Goal: Task Accomplishment & Management: Manage account settings

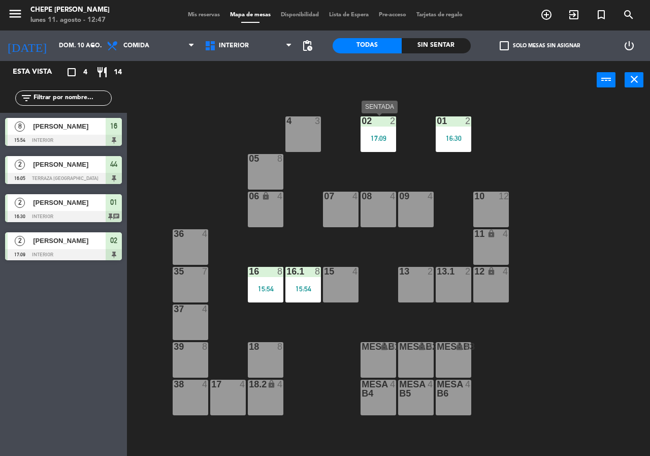
drag, startPoint x: 387, startPoint y: 142, endPoint x: 427, endPoint y: 197, distance: 66.9
click at [384, 147] on div "02 2 17:09" at bounding box center [379, 134] width 36 height 36
click at [379, 144] on div "02 2 17:09" at bounding box center [379, 134] width 36 height 36
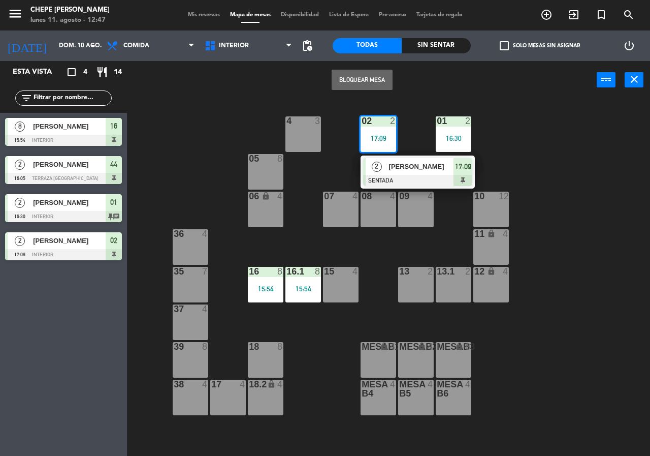
click at [392, 171] on span "[PERSON_NAME]" at bounding box center [421, 166] width 65 height 11
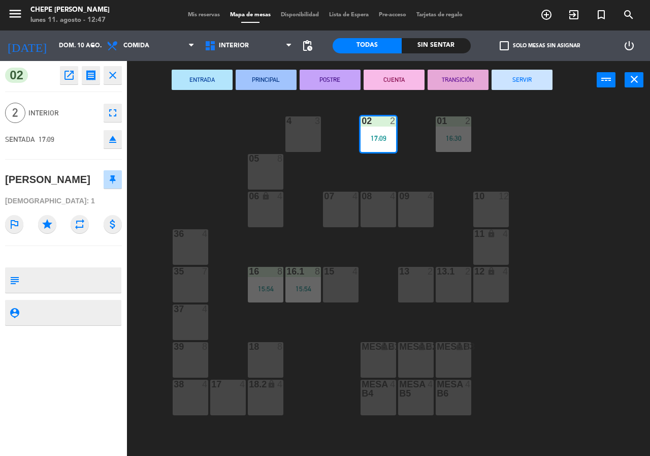
click at [524, 79] on button "SERVIR" at bounding box center [522, 80] width 61 height 20
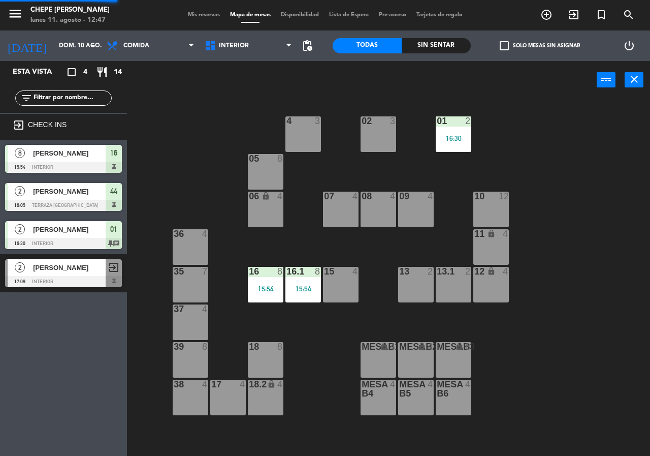
click at [454, 131] on div "01 2 16:30" at bounding box center [454, 134] width 36 height 36
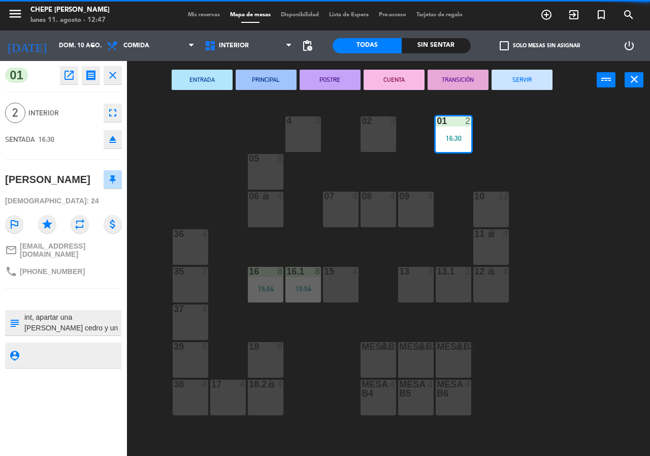
click at [515, 81] on button "SERVIR" at bounding box center [522, 80] width 61 height 20
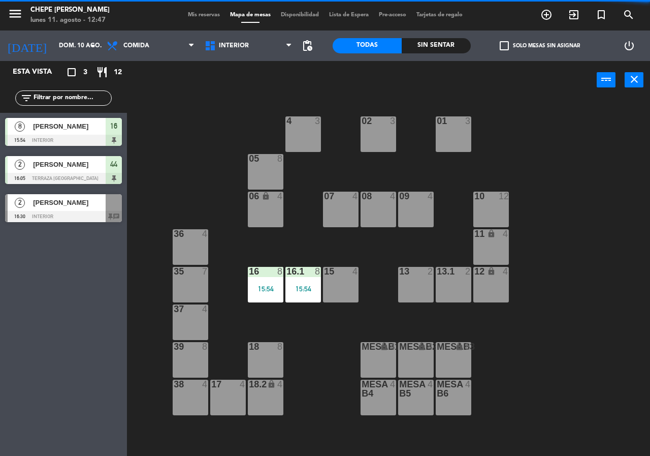
click at [284, 293] on div "02 3 4 3 01 3 05 8 06 lock 4 07 4 09 4 10 12 08 4 11 lock 4 36 4 16 8 15:54 15 …" at bounding box center [392, 277] width 516 height 356
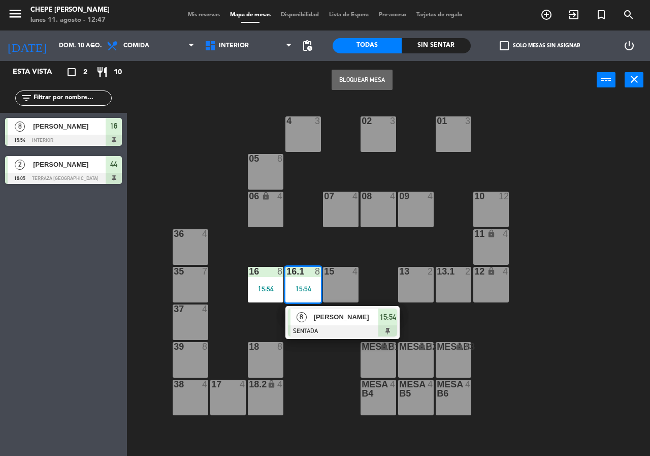
click at [301, 314] on span "8" at bounding box center [302, 317] width 10 height 10
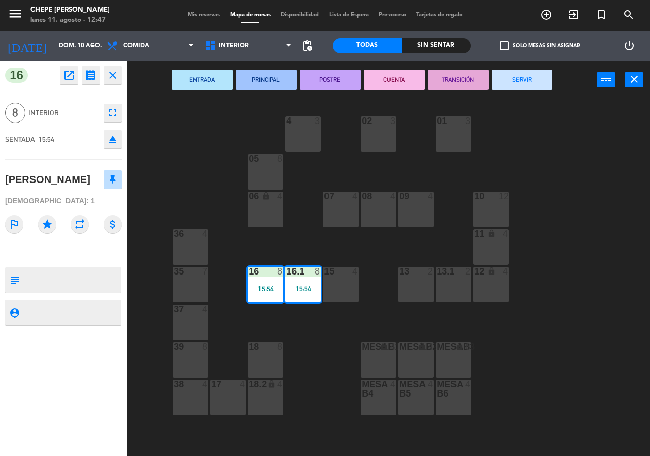
click at [503, 80] on button "SERVIR" at bounding box center [522, 80] width 61 height 20
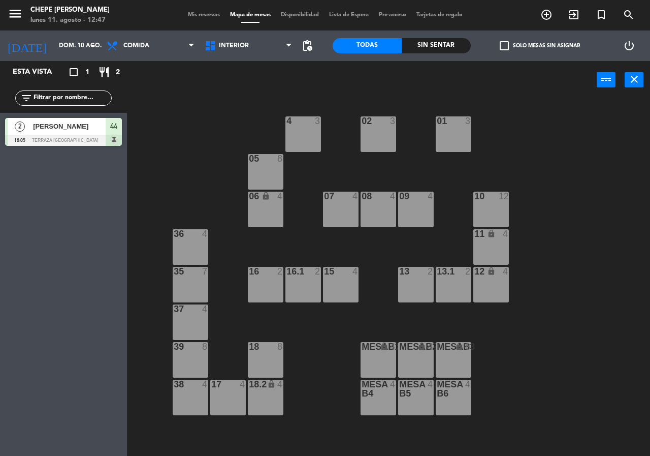
click at [74, 128] on span "[PERSON_NAME]" at bounding box center [69, 126] width 73 height 11
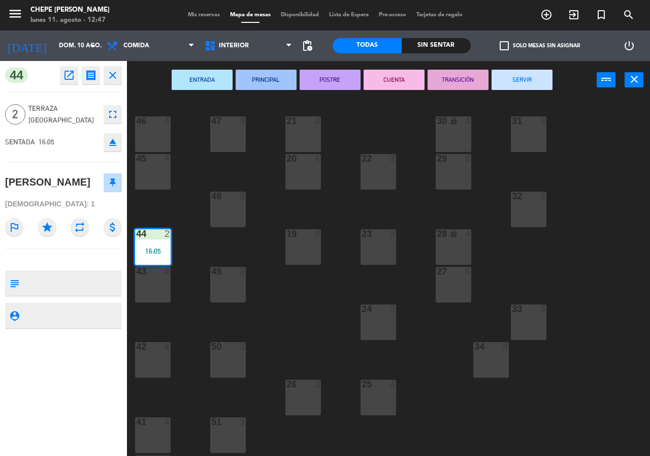
click at [532, 86] on button "SERVIR" at bounding box center [522, 80] width 61 height 20
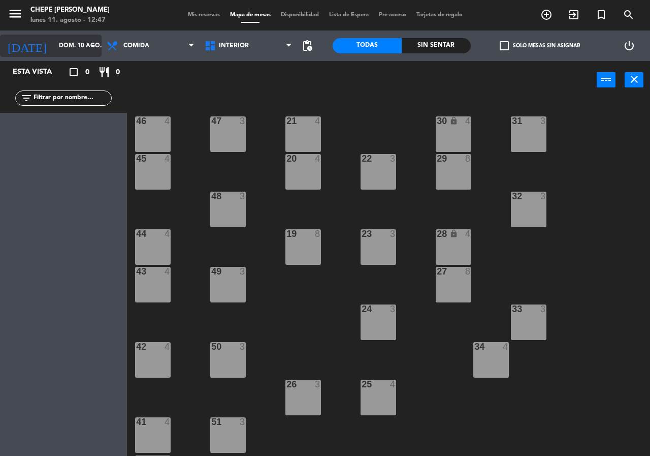
click at [75, 45] on input "dom. 10 ago." at bounding box center [94, 45] width 81 height 17
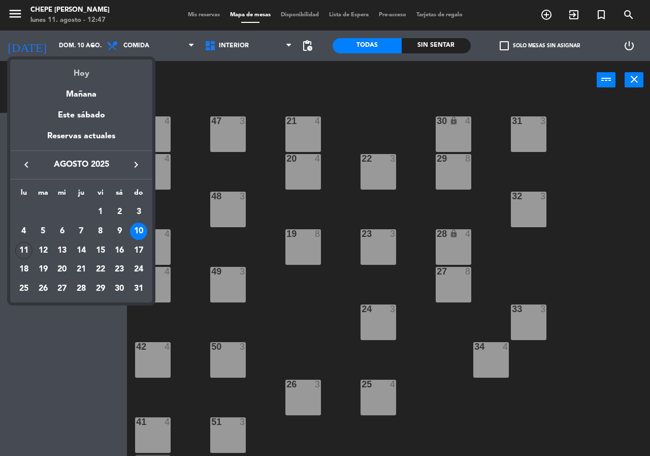
click at [87, 69] on div "Hoy" at bounding box center [81, 69] width 142 height 21
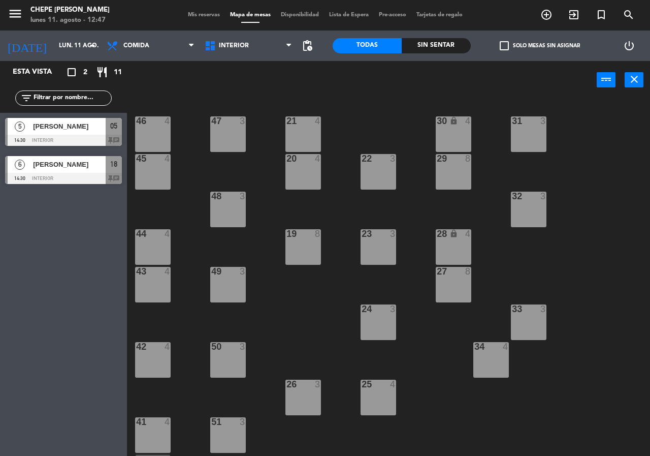
click at [92, 135] on div at bounding box center [63, 140] width 117 height 11
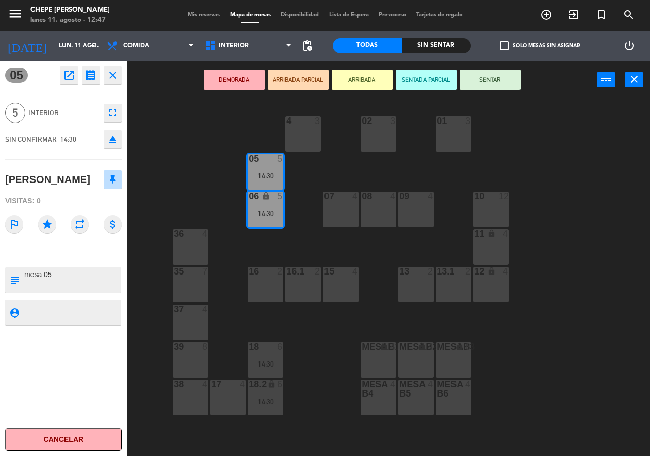
click at [192, 135] on div "02 3 4 3 01 3 05 5 14:30 06 lock 5 14:30 07 4 09 4 10 12 08 4 11 lock 4 36 4 16…" at bounding box center [392, 277] width 516 height 356
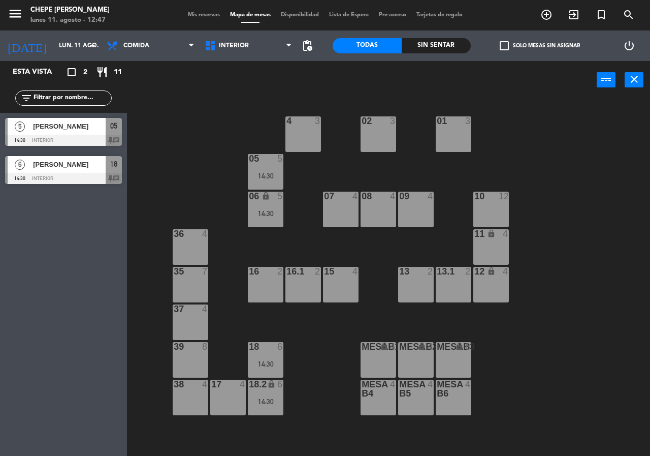
click at [82, 170] on div "6 [PERSON_NAME] 14:30 Interior 18 chat" at bounding box center [63, 170] width 127 height 38
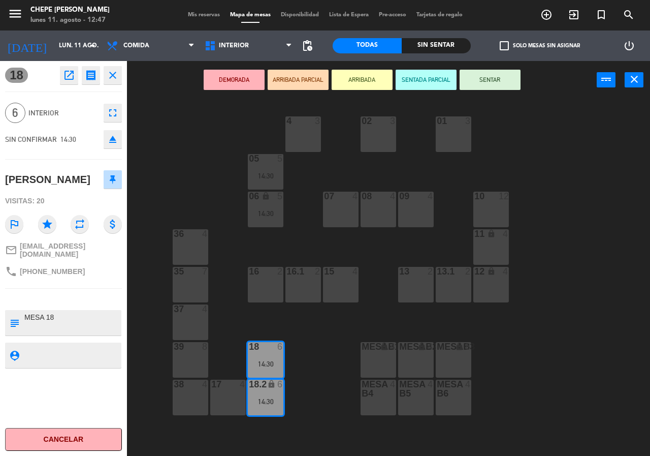
drag, startPoint x: 173, startPoint y: 144, endPoint x: 200, endPoint y: 160, distance: 31.4
click at [173, 144] on div "02 3 4 3 01 3 05 5 14:30 06 lock 5 14:30 07 4 09 4 10 12 08 4 11 lock 4 36 4 16…" at bounding box center [392, 277] width 516 height 356
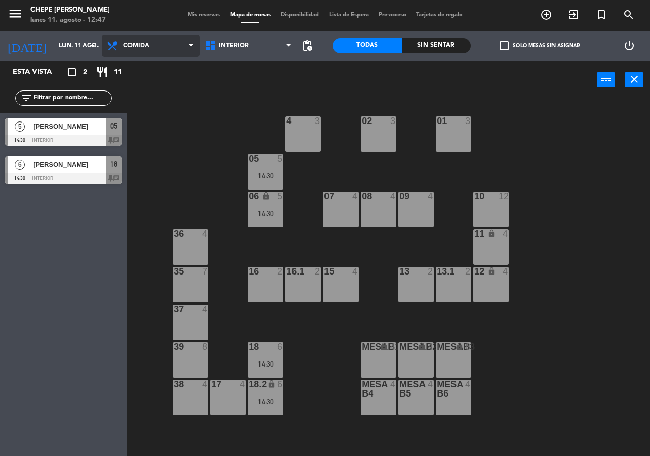
drag, startPoint x: 149, startPoint y: 46, endPoint x: 155, endPoint y: 47, distance: 5.6
click at [150, 46] on span "Comida" at bounding box center [151, 46] width 98 height 22
click at [160, 88] on ng-component "menu Chepe [PERSON_NAME] lunes 11. agosto - 12:47 Mis reservas Mapa de mesas Di…" at bounding box center [325, 228] width 650 height 456
drag, startPoint x: 134, startPoint y: 50, endPoint x: 137, endPoint y: 61, distance: 11.6
click at [133, 54] on span "Cena" at bounding box center [151, 46] width 98 height 22
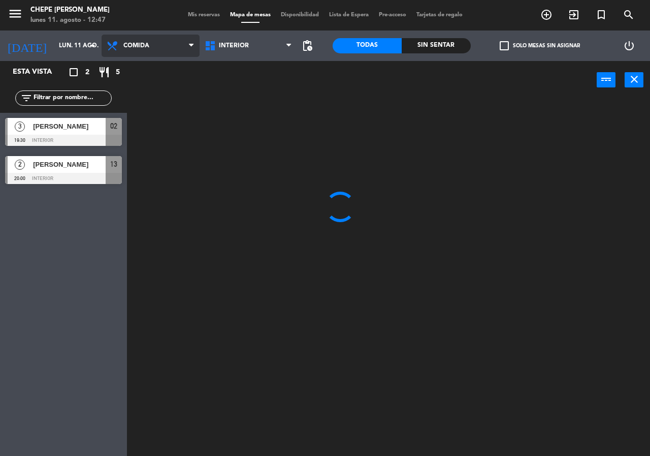
click at [138, 66] on ng-component "menu Chepe [PERSON_NAME] lunes 11. agosto - 12:47 Mis reservas Mapa de mesas Di…" at bounding box center [325, 228] width 650 height 456
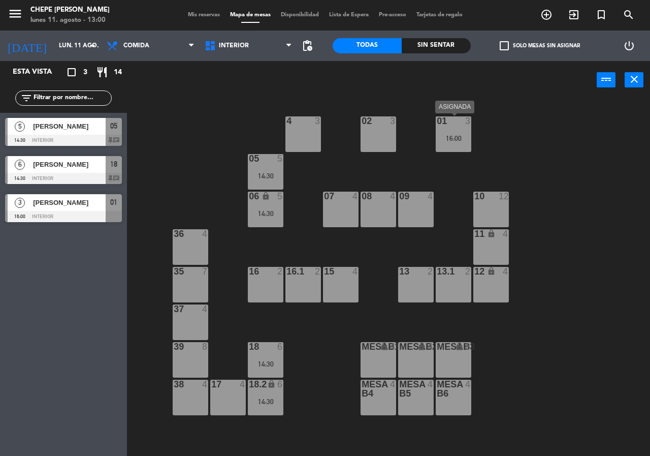
click at [445, 131] on div "01 3 16:00" at bounding box center [454, 134] width 36 height 36
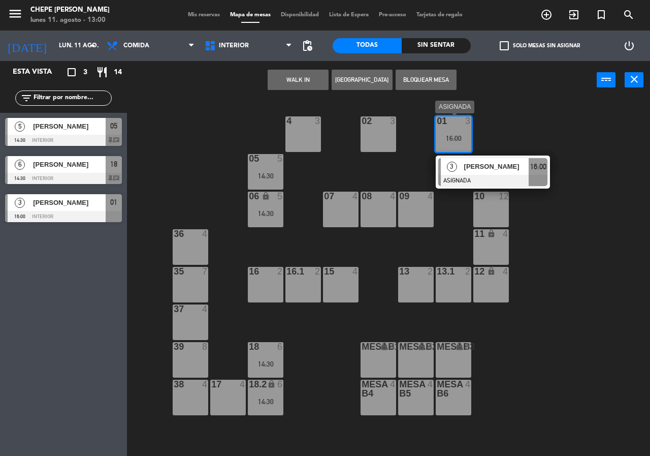
click at [475, 171] on span "[PERSON_NAME]" at bounding box center [496, 166] width 65 height 11
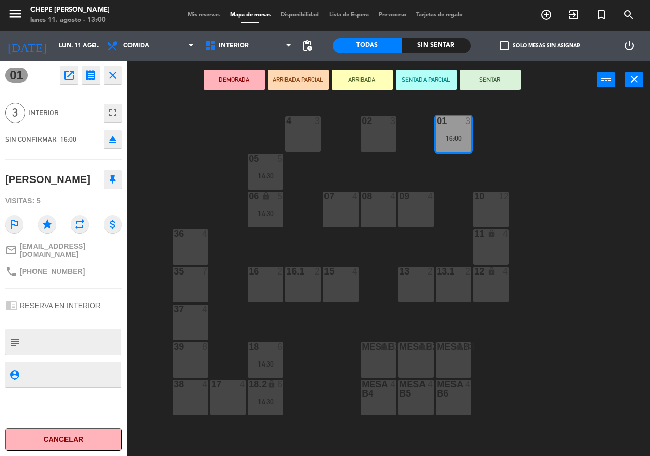
click at [516, 138] on div "02 3 4 3 01 3 16:00 05 5 14:30 06 lock 5 14:30 07 4 09 4 10 12 08 4 11 lock 4 3…" at bounding box center [392, 277] width 516 height 356
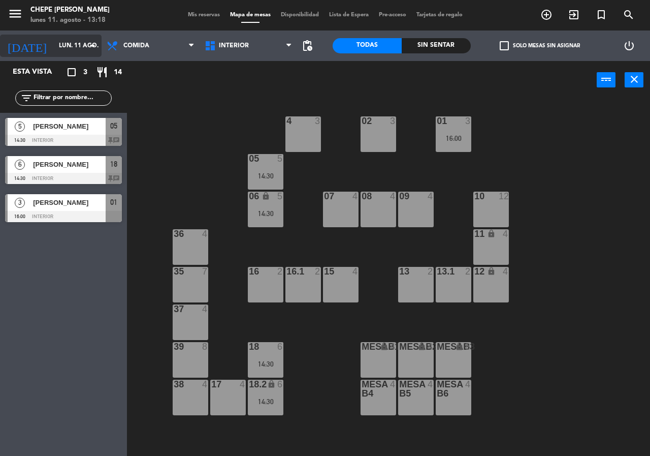
click at [54, 48] on input "lun. 11 ago." at bounding box center [94, 45] width 81 height 17
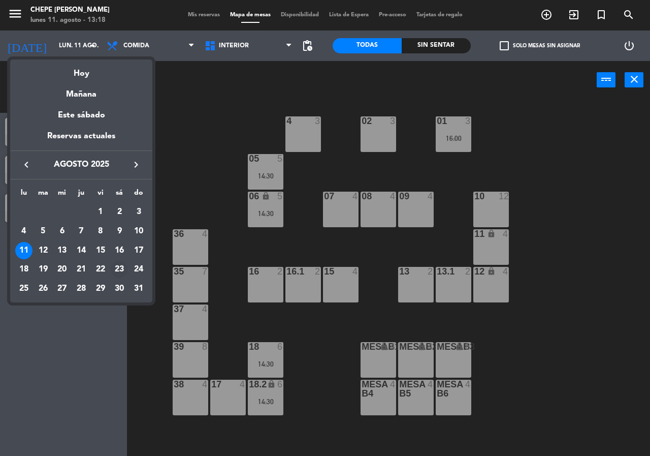
click at [118, 269] on div "23" at bounding box center [119, 269] width 17 height 17
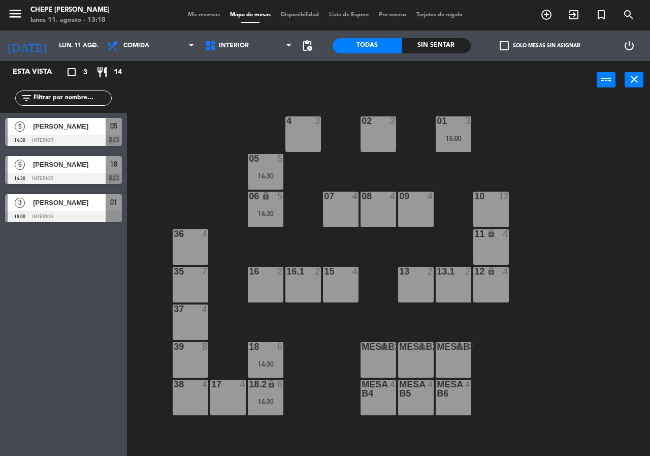
type input "sáb. 23 ago."
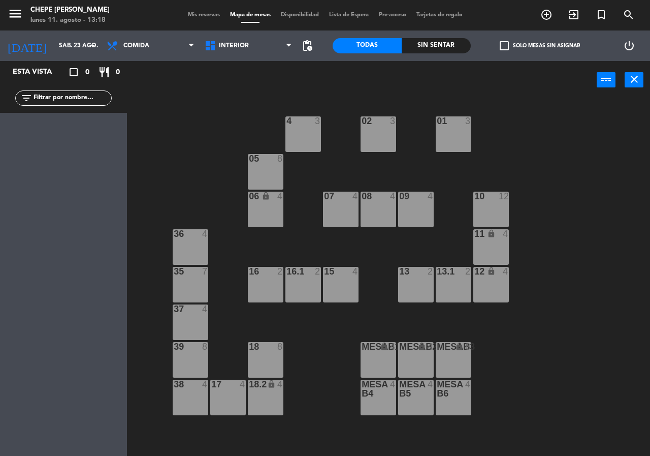
click at [204, 255] on div "36 4" at bounding box center [191, 247] width 36 height 36
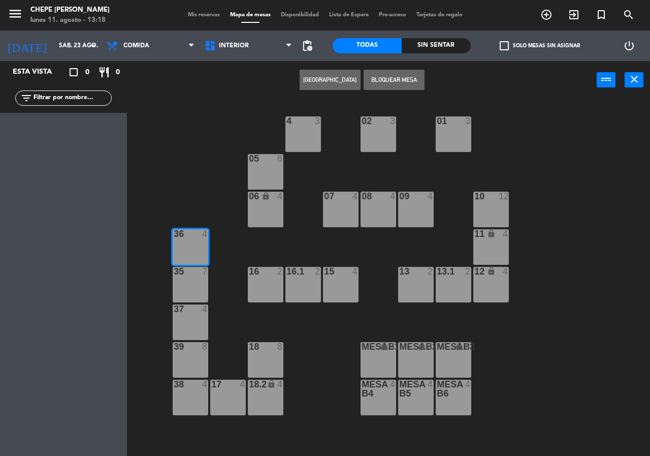
click at [598, 209] on div "02 3 4 3 01 3 05 8 06 lock 4 07 4 09 4 10 12 08 4 11 lock 4 36 4 16 2 15 4 13 2…" at bounding box center [392, 277] width 516 height 356
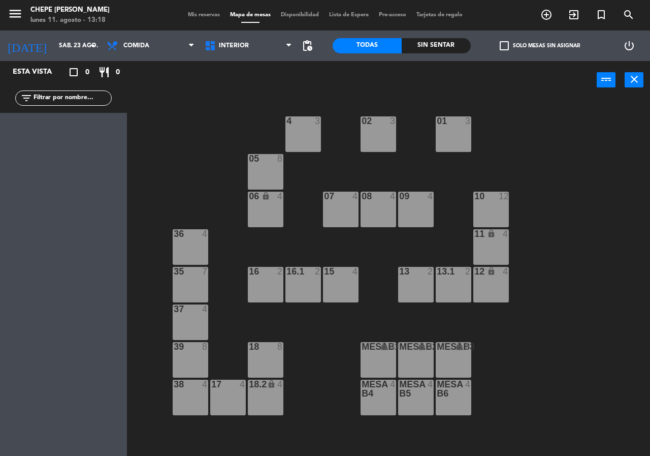
click at [169, 245] on div "02 3 4 3 01 3 05 8 06 lock 4 07 4 09 4 10 12 08 4 11 lock 4 36 4 16 2 15 4 13 2…" at bounding box center [392, 277] width 516 height 356
click at [196, 283] on div "35 7" at bounding box center [191, 285] width 36 height 36
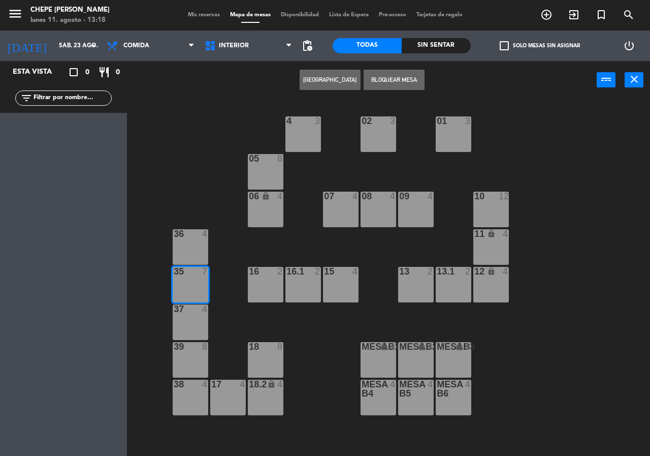
click at [197, 255] on div "36 4" at bounding box center [191, 247] width 36 height 36
click at [206, 165] on div "02 3 4 3 01 3 05 8 06 lock 4 07 4 09 4 10 12 08 4 11 lock 4 36 4 16 2 15 4 13 2…" at bounding box center [392, 277] width 516 height 356
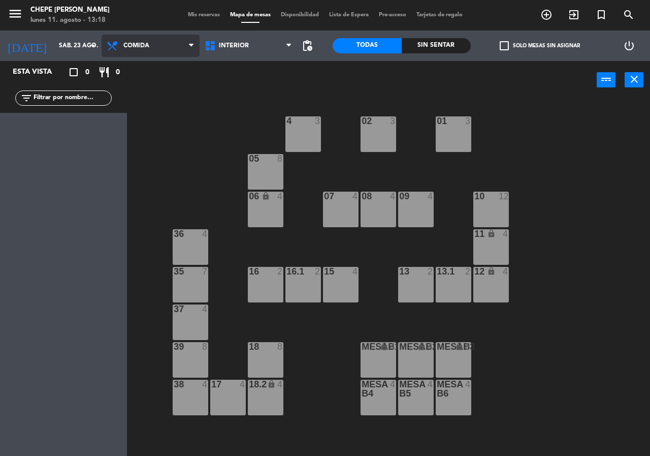
drag, startPoint x: 150, startPoint y: 41, endPoint x: 153, endPoint y: 60, distance: 19.5
click at [151, 43] on span "Comida" at bounding box center [151, 46] width 98 height 22
click at [154, 81] on ng-component "menu Chepe [PERSON_NAME] lunes 11. agosto - 13:18 Mis reservas Mapa de mesas Di…" at bounding box center [325, 228] width 650 height 456
click at [154, 65] on div "power_input close" at bounding box center [362, 80] width 470 height 39
click at [152, 50] on span "Cena" at bounding box center [151, 46] width 98 height 22
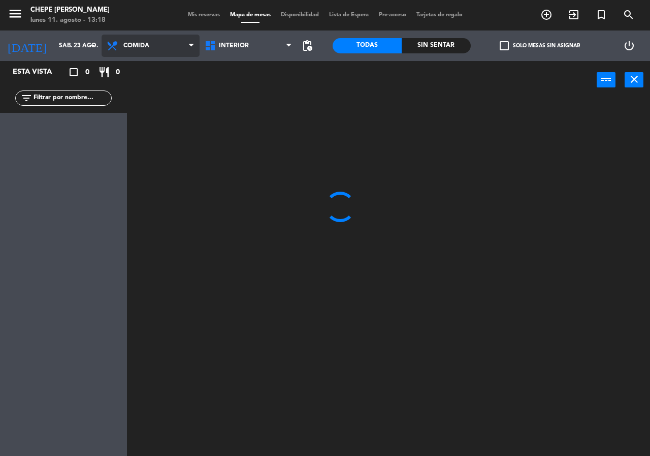
click at [153, 72] on ng-component "menu Chepe [PERSON_NAME] lunes 11. agosto - 13:18 Mis reservas Mapa de mesas Di…" at bounding box center [325, 228] width 650 height 456
click at [156, 37] on span "Comida" at bounding box center [151, 46] width 98 height 22
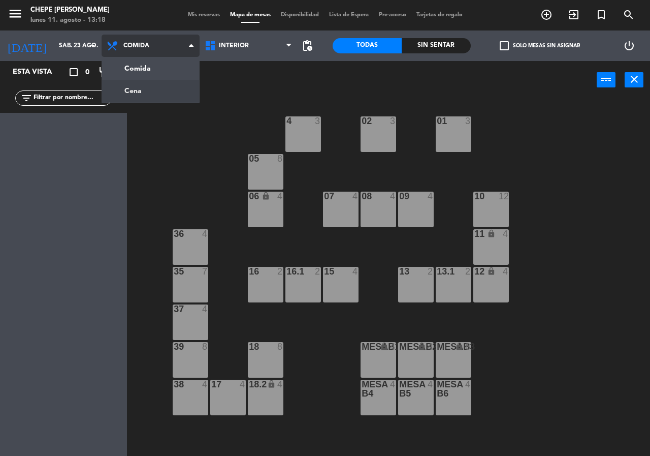
click at [158, 80] on ng-component "menu Chepe [PERSON_NAME] lunes 11. agosto - 13:18 Mis reservas Mapa de mesas Di…" at bounding box center [325, 228] width 650 height 456
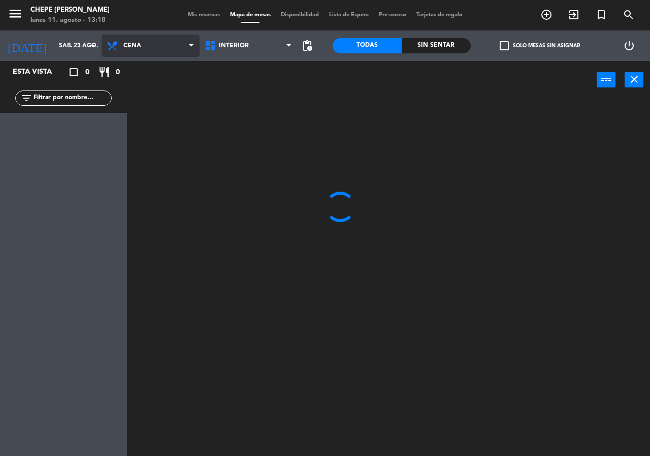
click at [155, 43] on span "Cena" at bounding box center [151, 46] width 98 height 22
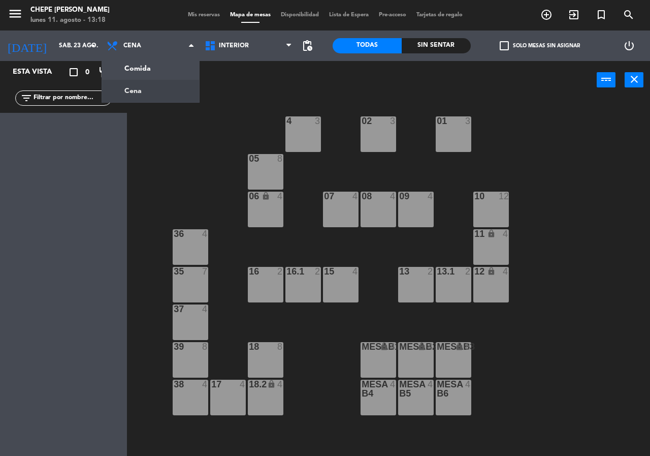
click at [183, 275] on div at bounding box center [190, 271] width 17 height 9
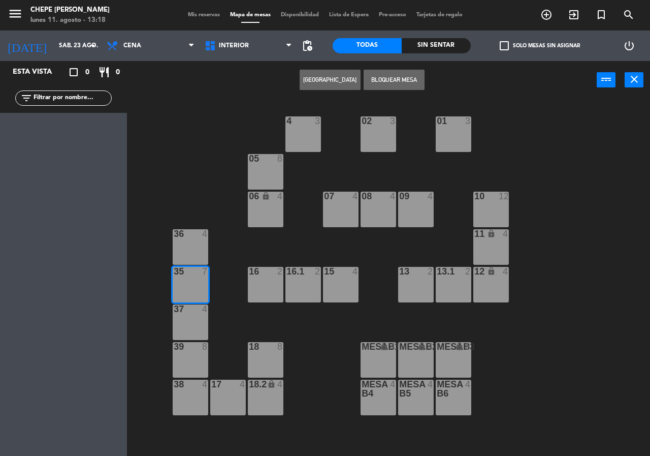
click at [219, 161] on div "02 3 4 3 01 3 05 8 06 lock 4 07 4 09 4 10 12 08 4 11 lock 4 36 4 16 2 15 4 13 2…" at bounding box center [392, 277] width 516 height 356
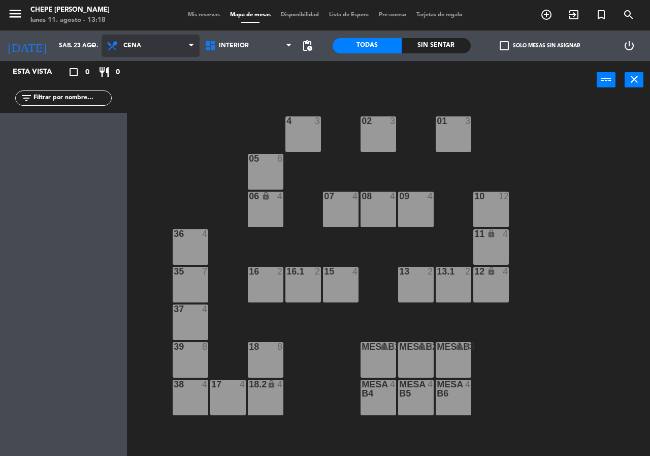
click at [134, 44] on span "Cena" at bounding box center [132, 45] width 18 height 7
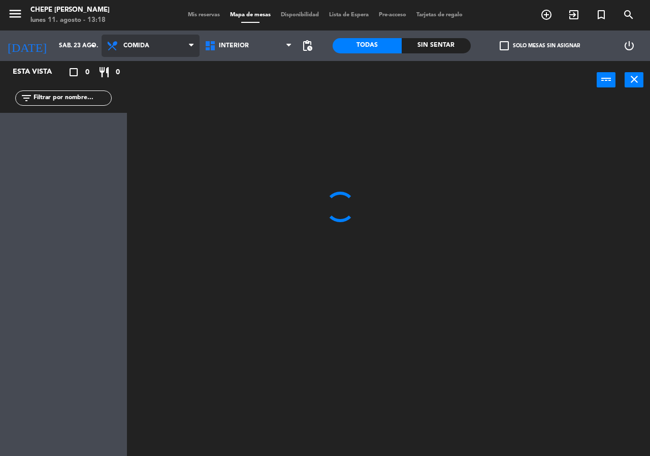
click at [164, 64] on ng-component "menu Chepe [PERSON_NAME] lunes 11. agosto - 13:18 Mis reservas Mapa de mesas Di…" at bounding box center [325, 228] width 650 height 456
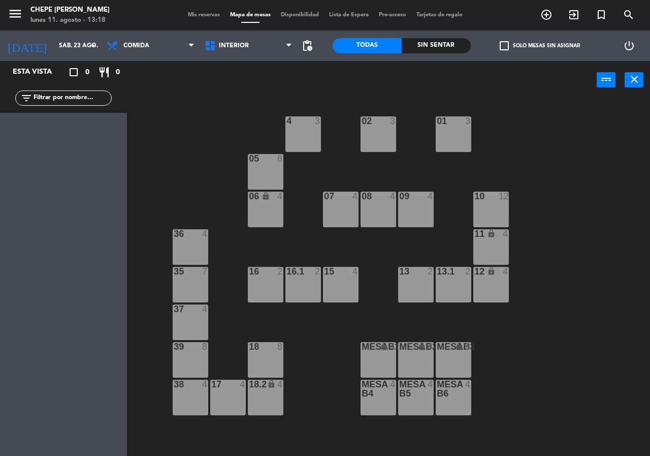
click at [194, 254] on div "36 4" at bounding box center [191, 247] width 36 height 36
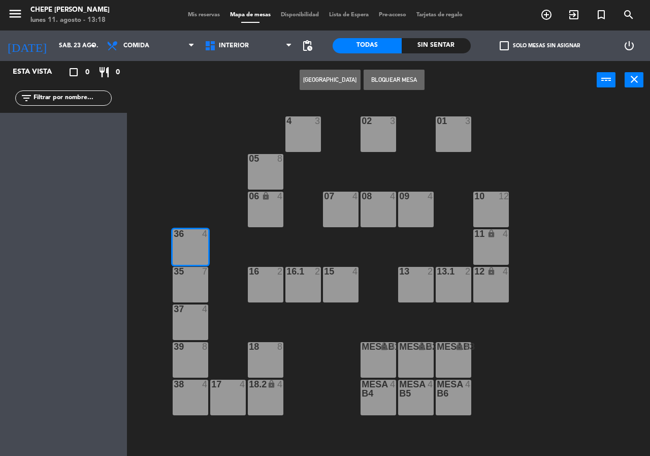
click at [237, 126] on div "02 3 4 3 01 3 05 8 06 lock 4 07 4 09 4 10 12 08 4 11 lock 4 36 4 16 2 15 4 13 2…" at bounding box center [392, 277] width 516 height 356
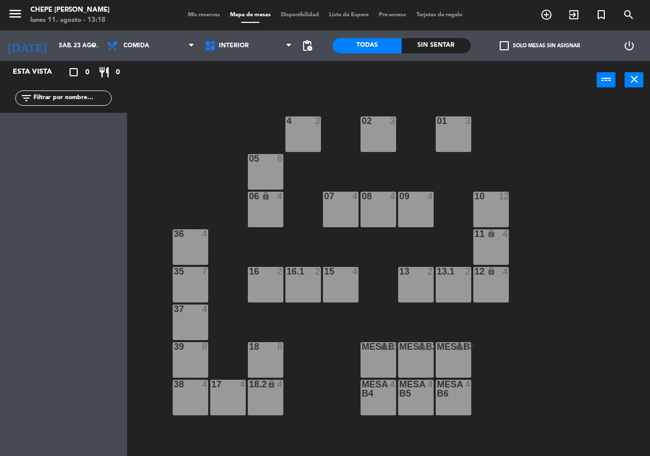
click at [190, 216] on div "02 3 4 3 01 3 05 8 06 lock 4 07 4 09 4 10 12 08 4 11 lock 4 36 4 16 2 15 4 13 2…" at bounding box center [392, 277] width 516 height 356
click at [190, 256] on div "36 4" at bounding box center [191, 247] width 36 height 36
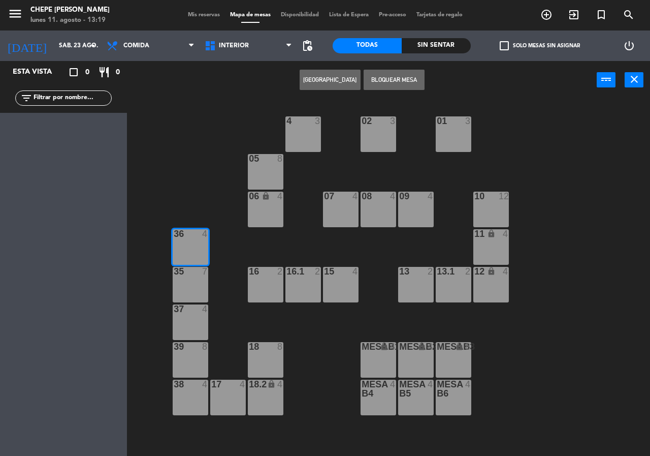
click at [184, 275] on div at bounding box center [190, 271] width 17 height 9
click at [193, 315] on div "37 4" at bounding box center [191, 322] width 36 height 36
click at [188, 349] on div at bounding box center [190, 346] width 17 height 9
click at [189, 403] on div "38 4" at bounding box center [191, 397] width 36 height 36
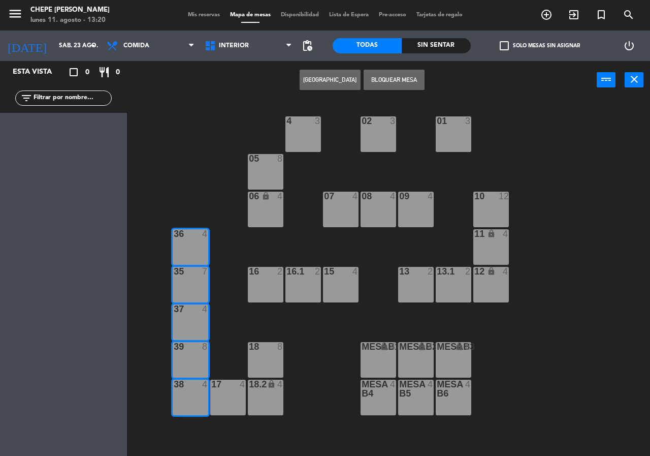
click at [487, 207] on div "10 12" at bounding box center [491, 209] width 36 height 36
click at [193, 158] on div "02 3 4 3 01 3 05 8 06 lock 4 07 4 09 4 10 12 08 4 11 lock 4 36 4 16 2 15 4 13 2…" at bounding box center [392, 277] width 516 height 356
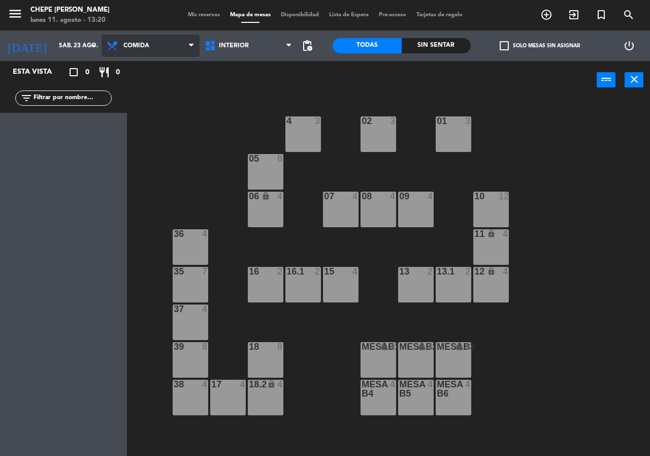
click at [147, 44] on span "Comida" at bounding box center [136, 45] width 26 height 7
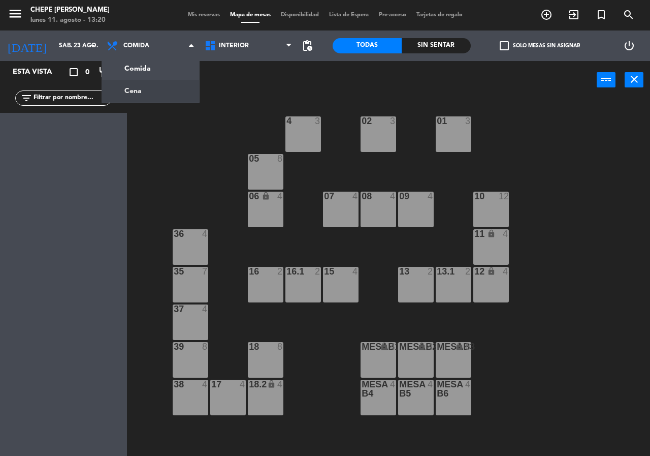
click at [188, 150] on div "02 3 4 3 01 3 05 8 06 lock 4 07 4 09 4 10 12 08 4 11 lock 4 36 4 16 2 15 4 13 2…" at bounding box center [392, 277] width 516 height 356
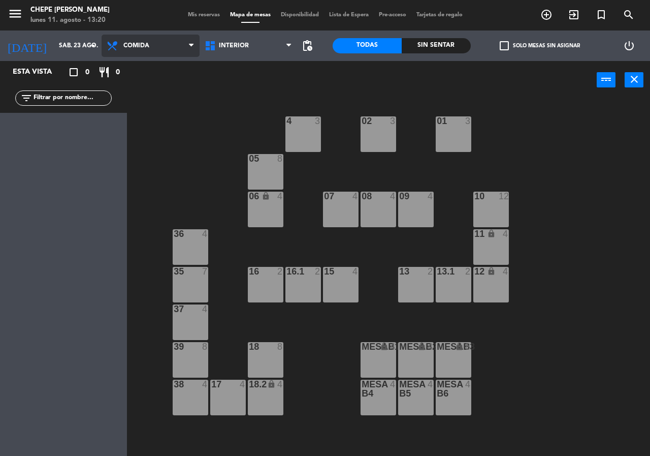
click at [154, 52] on span "Comida" at bounding box center [151, 46] width 98 height 22
click at [182, 178] on div "02 3 4 3 01 3 05 8 06 lock 4 07 4 09 4 10 12 08 4 11 lock 4 36 4 16 2 15 4 13 2…" at bounding box center [392, 277] width 516 height 356
click at [176, 46] on span "Comida" at bounding box center [151, 46] width 98 height 22
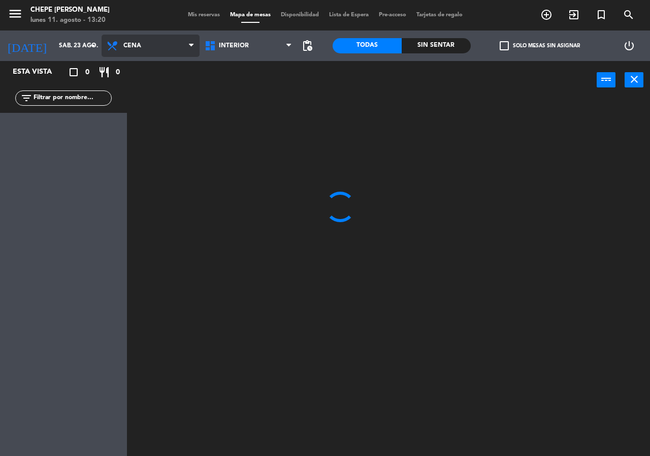
click at [157, 93] on ng-component "menu Chepe [PERSON_NAME] lunes 11. agosto - 13:20 Mis reservas Mapa de mesas Di…" at bounding box center [325, 228] width 650 height 456
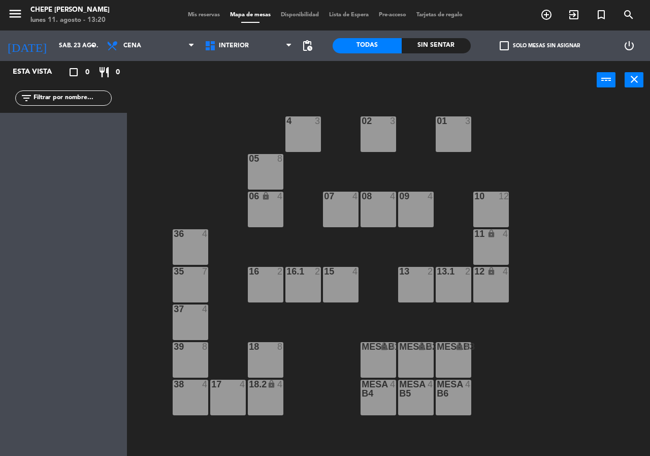
click at [174, 233] on div "36" at bounding box center [174, 233] width 1 height 9
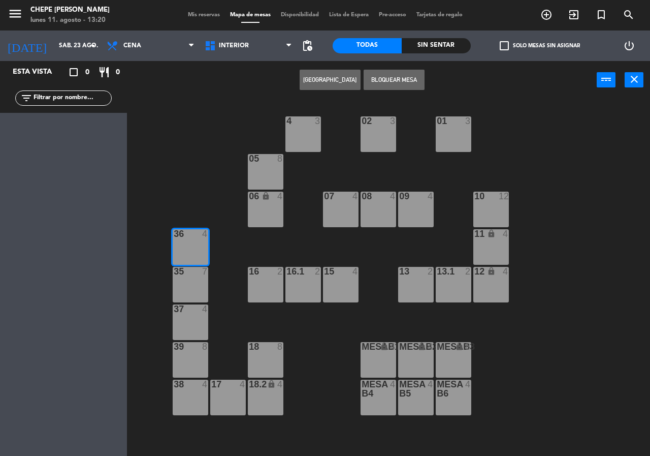
click at [337, 74] on button "[GEOGRAPHIC_DATA]" at bounding box center [330, 80] width 61 height 20
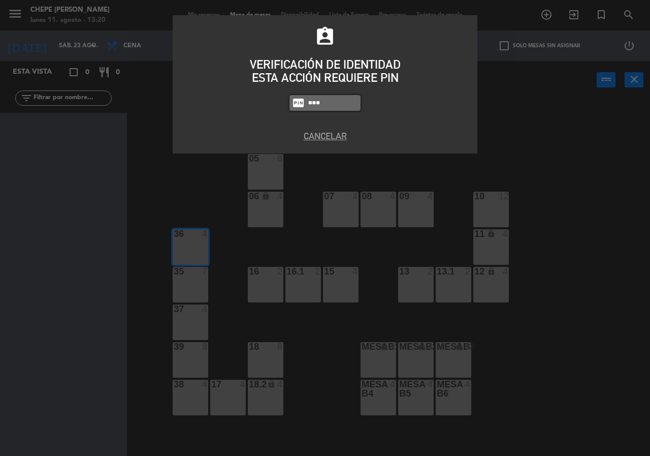
type input "9567"
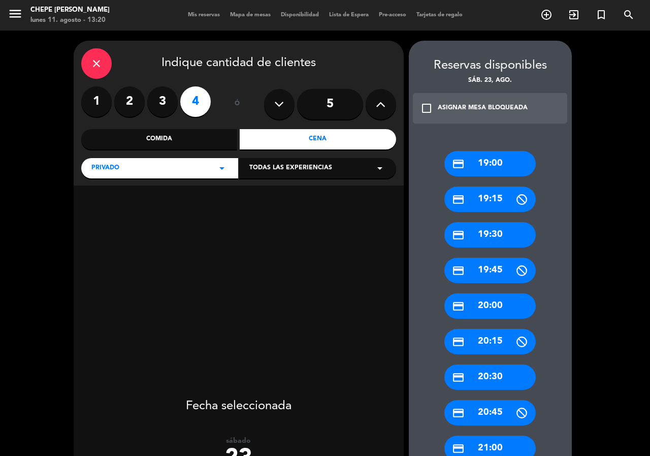
click at [381, 106] on icon at bounding box center [381, 103] width 10 height 15
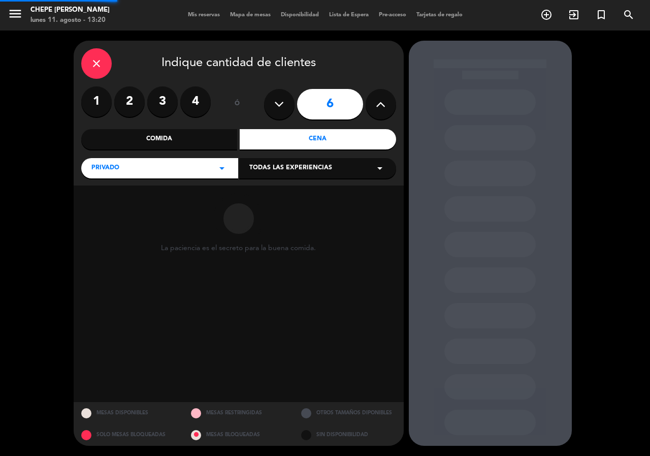
click at [381, 106] on icon at bounding box center [381, 103] width 10 height 15
click at [380, 106] on icon at bounding box center [381, 103] width 10 height 15
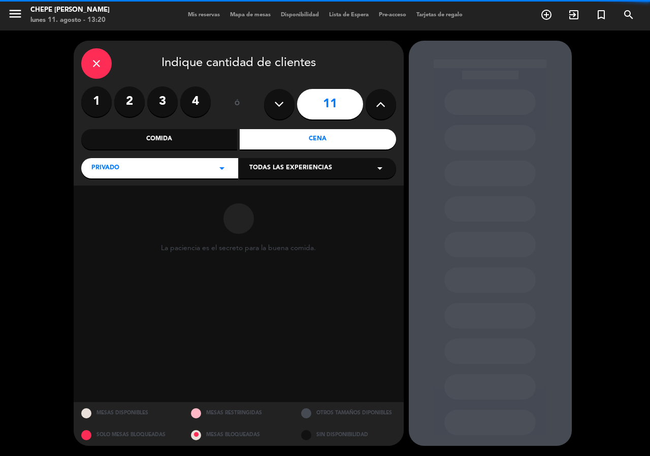
click at [380, 106] on icon at bounding box center [381, 103] width 10 height 15
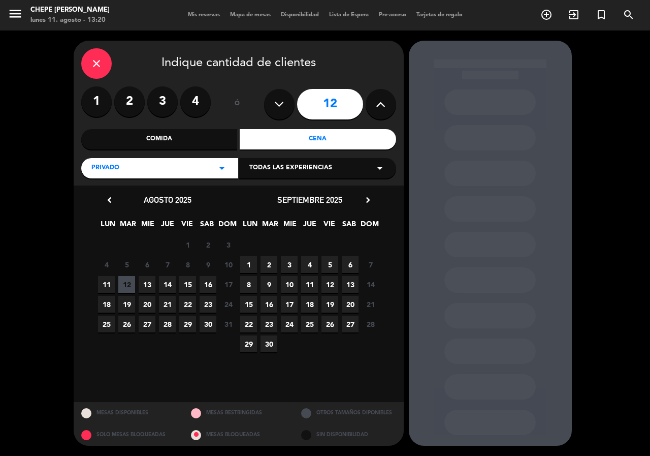
click at [379, 105] on icon at bounding box center [381, 103] width 10 height 15
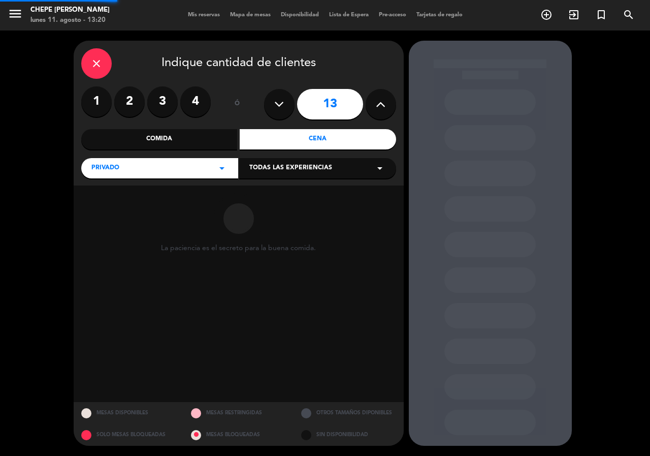
click at [379, 105] on icon at bounding box center [381, 103] width 10 height 15
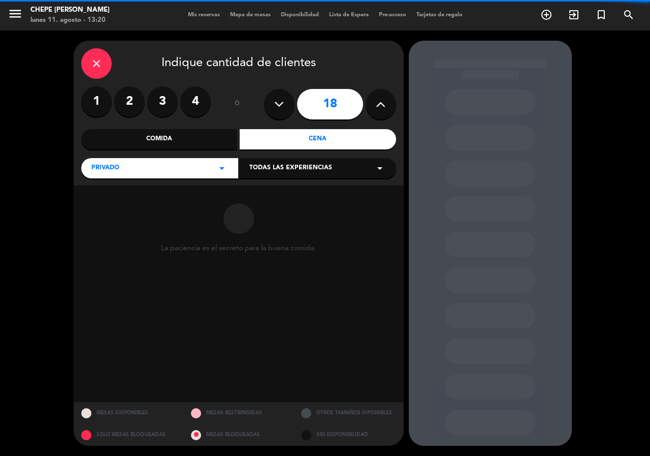
click at [379, 105] on icon at bounding box center [381, 103] width 10 height 15
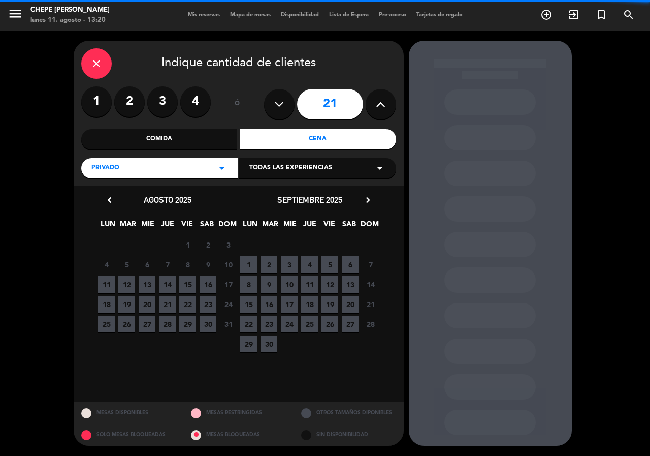
click at [379, 105] on icon at bounding box center [381, 103] width 10 height 15
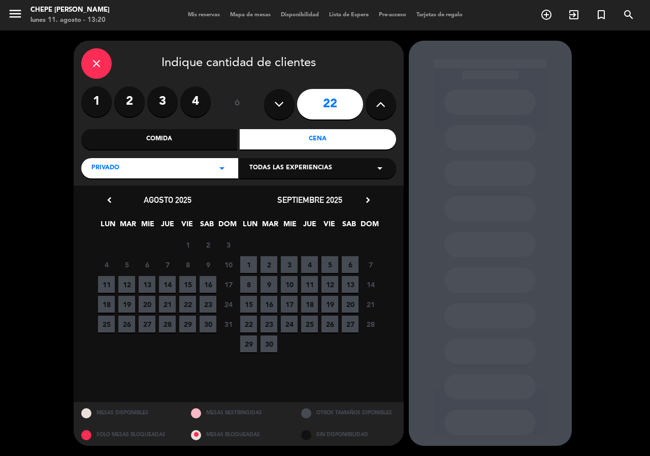
click at [379, 105] on icon at bounding box center [381, 103] width 10 height 15
type input "23"
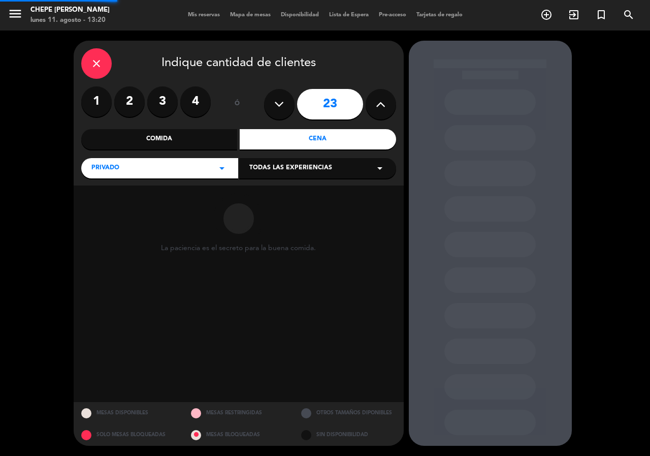
click at [379, 105] on icon at bounding box center [381, 103] width 10 height 15
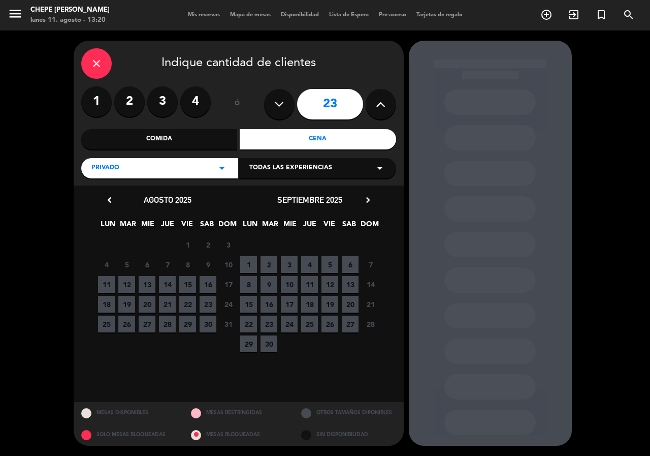
click at [379, 105] on icon at bounding box center [381, 103] width 10 height 15
click at [206, 304] on span "23" at bounding box center [208, 304] width 17 height 17
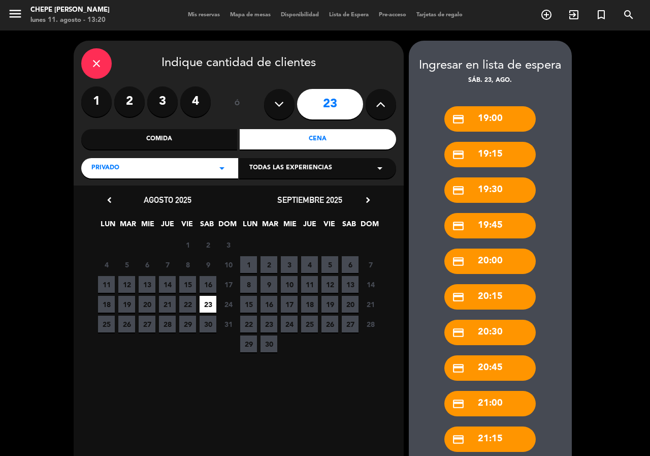
click at [492, 192] on div "credit_card 19:30" at bounding box center [489, 189] width 91 height 25
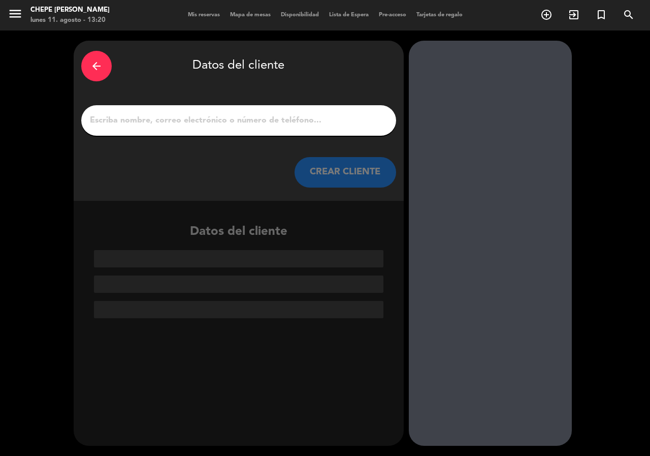
click at [277, 125] on input "1" at bounding box center [239, 120] width 300 height 14
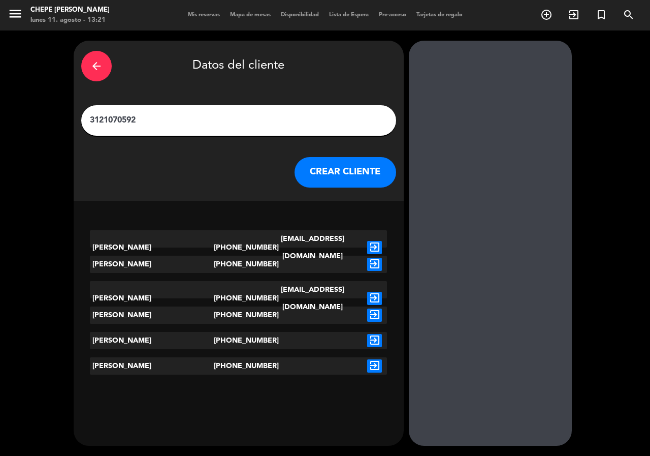
type input "3121070592"
click at [371, 241] on icon "exit_to_app" at bounding box center [374, 247] width 15 height 13
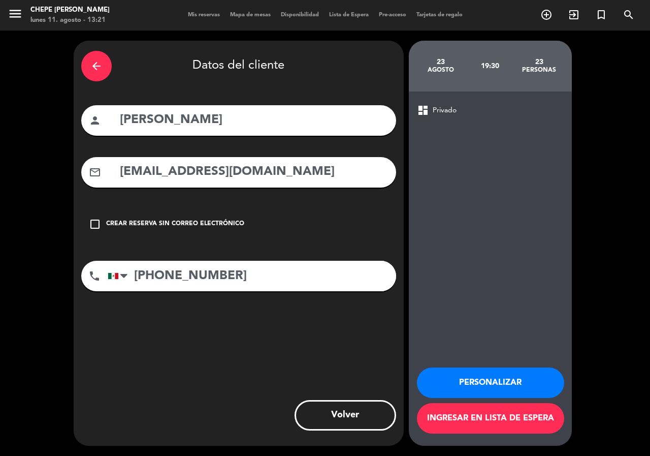
click at [163, 172] on input "[EMAIL_ADDRESS][DOMAIN_NAME]" at bounding box center [254, 171] width 270 height 21
click at [194, 171] on input "[EMAIL_ADDRESS][DOMAIN_NAME]" at bounding box center [254, 171] width 270 height 21
click at [228, 175] on input "[EMAIL_ADDRESS][DOMAIN_NAME]" at bounding box center [254, 171] width 270 height 21
type input "[EMAIL_ADDRESS][DOMAIN_NAME]"
click at [477, 380] on button "Personalizar" at bounding box center [490, 382] width 147 height 30
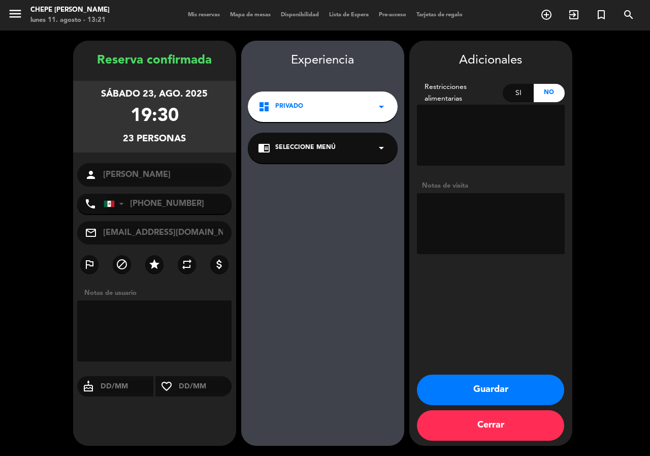
click at [313, 101] on div "dashboard Privado arrow_drop_down" at bounding box center [323, 106] width 150 height 30
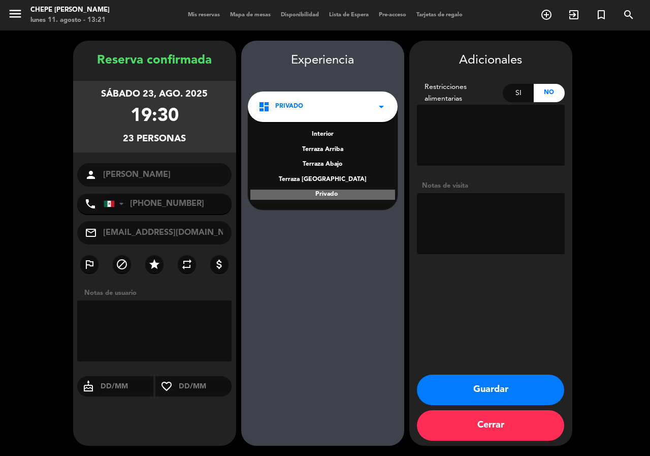
click at [348, 197] on div "Privado" at bounding box center [322, 194] width 145 height 10
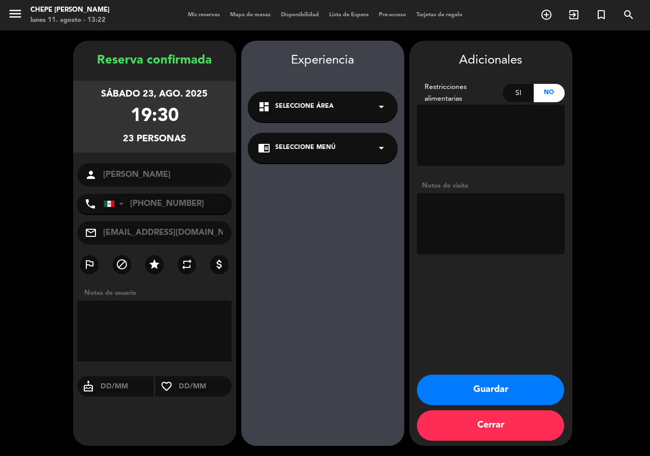
click at [194, 135] on div "sábado 23, ago. 2025 19:30 23 personas" at bounding box center [154, 117] width 163 height 72
click at [480, 224] on textarea at bounding box center [491, 223] width 148 height 61
drag, startPoint x: 188, startPoint y: 231, endPoint x: 160, endPoint y: 227, distance: 28.2
click at [160, 227] on input "[EMAIL_ADDRESS][DOMAIN_NAME]" at bounding box center [163, 232] width 122 height 14
click at [482, 225] on textarea at bounding box center [491, 223] width 148 height 61
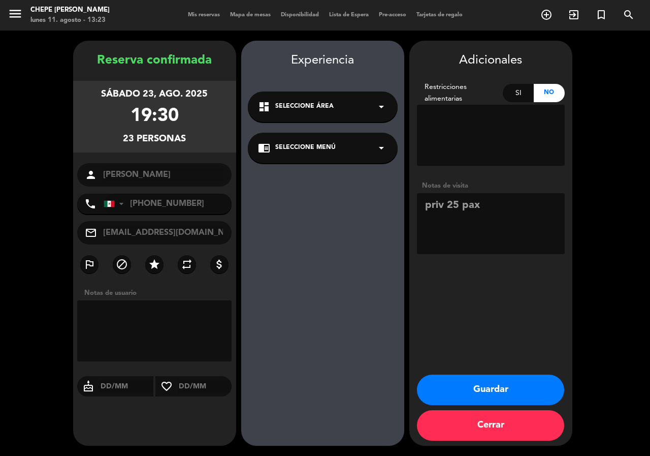
type textarea "priv 25 pax"
click at [315, 103] on span "Seleccione Área" at bounding box center [304, 107] width 58 height 10
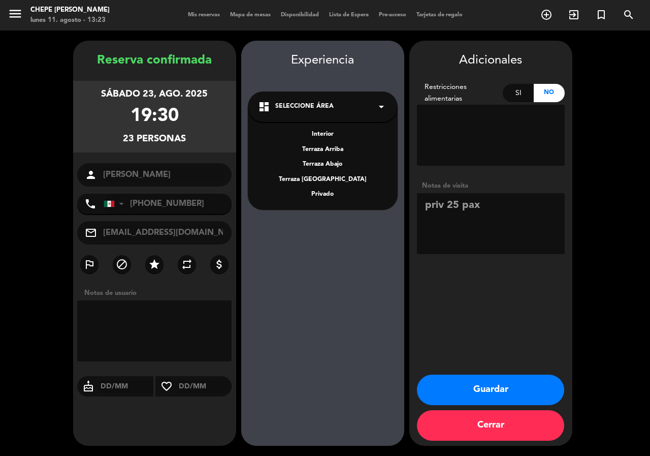
click at [328, 194] on div "Privado" at bounding box center [322, 194] width 129 height 10
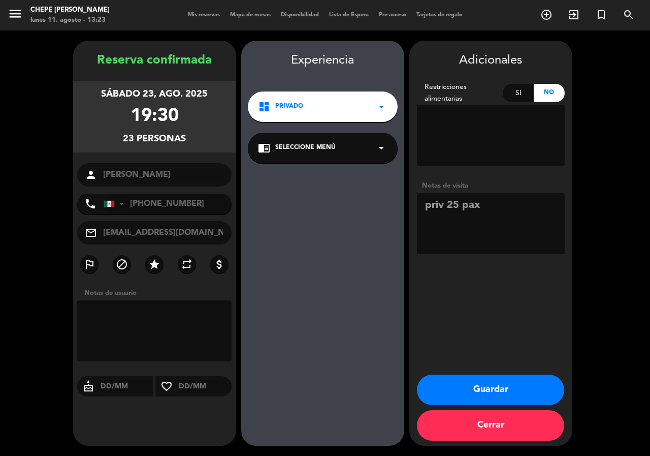
click at [468, 391] on button "Guardar" at bounding box center [490, 389] width 147 height 30
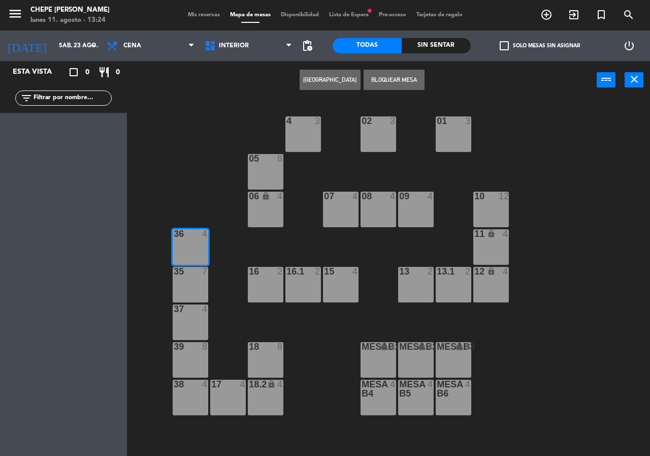
click at [345, 15] on span "Lista de Espera fiber_manual_record" at bounding box center [349, 15] width 50 height 6
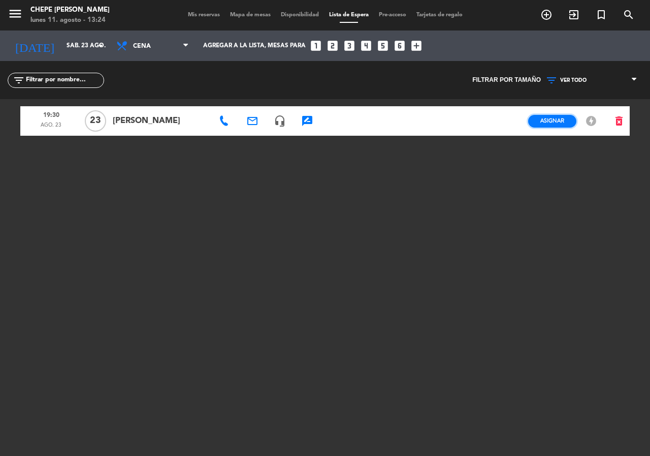
click at [553, 119] on span "Asignar" at bounding box center [552, 121] width 24 height 8
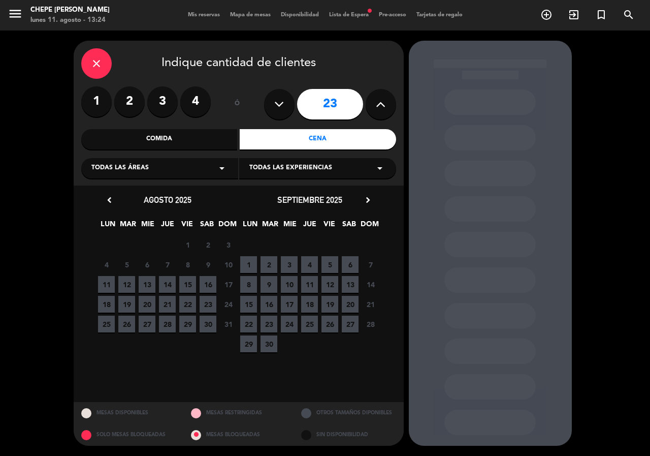
click at [288, 167] on span "Todas las experiencias" at bounding box center [290, 168] width 83 height 10
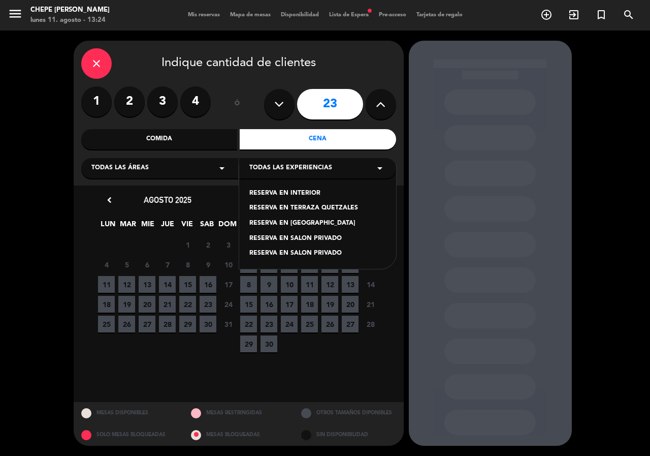
click at [317, 252] on div "RESERVA EN SALON PRIVADO" at bounding box center [317, 253] width 137 height 10
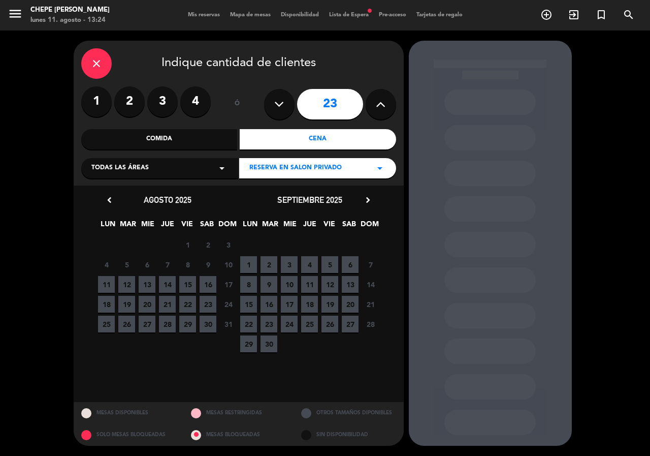
click at [203, 294] on div "18 19 20 21 22 23 24 Cerrado" at bounding box center [167, 304] width 142 height 20
click at [205, 302] on span "23" at bounding box center [208, 304] width 17 height 17
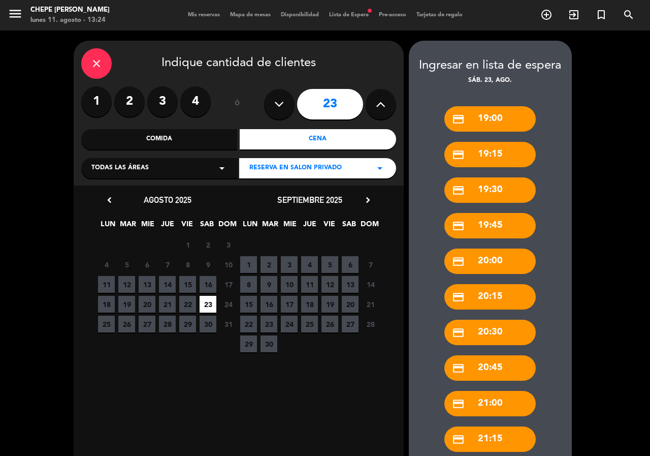
click at [502, 188] on div "credit_card 19:30" at bounding box center [489, 189] width 91 height 25
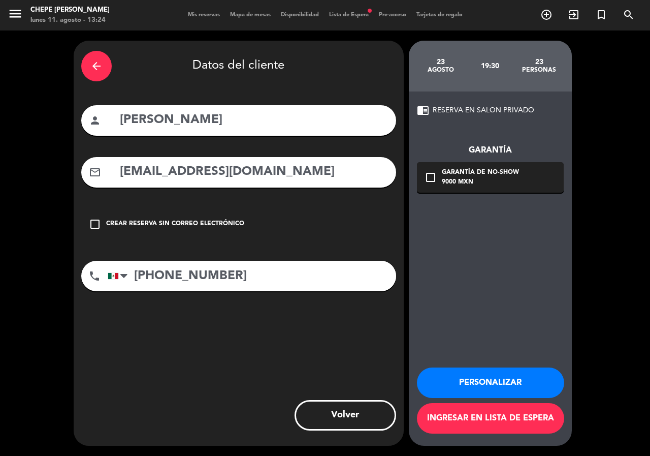
click at [442, 176] on div "Garantía de no-show" at bounding box center [480, 173] width 77 height 10
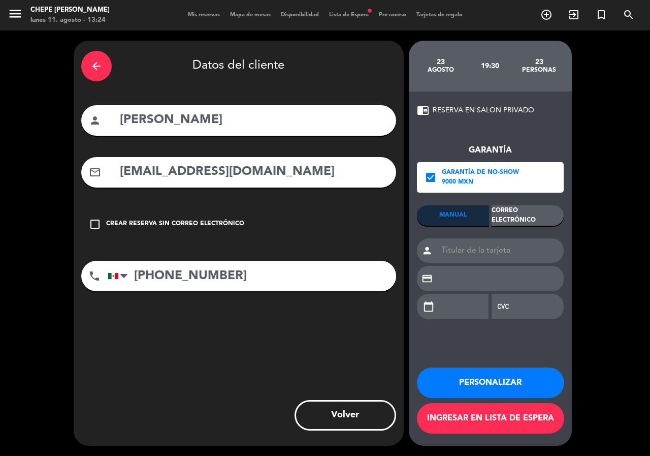
click at [529, 218] on div "Correo Electrónico" at bounding box center [528, 215] width 72 height 20
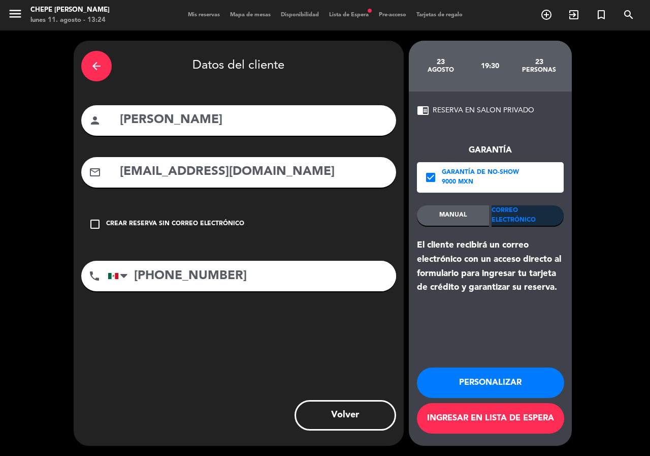
click at [505, 391] on button "Personalizar" at bounding box center [490, 382] width 147 height 30
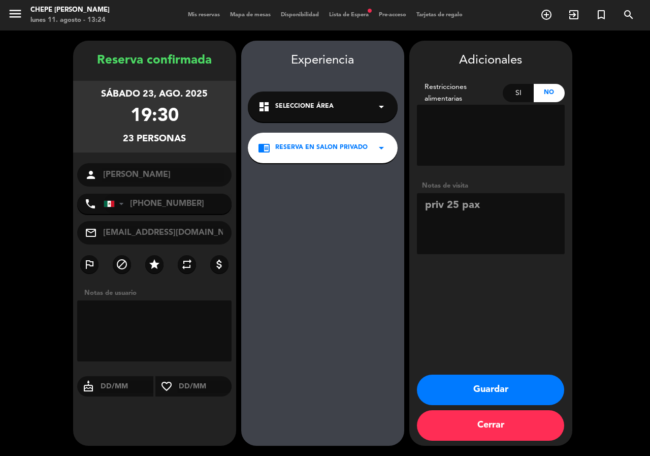
drag, startPoint x: 458, startPoint y: 375, endPoint x: 467, endPoint y: 368, distance: 11.6
click at [467, 368] on div "Adicionales Restricciones alimentarias Si No Notas de visita Guardar Cerrar" at bounding box center [490, 243] width 163 height 405
click at [476, 380] on button "Guardar" at bounding box center [490, 389] width 147 height 30
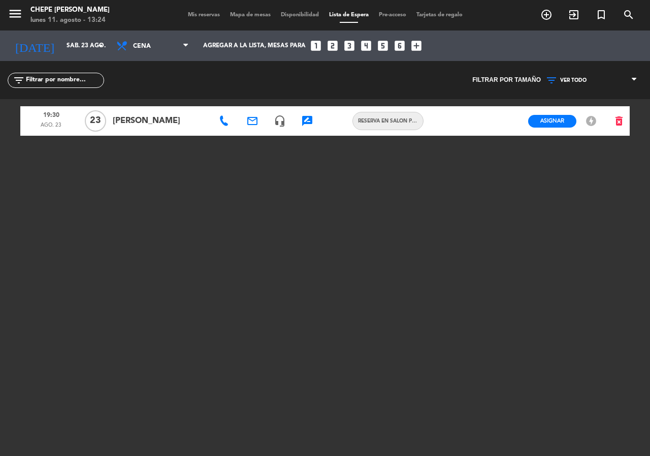
click at [266, 15] on span "Mapa de mesas" at bounding box center [250, 15] width 51 height 6
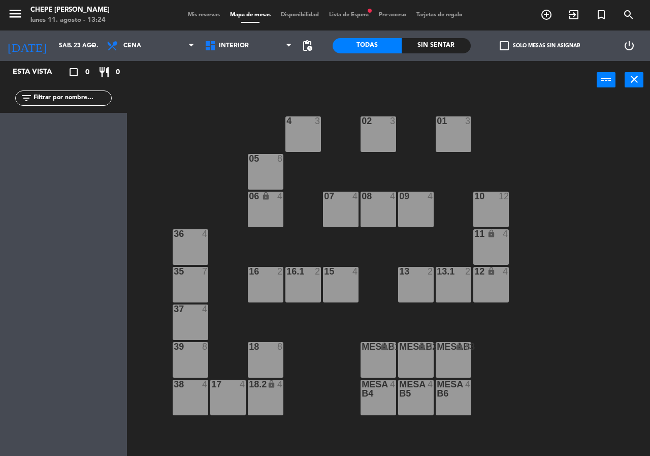
click at [86, 101] on input "text" at bounding box center [72, 97] width 79 height 11
click at [356, 15] on span "Lista de Espera fiber_manual_record" at bounding box center [349, 15] width 50 height 6
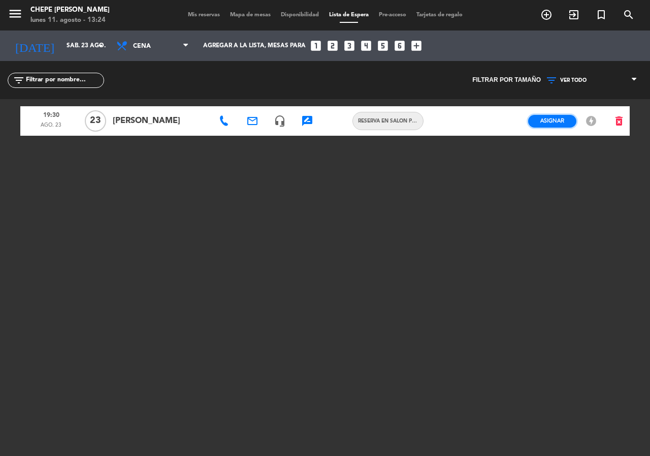
click at [554, 124] on span "Asignar" at bounding box center [552, 121] width 24 height 8
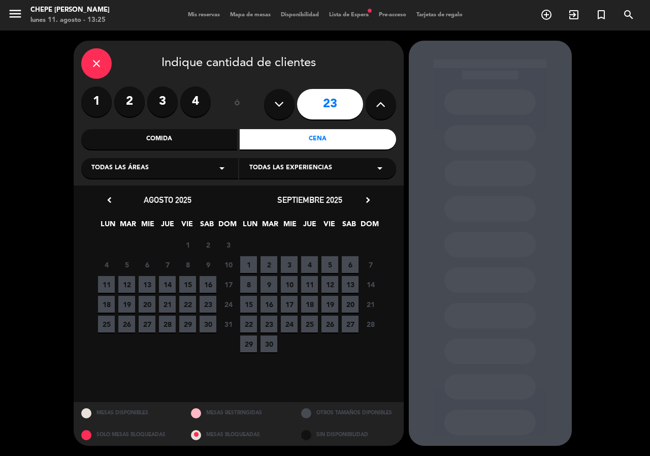
click at [212, 303] on span "23" at bounding box center [208, 304] width 17 height 17
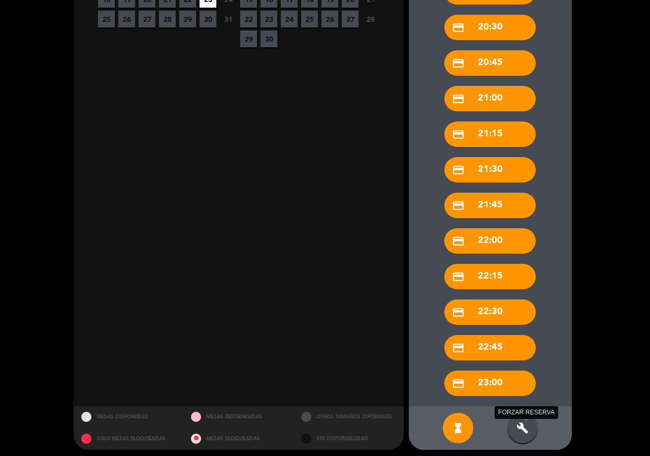
click at [525, 428] on icon "build" at bounding box center [522, 427] width 12 height 12
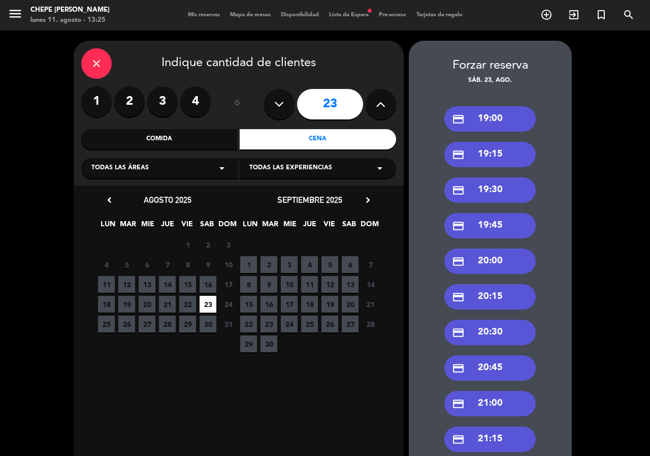
click at [494, 190] on div "credit_card 19:30" at bounding box center [489, 189] width 91 height 25
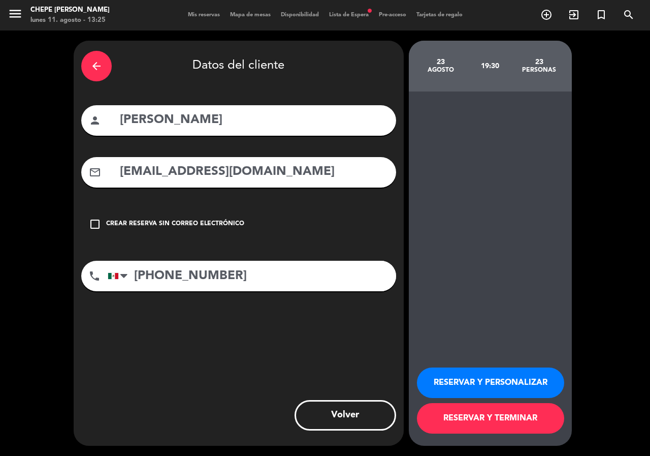
click at [463, 372] on button "RESERVAR Y PERSONALIZAR" at bounding box center [490, 382] width 147 height 30
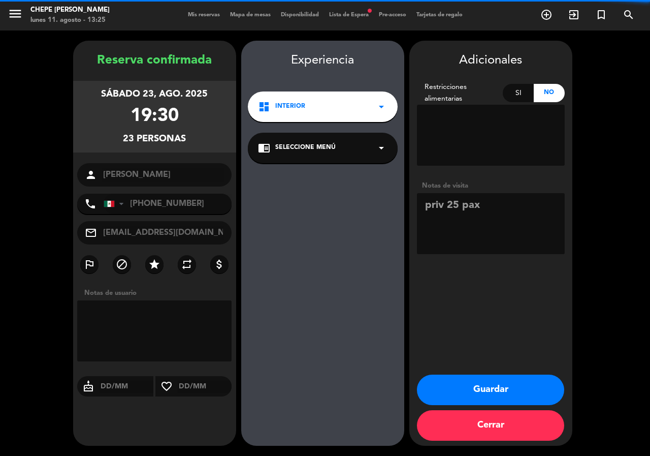
click at [498, 382] on button "Guardar" at bounding box center [490, 389] width 147 height 30
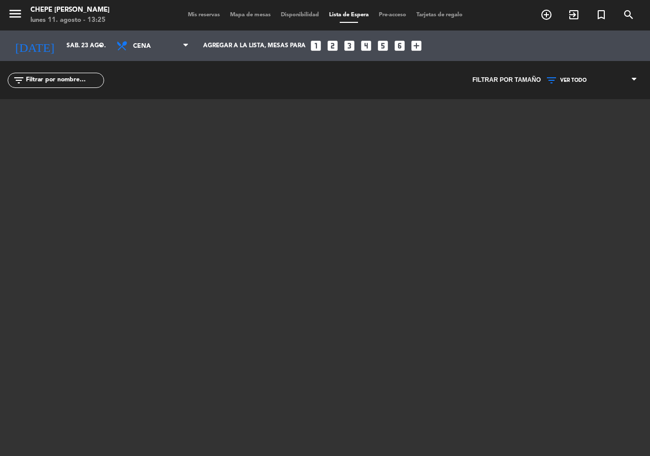
click at [239, 15] on span "Mapa de mesas" at bounding box center [250, 15] width 51 height 6
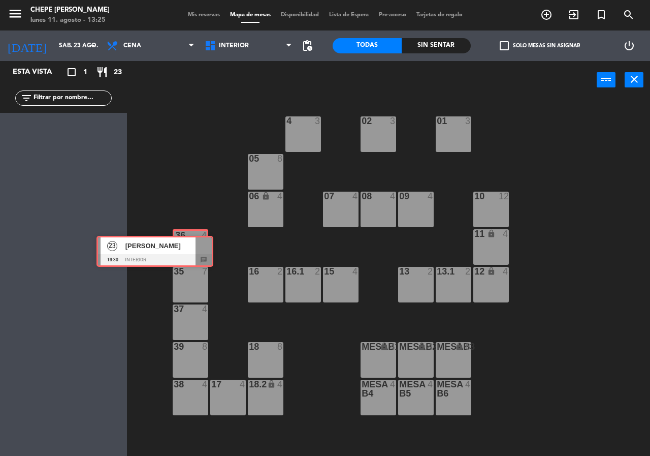
drag, startPoint x: 96, startPoint y: 134, endPoint x: 186, endPoint y: 251, distance: 147.5
click at [186, 251] on ng-component "menu Chepe [PERSON_NAME] lunes 11. agosto - 13:25 Mis reservas Mapa de mesas Di…" at bounding box center [325, 228] width 650 height 456
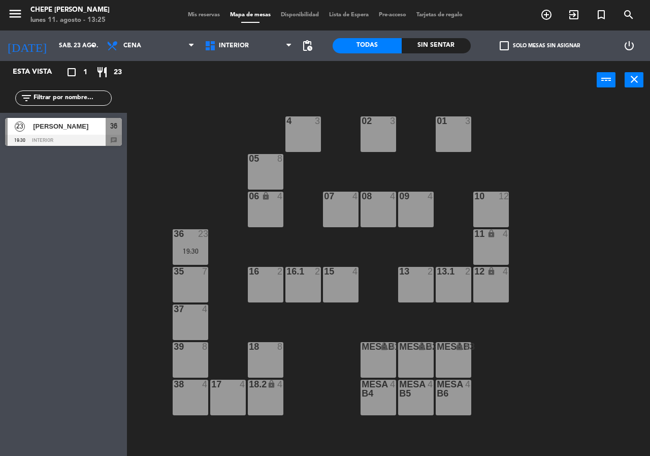
click at [191, 251] on div "19:30" at bounding box center [191, 250] width 36 height 7
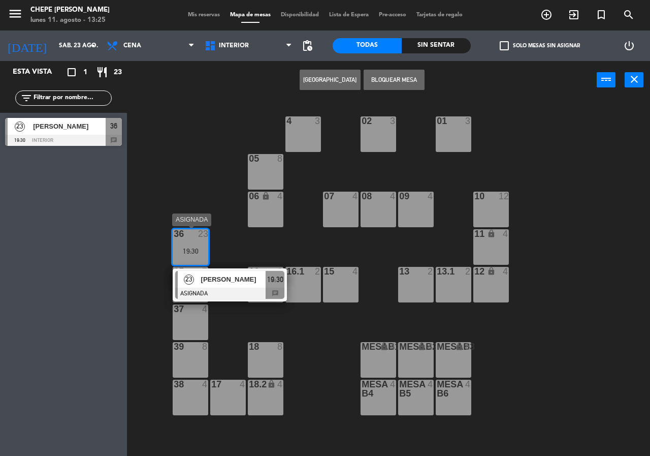
click at [213, 281] on span "[PERSON_NAME]" at bounding box center [233, 279] width 65 height 11
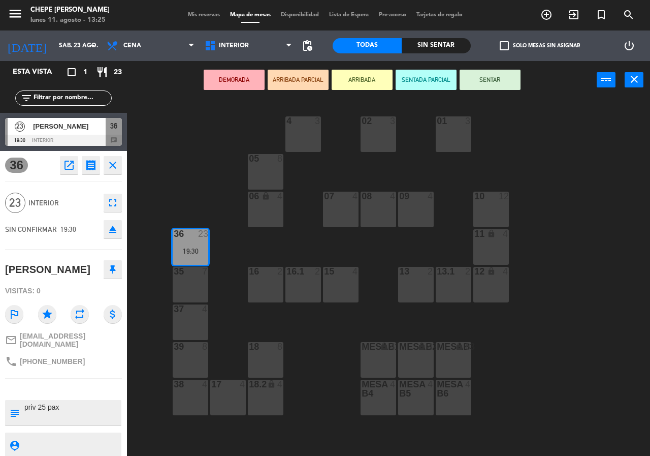
click at [183, 279] on div "35 7" at bounding box center [191, 285] width 36 height 36
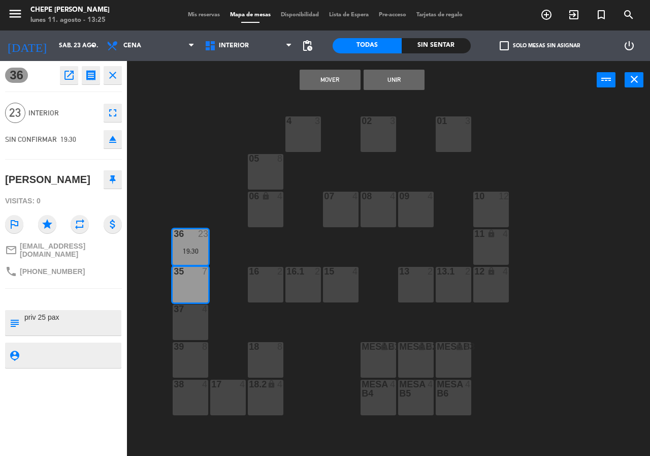
click at [188, 319] on div "37 4" at bounding box center [191, 322] width 36 height 36
drag, startPoint x: 194, startPoint y: 348, endPoint x: 194, endPoint y: 354, distance: 6.1
click at [194, 349] on div at bounding box center [190, 346] width 17 height 9
click at [194, 396] on div "38 4" at bounding box center [191, 397] width 36 height 36
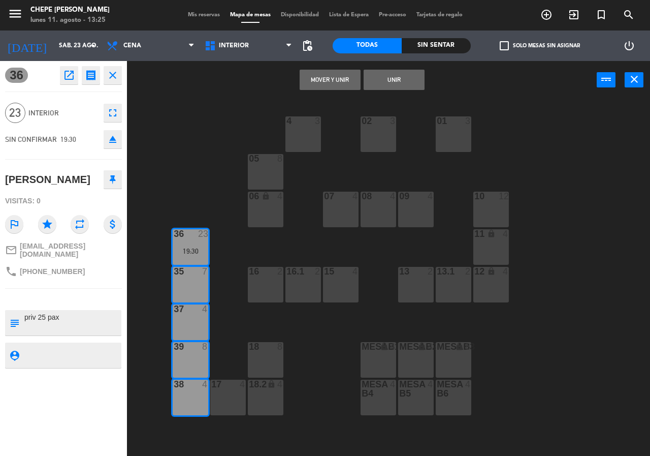
click at [384, 82] on button "Unir" at bounding box center [394, 80] width 61 height 20
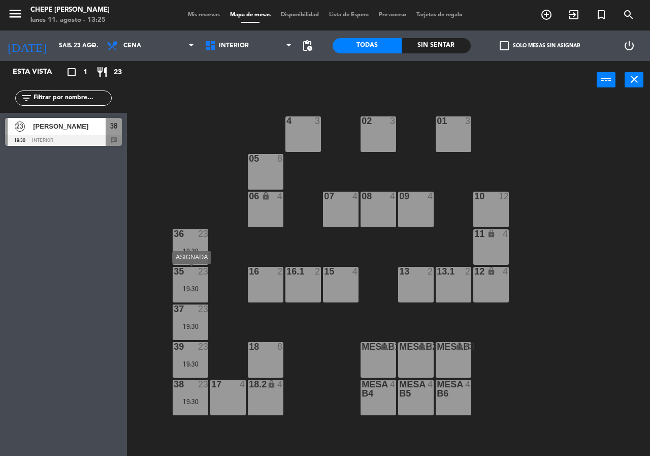
click at [187, 254] on div "19:30" at bounding box center [191, 250] width 36 height 7
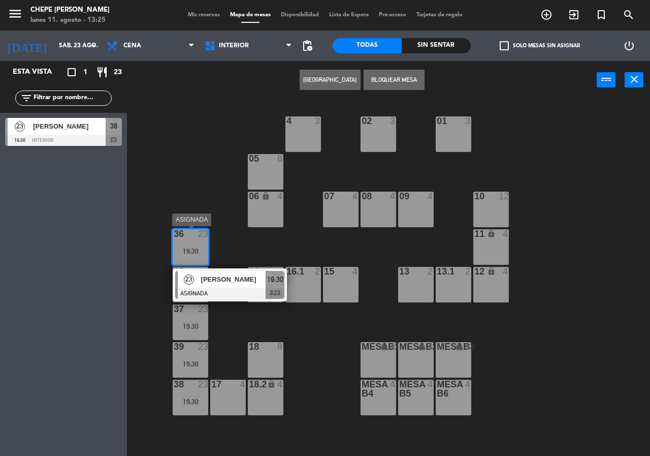
click at [216, 289] on div at bounding box center [229, 292] width 109 height 11
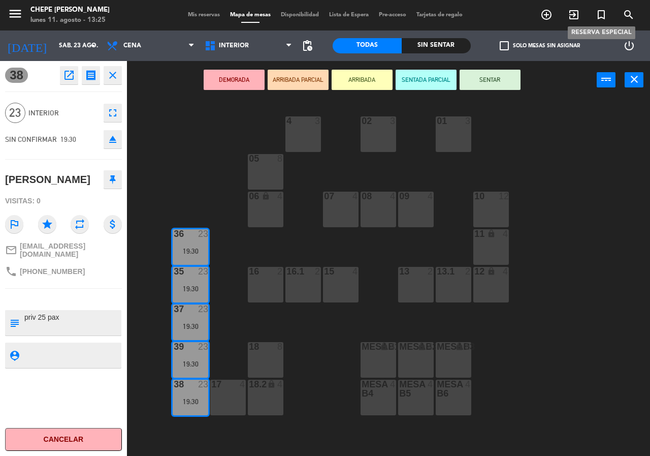
click at [600, 19] on icon "turned_in_not" at bounding box center [601, 15] width 12 height 12
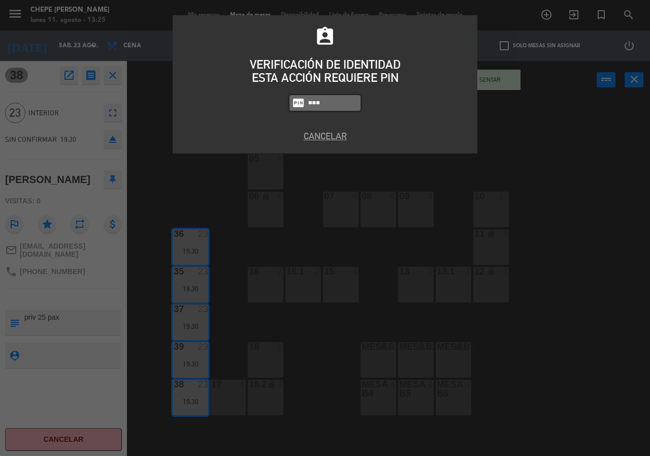
type input "2581"
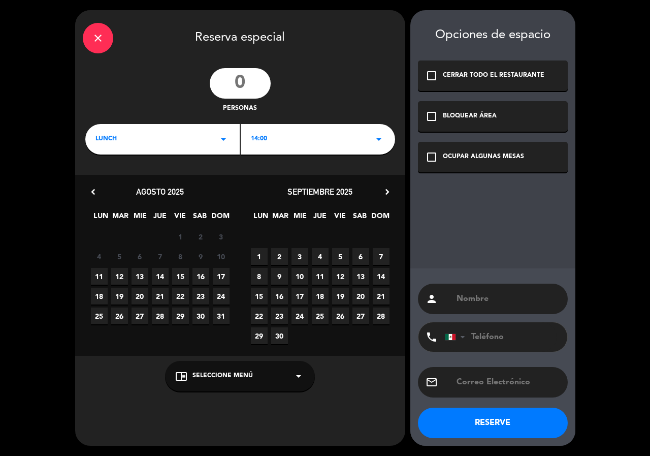
click at [242, 74] on input "number" at bounding box center [240, 83] width 61 height 30
type input "25"
click at [436, 158] on icon "check_box_outline_blank" at bounding box center [432, 157] width 12 height 12
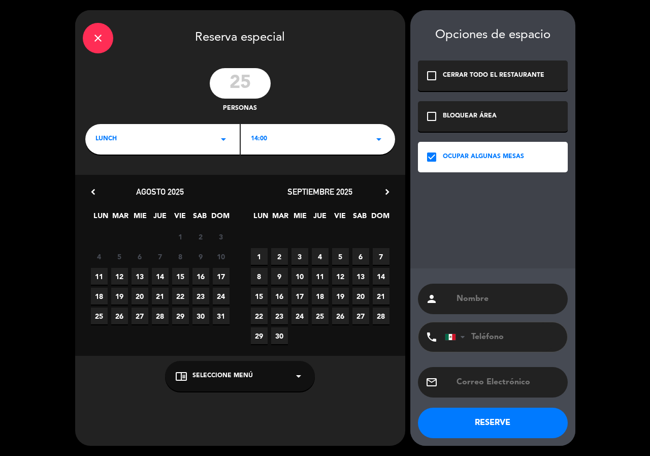
click at [98, 45] on div "close" at bounding box center [98, 38] width 30 height 30
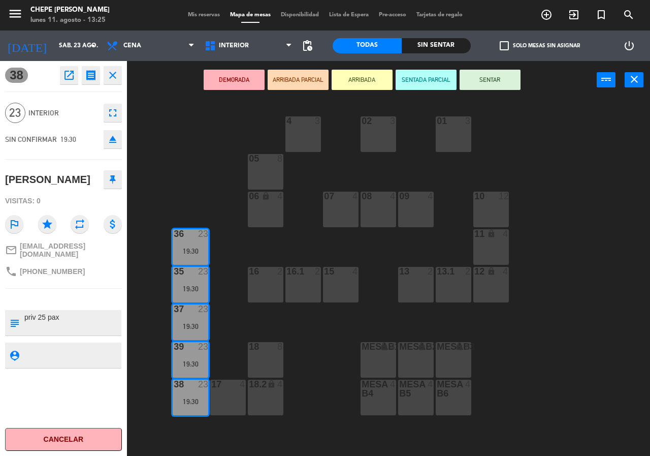
click at [184, 176] on div "02 3 4 3 01 3 05 8 06 lock 4 07 4 09 4 10 12 08 4 11 lock 4 36 23 19:30 16 2 15…" at bounding box center [392, 277] width 516 height 356
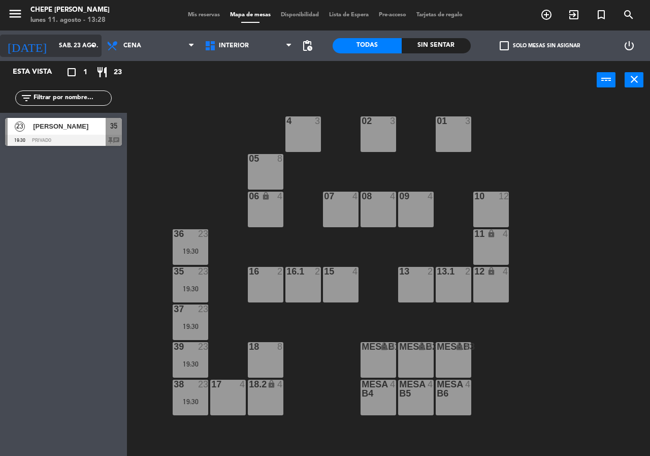
click at [81, 47] on input "sáb. 23 ago." at bounding box center [94, 45] width 81 height 17
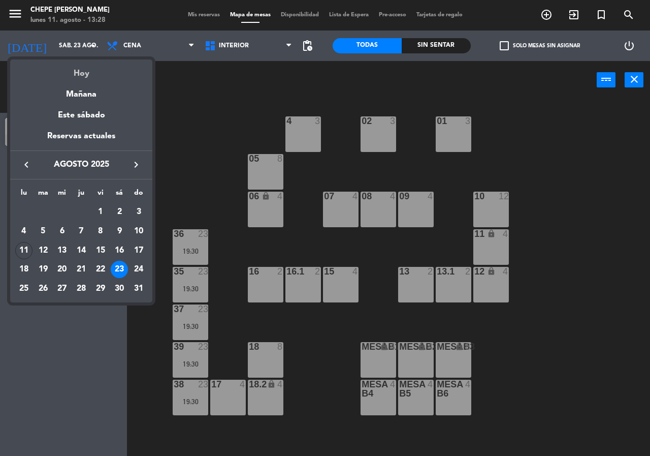
click at [83, 74] on div "Hoy" at bounding box center [81, 69] width 142 height 21
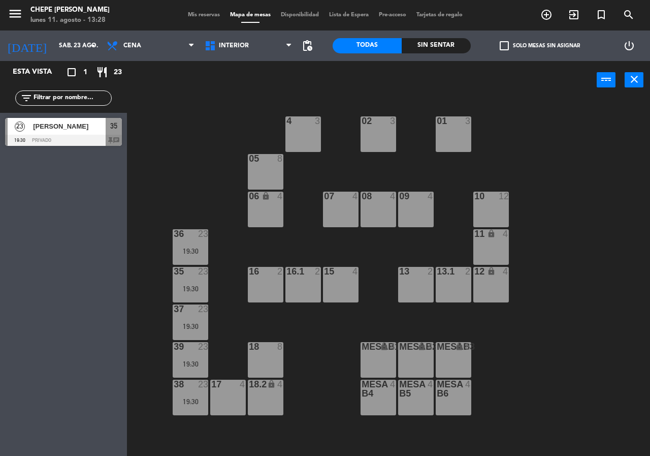
type input "lun. 11 ago."
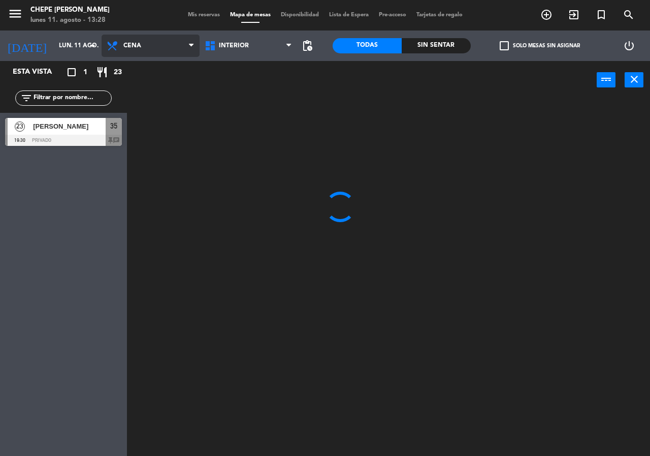
click at [160, 50] on span "Cena" at bounding box center [151, 46] width 98 height 22
click at [165, 73] on ng-component "menu Chepe [PERSON_NAME] lunes 11. agosto - 13:28 Mis reservas Mapa de mesas Di…" at bounding box center [325, 228] width 650 height 456
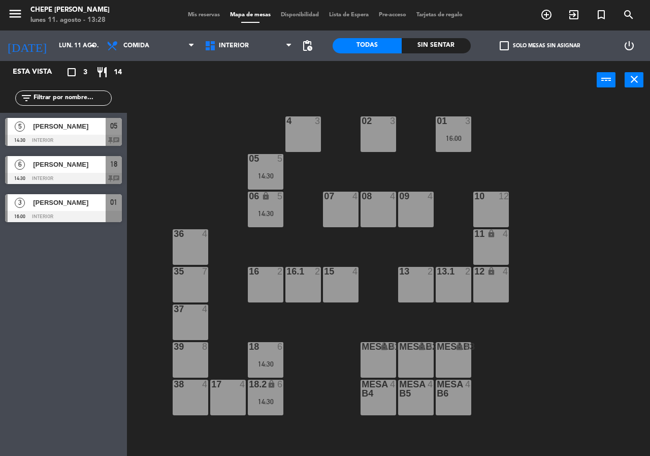
click at [90, 102] on input "text" at bounding box center [72, 97] width 79 height 11
click at [55, 275] on div "Esta vista crop_square 3 restaurant 14 filter_list 5 [PERSON_NAME] 14:30 Interi…" at bounding box center [63, 258] width 127 height 395
click at [257, 164] on div "05 5" at bounding box center [266, 159] width 36 height 10
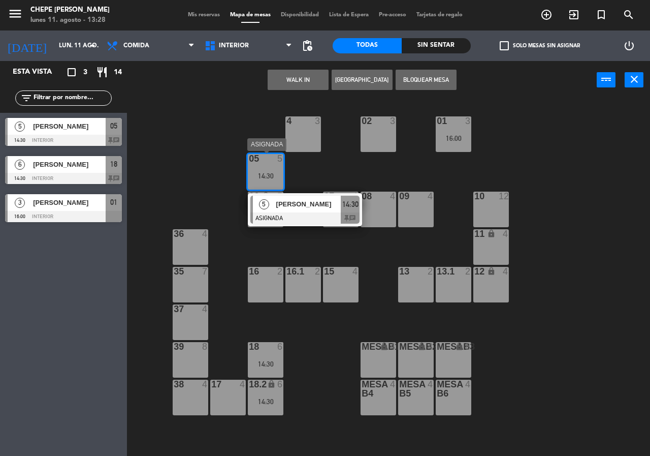
click at [293, 214] on div at bounding box center [304, 217] width 109 height 11
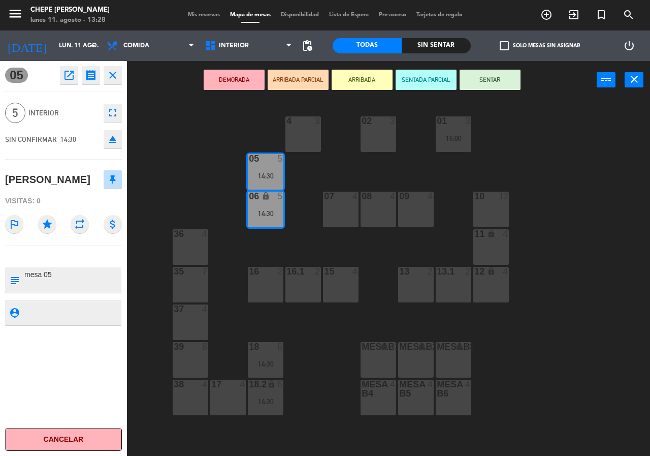
click at [72, 78] on icon "open_in_new" at bounding box center [69, 75] width 12 height 12
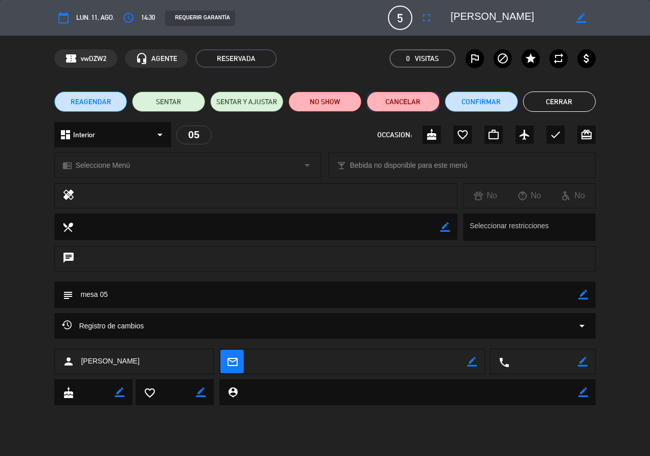
click at [407, 100] on button "Cancelar" at bounding box center [403, 101] width 73 height 20
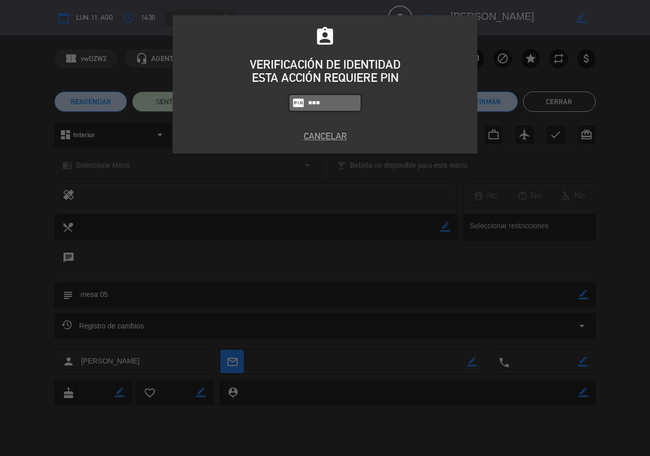
type input "8319"
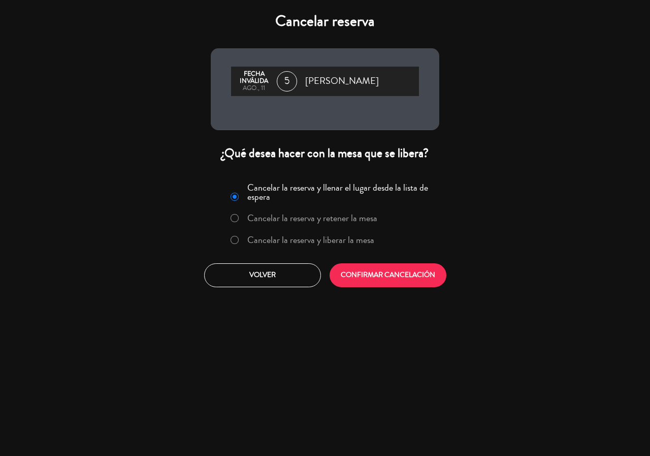
click at [313, 240] on label "Cancelar la reserva y liberar la mesa" at bounding box center [310, 239] width 127 height 9
click at [409, 279] on button "CONFIRMAR CANCELACIÓN" at bounding box center [388, 275] width 117 height 24
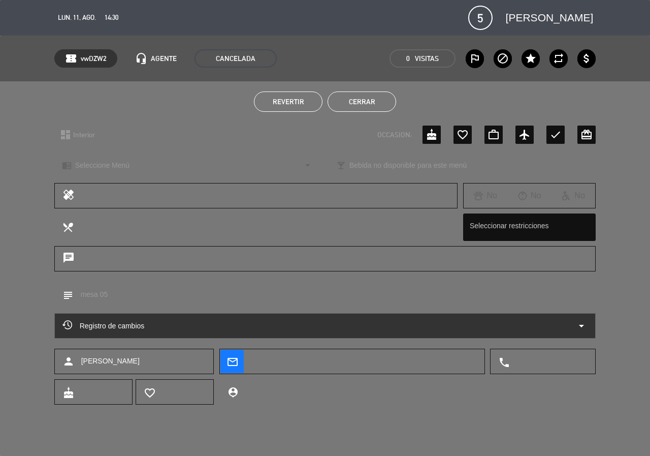
click at [378, 104] on button "Cerrar" at bounding box center [362, 101] width 69 height 20
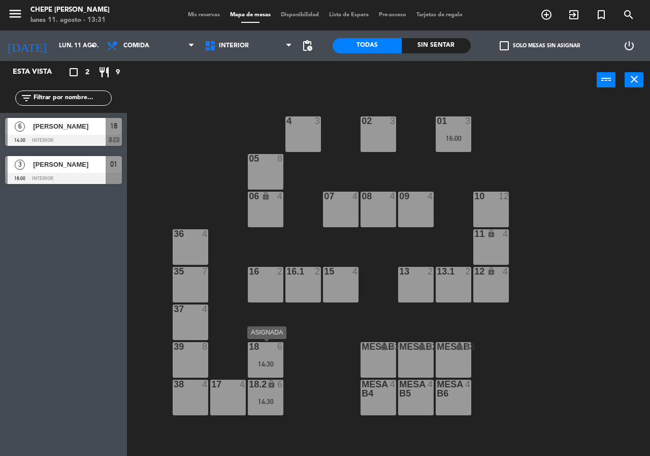
click at [279, 365] on div "14:30" at bounding box center [266, 363] width 36 height 7
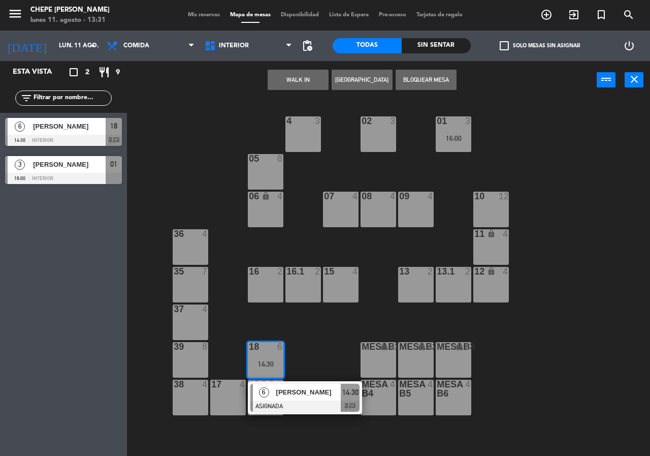
click at [189, 138] on div "02 3 4 3 01 3 16:00 05 8 06 lock 4 07 4 09 4 10 12 08 4 11 lock 4 36 4 16 2 15 …" at bounding box center [392, 277] width 516 height 356
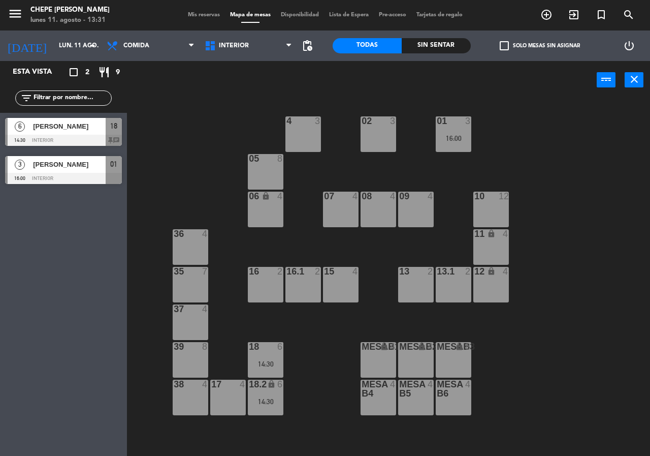
click at [261, 353] on div "18 6 14:30" at bounding box center [266, 360] width 36 height 36
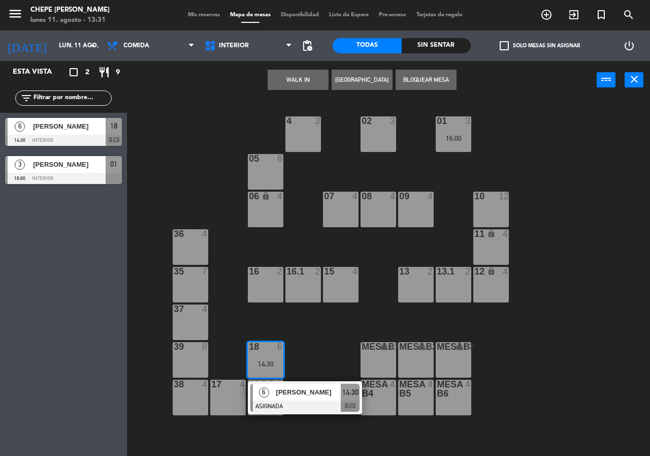
click at [301, 399] on div "[PERSON_NAME]" at bounding box center [308, 391] width 66 height 17
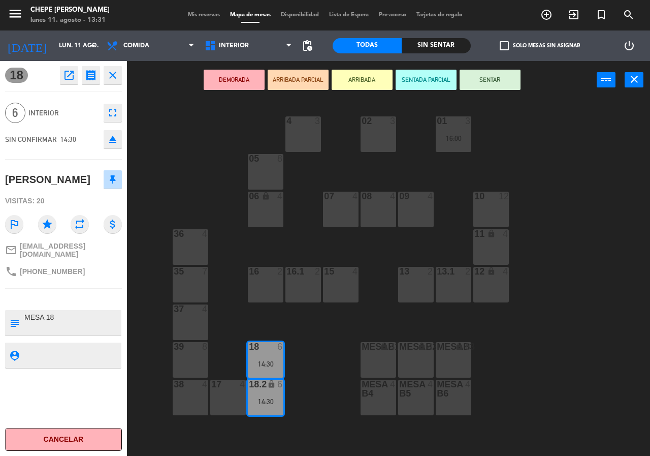
click at [304, 365] on div "02 3 4 3 01 3 16:00 05 8 06 lock 4 07 4 09 4 10 12 08 4 11 lock 4 36 4 16 2 15 …" at bounding box center [392, 277] width 516 height 356
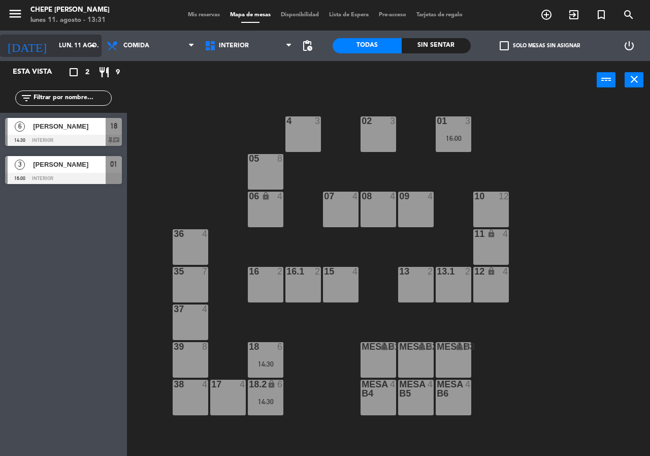
click at [54, 53] on input "lun. 11 ago." at bounding box center [94, 45] width 81 height 17
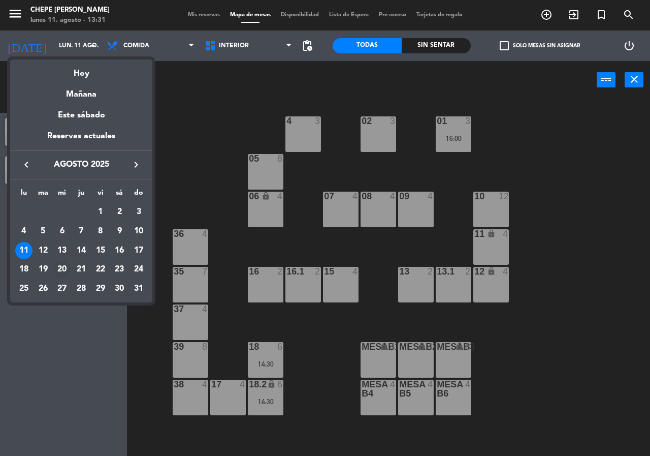
click at [66, 266] on div "20" at bounding box center [61, 269] width 17 height 17
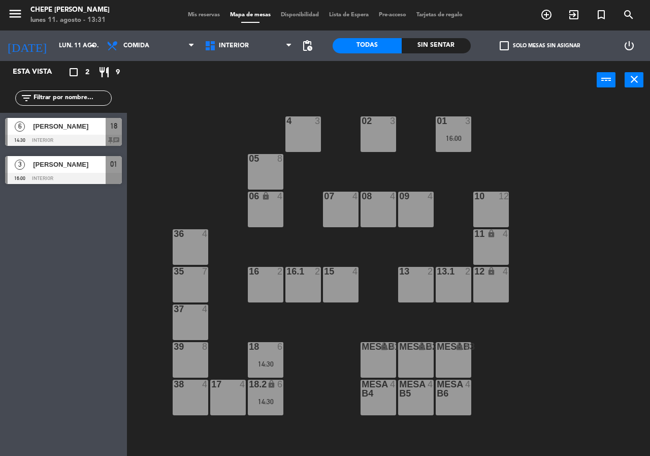
type input "mié. 20 ago."
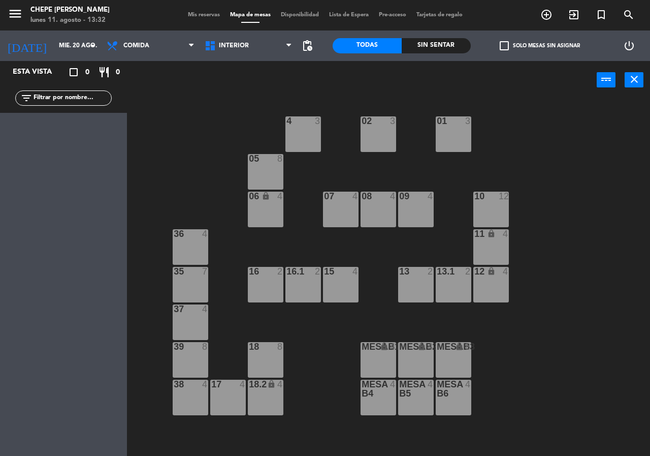
drag, startPoint x: 506, startPoint y: 214, endPoint x: 508, endPoint y: 231, distance: 17.3
click at [508, 218] on div "10 12" at bounding box center [491, 209] width 36 height 36
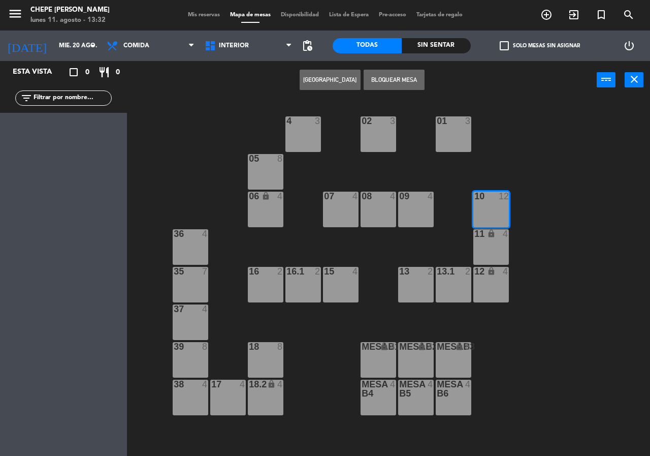
click at [503, 247] on div "11 lock 4" at bounding box center [491, 247] width 36 height 36
click at [496, 277] on div "12 lock 4" at bounding box center [491, 285] width 36 height 36
click at [336, 78] on button "[GEOGRAPHIC_DATA]" at bounding box center [330, 80] width 61 height 20
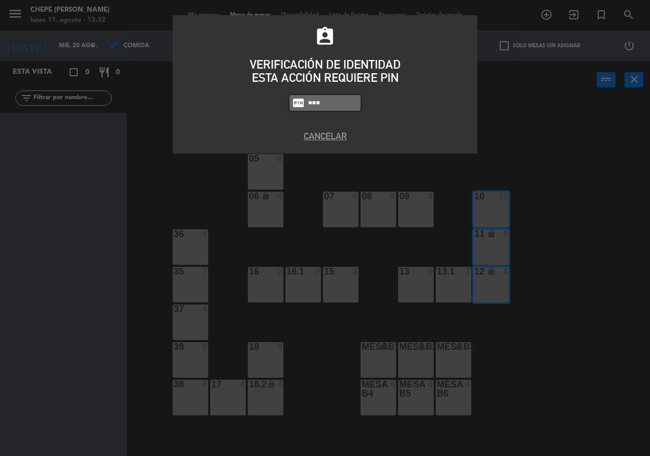
type input "8319"
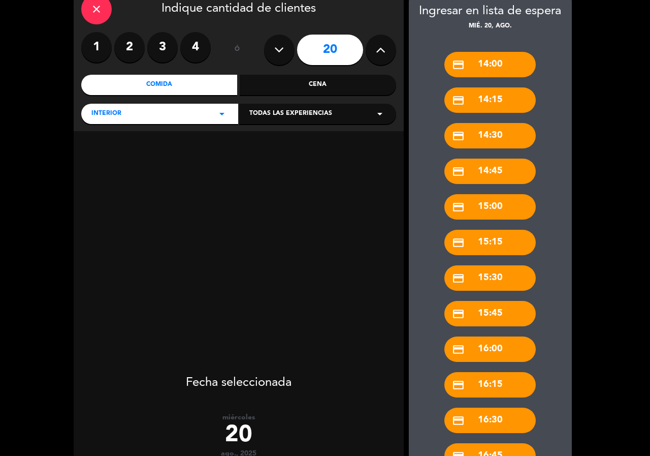
scroll to position [51, 0]
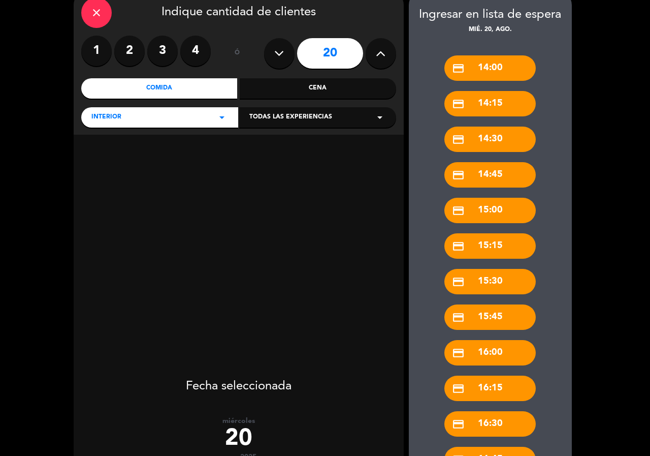
click at [506, 63] on div "credit_card 14:00" at bounding box center [489, 67] width 91 height 25
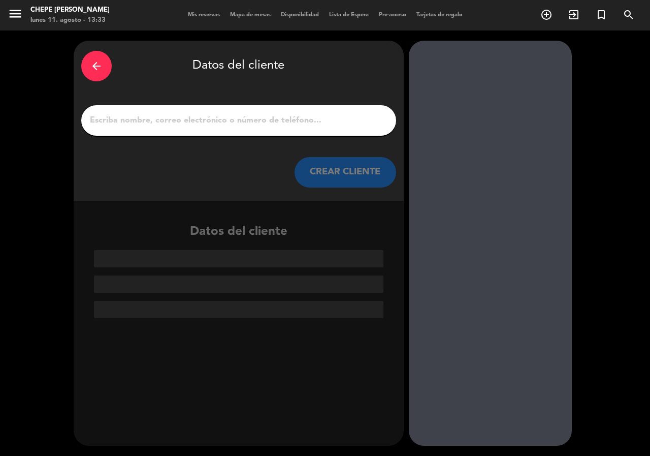
click at [87, 60] on div "arrow_back" at bounding box center [96, 66] width 30 height 30
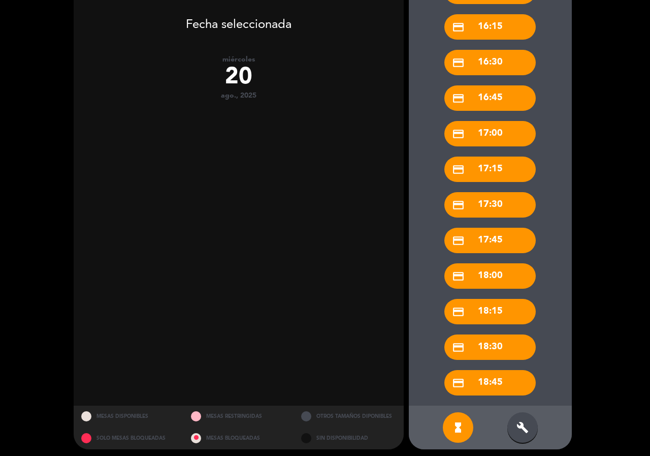
scroll to position [415, 0]
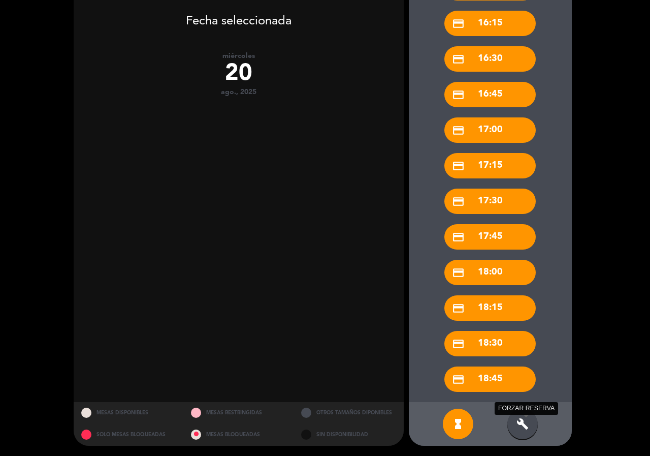
click at [527, 425] on icon "build" at bounding box center [522, 423] width 12 height 12
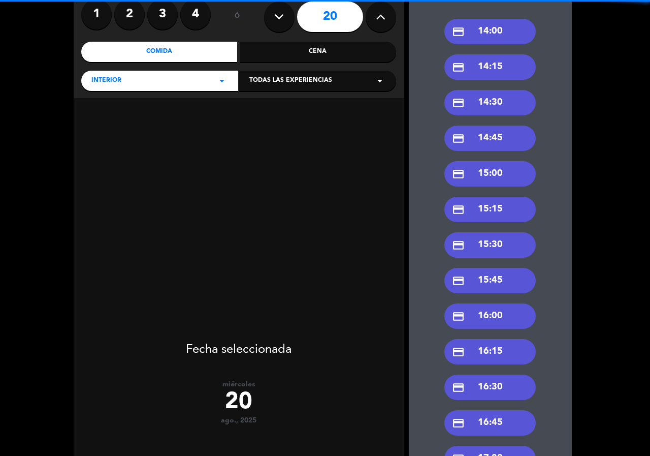
scroll to position [0, 0]
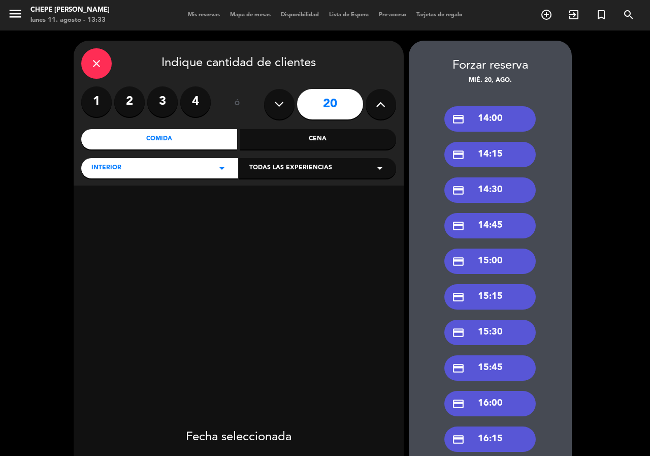
click at [269, 100] on button at bounding box center [279, 104] width 30 height 30
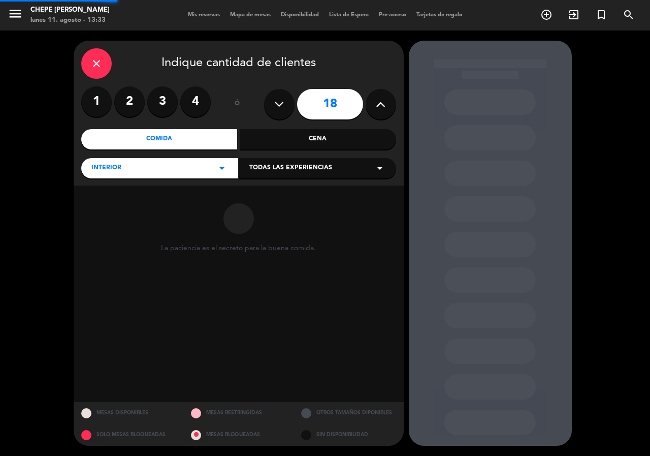
click at [269, 100] on button at bounding box center [279, 104] width 30 height 30
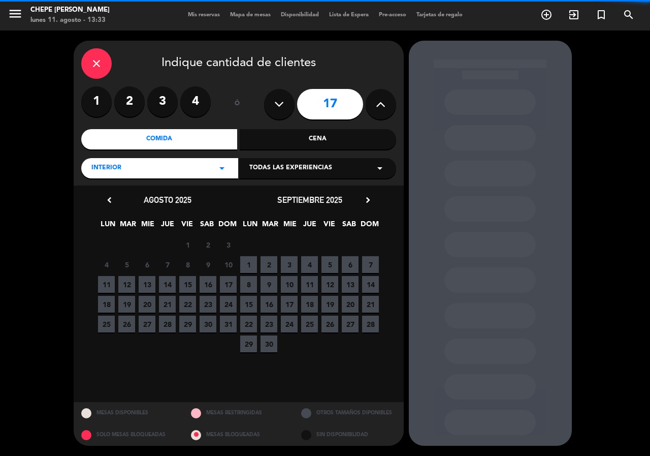
click at [269, 100] on button at bounding box center [279, 104] width 30 height 30
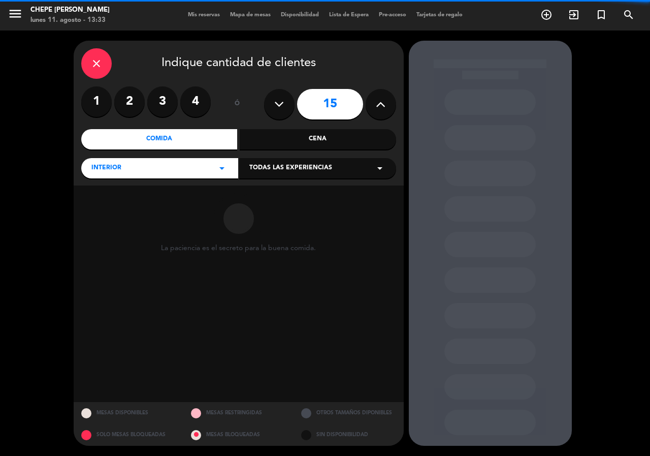
click at [269, 100] on button at bounding box center [279, 104] width 30 height 30
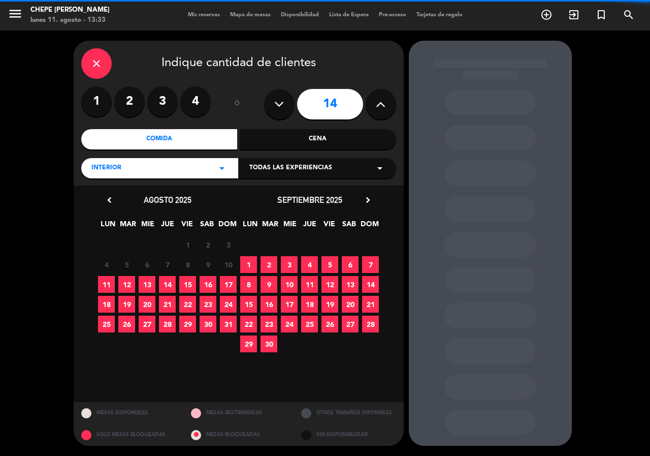
click at [269, 100] on button at bounding box center [279, 104] width 30 height 30
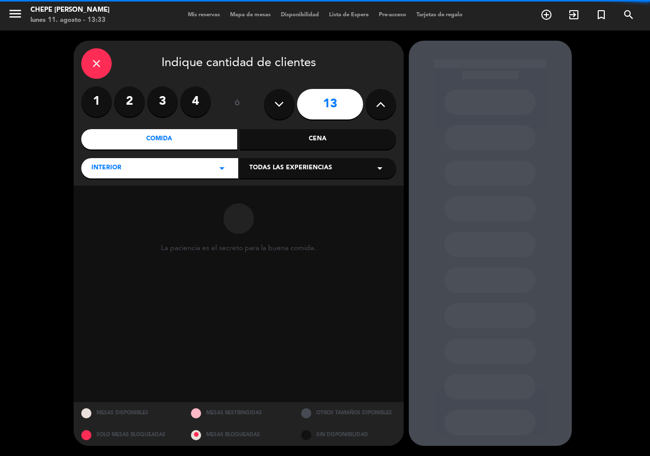
click at [269, 100] on button at bounding box center [279, 104] width 30 height 30
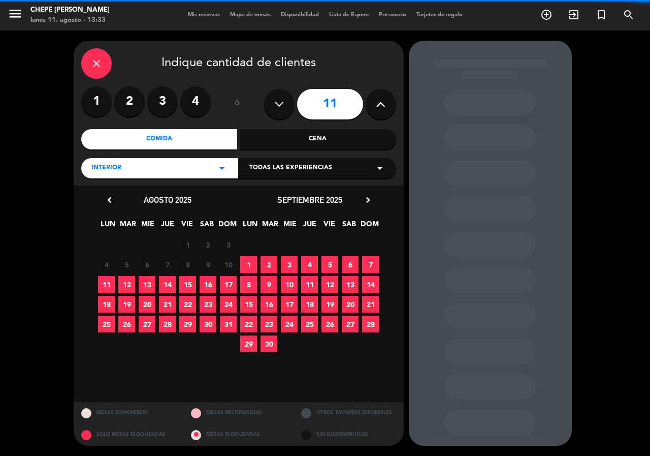
click at [269, 100] on button at bounding box center [279, 104] width 30 height 30
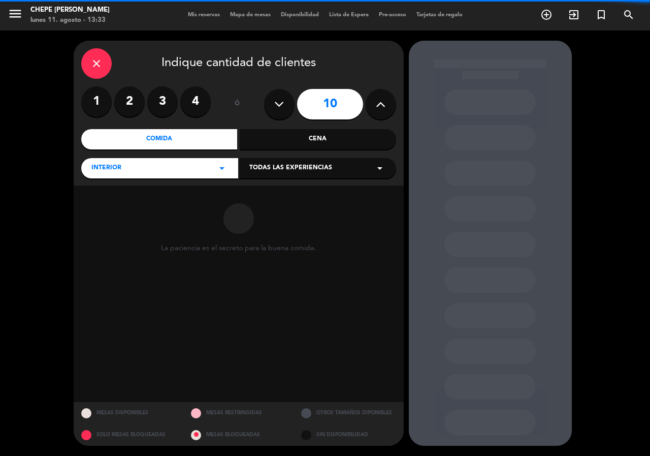
click at [269, 100] on button at bounding box center [279, 104] width 30 height 30
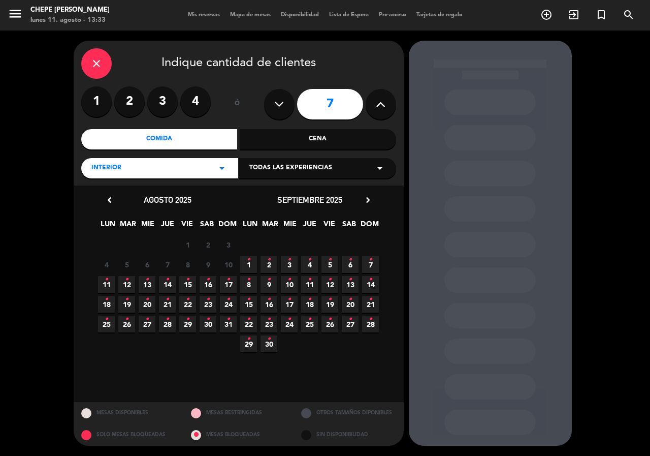
click at [384, 113] on button at bounding box center [381, 104] width 30 height 30
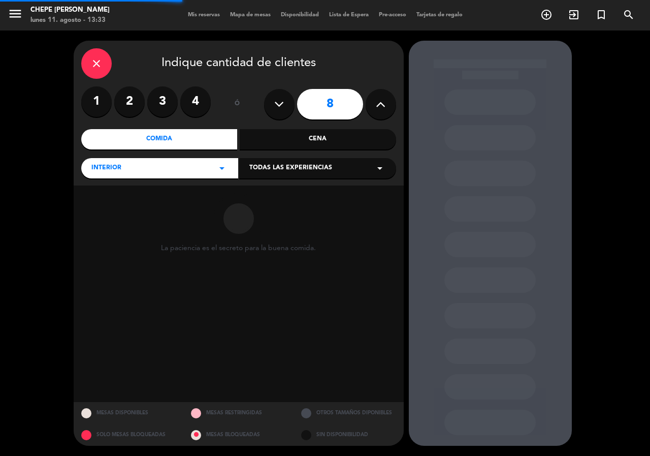
click at [384, 113] on button at bounding box center [381, 104] width 30 height 30
type input "9"
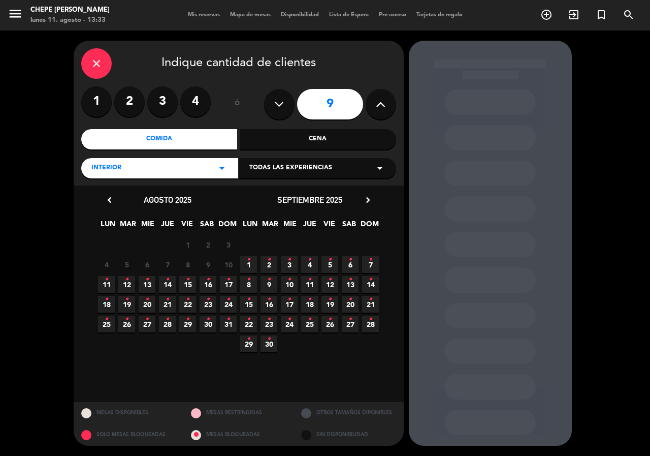
click at [145, 304] on span "20 •" at bounding box center [147, 304] width 17 height 17
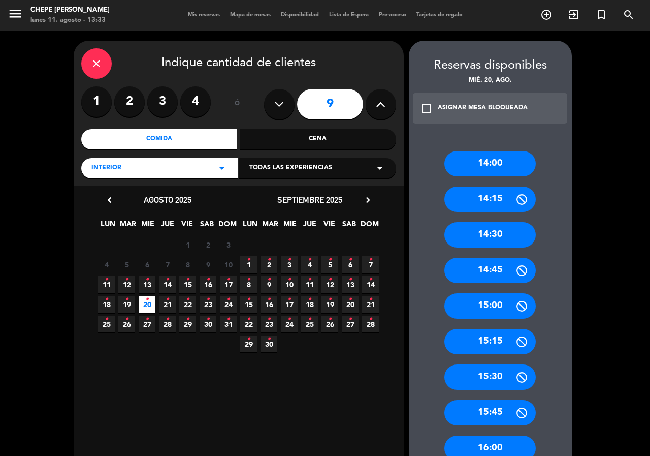
click at [483, 153] on div "14:00" at bounding box center [489, 163] width 91 height 25
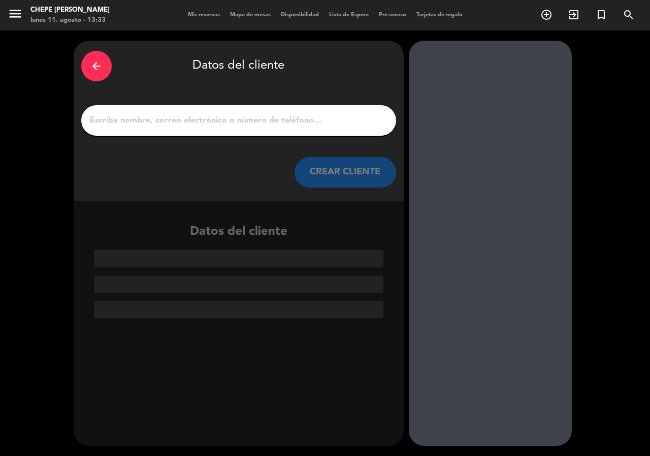
click at [258, 128] on div at bounding box center [238, 120] width 315 height 30
click at [229, 117] on input "1" at bounding box center [239, 120] width 300 height 14
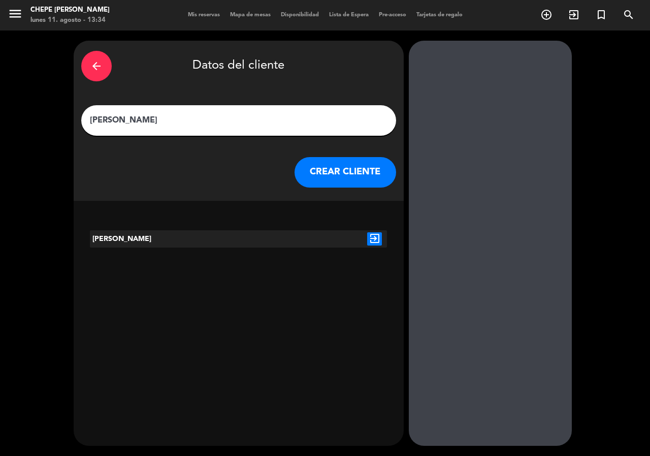
type input "[PERSON_NAME]"
click at [351, 175] on button "CREAR CLIENTE" at bounding box center [346, 172] width 102 height 30
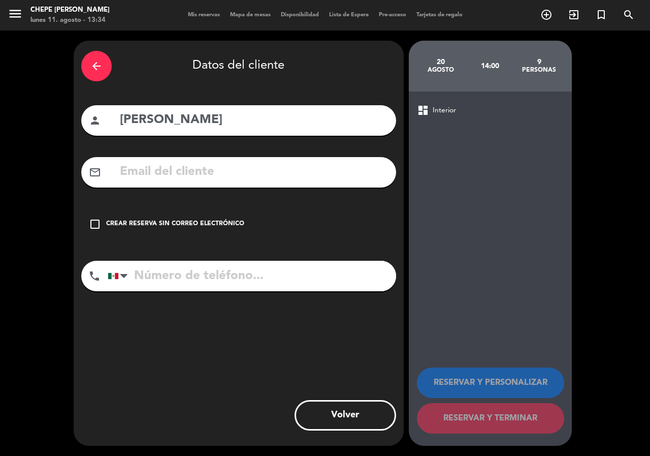
click at [170, 277] on input "tel" at bounding box center [252, 276] width 288 height 30
click at [157, 276] on input "3411122016" at bounding box center [252, 276] width 288 height 30
type input "3411122016"
drag, startPoint x: 159, startPoint y: 223, endPoint x: 197, endPoint y: 244, distance: 43.7
click at [160, 223] on div "Crear reserva sin correo electrónico" at bounding box center [175, 224] width 138 height 10
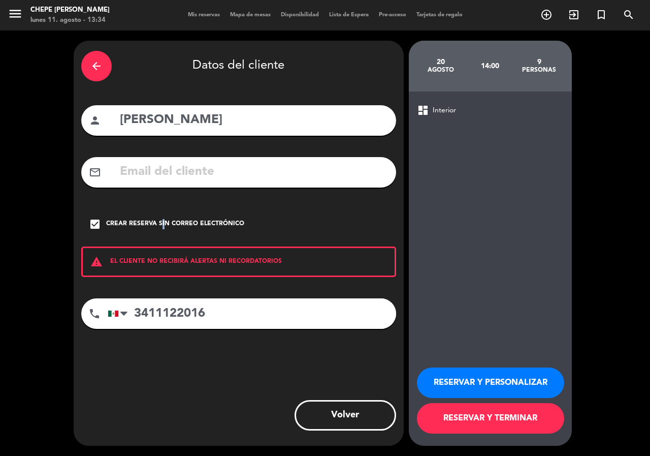
click at [478, 385] on button "RESERVAR Y PERSONALIZAR" at bounding box center [490, 382] width 147 height 30
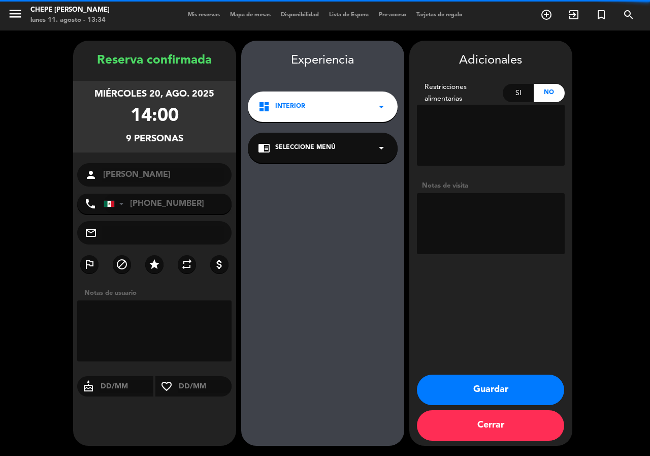
drag, startPoint x: 464, startPoint y: 219, endPoint x: 471, endPoint y: 220, distance: 6.7
click at [469, 219] on textarea at bounding box center [491, 223] width 148 height 61
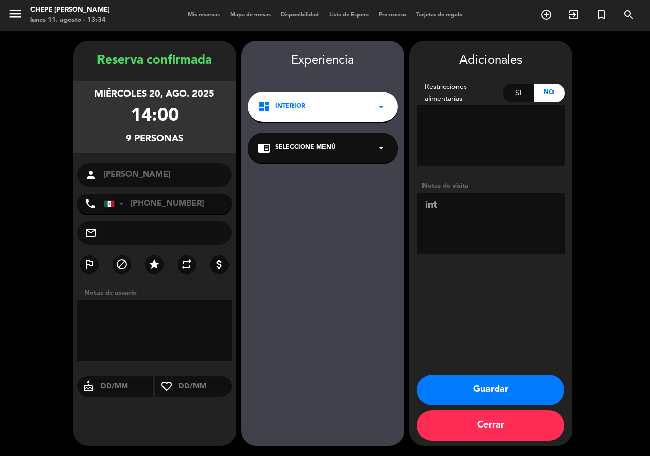
type textarea "int"
click at [508, 386] on button "Guardar" at bounding box center [490, 389] width 147 height 30
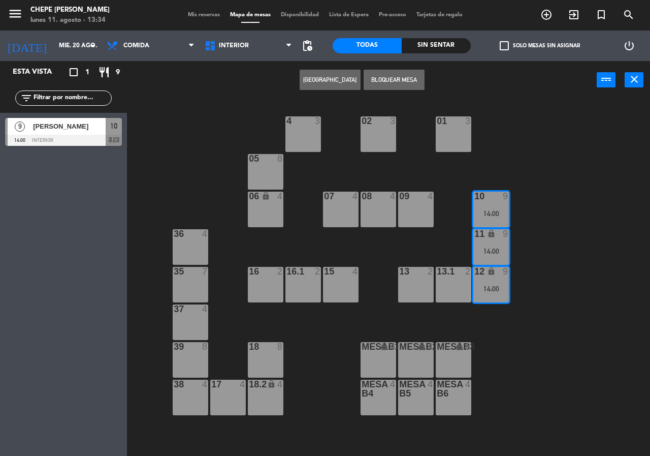
click at [555, 210] on div "02 3 4 3 01 3 05 8 06 lock 4 07 4 09 4 10 9 14:00 08 4 11 lock 9 14:00 36 4 16 …" at bounding box center [392, 277] width 516 height 356
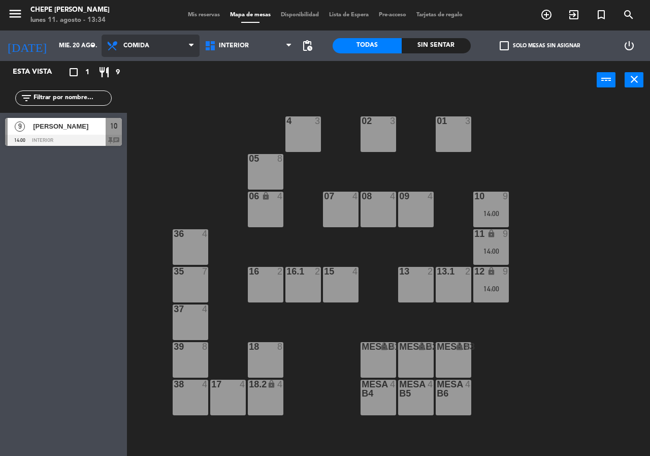
click at [190, 43] on icon at bounding box center [191, 46] width 5 height 8
click at [187, 15] on span "Mis reservas" at bounding box center [204, 15] width 42 height 6
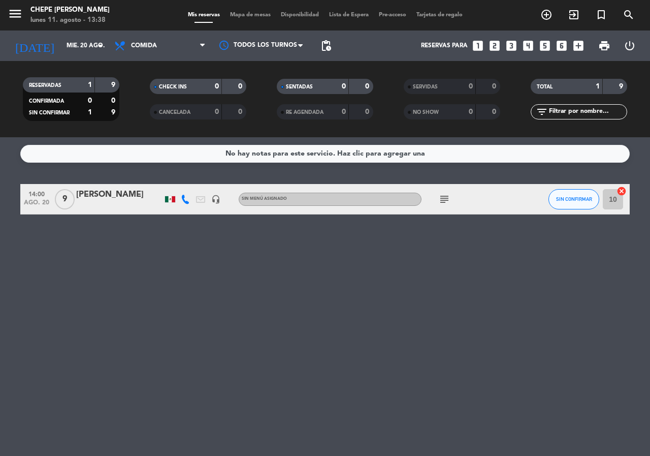
click at [236, 16] on span "Mapa de mesas" at bounding box center [250, 15] width 51 height 6
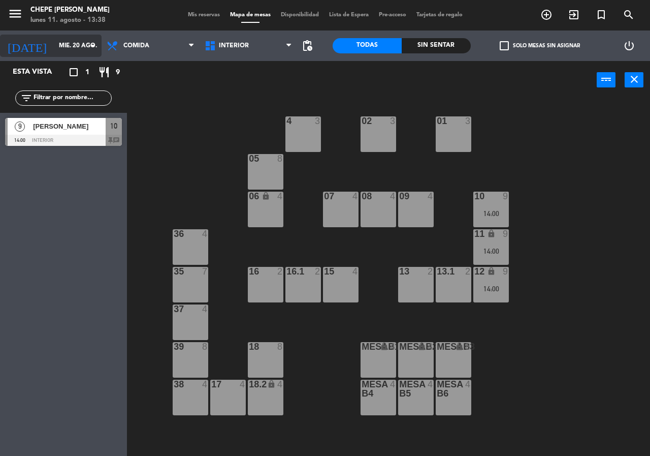
click at [83, 39] on input "mié. 20 ago." at bounding box center [94, 45] width 81 height 17
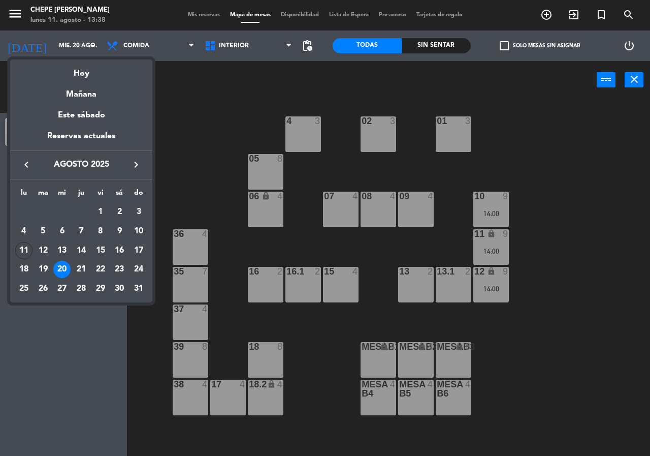
click at [241, 121] on div at bounding box center [325, 228] width 650 height 456
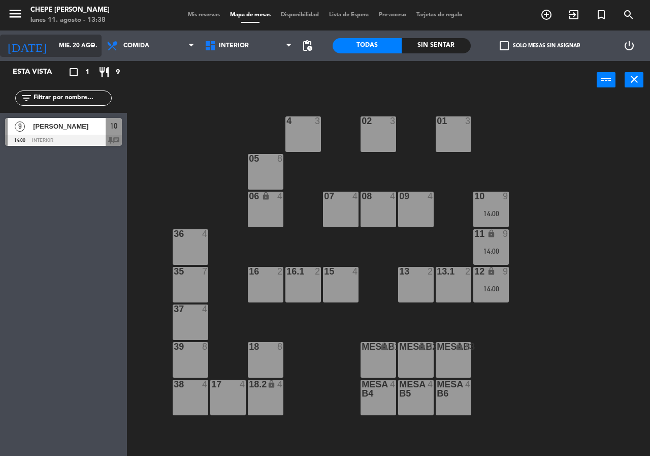
click at [54, 43] on input "mié. 20 ago." at bounding box center [94, 45] width 81 height 17
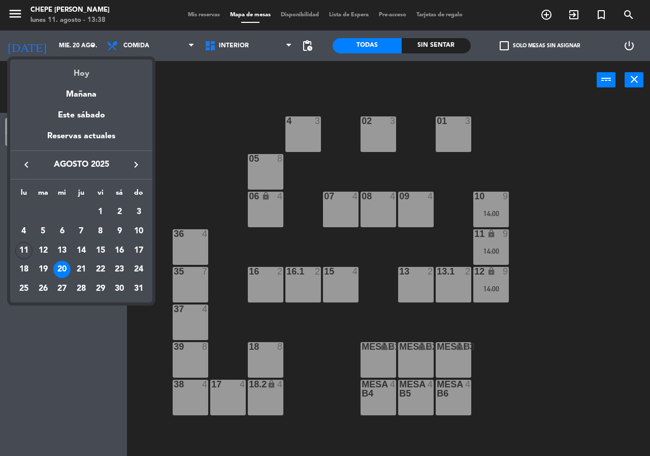
click at [75, 73] on div "Hoy" at bounding box center [81, 69] width 142 height 21
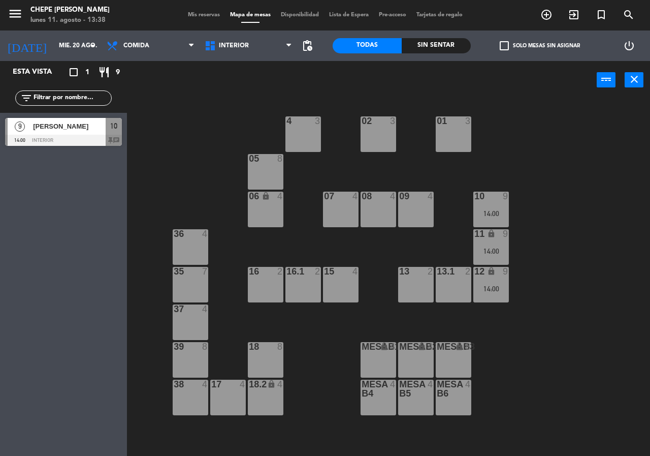
type input "lun. 11 ago."
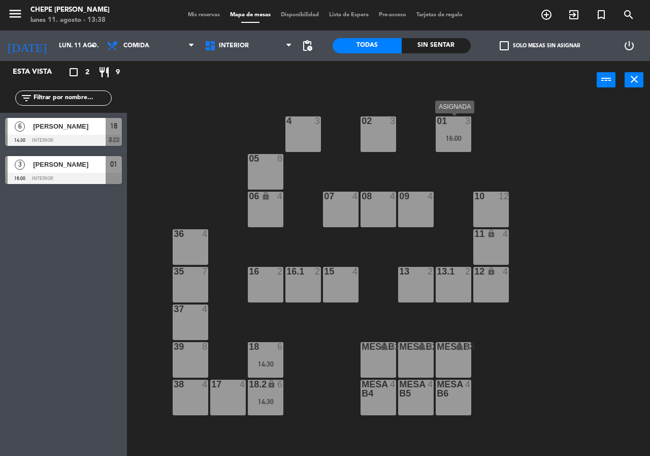
click at [457, 151] on div "01 3 16:00" at bounding box center [454, 134] width 36 height 36
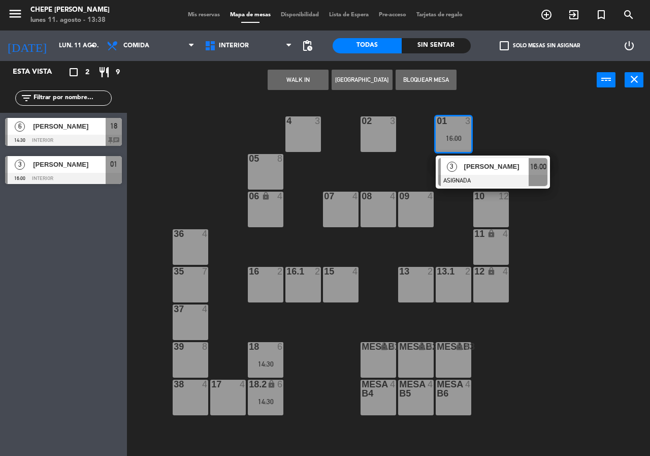
click at [505, 161] on span "[PERSON_NAME]" at bounding box center [496, 166] width 65 height 11
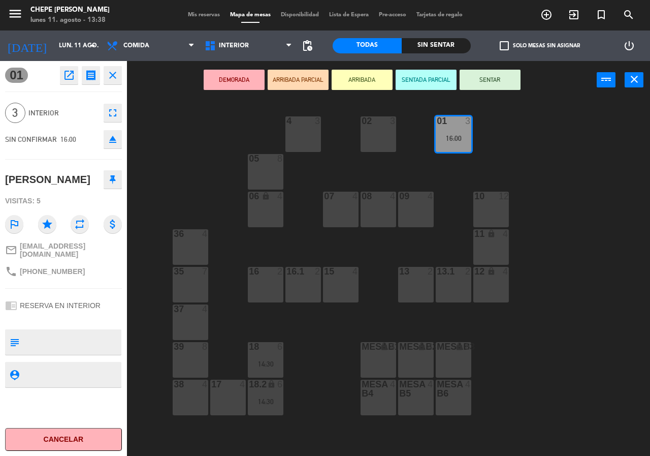
drag, startPoint x: 366, startPoint y: 323, endPoint x: 340, endPoint y: 342, distance: 31.3
click at [363, 324] on div "02 3 4 3 01 3 16:00 05 8 06 lock 4 07 4 09 4 10 12 08 4 11 lock 4 36 4 16 2 15 …" at bounding box center [392, 277] width 516 height 356
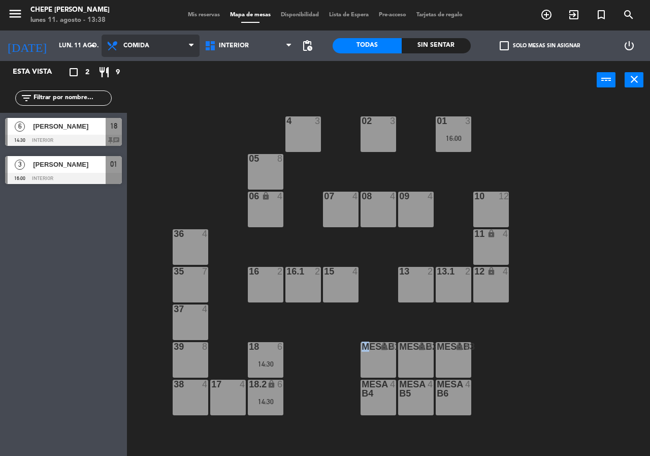
click at [147, 52] on span "Comida" at bounding box center [151, 46] width 98 height 22
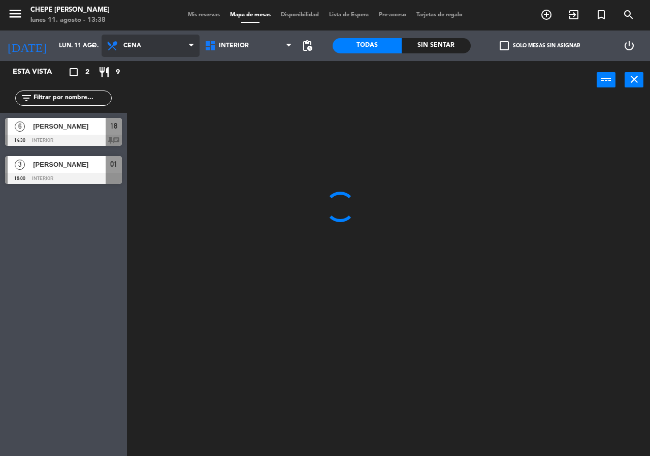
click at [148, 84] on ng-component "menu Chepe [PERSON_NAME] lunes 11. agosto - 13:38 Mis reservas Mapa de mesas Di…" at bounding box center [325, 228] width 650 height 456
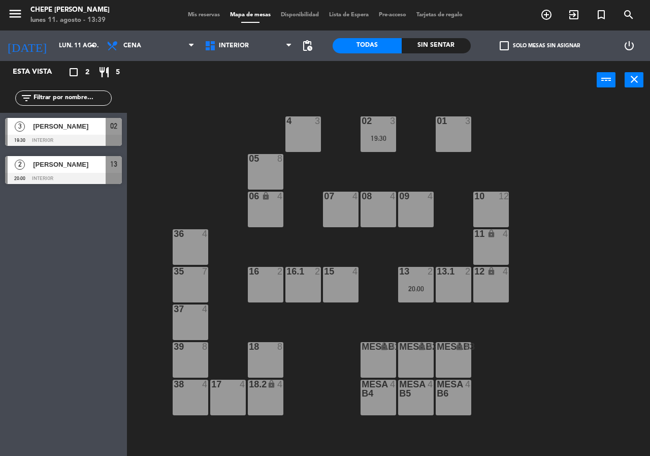
click at [129, 57] on div "Comida Cena Cena Comida Cena" at bounding box center [151, 45] width 98 height 30
click at [131, 54] on span "Cena" at bounding box center [151, 46] width 98 height 22
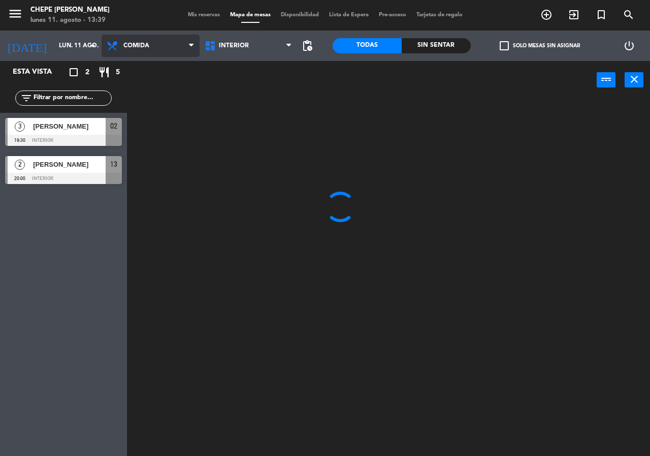
click at [137, 65] on ng-component "menu Chepe [PERSON_NAME] lunes 11. agosto - 13:39 Mis reservas Mapa de mesas Di…" at bounding box center [325, 228] width 650 height 456
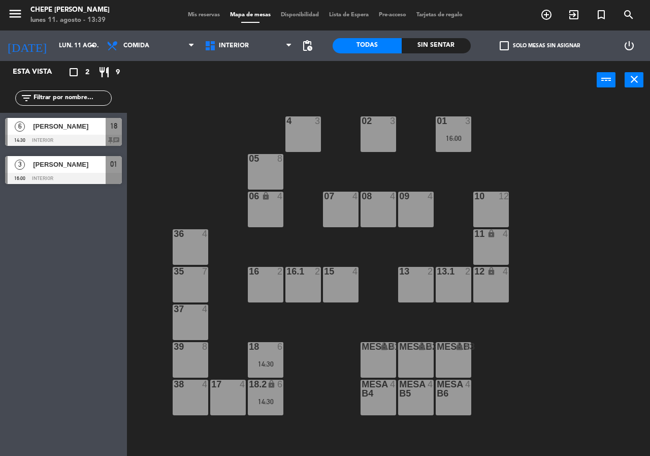
click at [202, 16] on span "Mis reservas" at bounding box center [204, 15] width 42 height 6
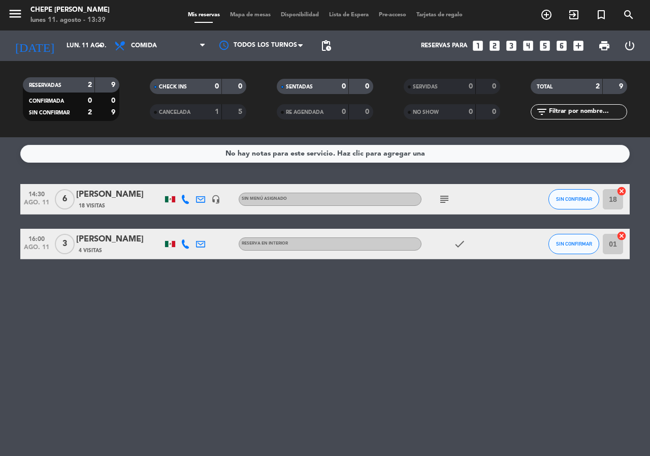
click at [237, 16] on span "Mapa de mesas" at bounding box center [250, 15] width 51 height 6
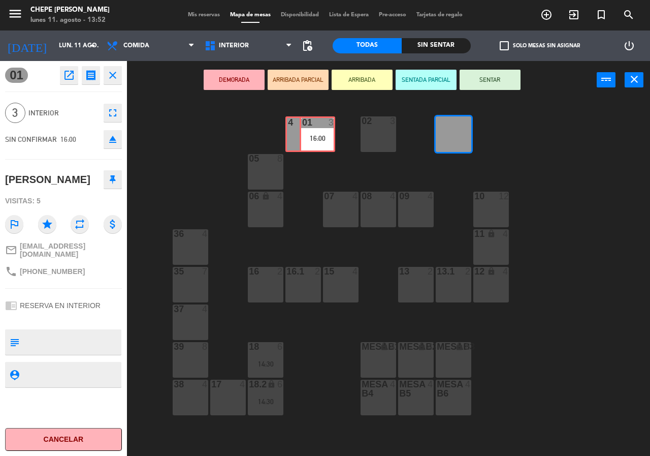
drag, startPoint x: 446, startPoint y: 133, endPoint x: 324, endPoint y: 133, distance: 121.9
click at [309, 133] on div "02 3 4 3 01 3 16:00 01 3 16:00 05 8 06 lock 4 07 4 09 4 10 12 08 4 11 lock 4 36…" at bounding box center [392, 277] width 516 height 356
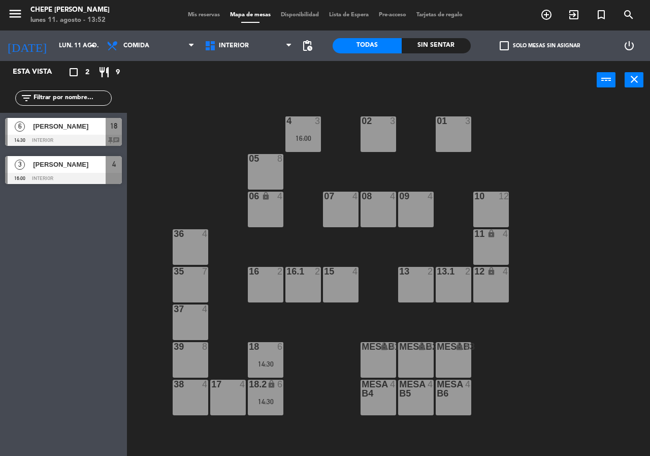
click at [326, 133] on div "02 3 4 3 16:00 01 3 05 8 06 lock 4 07 4 09 4 10 12 08 4 11 lock 4 36 4 16 2 15 …" at bounding box center [392, 277] width 516 height 356
click at [342, 214] on div "07 4" at bounding box center [341, 209] width 36 height 36
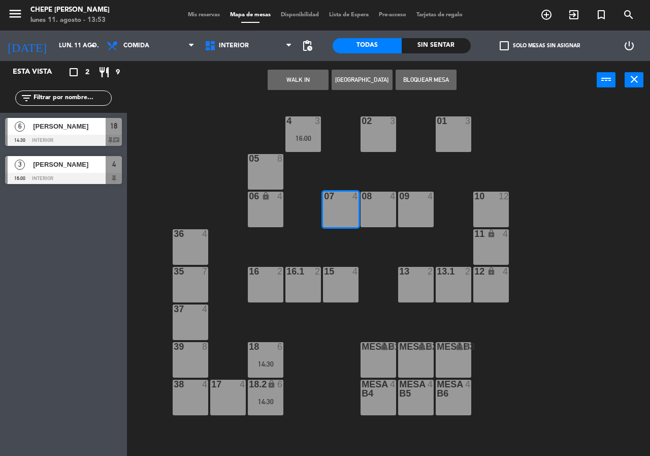
click at [303, 74] on button "WALK IN" at bounding box center [298, 80] width 61 height 20
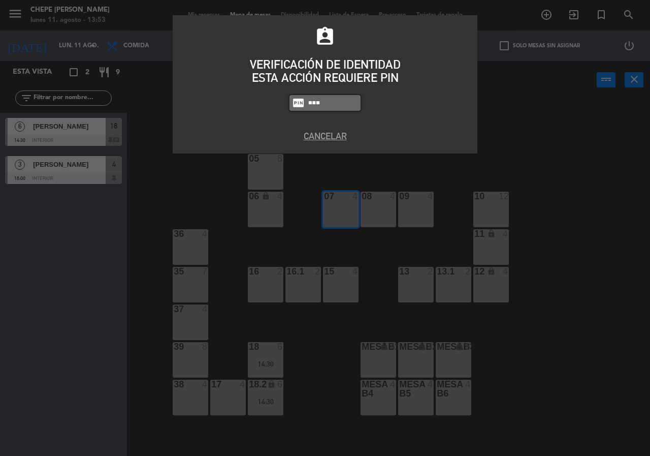
type input "5677"
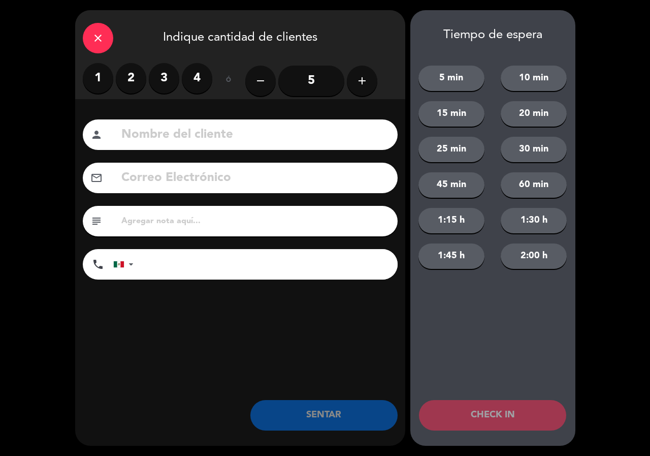
click at [157, 88] on label "3" at bounding box center [164, 78] width 30 height 30
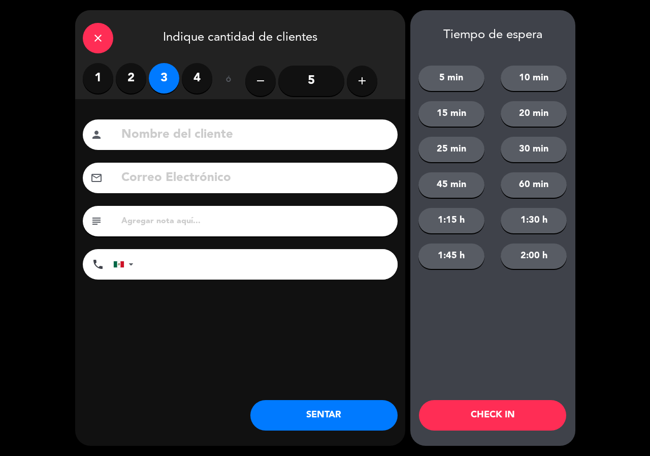
click at [165, 135] on input at bounding box center [255, 134] width 270 height 21
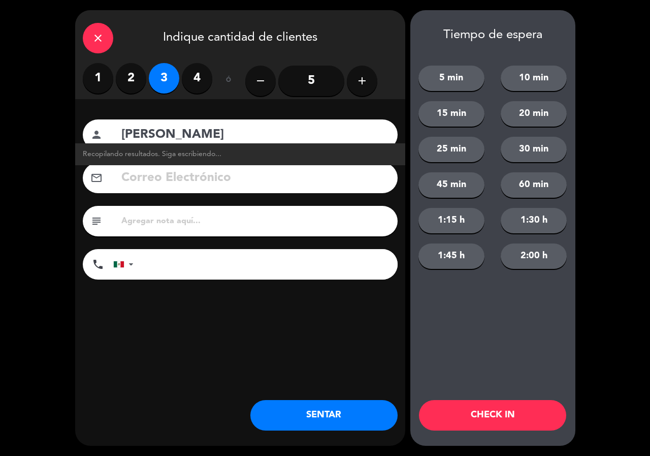
type input "[PERSON_NAME]"
click at [341, 429] on button "SENTAR" at bounding box center [323, 415] width 147 height 30
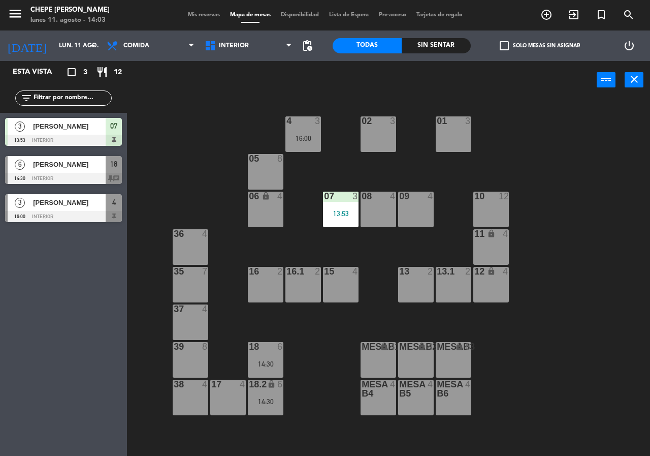
click at [380, 144] on div "02 3" at bounding box center [379, 134] width 36 height 36
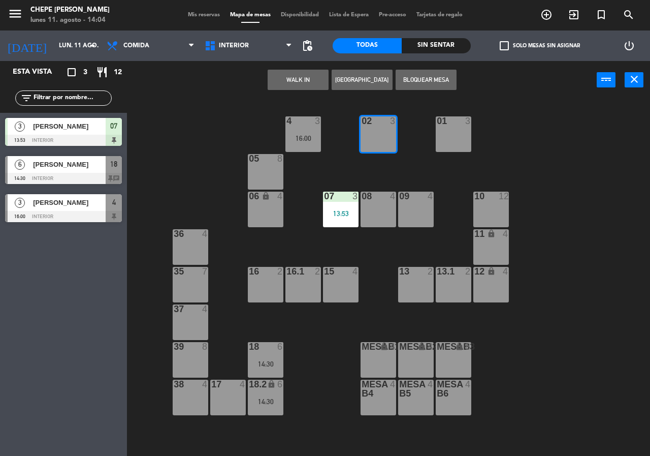
click at [362, 81] on button "[GEOGRAPHIC_DATA]" at bounding box center [362, 80] width 61 height 20
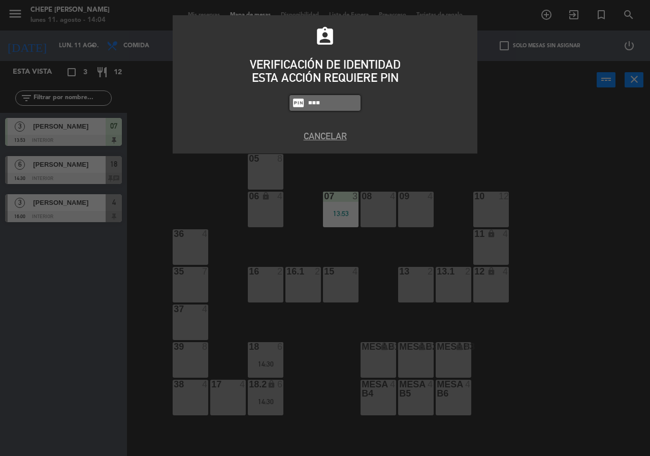
type input "2581"
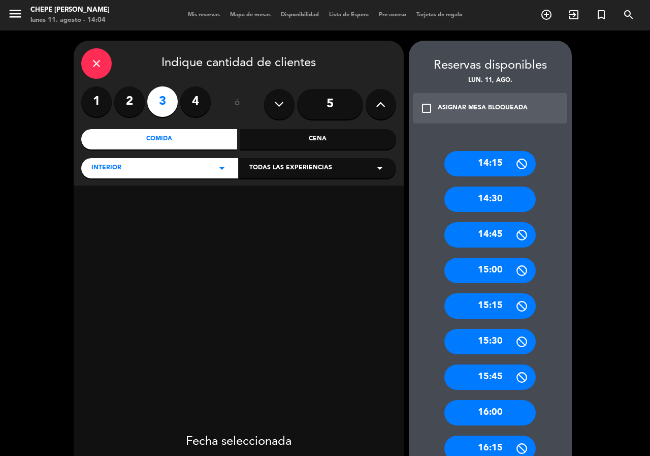
click at [133, 99] on label "2" at bounding box center [129, 101] width 30 height 30
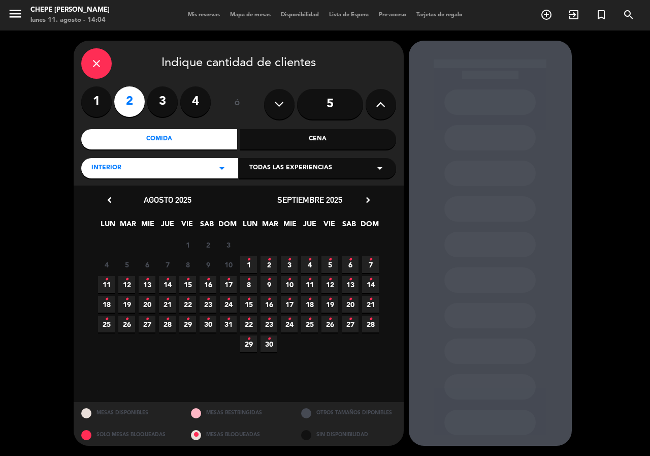
click at [106, 283] on icon "•" at bounding box center [107, 279] width 4 height 16
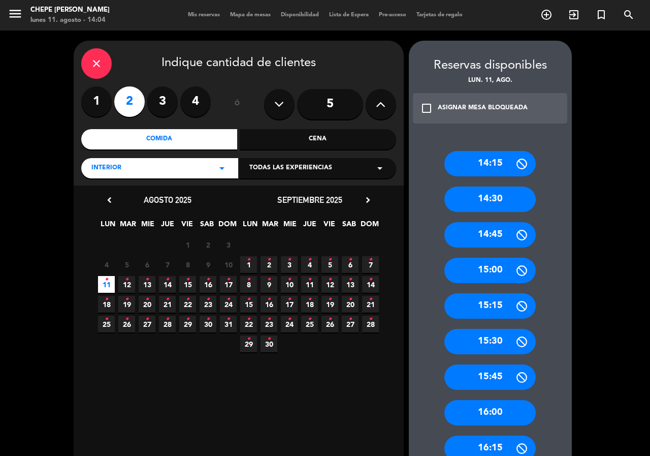
click at [491, 272] on div "15:00" at bounding box center [489, 269] width 91 height 25
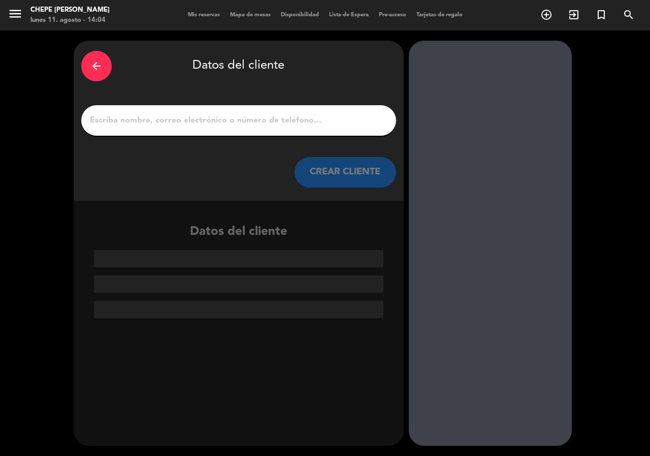
click at [275, 123] on input "1" at bounding box center [239, 120] width 300 height 14
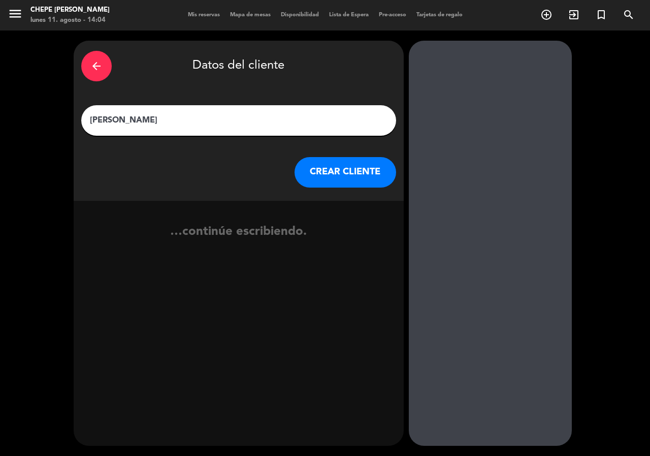
click at [111, 119] on input "[PERSON_NAME]" at bounding box center [239, 120] width 300 height 14
click at [194, 123] on input "[PERSON_NAME]" at bounding box center [239, 120] width 300 height 14
type input "[PERSON_NAME]"
click at [341, 174] on button "CREAR CLIENTE" at bounding box center [346, 172] width 102 height 30
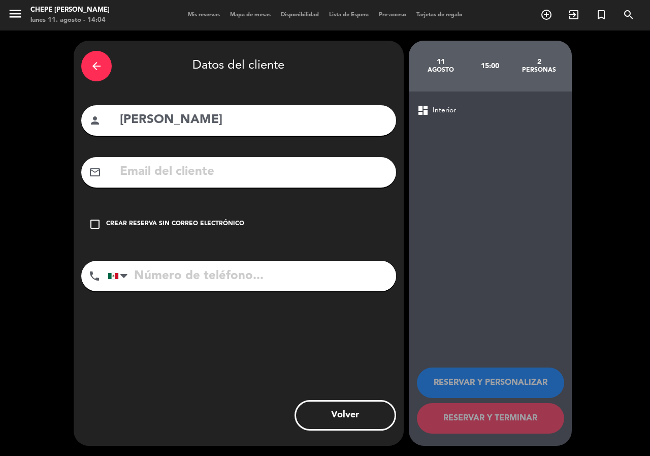
click at [223, 225] on div "Crear reserva sin correo electrónico" at bounding box center [175, 224] width 138 height 10
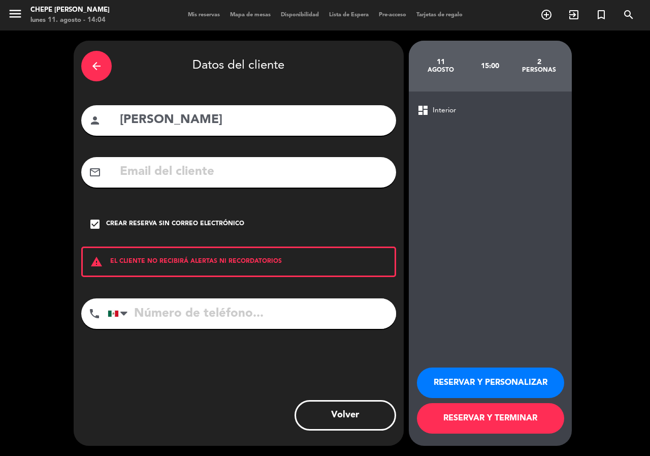
click at [471, 386] on button "RESERVAR Y PERSONALIZAR" at bounding box center [490, 382] width 147 height 30
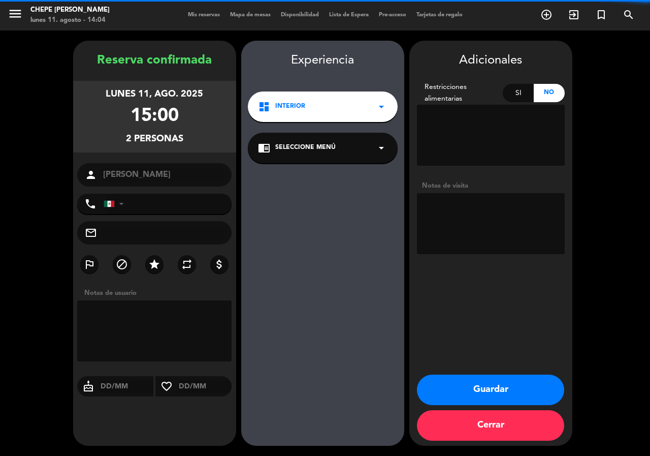
click at [459, 240] on textarea at bounding box center [491, 223] width 148 height 61
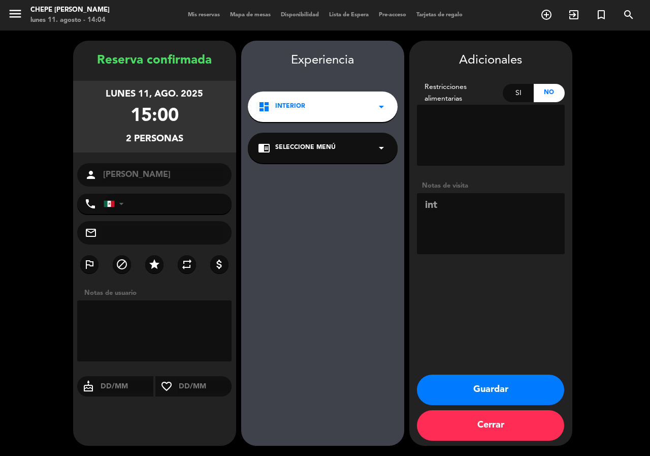
type textarea "int"
click at [474, 393] on button "Guardar" at bounding box center [490, 389] width 147 height 30
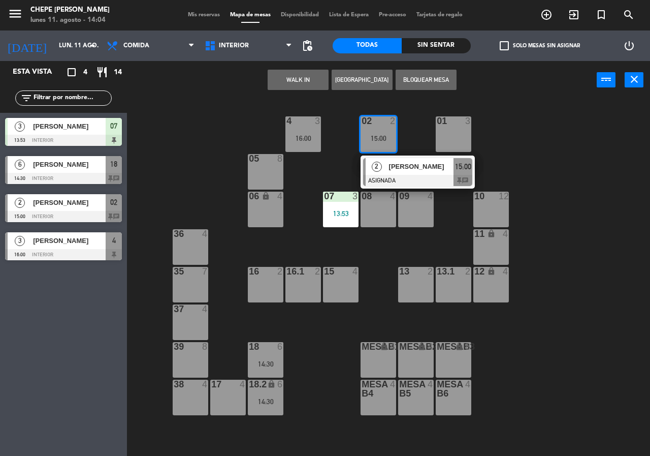
click at [312, 171] on div "02 2 15:00 2 [PERSON_NAME] ASIGNADA 15:00 chat 4 3 16:00 01 3 05 8 06 lock 4 07…" at bounding box center [392, 277] width 516 height 356
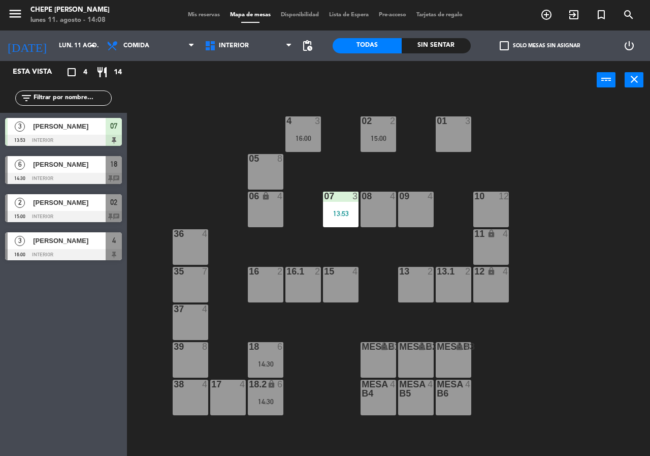
click at [162, 129] on div "02 2 15:00 4 3 16:00 01 3 05 8 06 lock 4 07 3 13:53 09 4 10 12 08 4 11 lock 4 3…" at bounding box center [392, 277] width 516 height 356
click at [259, 368] on div "18 6 14:30" at bounding box center [266, 360] width 36 height 36
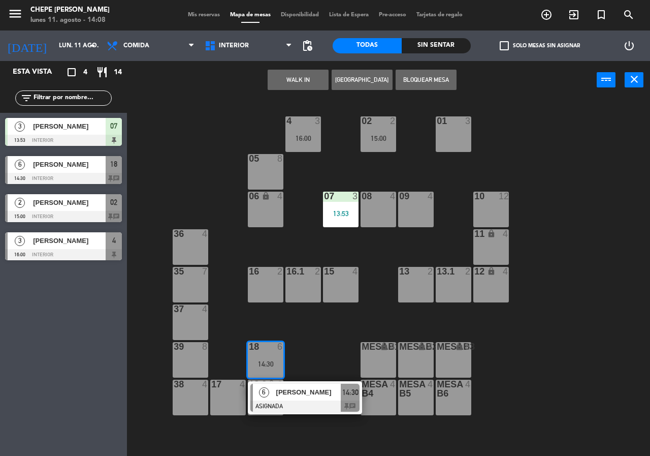
click at [296, 393] on span "[PERSON_NAME]" at bounding box center [308, 391] width 65 height 11
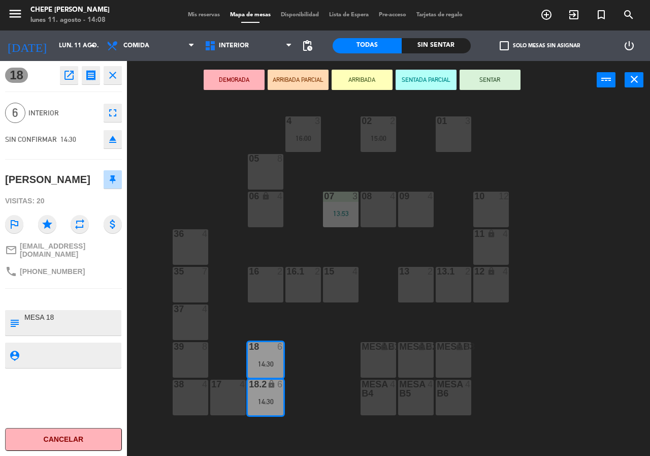
click at [245, 324] on div "02 2 15:00 4 3 16:00 01 3 05 8 06 lock 4 07 3 13:53 09 4 10 12 08 4 11 lock 4 3…" at bounding box center [392, 277] width 516 height 356
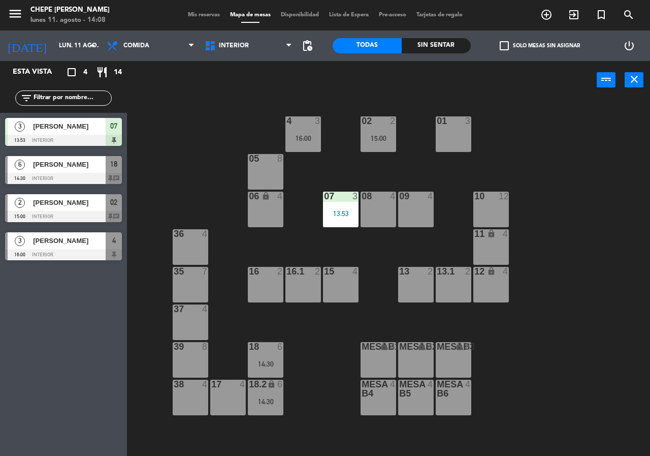
click at [312, 138] on div "16:00" at bounding box center [303, 138] width 36 height 7
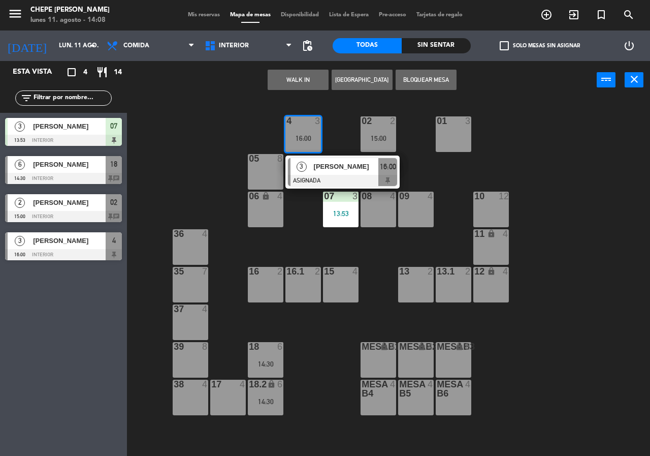
click at [333, 158] on div "[PERSON_NAME]" at bounding box center [346, 166] width 66 height 17
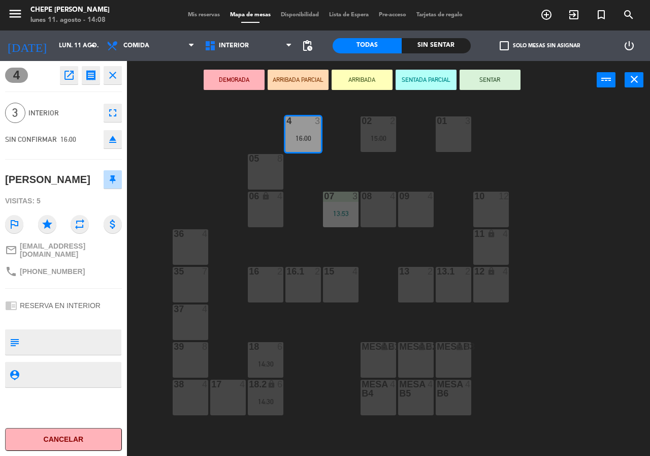
click at [340, 151] on div "02 2 15:00 4 3 16:00 01 3 05 8 06 lock 4 07 3 13:53 09 4 10 12 08 4 11 lock 4 3…" at bounding box center [392, 277] width 516 height 356
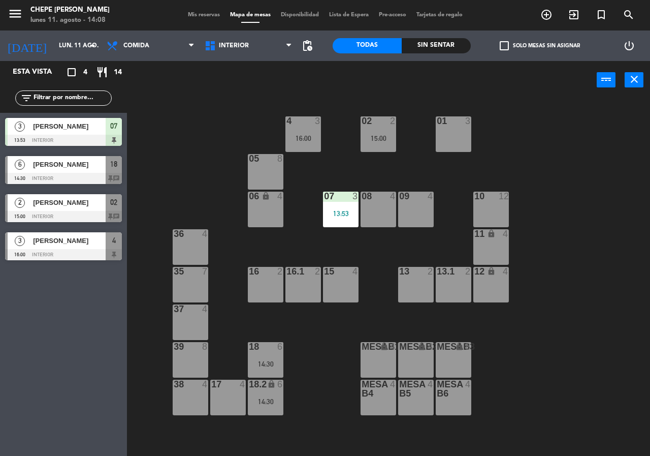
click at [374, 135] on div "15:00" at bounding box center [379, 138] width 36 height 7
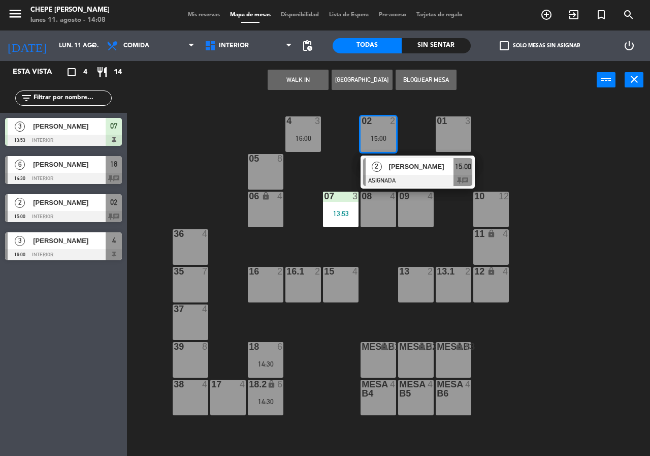
click at [385, 163] on div "2 [PERSON_NAME] ASIGNADA 15:00 chat" at bounding box center [417, 171] width 129 height 33
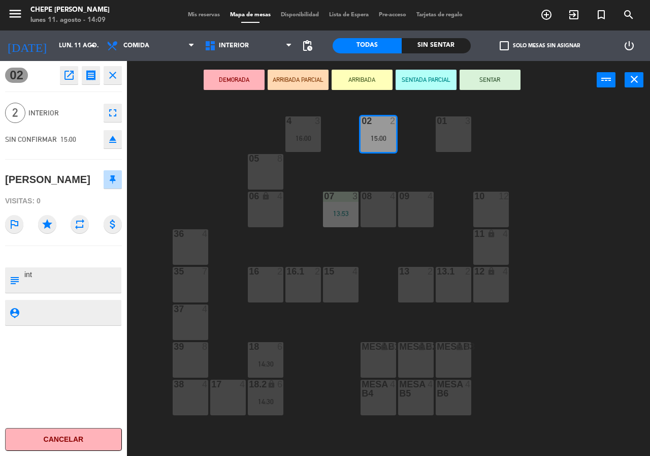
click at [303, 276] on div "16.1 2" at bounding box center [303, 272] width 36 height 10
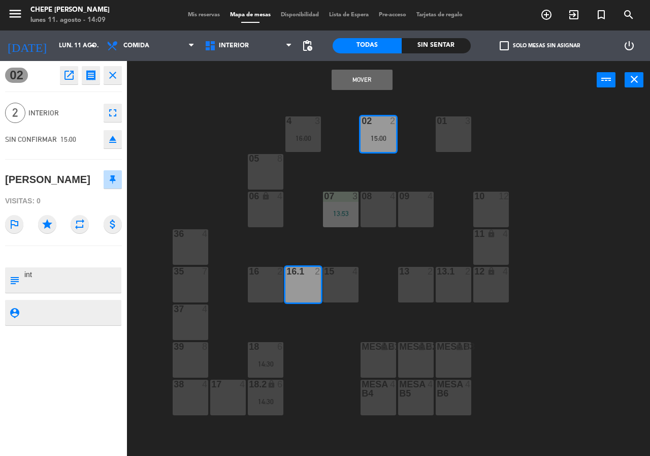
click at [341, 153] on div "02 2 15:00 4 3 16:00 01 3 05 8 06 lock 4 07 3 13:53 09 4 10 12 08 4 11 lock 4 3…" at bounding box center [392, 277] width 516 height 356
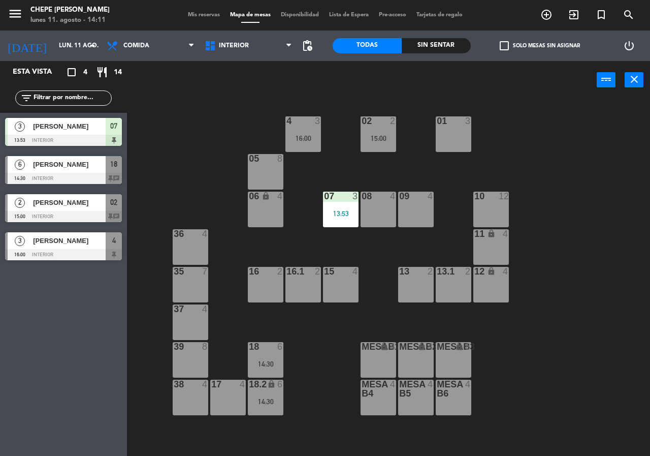
drag, startPoint x: 265, startPoint y: 289, endPoint x: 275, endPoint y: 285, distance: 10.9
click at [266, 290] on div "16 2" at bounding box center [266, 285] width 36 height 36
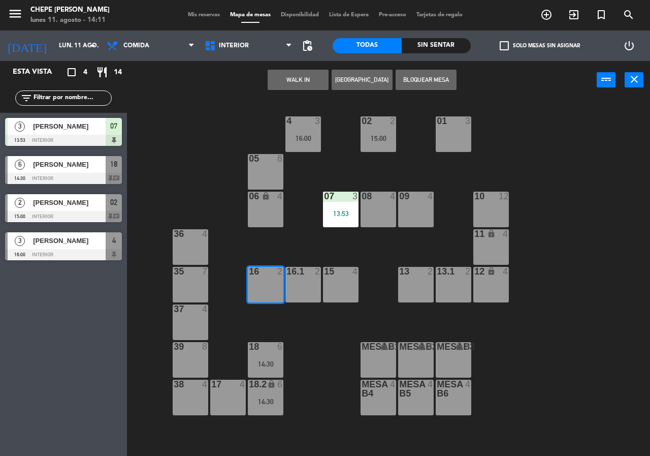
click at [374, 80] on button "[GEOGRAPHIC_DATA]" at bounding box center [362, 80] width 61 height 20
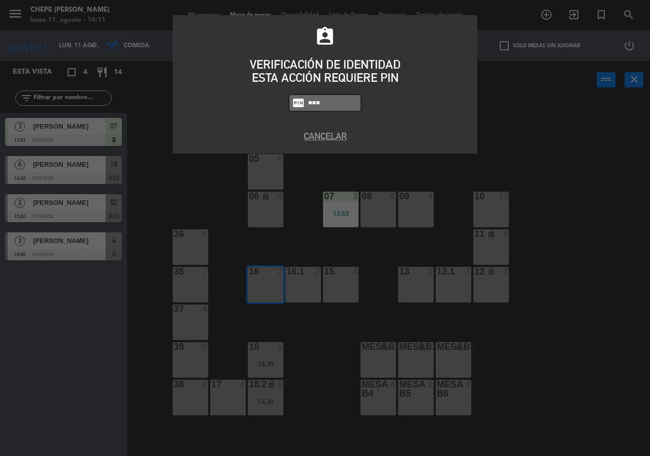
type input "9567"
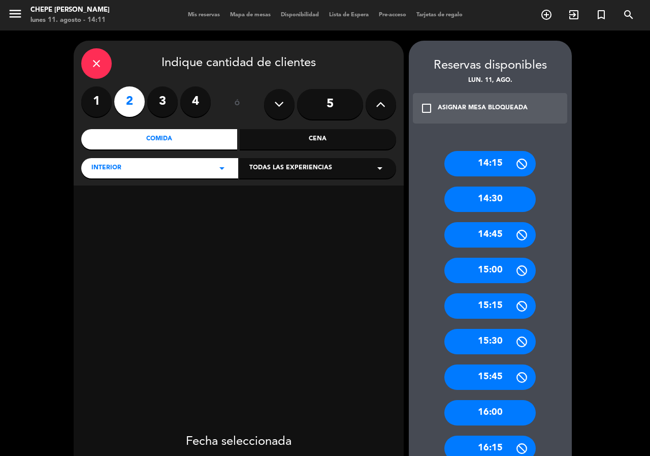
click at [385, 100] on icon at bounding box center [381, 103] width 10 height 15
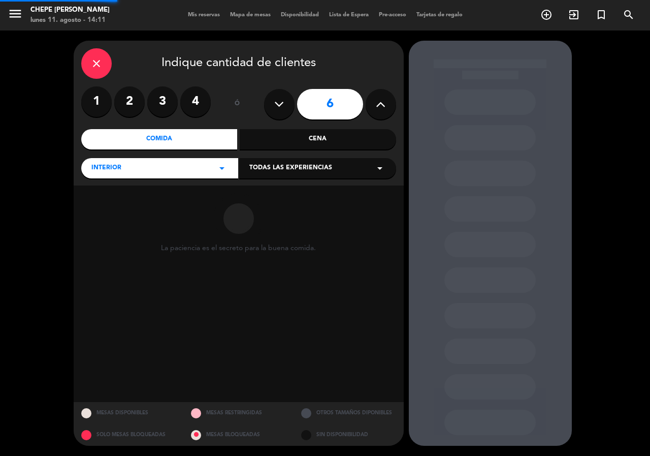
click at [385, 100] on icon at bounding box center [381, 103] width 10 height 15
click at [384, 101] on icon at bounding box center [381, 103] width 10 height 15
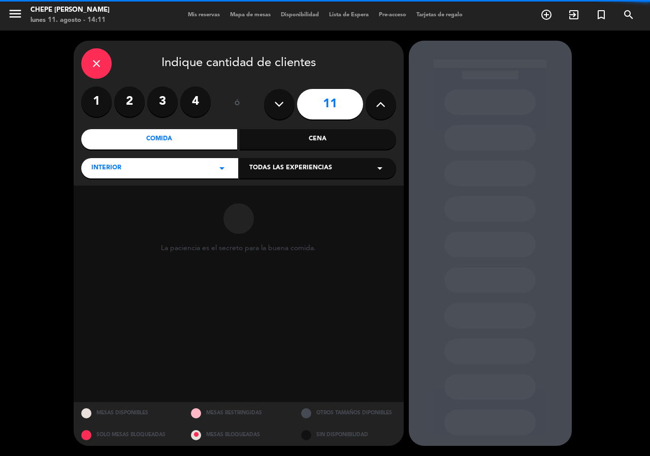
click at [384, 101] on icon at bounding box center [381, 103] width 10 height 15
type input "12"
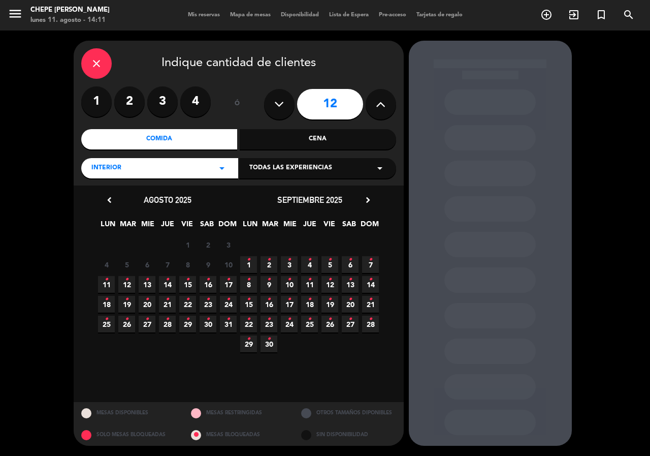
click at [104, 286] on span "11 •" at bounding box center [106, 284] width 17 height 17
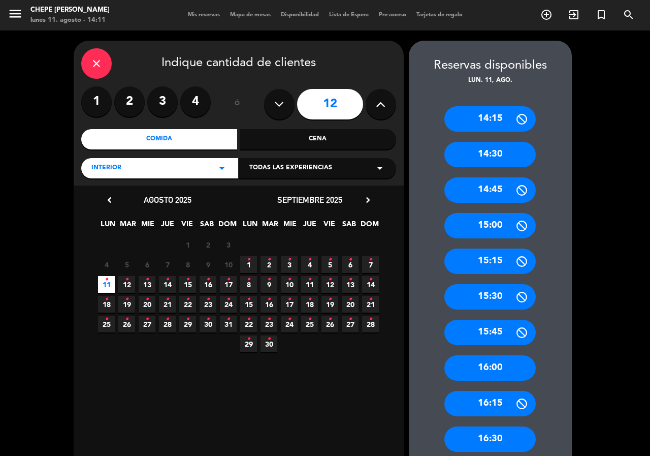
click at [496, 155] on div "14:30" at bounding box center [489, 154] width 91 height 25
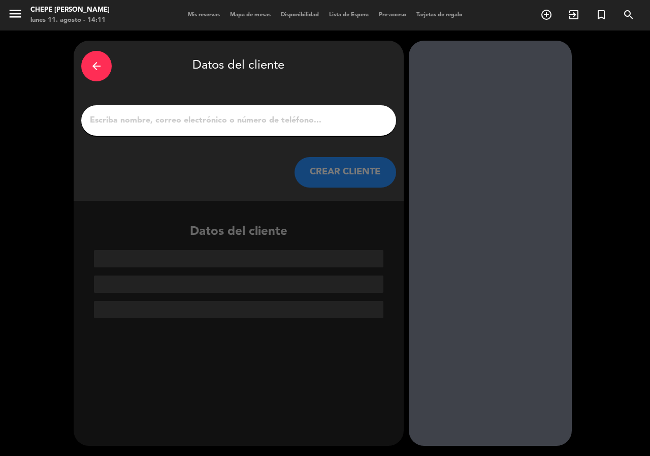
click at [222, 123] on input "1" at bounding box center [239, 120] width 300 height 14
click at [224, 123] on input "1" at bounding box center [239, 120] width 300 height 14
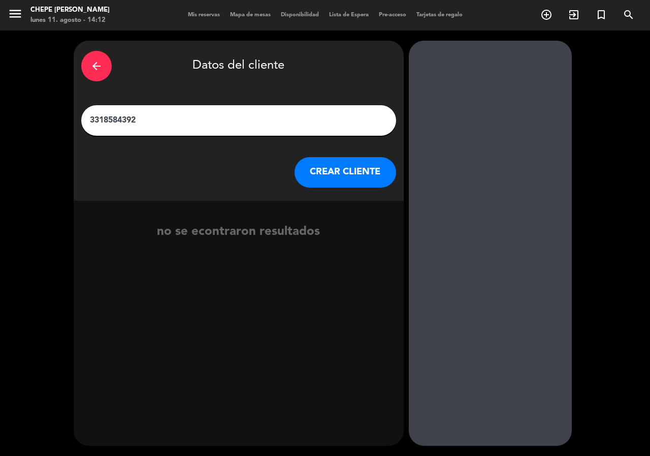
type input "3318584392"
click at [355, 174] on button "CREAR CLIENTE" at bounding box center [346, 172] width 102 height 30
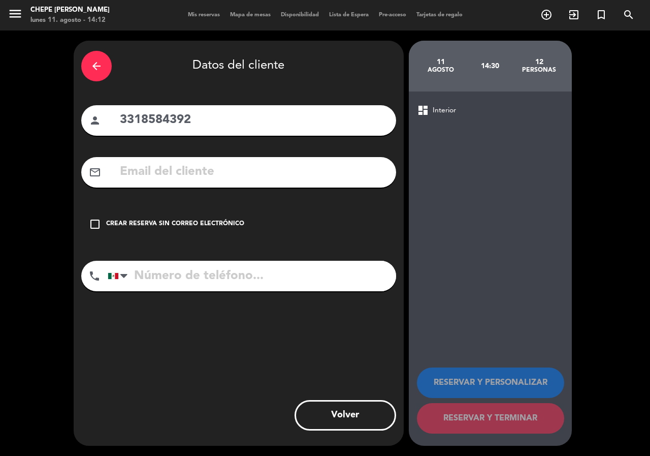
click at [167, 129] on input "3318584392" at bounding box center [254, 120] width 270 height 21
type input "[PERSON_NAME]"
drag, startPoint x: 207, startPoint y: 274, endPoint x: 209, endPoint y: 282, distance: 8.3
click at [207, 277] on input "tel" at bounding box center [252, 276] width 288 height 30
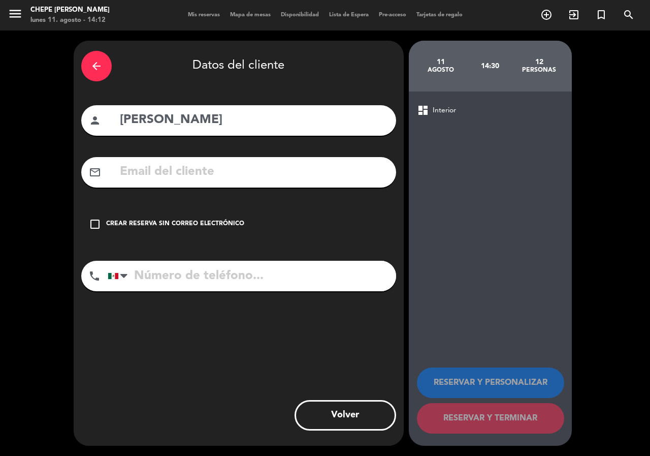
paste input "3318584392"
type input "3318584392"
click at [97, 226] on icon "check_box_outline_blank" at bounding box center [95, 224] width 12 height 12
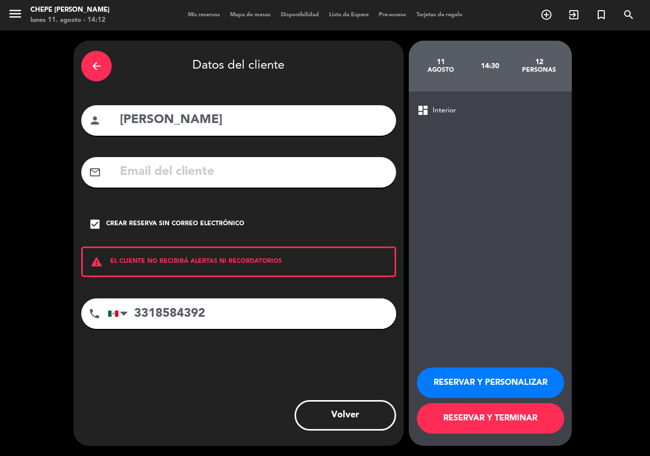
click at [482, 376] on button "RESERVAR Y PERSONALIZAR" at bounding box center [490, 382] width 147 height 30
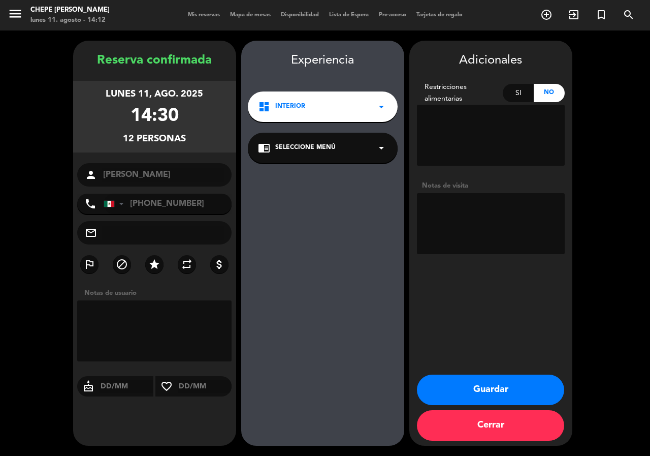
click at [466, 211] on textarea at bounding box center [491, 223] width 148 height 61
click at [466, 203] on textarea at bounding box center [491, 223] width 148 height 61
type textarea "int"
click at [511, 383] on button "Guardar" at bounding box center [490, 389] width 147 height 30
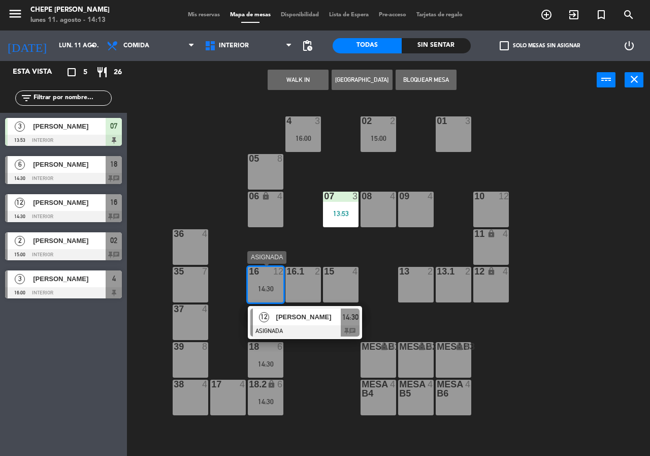
click at [317, 320] on span "[PERSON_NAME]" at bounding box center [308, 316] width 65 height 11
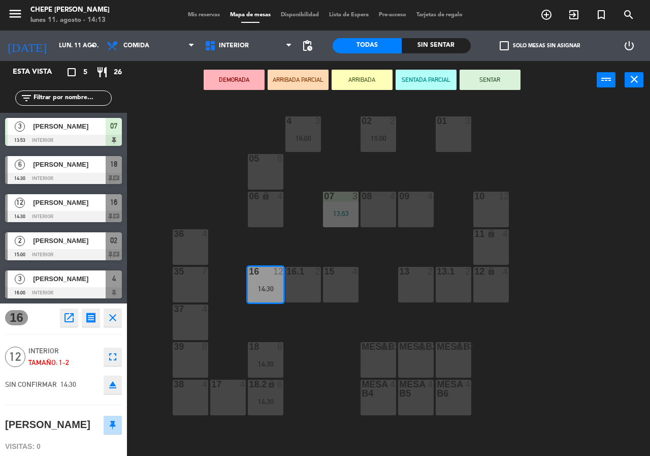
click at [311, 291] on div "16.1 2" at bounding box center [303, 285] width 36 height 36
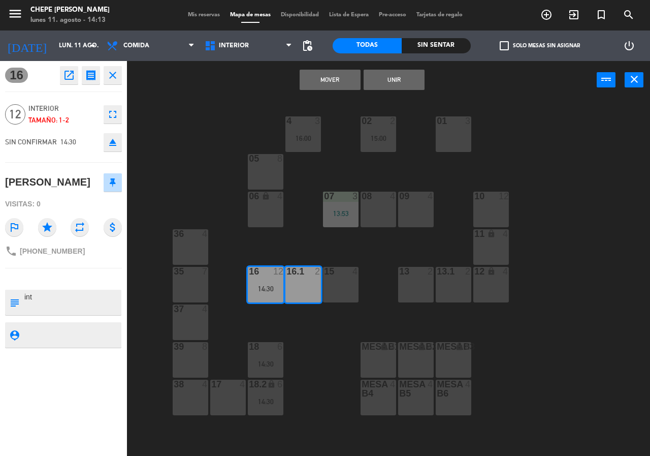
click at [346, 288] on div "15 4" at bounding box center [341, 285] width 36 height 36
click at [411, 78] on button "Unir" at bounding box center [394, 80] width 61 height 20
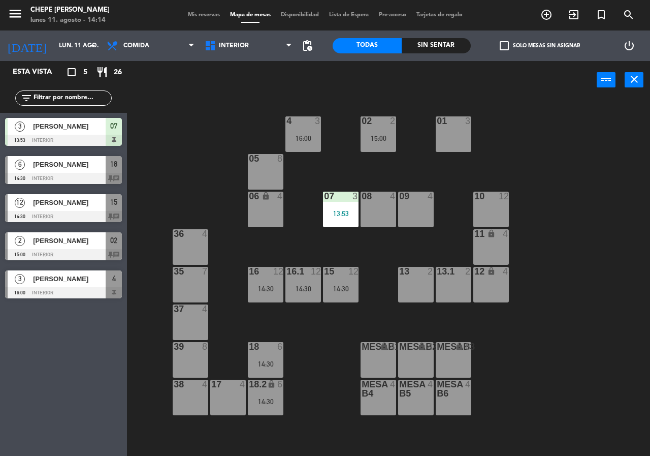
click at [421, 208] on div "09 4" at bounding box center [416, 209] width 36 height 36
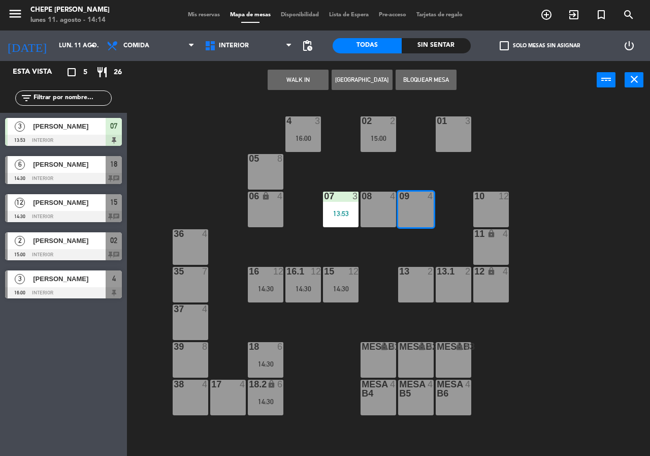
click at [359, 71] on button "[GEOGRAPHIC_DATA]" at bounding box center [362, 80] width 61 height 20
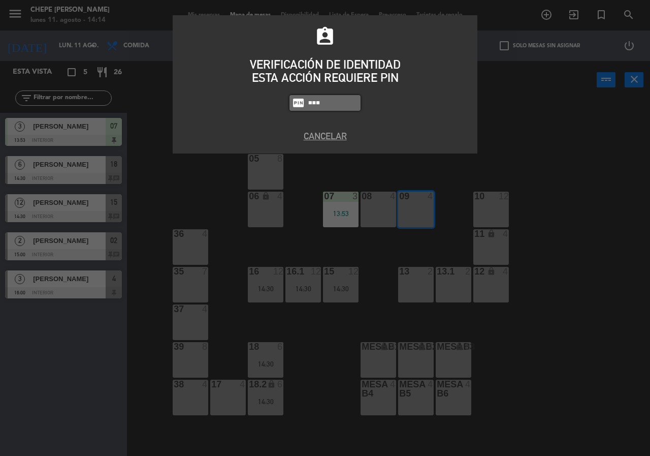
type input "5677"
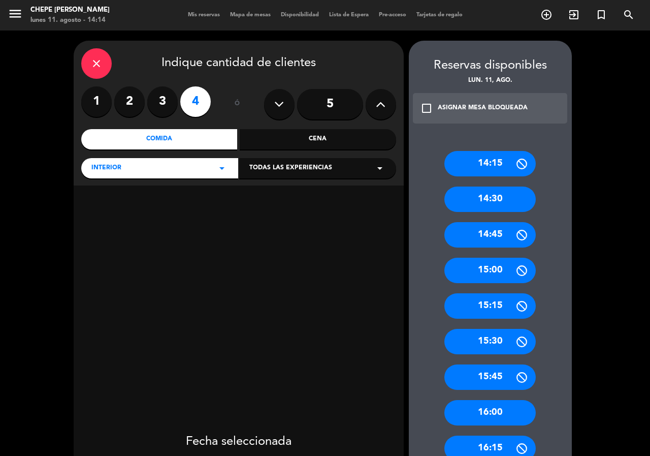
click at [163, 101] on label "3" at bounding box center [162, 101] width 30 height 30
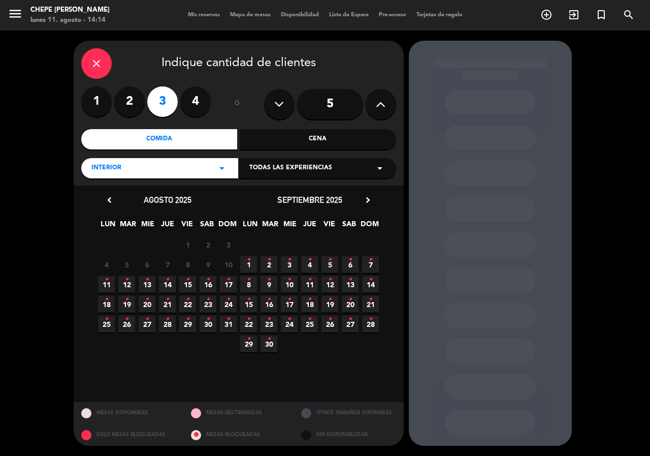
click at [106, 285] on icon "•" at bounding box center [107, 279] width 4 height 16
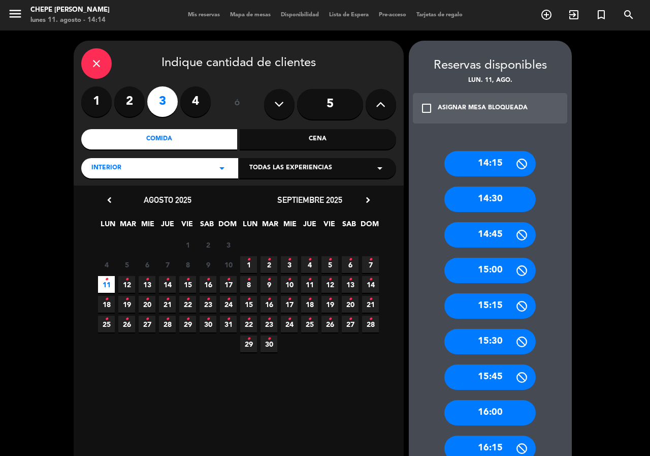
click at [492, 246] on div "14:45" at bounding box center [489, 234] width 91 height 25
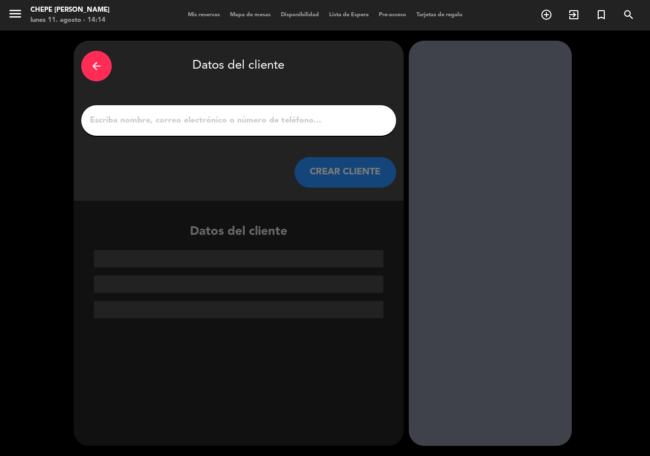
click at [292, 115] on input "1" at bounding box center [239, 120] width 300 height 14
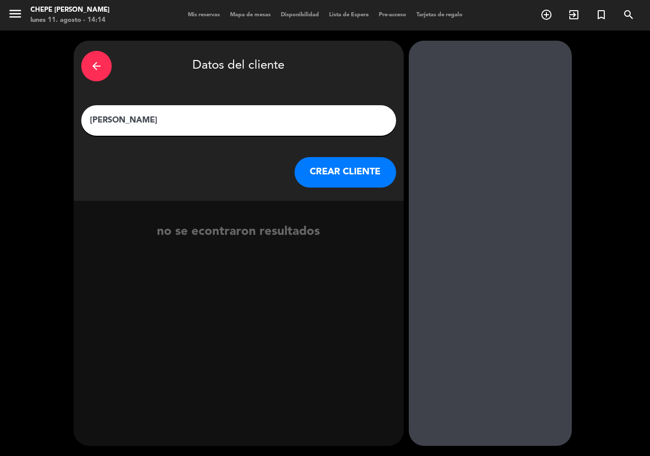
type input "[PERSON_NAME]"
click at [361, 182] on button "CREAR CLIENTE" at bounding box center [346, 172] width 102 height 30
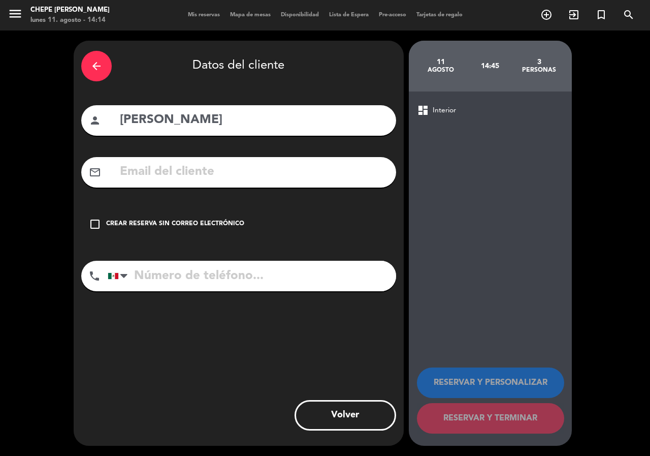
click at [276, 265] on input "tel" at bounding box center [252, 276] width 288 height 30
type input "3131258945"
click at [220, 222] on div "Crear reserva sin correo electrónico" at bounding box center [175, 224] width 138 height 10
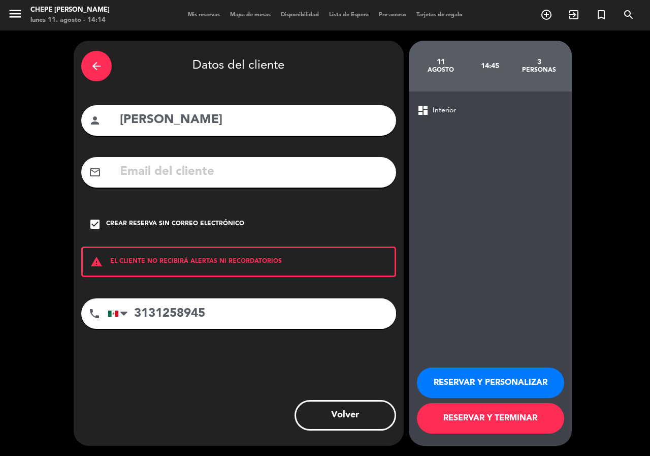
click at [475, 365] on div "RESERVAR Y PERSONALIZAR RESERVAR Y TERMINAR" at bounding box center [490, 396] width 147 height 100
click at [510, 375] on button "RESERVAR Y PERSONALIZAR" at bounding box center [490, 382] width 147 height 30
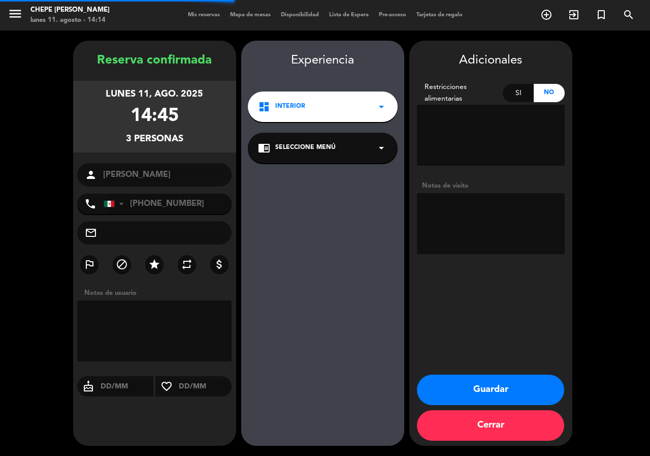
click at [502, 252] on textarea at bounding box center [491, 223] width 148 height 61
type textarea "INTERIOR"
click at [496, 384] on button "Guardar" at bounding box center [490, 389] width 147 height 30
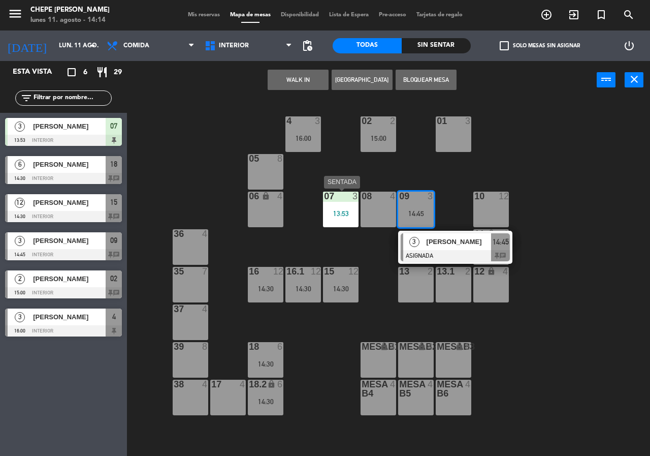
click at [346, 215] on div "13:53" at bounding box center [341, 213] width 36 height 7
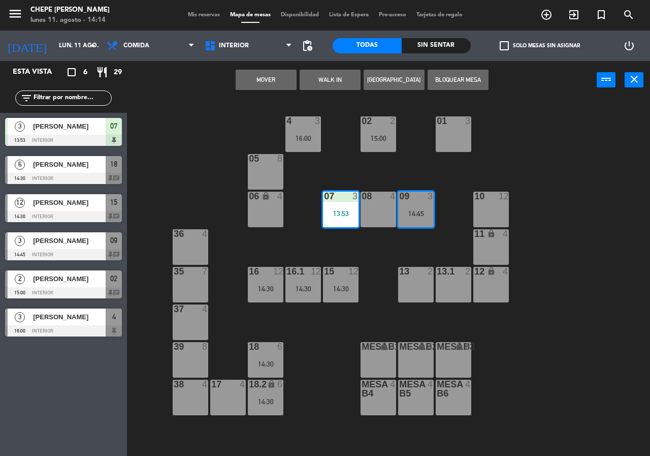
click at [365, 253] on div "02 2 15:00 4 3 16:00 01 3 05 8 06 lock 4 07 3 13:53 09 3 14:45 10 12 08 4 11 lo…" at bounding box center [392, 277] width 516 height 356
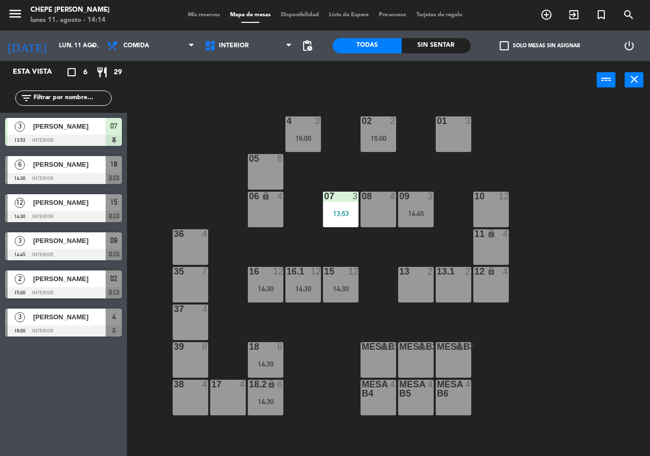
click at [337, 204] on div "07 3 13:53" at bounding box center [341, 209] width 36 height 36
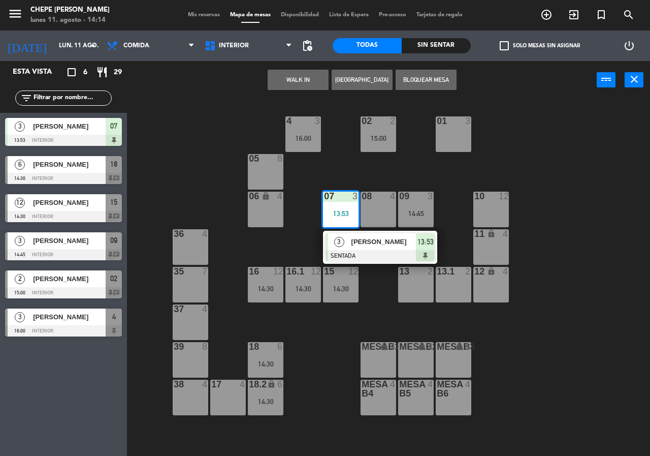
click at [307, 254] on div "02 2 15:00 4 3 16:00 01 3 05 8 06 lock 4 07 3 13:53 3 [PERSON_NAME] SENTADA 13:…" at bounding box center [392, 277] width 516 height 356
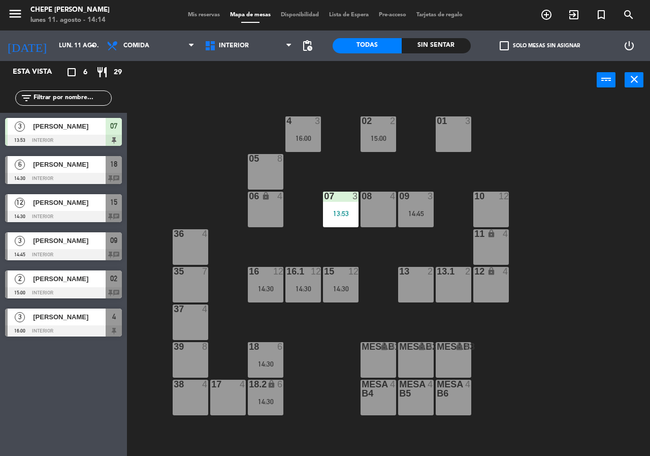
click at [293, 285] on div "14:30" at bounding box center [303, 288] width 36 height 7
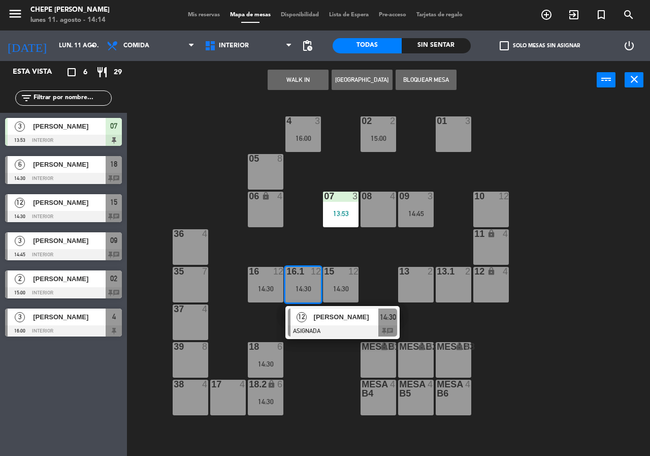
click at [312, 228] on div "02 2 15:00 4 3 16:00 01 3 05 8 06 lock 4 07 3 13:53 09 3 14:45 10 12 08 4 11 lo…" at bounding box center [392, 277] width 516 height 356
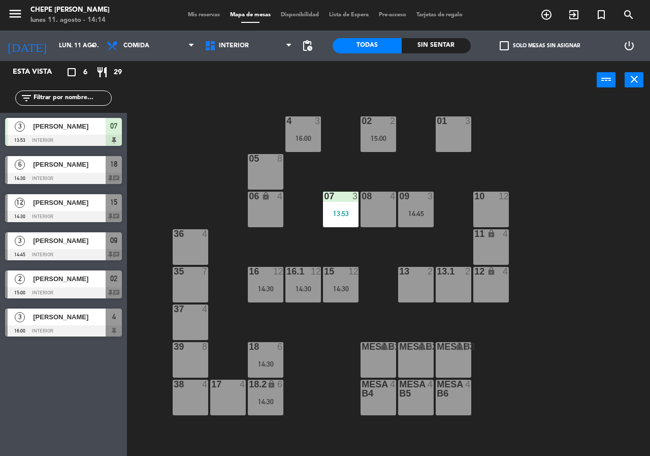
click at [250, 372] on div "18 6 14:30" at bounding box center [266, 360] width 36 height 36
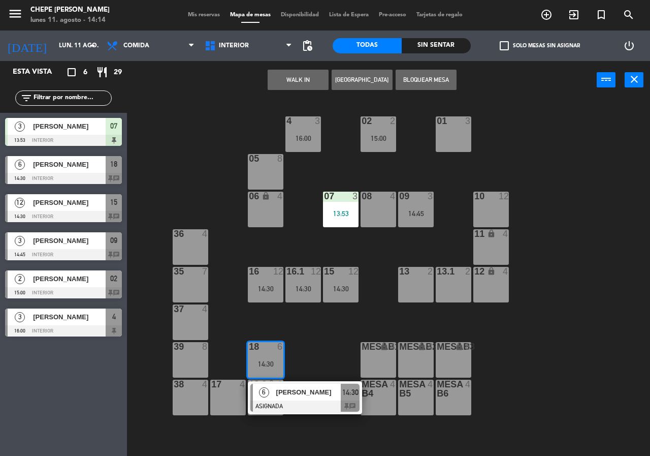
click at [322, 356] on div "02 2 15:00 4 3 16:00 01 3 05 8 06 lock 4 07 3 13:53 09 3 14:45 10 12 08 4 11 lo…" at bounding box center [392, 277] width 516 height 356
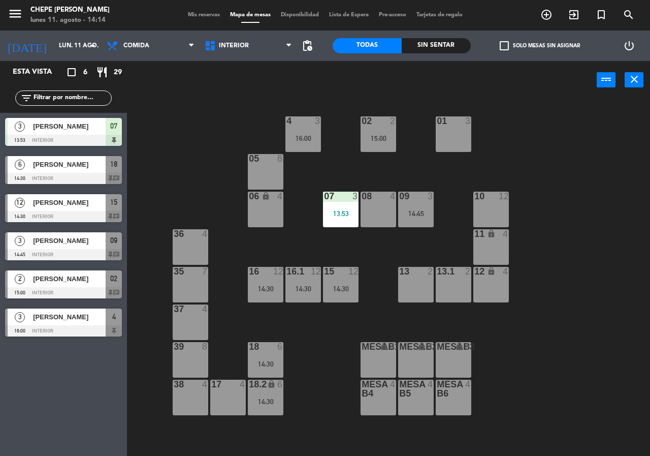
click at [379, 128] on div "02 2 15:00" at bounding box center [379, 134] width 36 height 36
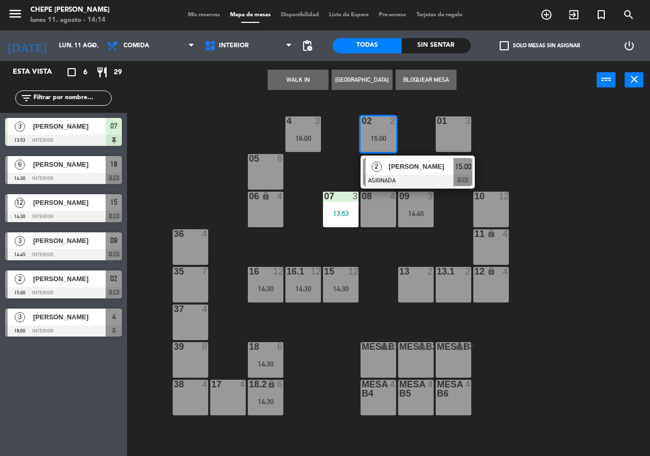
click at [327, 166] on div "02 2 15:00 2 [PERSON_NAME] ASIGNADA 15:00 chat 4 3 16:00 01 3 05 8 06 lock 4 07…" at bounding box center [392, 277] width 516 height 356
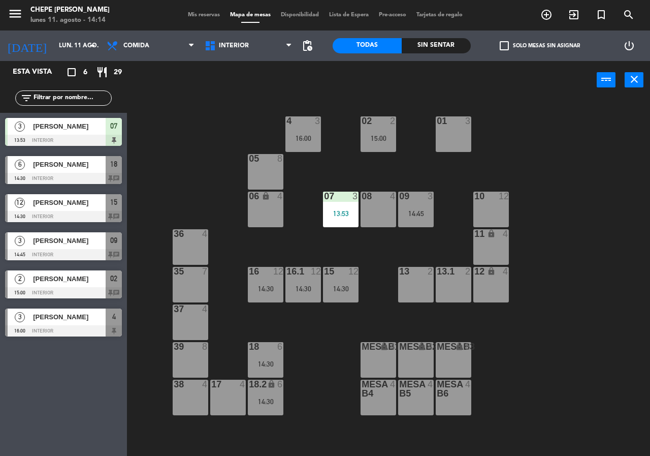
click at [303, 130] on div "4 3 16:00" at bounding box center [303, 134] width 36 height 36
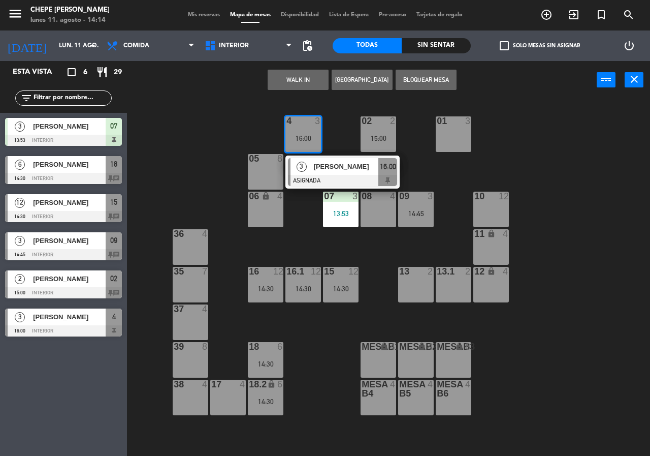
click at [263, 117] on div "02 2 15:00 4 3 16:00 3 [PERSON_NAME] ASIGNADA 16:00 01 3 05 8 06 lock 4 07 3 13…" at bounding box center [392, 277] width 516 height 356
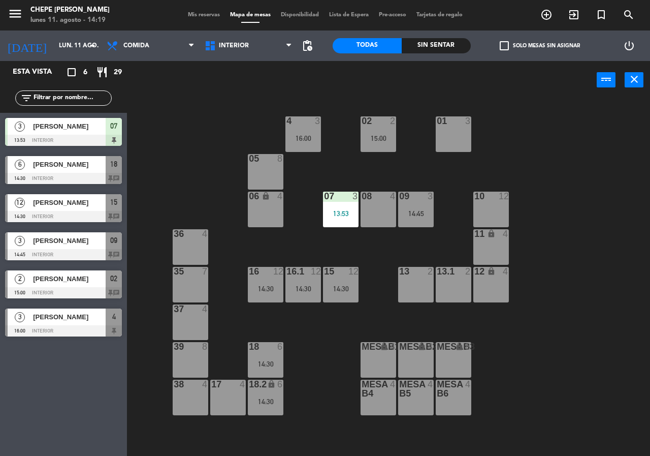
click at [172, 123] on div "02 2 15:00 4 3 16:00 01 3 05 8 06 lock 4 07 3 13:53 09 3 14:45 10 12 08 4 11 lo…" at bounding box center [392, 277] width 516 height 356
click at [275, 279] on div "16 12 14:30" at bounding box center [266, 285] width 36 height 36
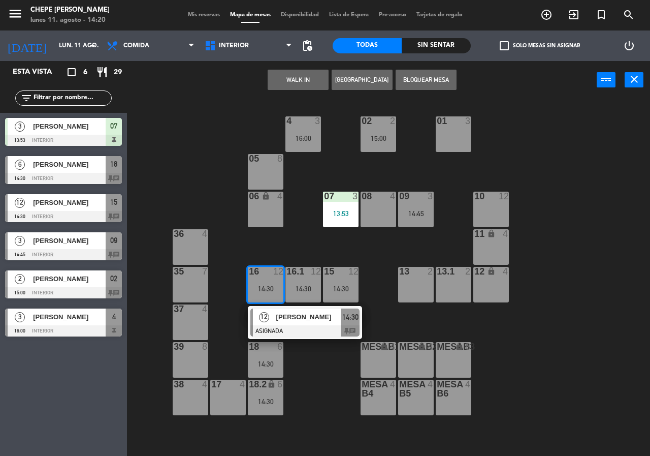
drag, startPoint x: 464, startPoint y: 193, endPoint x: 633, endPoint y: 399, distance: 266.3
click at [438, 158] on div "02 2 15:00 4 3 16:00 01 3 05 8 06 lock 4 07 3 13:53 09 3 14:45 10 12 08 4 11 lo…" at bounding box center [392, 277] width 516 height 356
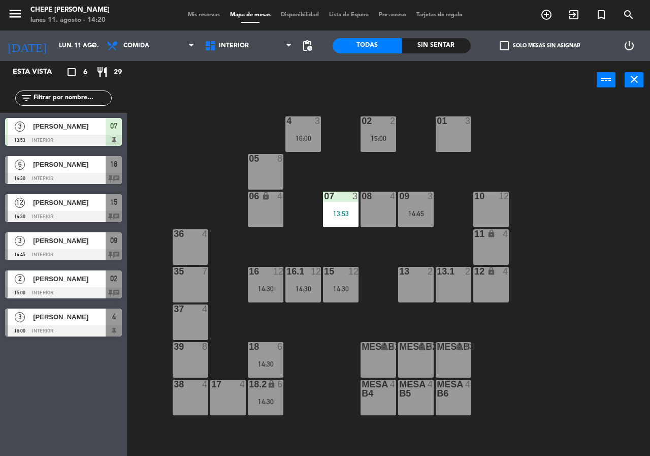
click at [434, 216] on div "14:45" at bounding box center [416, 213] width 36 height 7
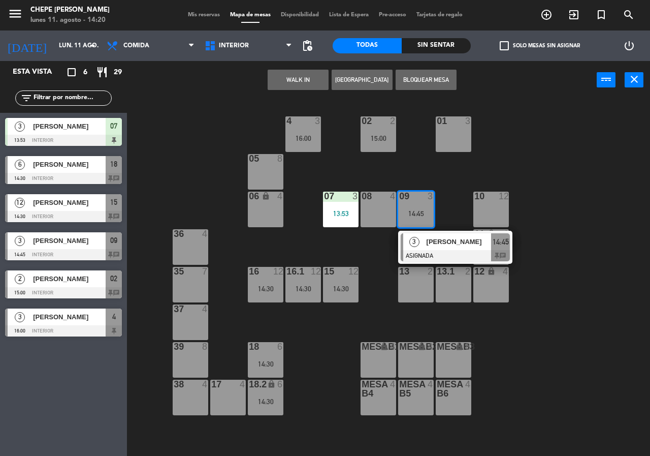
click at [303, 352] on div "02 2 15:00 4 3 16:00 01 3 05 8 06 lock 4 07 3 13:53 09 3 14:45 3 [PERSON_NAME] …" at bounding box center [392, 277] width 516 height 356
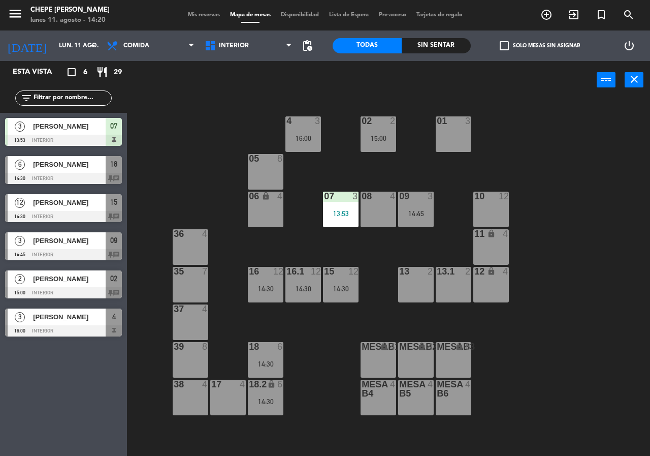
click at [252, 362] on div "14:30" at bounding box center [266, 363] width 36 height 7
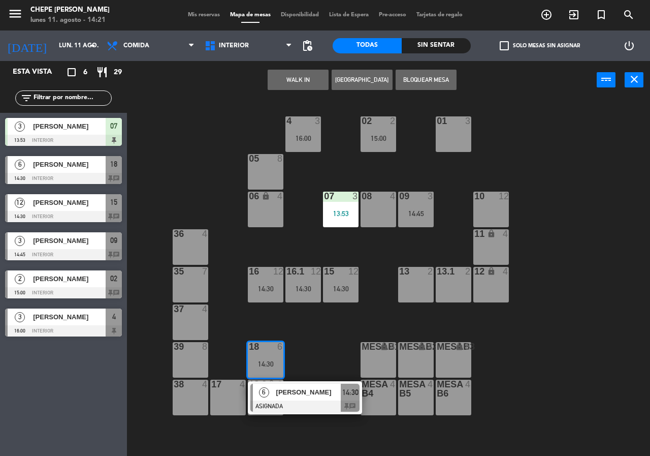
click at [214, 125] on div "02 2 15:00 4 3 16:00 01 3 05 8 06 lock 4 07 3 13:53 09 3 14:45 10 12 08 4 11 lo…" at bounding box center [392, 277] width 516 height 356
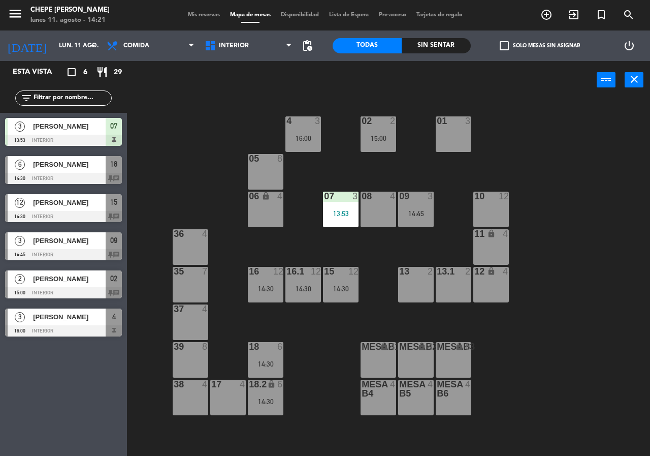
click at [214, 125] on div "02 2 15:00 4 3 16:00 01 3 05 8 06 lock 4 07 3 13:53 09 3 14:45 10 12 08 4 11 lo…" at bounding box center [392, 277] width 516 height 356
click at [213, 126] on div "02 2 15:00 4 3 16:00 01 3 05 8 06 lock 4 07 3 13:53 09 3 14:45 10 12 08 4 11 lo…" at bounding box center [392, 277] width 516 height 356
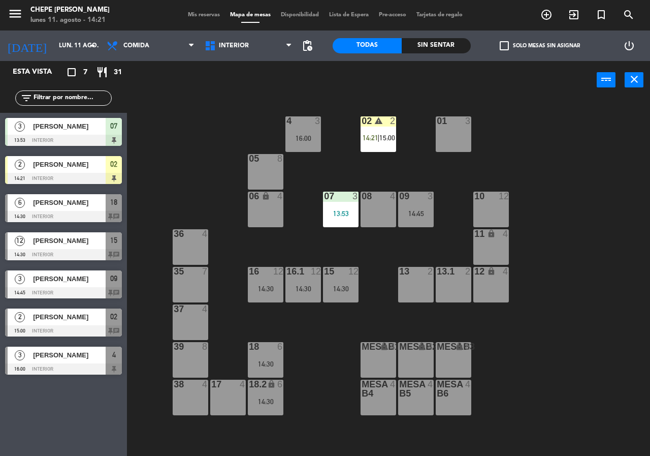
click at [191, 108] on div "02 warning 2 14:21 | 15:00 4 3 16:00 01 3 05 8 06 lock 4 07 3 13:53 09 3 14:45 …" at bounding box center [392, 277] width 516 height 356
click at [155, 39] on span "Comida" at bounding box center [151, 46] width 98 height 22
drag, startPoint x: 206, startPoint y: 149, endPoint x: 202, endPoint y: 144, distance: 6.5
click at [204, 147] on div "02 warning 2 14:21 | 15:00 4 3 16:00 01 3 05 8 06 lock 4 07 3 13:53 09 3 14:45 …" at bounding box center [392, 277] width 516 height 356
drag, startPoint x: 579, startPoint y: 167, endPoint x: 547, endPoint y: 170, distance: 31.6
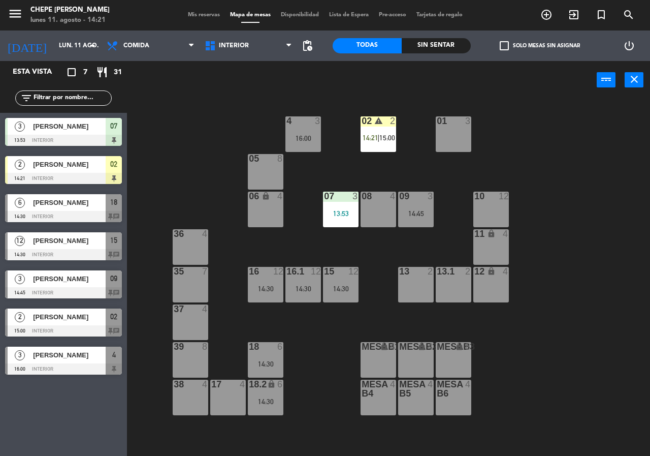
click at [578, 165] on div "02 warning 2 14:21 | 15:00 4 3 16:00 01 3 05 8 06 lock 4 07 3 13:53 09 3 14:45 …" at bounding box center [392, 277] width 516 height 356
click at [445, 145] on div "01 3" at bounding box center [454, 134] width 36 height 36
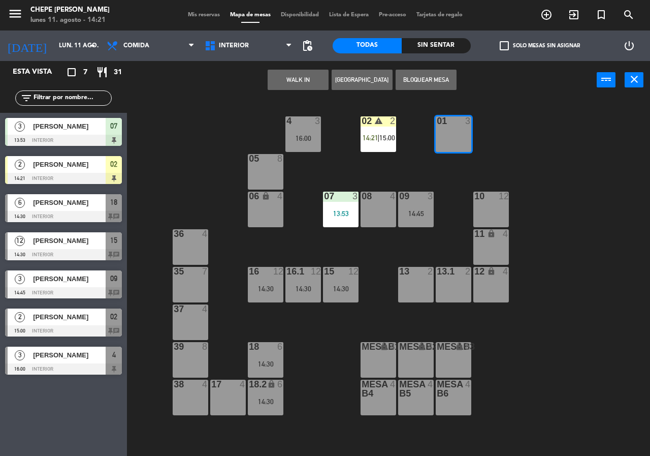
click at [310, 80] on button "WALK IN" at bounding box center [298, 80] width 61 height 20
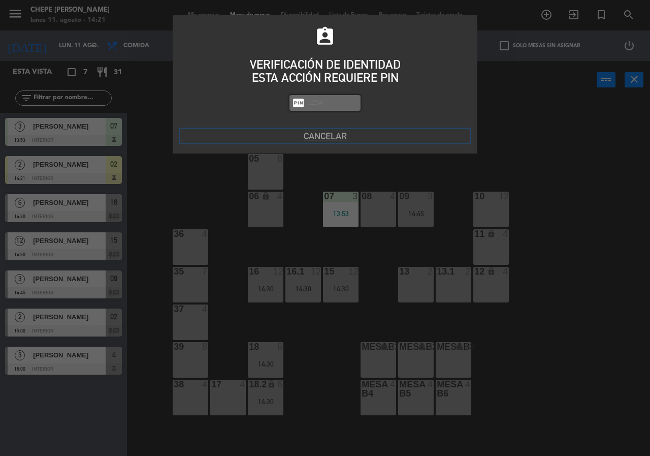
drag, startPoint x: 325, startPoint y: 137, endPoint x: 344, endPoint y: 123, distance: 23.7
click at [324, 136] on button "Cancelar" at bounding box center [324, 136] width 289 height 14
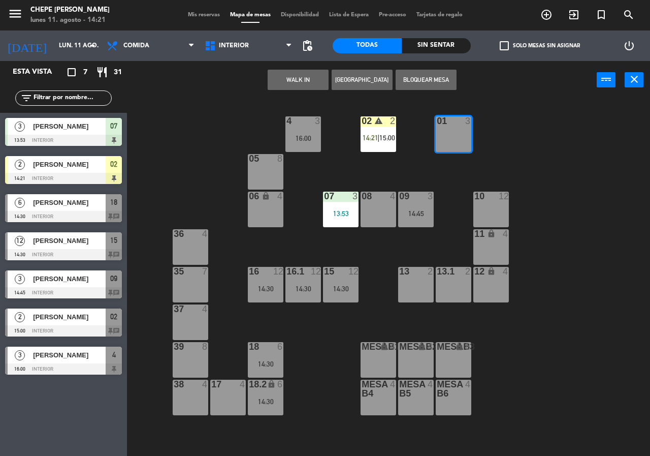
click at [355, 84] on button "[GEOGRAPHIC_DATA]" at bounding box center [362, 80] width 61 height 20
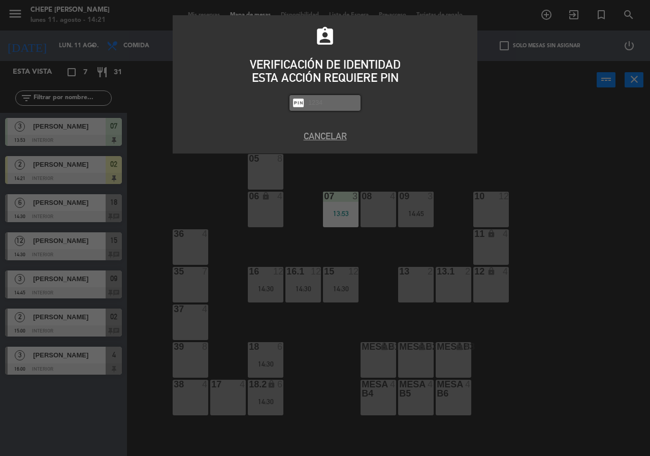
click at [334, 101] on input "text" at bounding box center [332, 103] width 51 height 12
type input "3530"
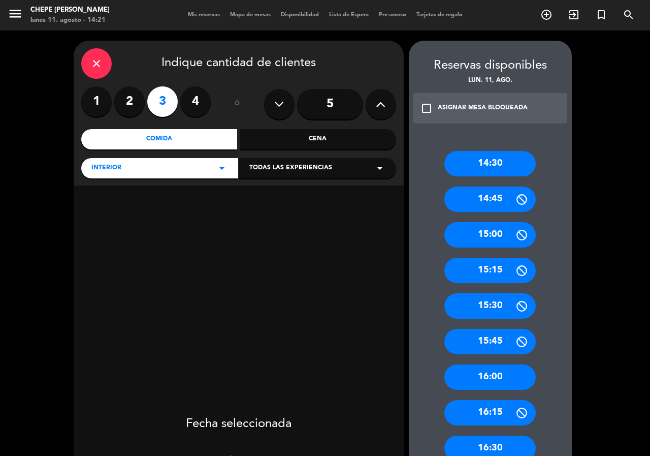
click at [164, 104] on label "3" at bounding box center [162, 101] width 30 height 30
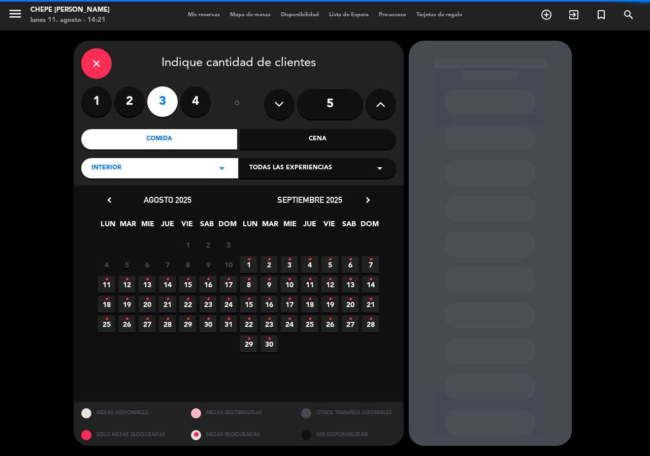
click at [125, 106] on label "2" at bounding box center [129, 101] width 30 height 30
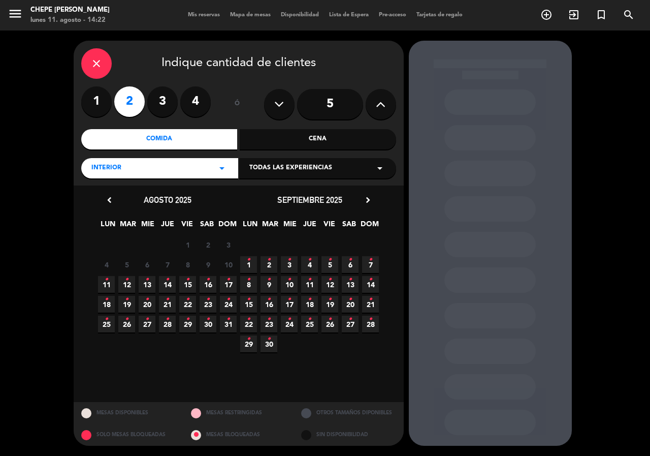
click at [111, 280] on span "11 •" at bounding box center [106, 284] width 17 height 17
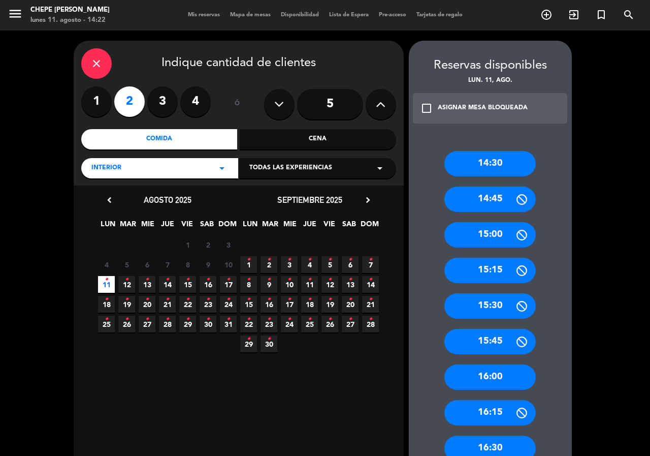
drag, startPoint x: 495, startPoint y: 237, endPoint x: 310, endPoint y: 163, distance: 199.2
click at [493, 237] on div "15:00" at bounding box center [489, 234] width 91 height 25
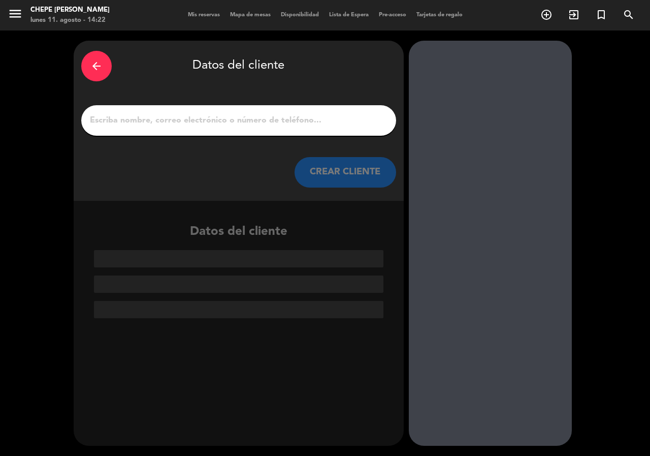
click at [191, 116] on input "1" at bounding box center [239, 120] width 300 height 14
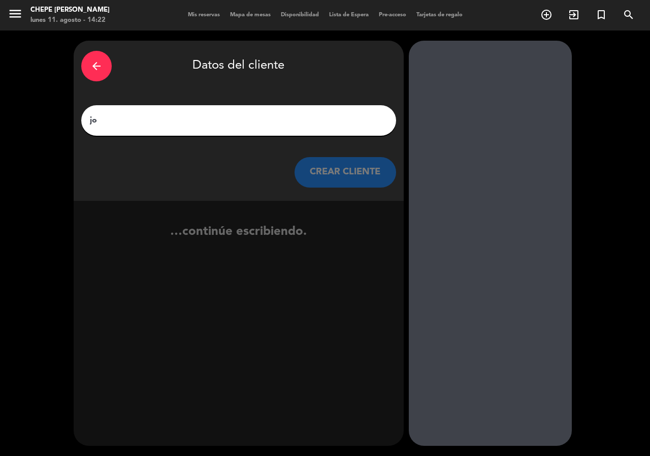
type input "j"
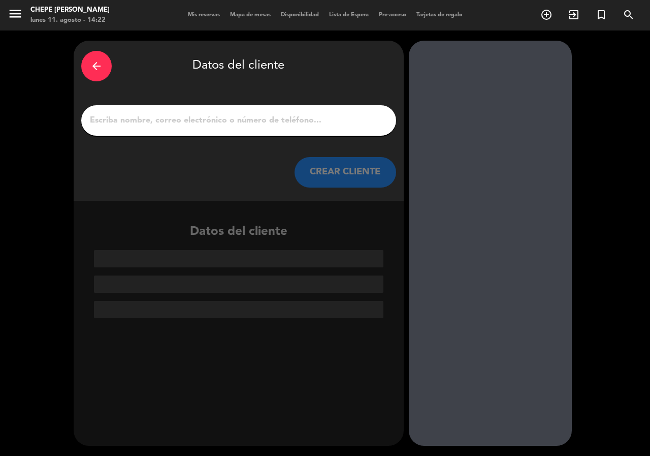
type input "j"
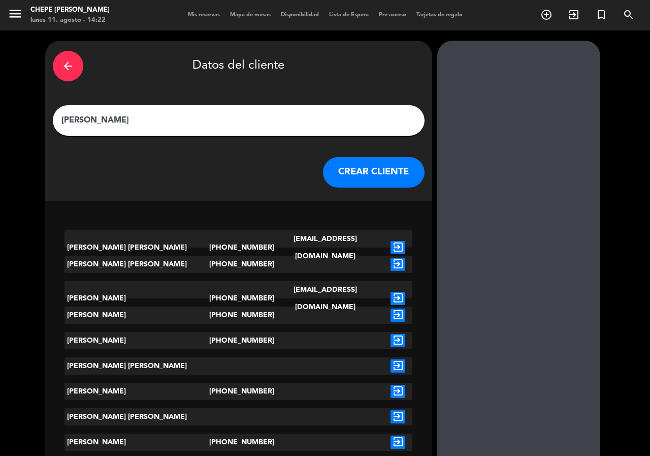
type input "[PERSON_NAME]"
click at [391, 243] on icon "exit_to_app" at bounding box center [398, 247] width 15 height 13
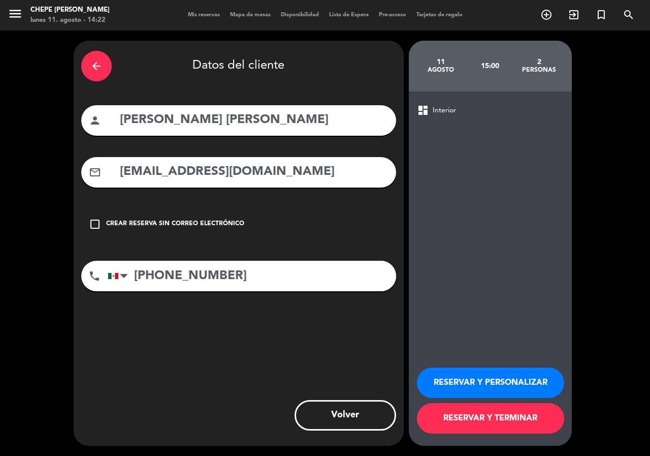
click at [491, 373] on button "RESERVAR Y PERSONALIZAR" at bounding box center [490, 382] width 147 height 30
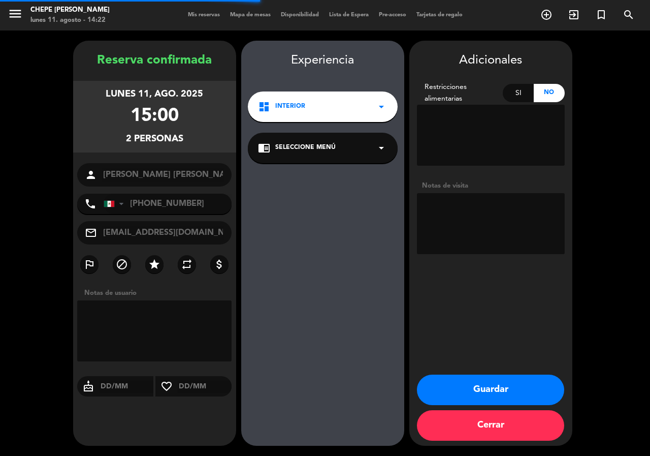
click at [479, 196] on textarea at bounding box center [491, 223] width 148 height 61
type textarea "int"
click at [493, 385] on button "Guardar" at bounding box center [490, 389] width 147 height 30
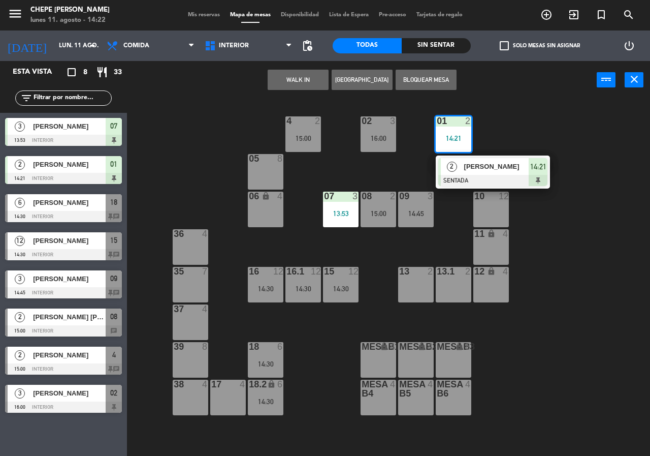
click at [597, 270] on div "02 3 16:00 4 2 15:00 01 2 14:21 2 [PERSON_NAME] SENTADA 14:21 05 8 06 lock 4 07…" at bounding box center [392, 277] width 516 height 356
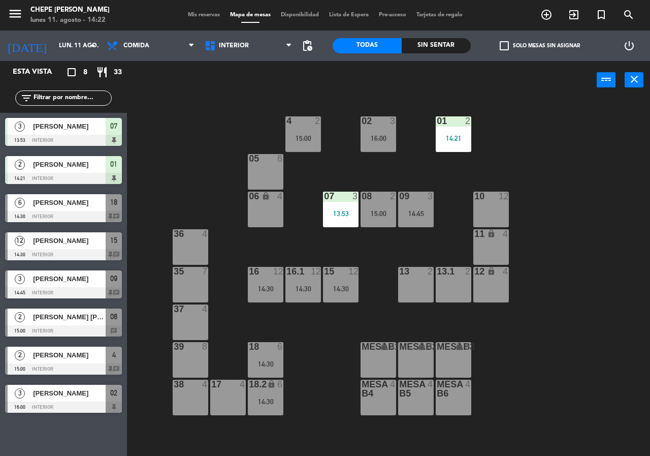
click at [307, 129] on div "4 2 15:00" at bounding box center [303, 134] width 36 height 36
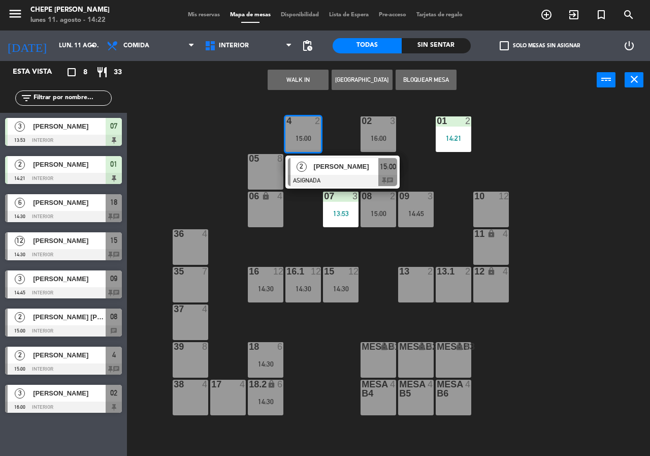
drag, startPoint x: 589, startPoint y: 134, endPoint x: 568, endPoint y: 131, distance: 20.5
click at [581, 132] on div "02 3 16:00 4 2 15:00 2 [PERSON_NAME] ASIGNADA 15:00 chat 01 2 14:21 05 8 06 loc…" at bounding box center [392, 277] width 516 height 356
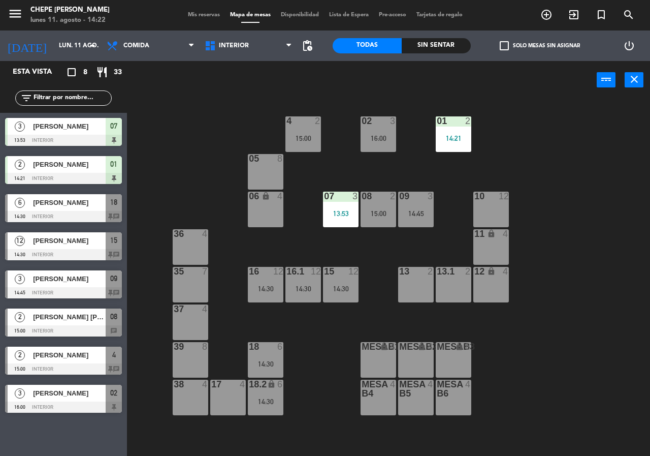
click at [391, 131] on div "02 3 16:00" at bounding box center [379, 134] width 36 height 36
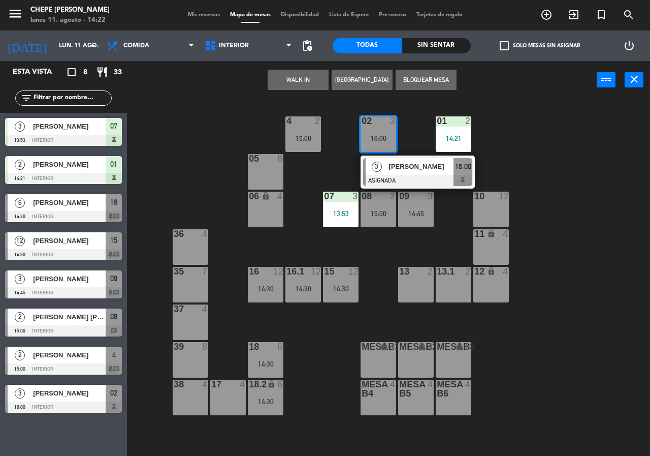
click at [535, 146] on div "02 3 16:00 3 [PERSON_NAME] ASIGNADA 16:00 4 2 15:00 01 2 14:21 05 8 06 lock 4 0…" at bounding box center [392, 277] width 516 height 356
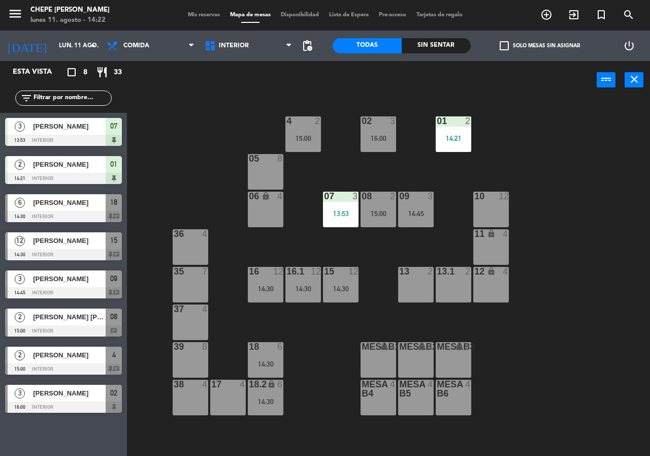
click at [75, 98] on input "text" at bounding box center [72, 97] width 79 height 11
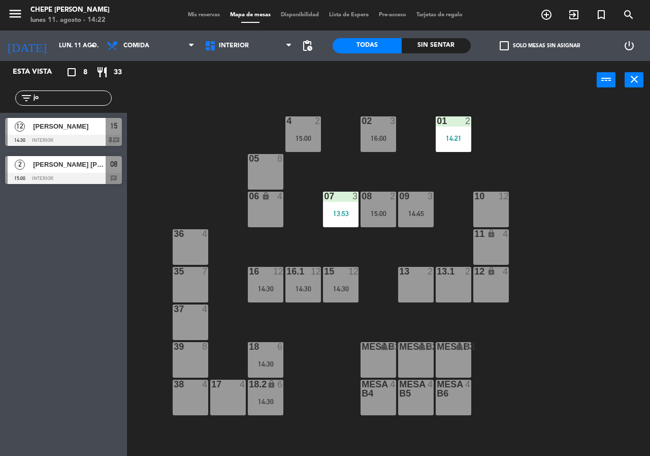
type input "jo"
click at [215, 107] on div "02 3 16:00 4 2 15:00 01 2 14:21 05 8 06 lock 4 07 3 13:53 09 3 14:45 10 12 08 2…" at bounding box center [392, 277] width 516 height 356
click at [190, 123] on div "02 3 16:00 4 2 15:00 01 2 14:21 05 8 06 lock 4 07 3 13:53 09 3 14:45 10 12 08 2…" at bounding box center [392, 277] width 516 height 356
drag, startPoint x: 604, startPoint y: 353, endPoint x: 515, endPoint y: 309, distance: 98.6
click at [601, 351] on div "02 3 16:00 4 2 15:00 01 2 14:21 05 8 06 lock 4 07 3 13:53 09 3 14:45 10 12 08 2…" at bounding box center [392, 277] width 516 height 356
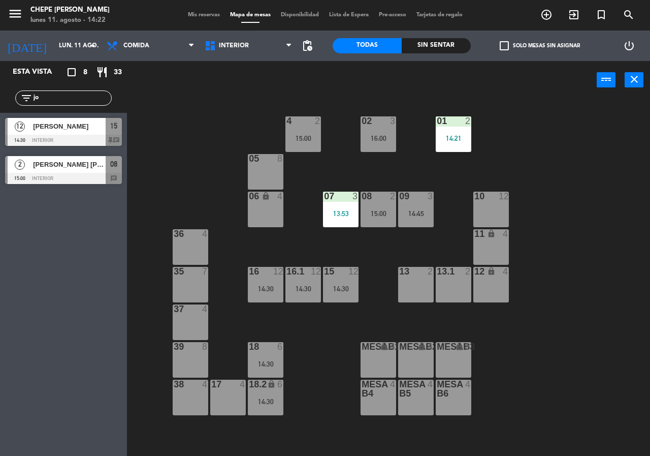
click at [549, 145] on div "02 3 16:00 4 2 15:00 01 2 14:21 05 8 06 lock 4 07 3 13:53 09 3 14:45 10 12 08 2…" at bounding box center [392, 277] width 516 height 356
click at [382, 248] on div "02 3 16:00 4 2 15:00 01 2 14:21 05 8 06 lock 4 07 3 13:53 09 3 14:45 10 12 08 2…" at bounding box center [392, 277] width 516 height 356
click at [373, 201] on div "08 2" at bounding box center [379, 196] width 36 height 10
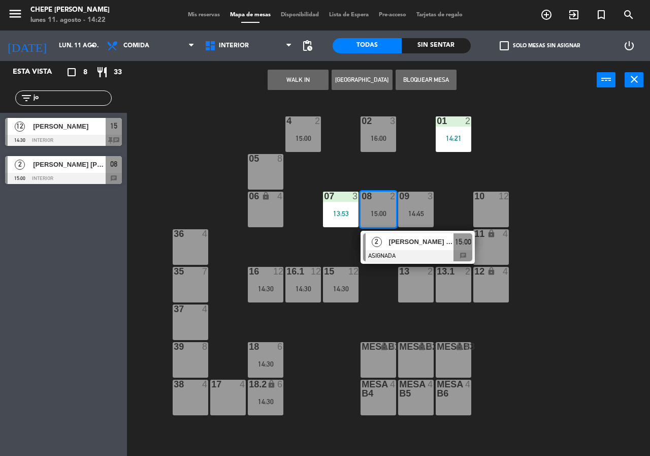
click at [515, 324] on div "02 3 16:00 4 2 15:00 01 2 14:21 05 8 06 lock 4 07 3 13:53 09 3 14:45 10 12 08 2…" at bounding box center [392, 277] width 516 height 356
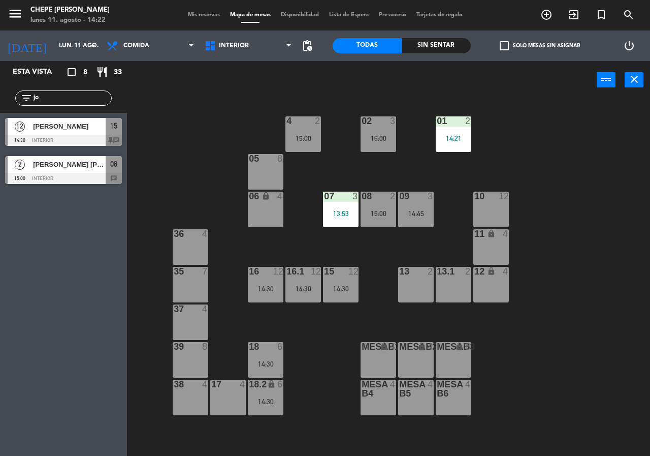
click at [381, 206] on div "08 2 15:00" at bounding box center [379, 209] width 36 height 36
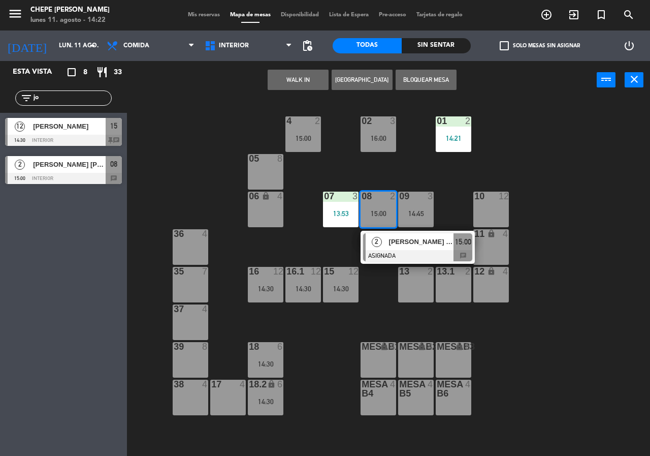
click at [425, 240] on span "[PERSON_NAME] [PERSON_NAME]" at bounding box center [421, 241] width 65 height 11
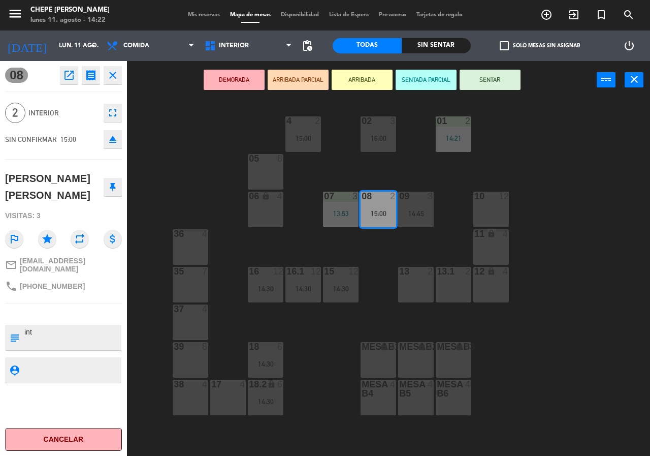
click at [381, 125] on div at bounding box center [378, 120] width 17 height 9
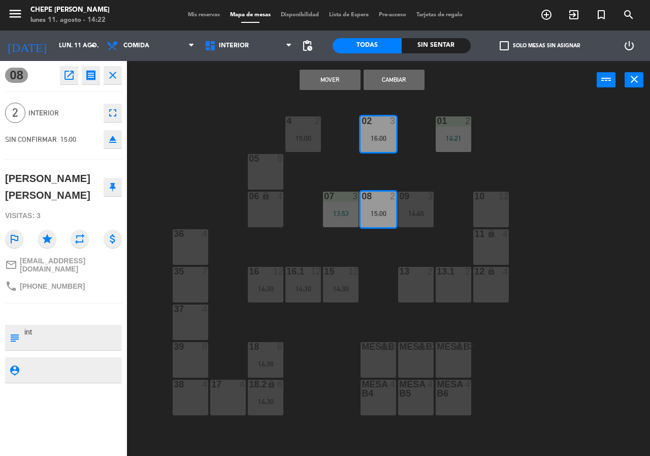
click at [406, 80] on button "Cambiar" at bounding box center [394, 80] width 61 height 20
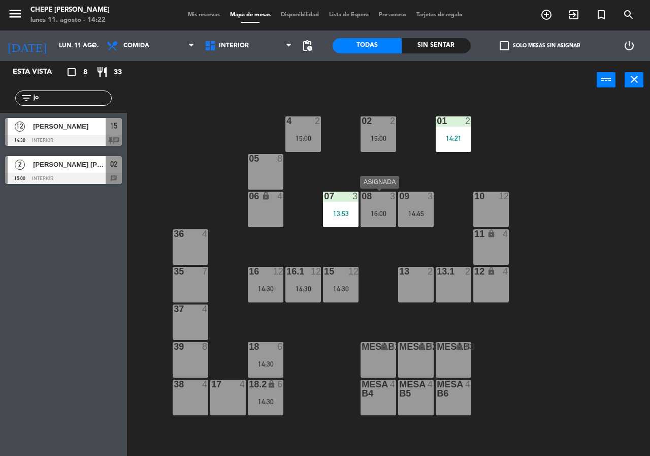
click at [378, 199] on div "08 3 16:00" at bounding box center [379, 209] width 36 height 36
click at [383, 197] on div at bounding box center [378, 195] width 17 height 9
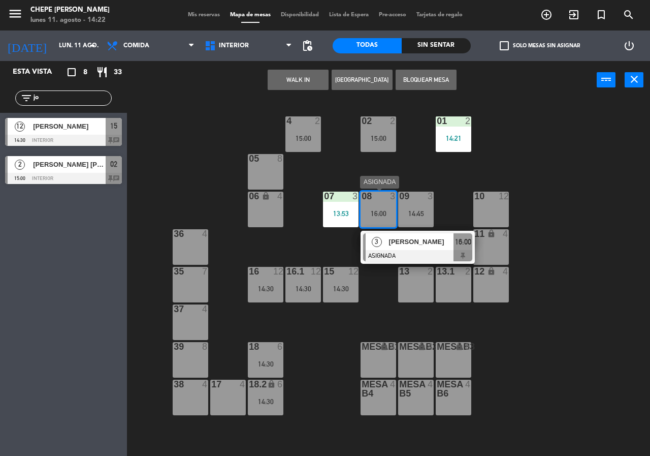
click at [423, 239] on span "[PERSON_NAME]" at bounding box center [421, 241] width 65 height 11
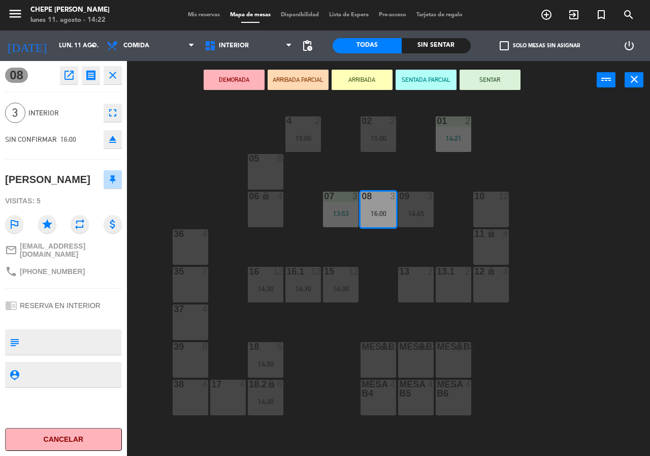
click at [235, 396] on div "17 4" at bounding box center [228, 397] width 36 height 36
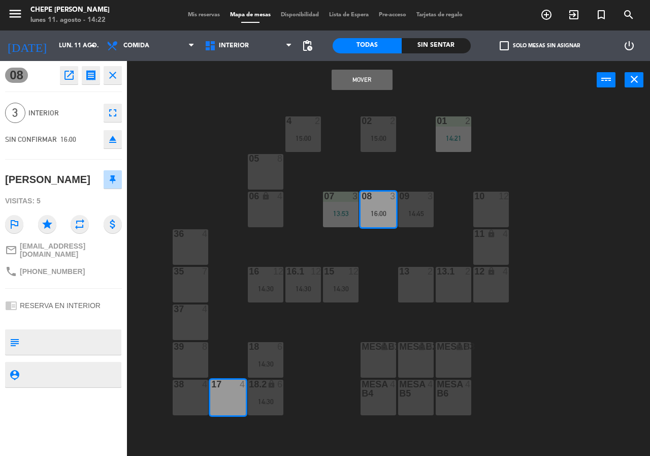
click at [369, 90] on div "Mover power_input close" at bounding box center [362, 80] width 470 height 39
click at [368, 79] on button "Mover" at bounding box center [362, 80] width 61 height 20
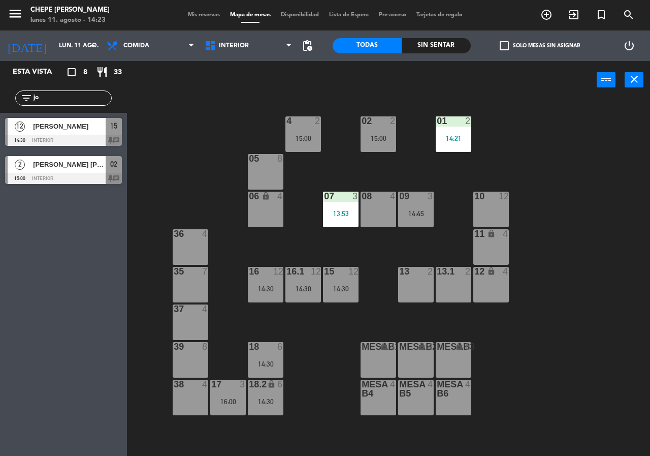
click at [51, 98] on input "jo" at bounding box center [72, 97] width 79 height 11
type input "j"
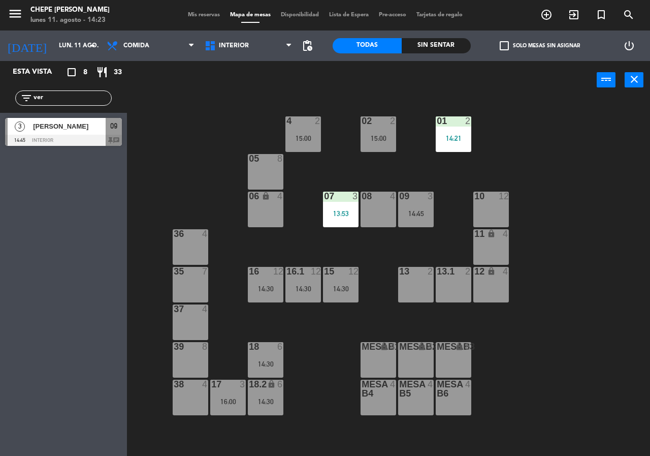
type input "ver"
click at [211, 102] on div "02 2 15:00 4 2 15:00 01 2 14:21 05 8 06 lock 4 07 3 13:53 09 3 14:45 10 12 08 4…" at bounding box center [392, 277] width 516 height 356
click at [67, 127] on div "3 [PERSON_NAME] 14:45 Interior 09 chat" at bounding box center [63, 132] width 127 height 38
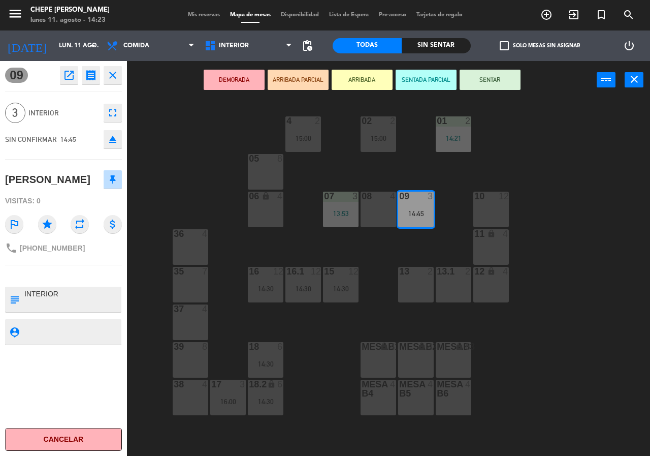
click at [64, 79] on icon "open_in_new" at bounding box center [69, 75] width 12 height 12
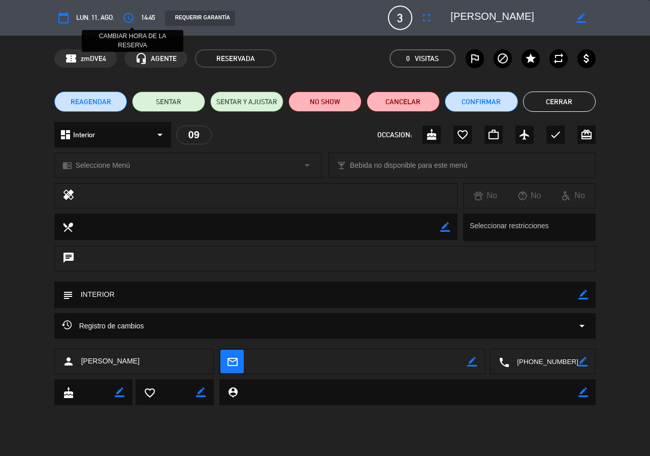
click at [131, 18] on icon "access_time" at bounding box center [128, 18] width 12 height 12
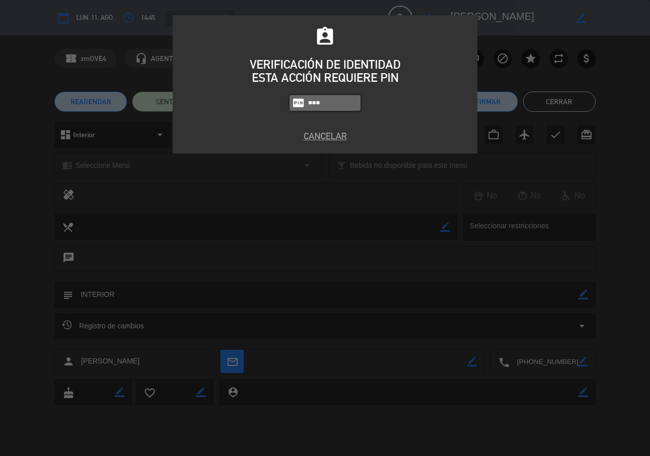
type input "3530"
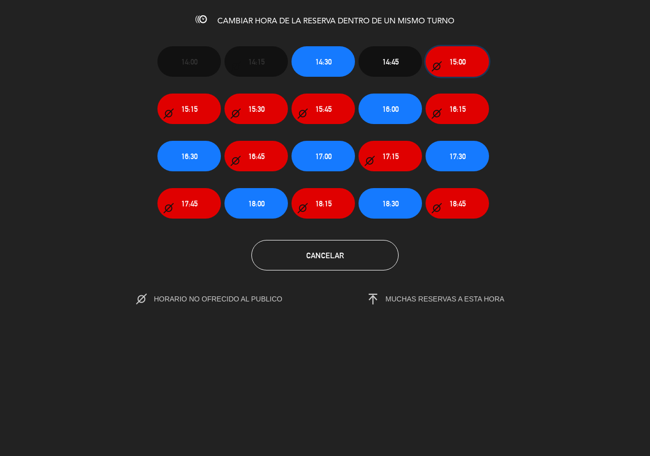
click at [454, 52] on button "15:00" at bounding box center [457, 61] width 63 height 30
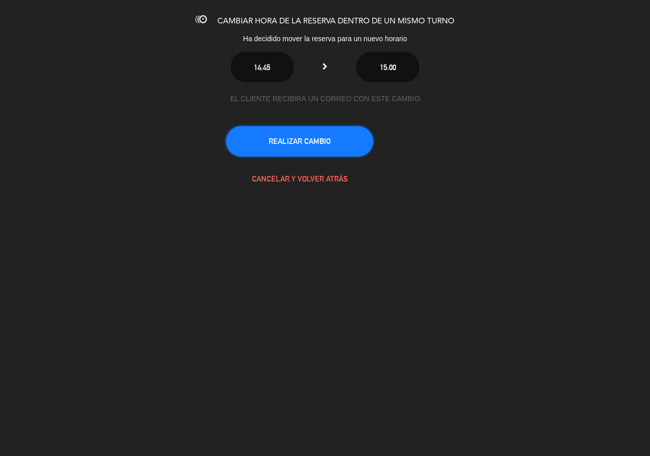
click at [293, 141] on button "REALIZAR CAMBIO" at bounding box center [299, 141] width 147 height 30
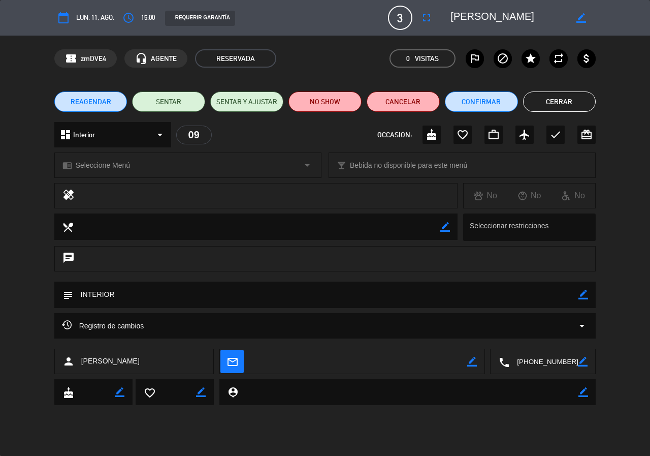
click at [563, 98] on button "Cerrar" at bounding box center [559, 101] width 73 height 20
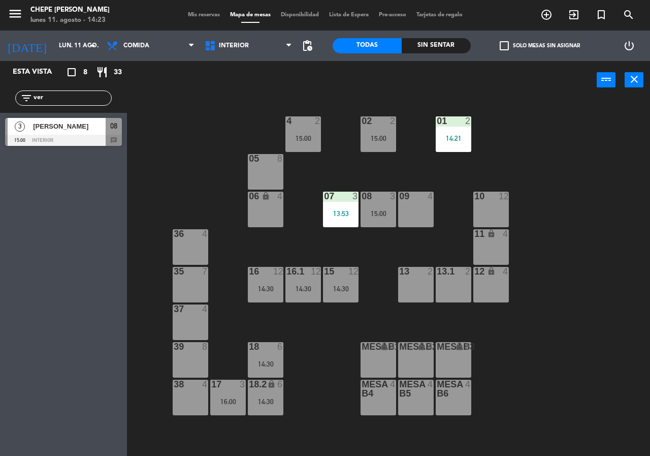
click at [198, 134] on div "02 2 15:00 4 2 15:00 01 2 14:21 05 8 06 lock 4 07 3 13:53 09 4 10 12 08 3 15:00…" at bounding box center [392, 277] width 516 height 356
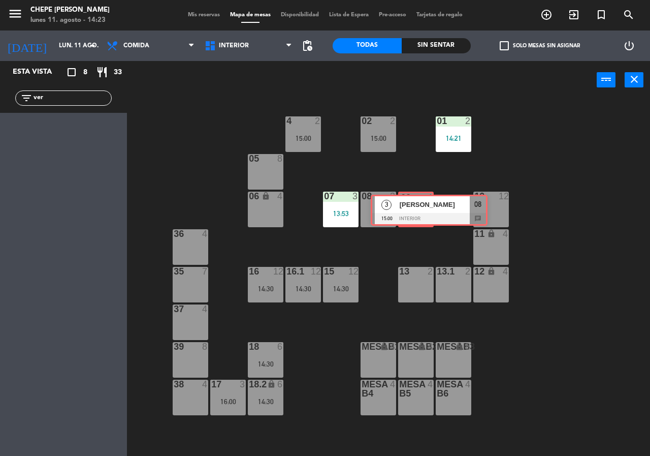
drag, startPoint x: 57, startPoint y: 131, endPoint x: 423, endPoint y: 208, distance: 373.6
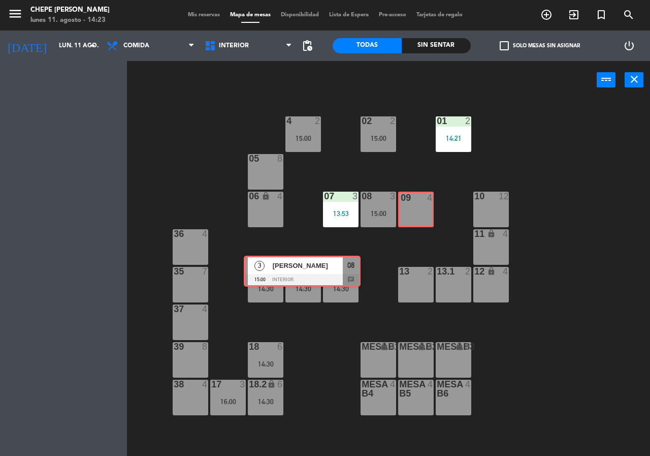
click at [423, 208] on ng-component "menu Chepe [PERSON_NAME] lunes 11. agosto - 14:23 Mis reservas Mapa de mesas Di…" at bounding box center [325, 228] width 650 height 456
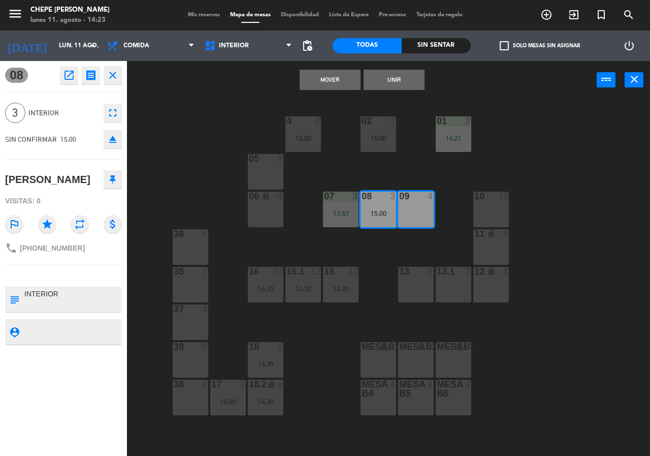
drag, startPoint x: 582, startPoint y: 274, endPoint x: 516, endPoint y: 268, distance: 65.8
click at [582, 275] on div "02 2 15:00 4 2 15:00 01 2 14:21 05 8 06 lock 4 07 3 13:53 09 4 10 12 08 3 15:00…" at bounding box center [392, 277] width 516 height 356
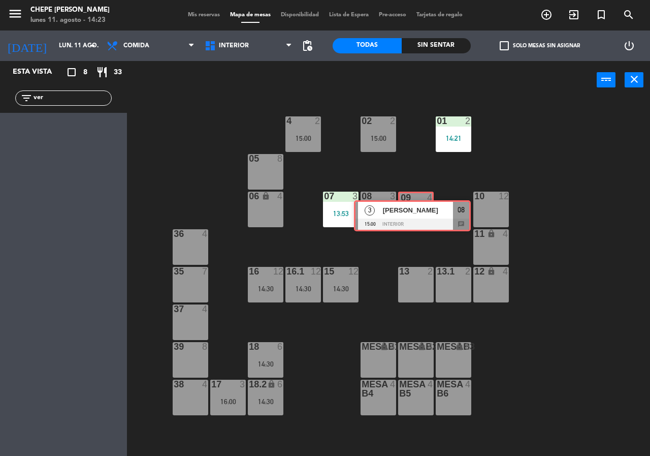
drag, startPoint x: 78, startPoint y: 135, endPoint x: 418, endPoint y: 213, distance: 349.5
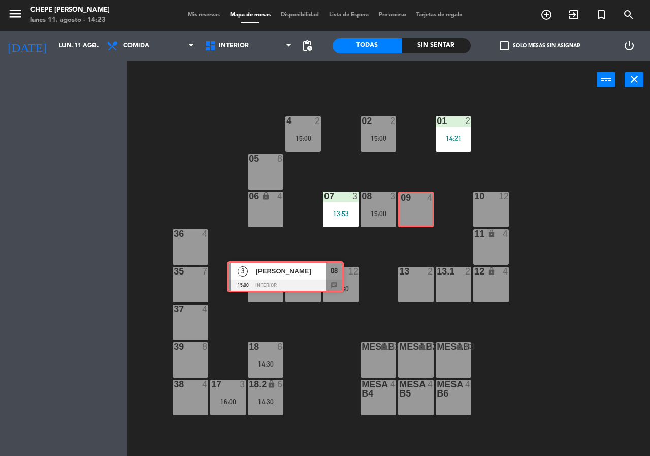
click at [418, 213] on ng-component "menu Chepe [PERSON_NAME] lunes 11. agosto - 14:23 Mis reservas Mapa de mesas Di…" at bounding box center [325, 228] width 650 height 456
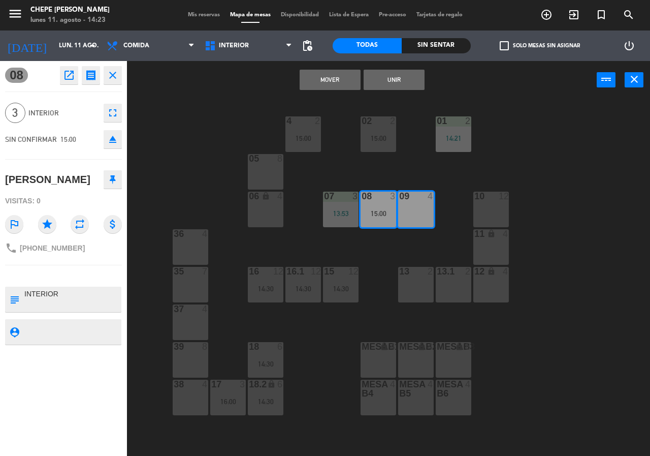
click at [576, 287] on div "02 2 15:00 4 2 15:00 01 2 14:21 05 8 06 lock 4 07 3 13:53 09 4 10 12 08 3 15:00…" at bounding box center [392, 277] width 516 height 356
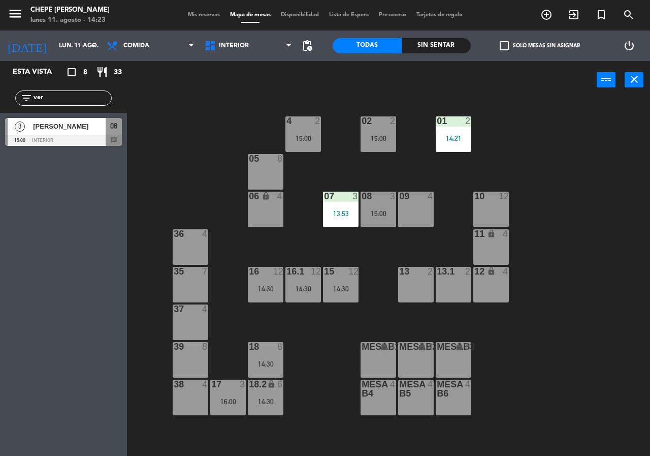
click at [387, 205] on div "08 3 15:00" at bounding box center [379, 209] width 36 height 36
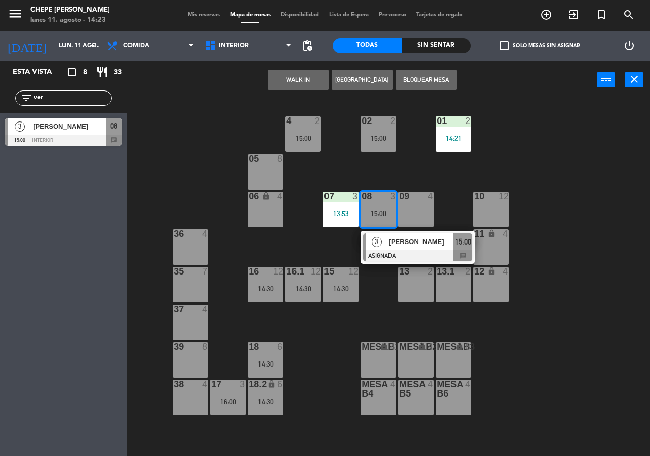
drag, startPoint x: 557, startPoint y: 235, endPoint x: 507, endPoint y: 234, distance: 49.8
click at [558, 235] on div "02 2 15:00 4 2 15:00 01 2 14:21 05 8 06 lock 4 07 3 13:53 09 4 10 12 08 3 15:00…" at bounding box center [392, 277] width 516 height 356
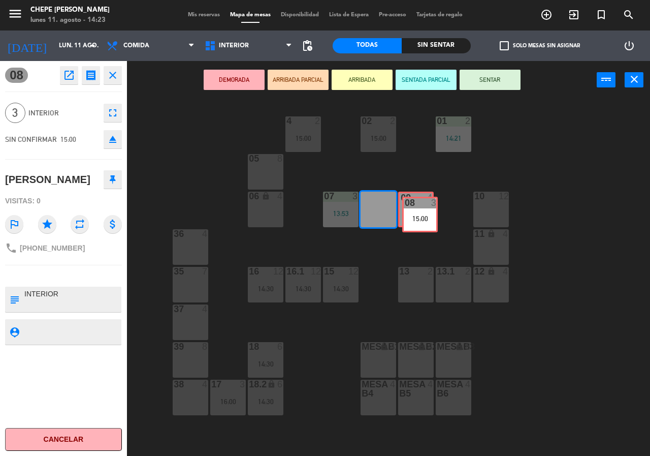
drag, startPoint x: 378, startPoint y: 214, endPoint x: 419, endPoint y: 219, distance: 41.9
click at [419, 219] on div "02 2 15:00 4 2 15:00 01 2 14:21 05 8 06 lock 4 07 3 13:53 09 4 10 12 08 3 15:00…" at bounding box center [392, 277] width 516 height 356
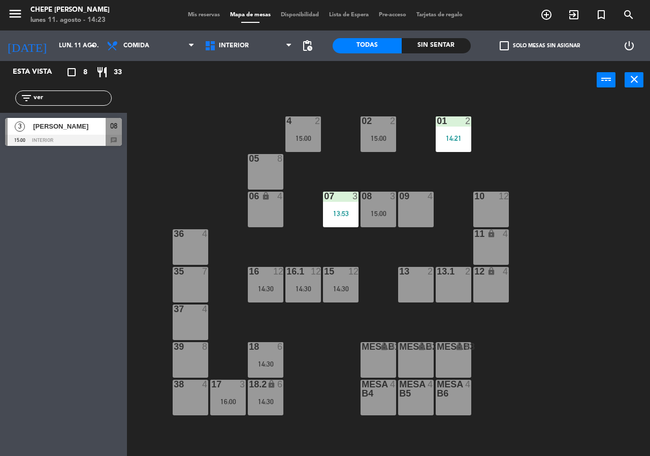
drag, startPoint x: 374, startPoint y: 210, endPoint x: 383, endPoint y: 228, distance: 20.2
click at [375, 211] on div "15:00" at bounding box center [379, 213] width 36 height 7
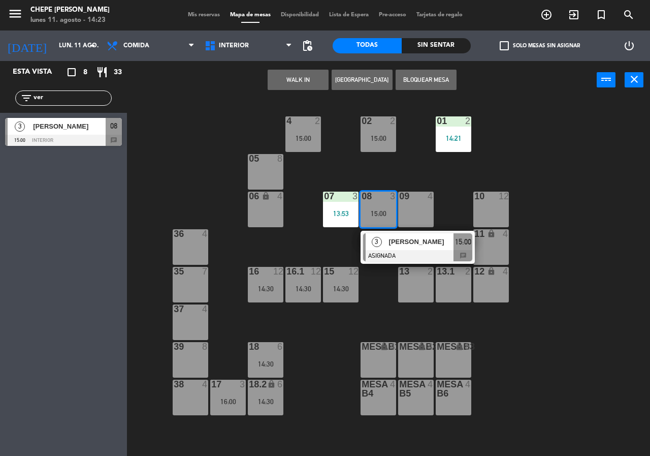
drag, startPoint x: 387, startPoint y: 243, endPoint x: 411, endPoint y: 220, distance: 32.3
click at [389, 241] on div "3 [PERSON_NAME] ASIGNADA 15:00 chat" at bounding box center [417, 247] width 129 height 33
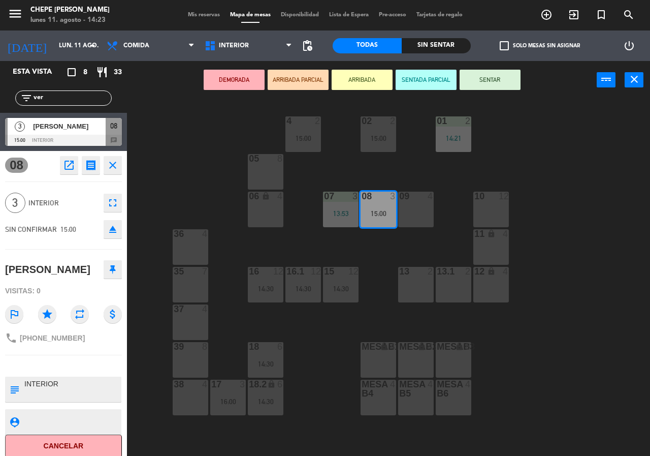
click at [416, 210] on div "09 4" at bounding box center [416, 209] width 36 height 36
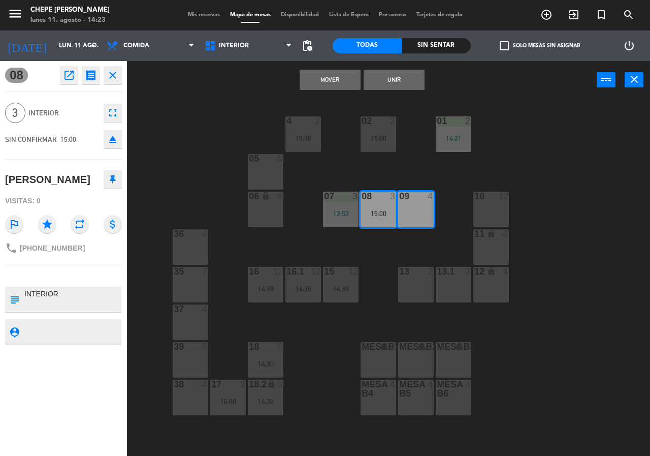
click at [326, 80] on button "Mover" at bounding box center [330, 80] width 61 height 20
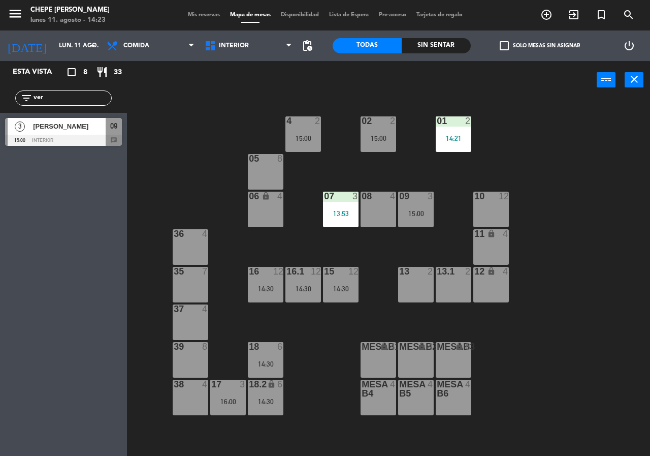
click at [603, 353] on div "02 2 15:00 4 2 15:00 01 2 14:21 05 8 06 lock 4 07 3 13:53 09 3 15:00 10 12 08 4…" at bounding box center [392, 277] width 516 height 356
click at [384, 206] on div "08 4" at bounding box center [379, 209] width 36 height 36
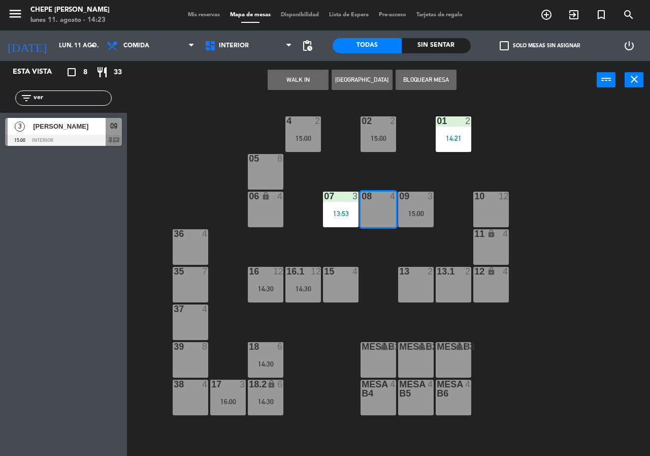
click at [584, 269] on div "02 2 15:00 4 2 15:00 01 2 14:21 05 8 06 lock 4 07 3 13:53 09 3 15:00 10 12 08 4…" at bounding box center [392, 277] width 516 height 356
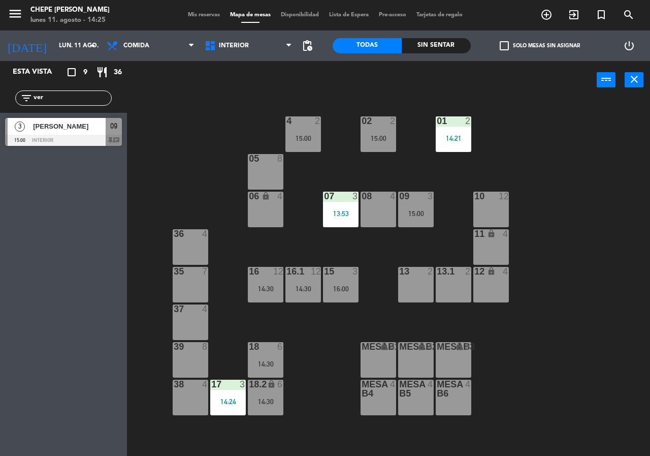
click at [88, 103] on input "ver" at bounding box center [72, 97] width 79 height 11
type input "v"
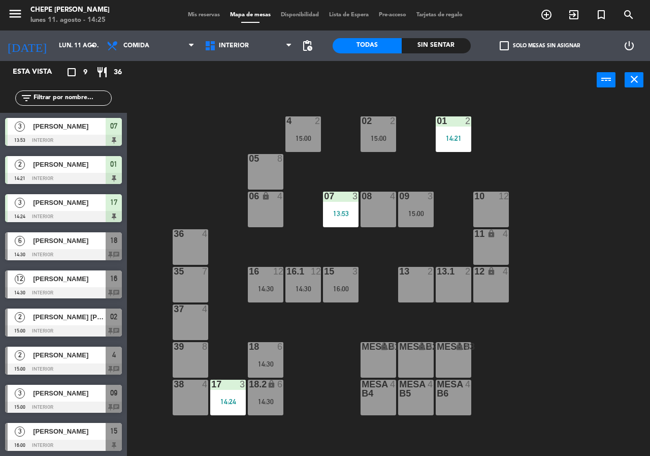
click at [436, 44] on div "Sin sentar" at bounding box center [436, 45] width 69 height 15
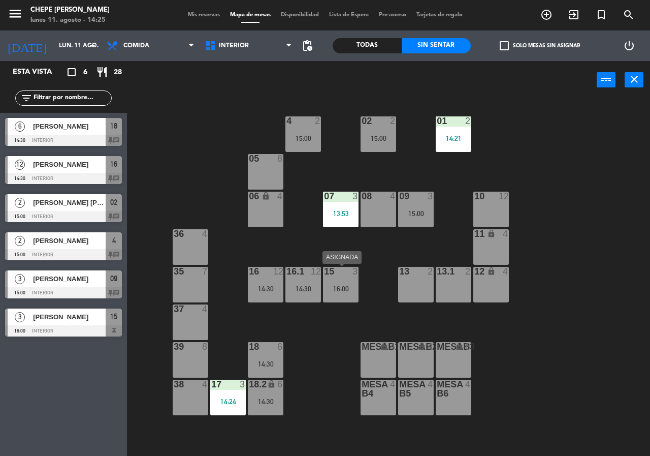
click at [346, 290] on div "16:00" at bounding box center [341, 288] width 36 height 7
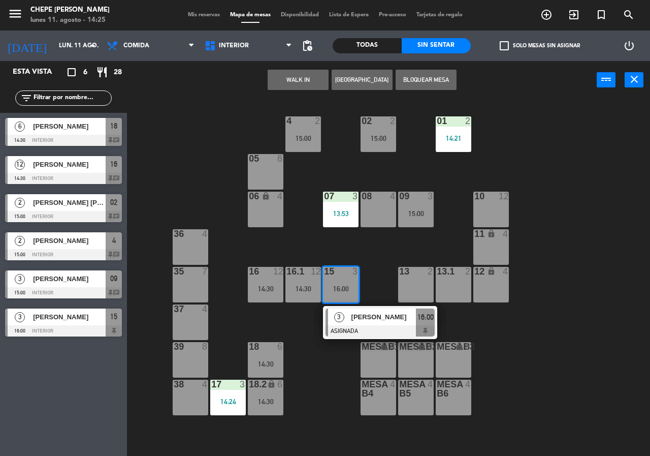
click at [378, 277] on div "02 2 15:00 4 2 15:00 01 2 14:21 05 8 06 lock 4 07 3 13:53 09 3 15:00 10 12 08 4…" at bounding box center [392, 277] width 516 height 356
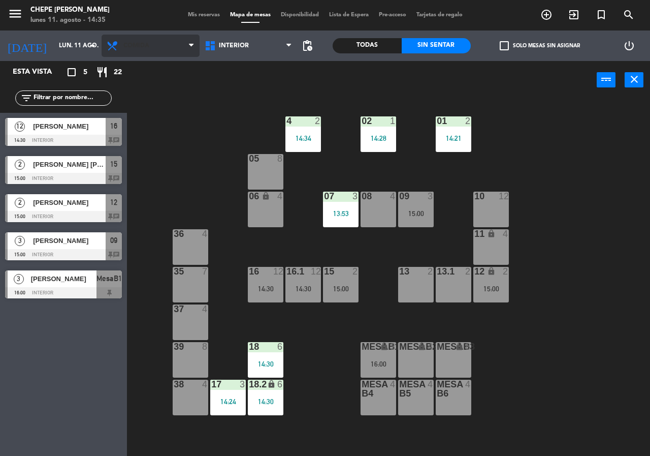
click at [163, 53] on span "Comida" at bounding box center [151, 46] width 98 height 22
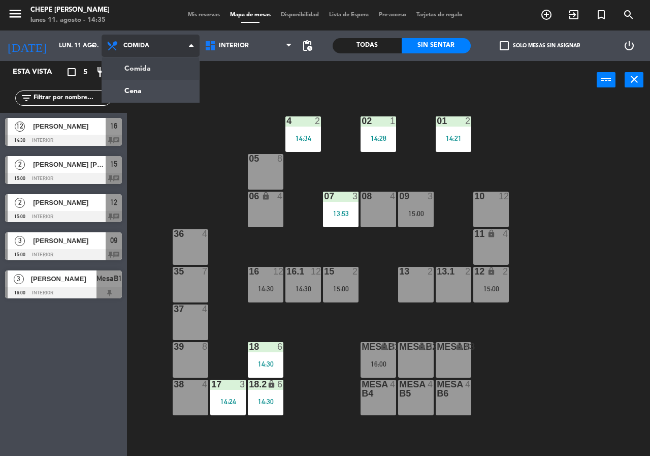
click at [177, 98] on ng-component "menu Chepe [PERSON_NAME] lunes 11. agosto - 14:35 Mis reservas Mapa de mesas Di…" at bounding box center [325, 228] width 650 height 456
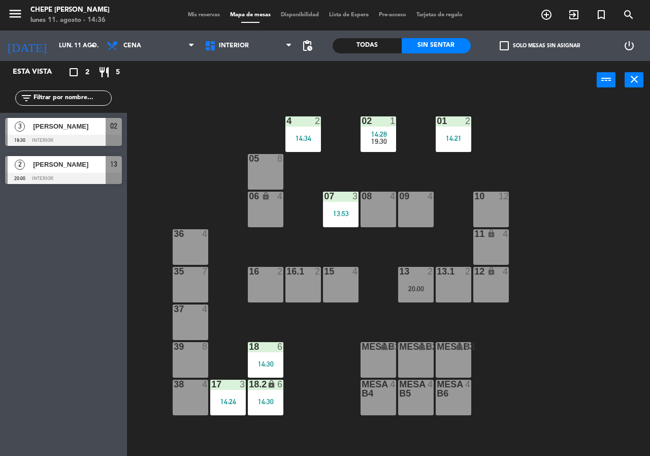
click at [551, 135] on div "02 1 14:28 19:30 4 2 14:34 01 2 14:21 05 8 06 lock 4 07 3 13:53 09 4 10 12 08 4…" at bounding box center [392, 277] width 516 height 356
click at [373, 147] on div "02 1 14:28 19:30" at bounding box center [379, 134] width 36 height 36
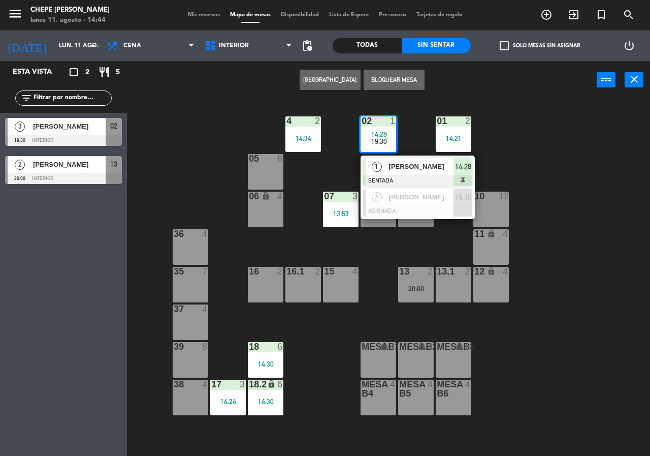
drag, startPoint x: 417, startPoint y: 134, endPoint x: 388, endPoint y: 112, distance: 36.3
click at [416, 128] on div "02 1 14:28 19:30 1 [PERSON_NAME] SENTADA 14:28 3 [PERSON_NAME] ASIGNADA 19:30 4…" at bounding box center [392, 277] width 516 height 356
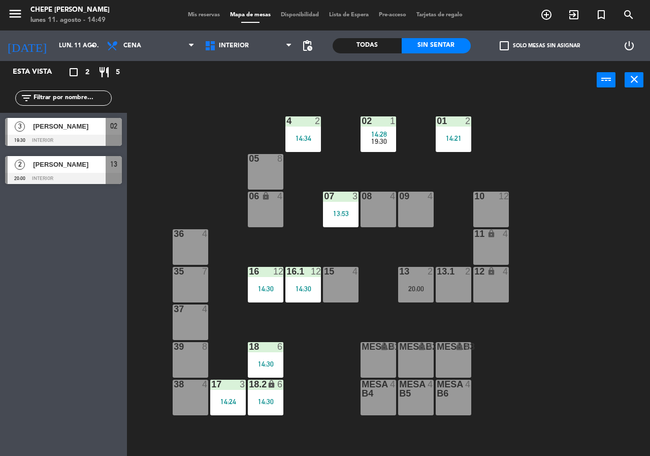
click at [177, 114] on div "02 1 14:28 19:30 4 2 14:34 01 2 14:21 05 8 06 lock 4 07 3 13:53 09 4 10 12 08 4…" at bounding box center [392, 277] width 516 height 356
click at [148, 52] on span "Cena" at bounding box center [151, 46] width 98 height 22
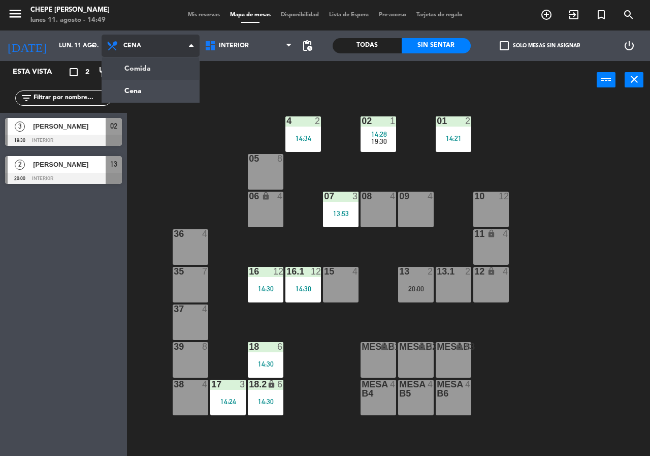
click at [154, 67] on ng-component "menu Chepe [PERSON_NAME] lunes 11. agosto - 14:49 Mis reservas Mapa de mesas Di…" at bounding box center [325, 228] width 650 height 456
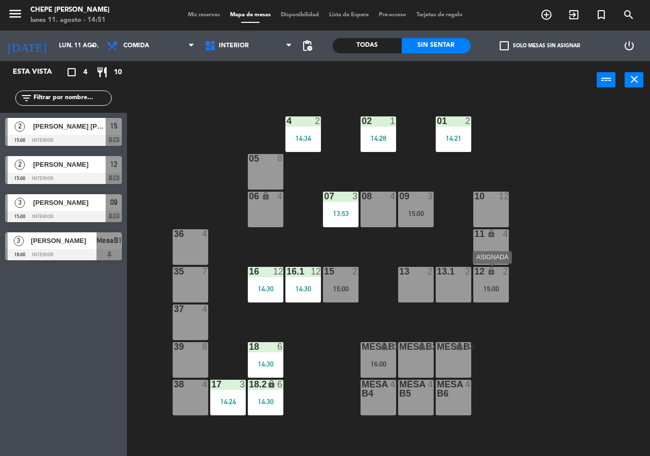
click at [472, 285] on div "02 1 14:28 4 2 14:34 01 2 14:21 05 8 06 lock 4 07 3 13:53 09 3 15:00 10 12 08 4…" at bounding box center [392, 277] width 516 height 356
drag, startPoint x: 491, startPoint y: 289, endPoint x: 519, endPoint y: 275, distance: 32.2
click at [496, 289] on div "15:00" at bounding box center [491, 288] width 36 height 7
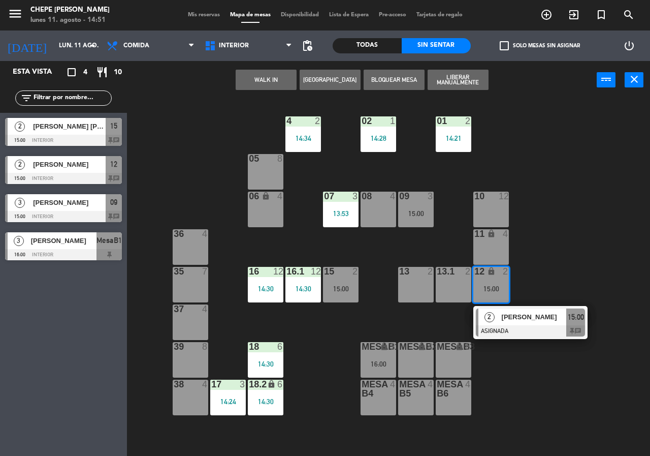
click at [582, 232] on div "02 1 14:28 4 2 14:34 01 2 14:21 05 8 06 lock 4 07 3 13:53 09 3 15:00 10 12 08 4…" at bounding box center [392, 277] width 516 height 356
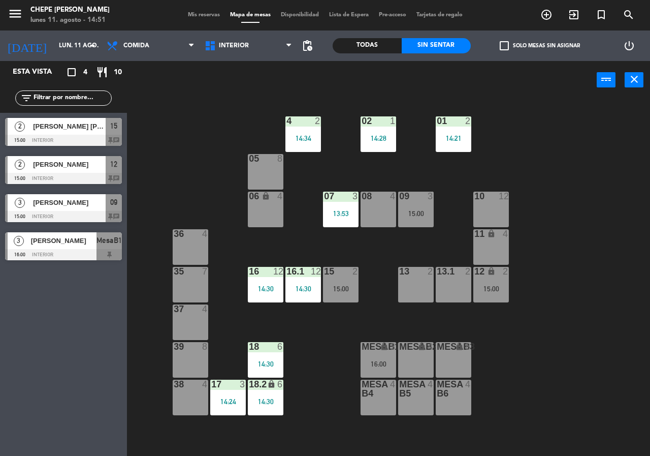
click at [424, 285] on div "13 2" at bounding box center [416, 285] width 36 height 36
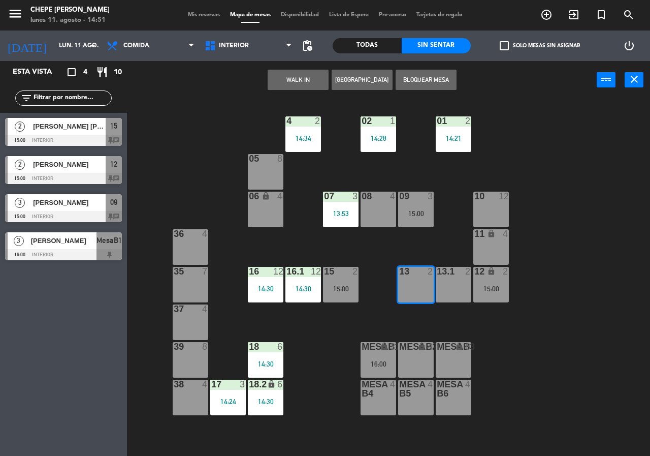
click at [345, 81] on button "[GEOGRAPHIC_DATA]" at bounding box center [362, 80] width 61 height 20
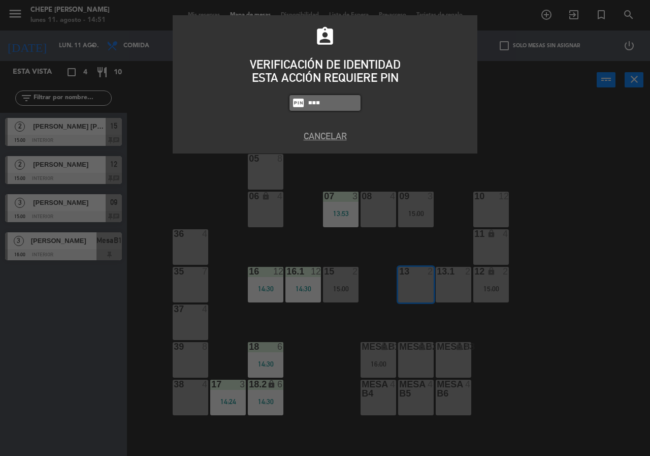
type input "5677"
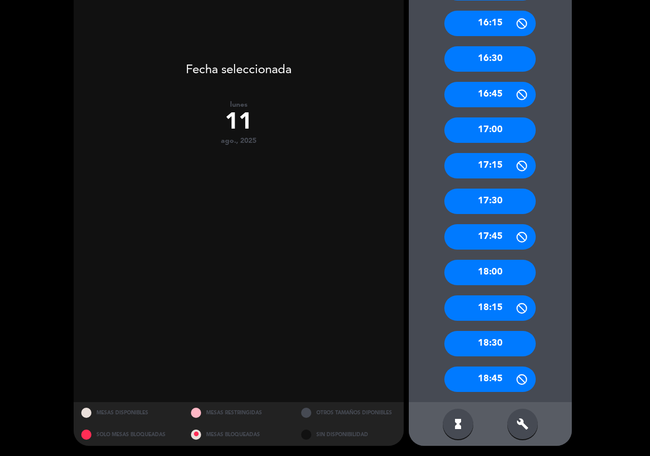
drag, startPoint x: 536, startPoint y: 429, endPoint x: 537, endPoint y: 416, distance: 12.7
click at [534, 429] on div "build" at bounding box center [522, 423] width 30 height 30
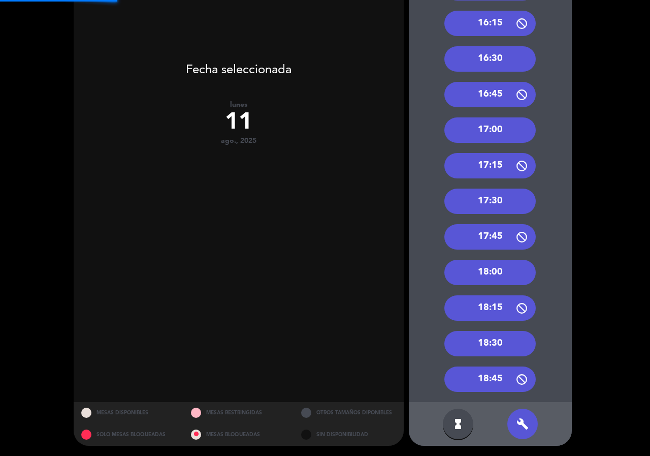
scroll to position [13, 0]
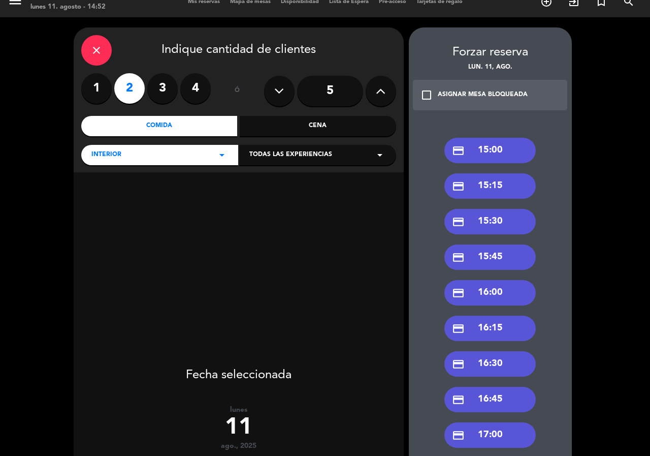
click at [512, 193] on div "credit_card 15:15" at bounding box center [489, 185] width 91 height 25
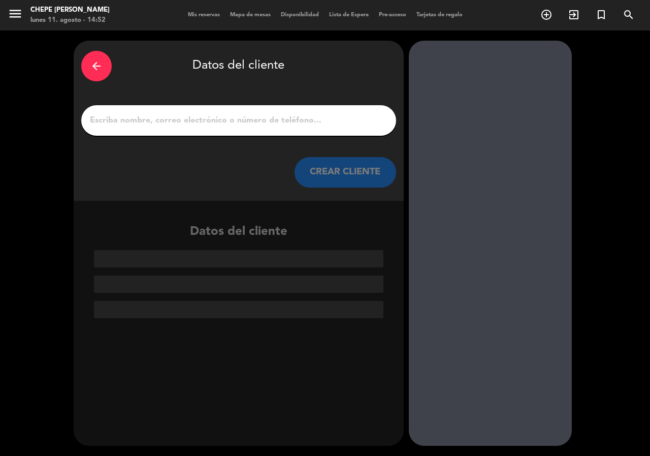
scroll to position [0, 0]
click at [286, 132] on div at bounding box center [238, 120] width 315 height 30
click at [287, 128] on div at bounding box center [238, 120] width 315 height 30
click at [152, 118] on input "1" at bounding box center [239, 120] width 300 height 14
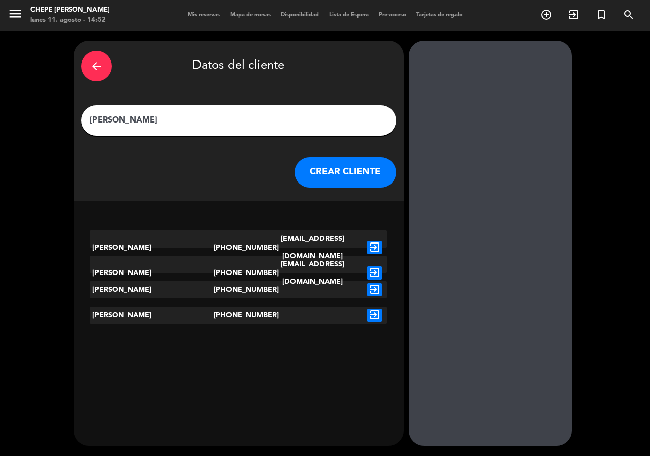
type input "[PERSON_NAME]"
click at [383, 271] on div "exit_to_app" at bounding box center [374, 272] width 25 height 35
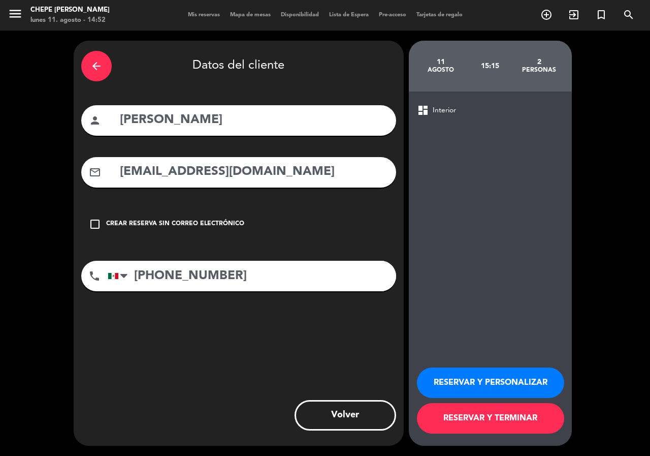
click at [473, 369] on button "RESERVAR Y PERSONALIZAR" at bounding box center [490, 382] width 147 height 30
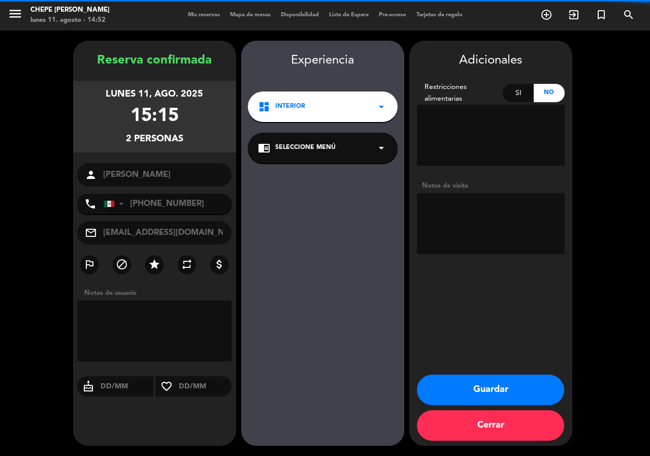
click at [502, 220] on textarea at bounding box center [491, 223] width 148 height 61
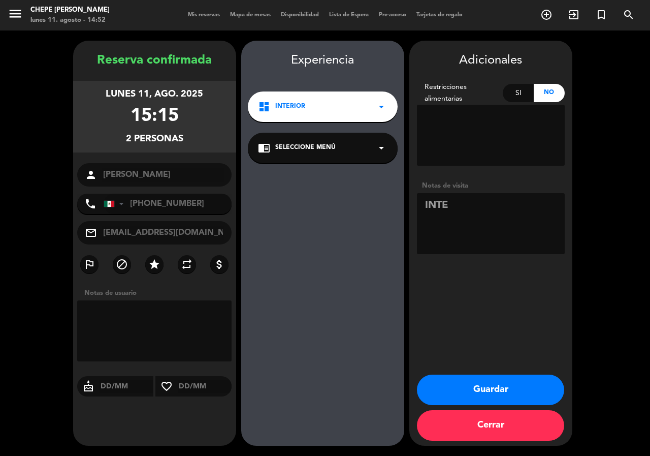
type textarea "INTE"
click at [501, 378] on button "Guardar" at bounding box center [490, 389] width 147 height 30
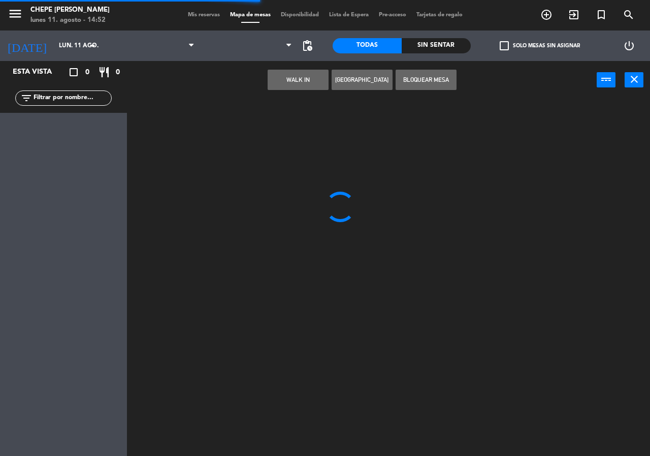
click at [83, 99] on input "text" at bounding box center [72, 97] width 79 height 11
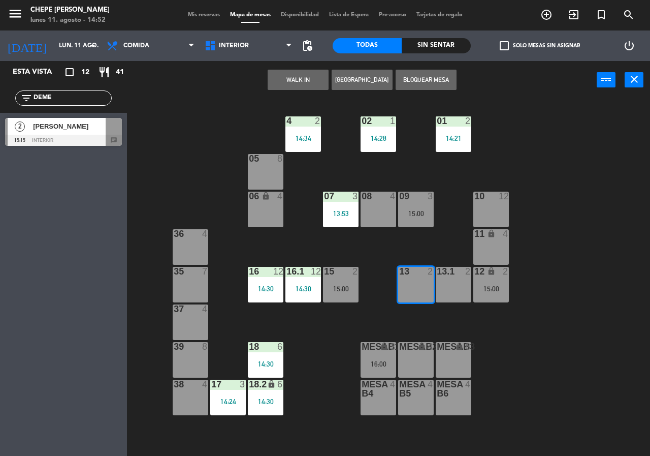
type input "DEME"
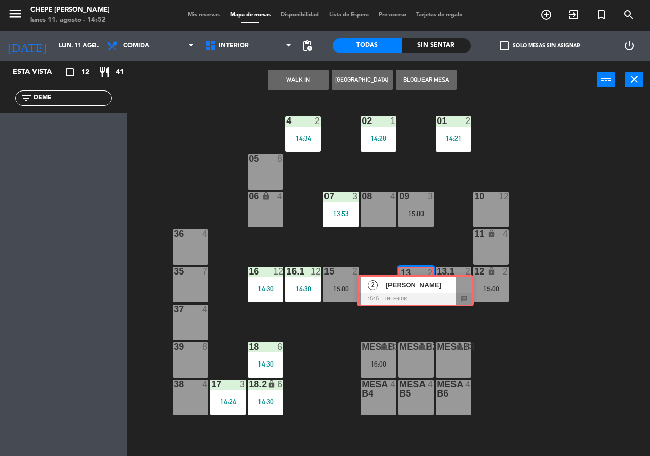
drag, startPoint x: 69, startPoint y: 140, endPoint x: 417, endPoint y: 295, distance: 381.4
click at [417, 295] on ng-component "menu Chepe [PERSON_NAME] lunes 11. agosto - 14:52 Mis reservas Mapa de mesas Di…" at bounding box center [325, 228] width 650 height 456
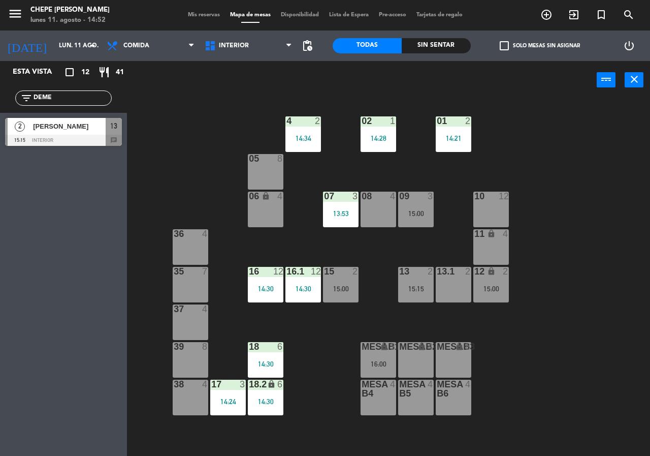
click at [415, 320] on div "02 1 14:28 4 2 14:34 01 2 14:21 05 8 06 lock 4 07 3 13:53 09 3 15:00 10 12 08 4…" at bounding box center [392, 277] width 516 height 356
click at [426, 289] on div "15:15" at bounding box center [416, 288] width 36 height 7
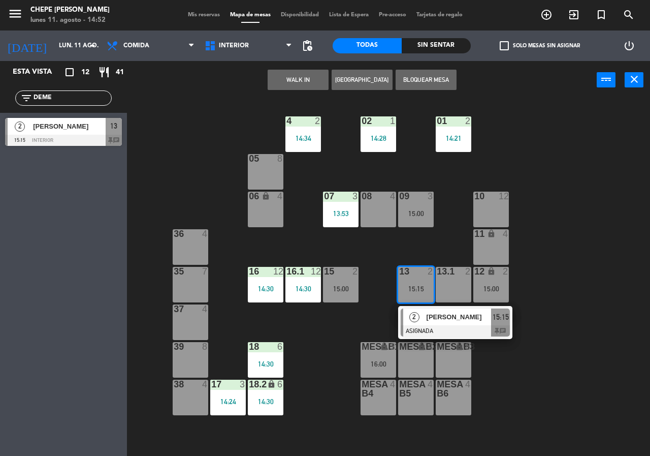
click at [422, 315] on div "2" at bounding box center [414, 316] width 22 height 17
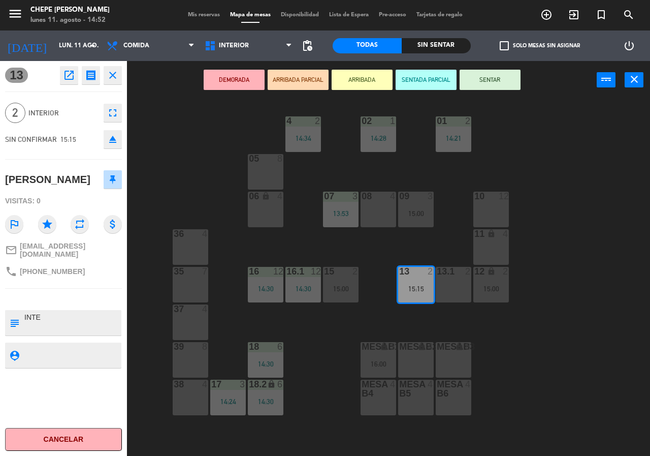
click at [422, 315] on div "02 1 14:28 4 2 14:34 01 2 14:21 05 8 06 lock 4 07 3 13:53 09 3 15:00 10 12 08 4…" at bounding box center [392, 277] width 516 height 356
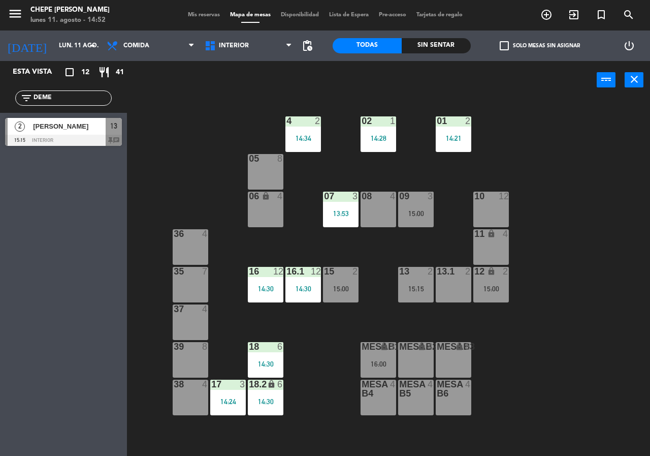
click at [411, 198] on div at bounding box center [416, 195] width 17 height 9
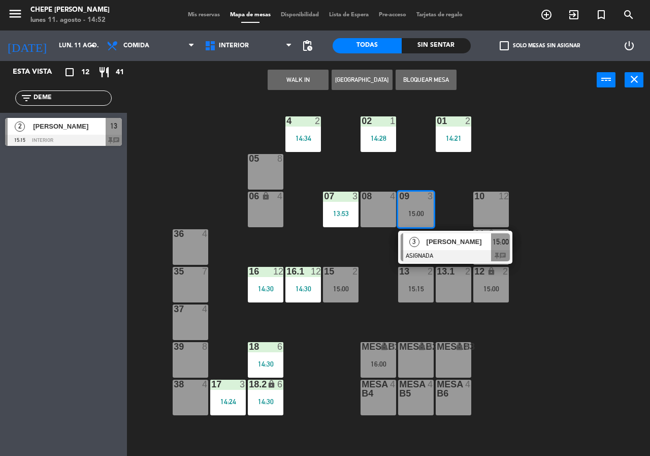
click at [415, 247] on span "3" at bounding box center [414, 242] width 10 height 10
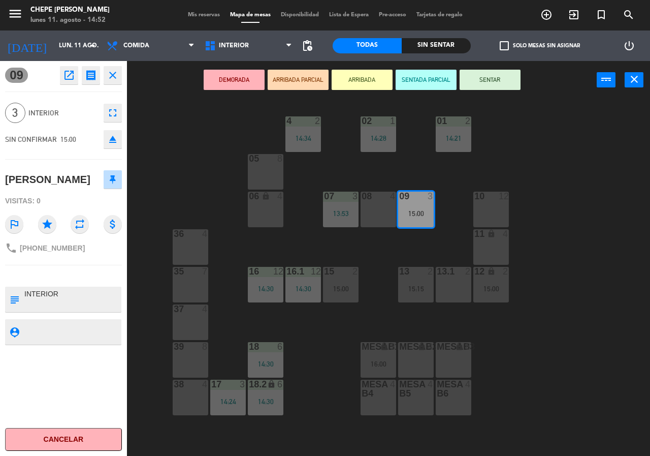
click at [401, 242] on div "02 1 14:28 4 2 14:34 01 2 14:21 05 8 06 lock 4 07 3 13:53 09 3 15:00 10 12 08 4…" at bounding box center [392, 277] width 516 height 356
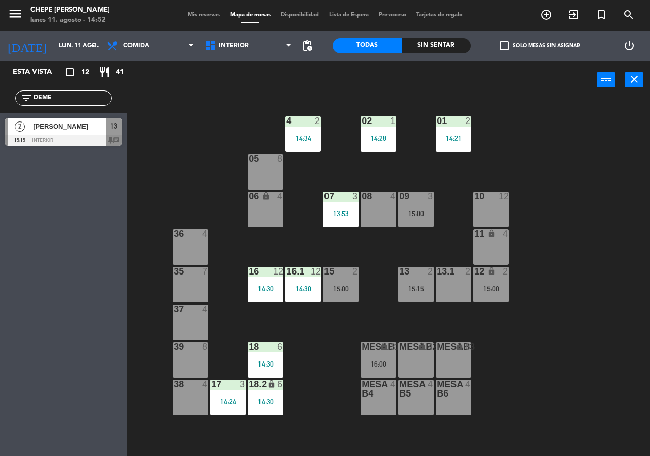
click at [413, 300] on div "13 2 15:15" at bounding box center [416, 285] width 36 height 36
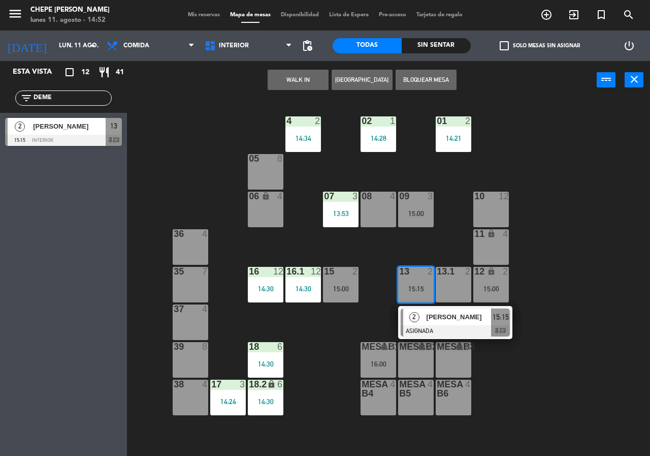
click at [423, 322] on div "2" at bounding box center [414, 316] width 22 height 17
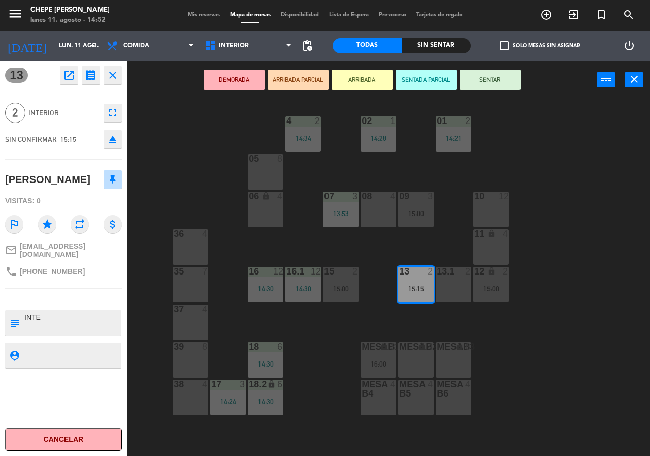
click at [383, 321] on div "02 1 14:28 4 2 14:34 01 2 14:21 05 8 06 lock 4 07 3 13:53 09 3 15:00 10 12 08 4…" at bounding box center [392, 277] width 516 height 356
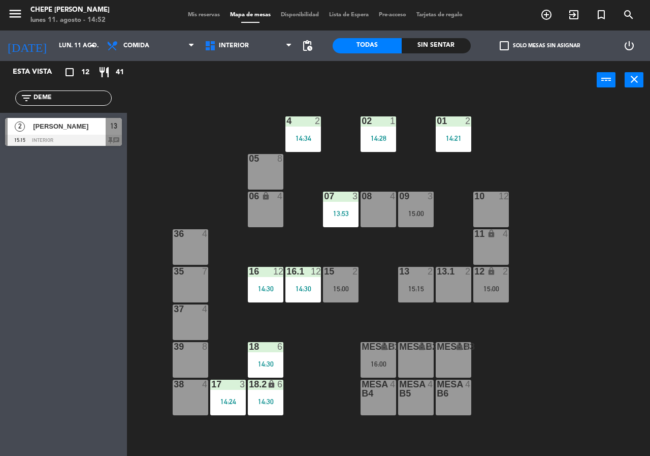
click at [435, 210] on div "02 1 14:28 4 2 14:34 01 2 14:21 05 8 06 lock 4 07 3 13:53 09 3 15:00 10 12 08 4…" at bounding box center [392, 277] width 516 height 356
click at [422, 215] on div "15:00" at bounding box center [416, 213] width 36 height 7
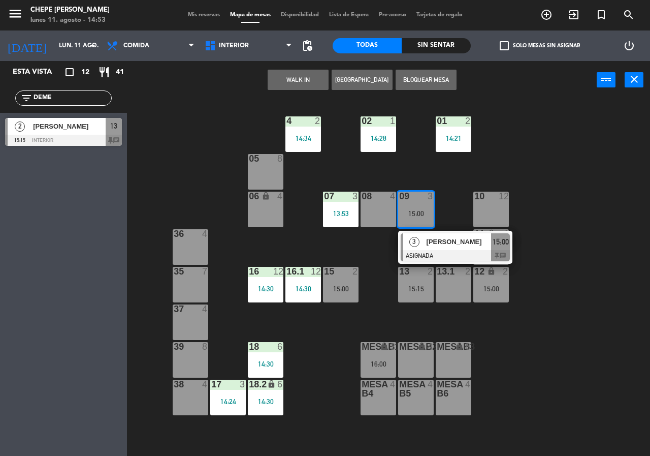
click at [493, 211] on div "10 12" at bounding box center [491, 209] width 36 height 36
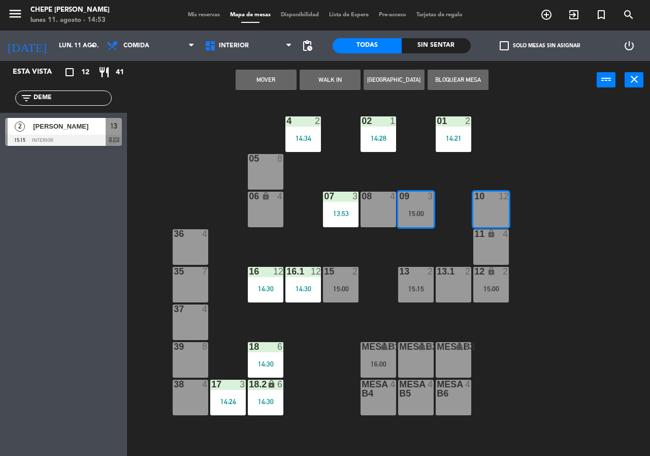
click at [266, 81] on button "Mover" at bounding box center [266, 80] width 61 height 20
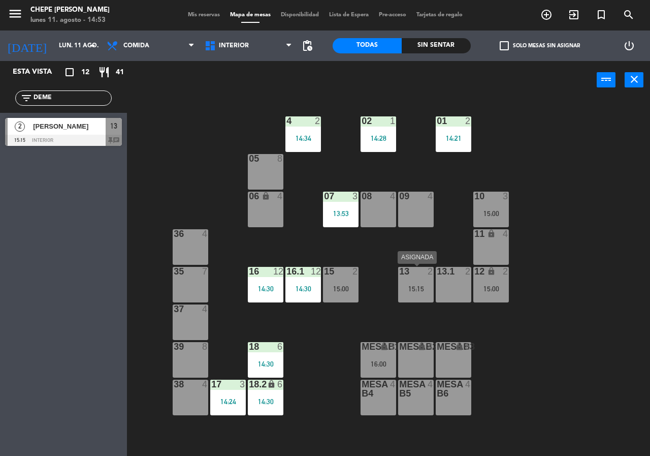
click at [413, 289] on div "15:15" at bounding box center [416, 288] width 36 height 7
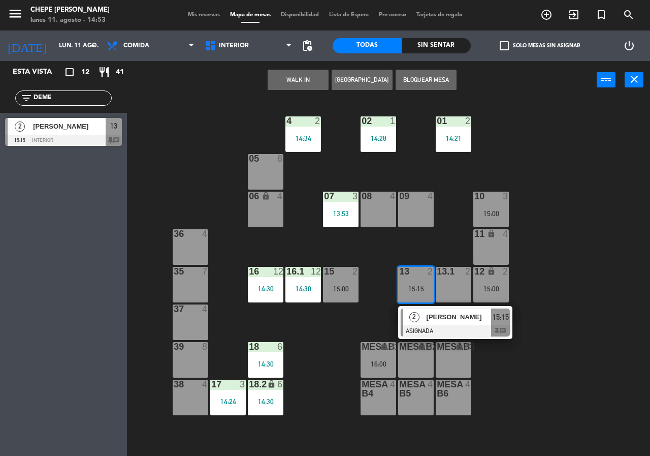
click at [408, 201] on div "09 4" at bounding box center [416, 196] width 36 height 10
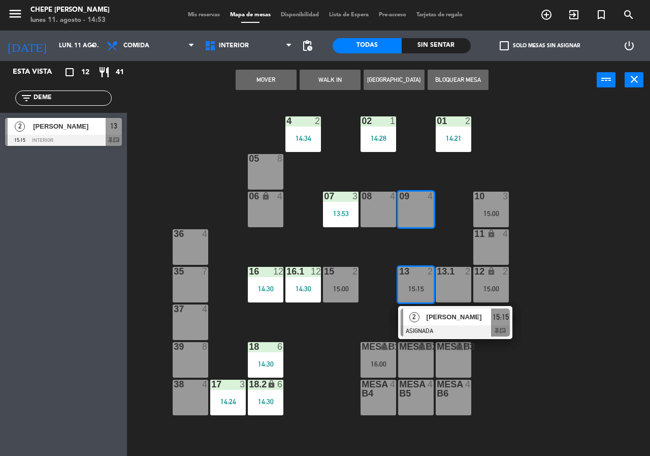
click at [249, 81] on button "Mover" at bounding box center [266, 80] width 61 height 20
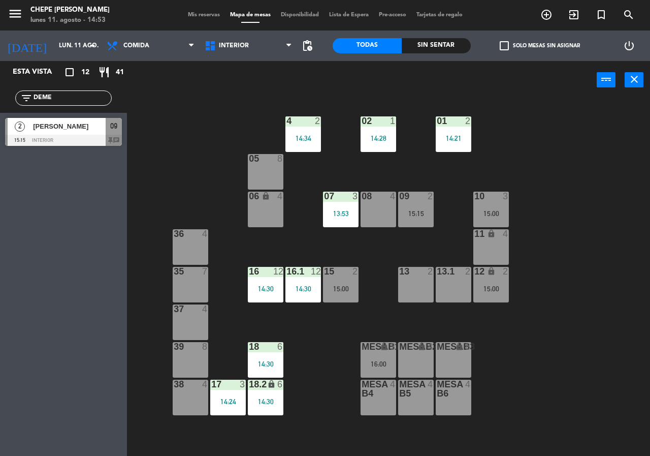
click at [492, 184] on div "02 1 14:28 4 2 14:34 01 2 14:21 05 8 06 lock 4 07 3 13:53 09 2 15:15 10 3 15:00…" at bounding box center [392, 277] width 516 height 356
click at [502, 208] on div "10 3 15:00" at bounding box center [491, 209] width 36 height 36
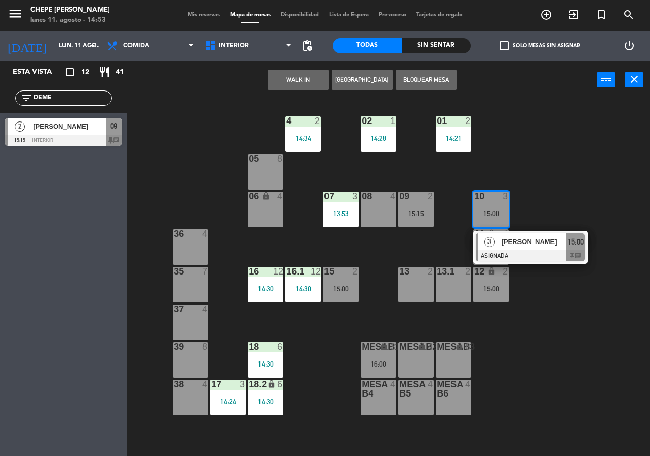
click at [577, 298] on div "02 1 14:28 4 2 14:34 01 2 14:21 05 8 06 lock 4 07 3 13:53 09 2 15:15 10 3 15:00…" at bounding box center [392, 277] width 516 height 356
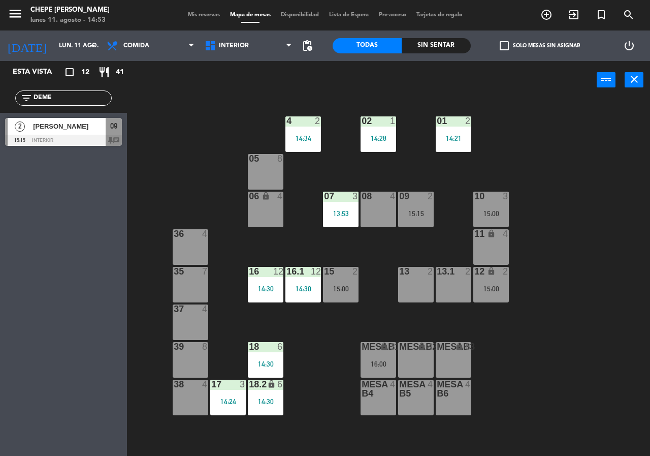
click at [496, 213] on div "15:00" at bounding box center [491, 213] width 36 height 7
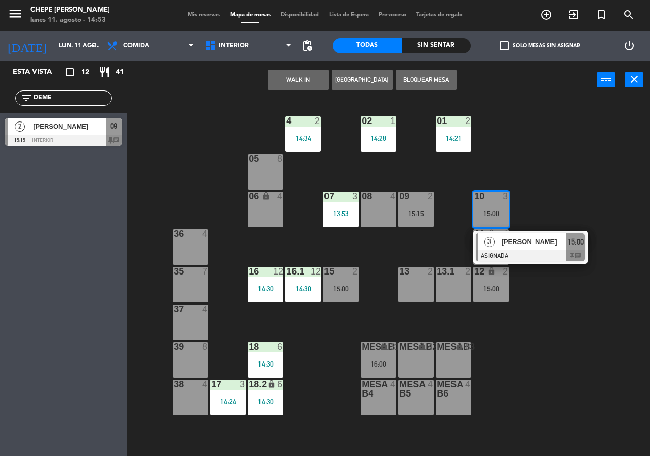
click at [513, 246] on span "[PERSON_NAME]" at bounding box center [534, 241] width 65 height 11
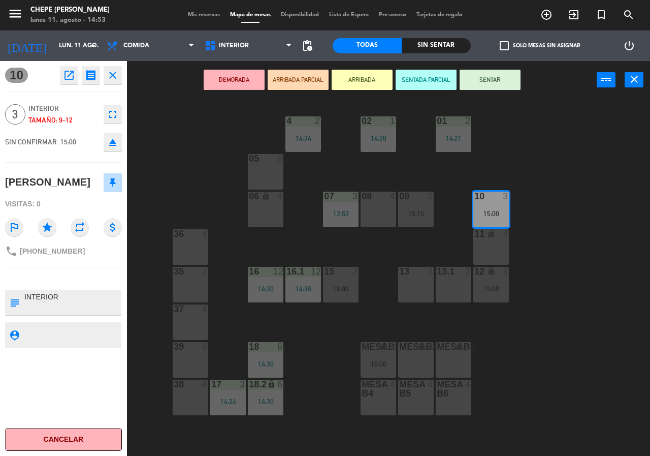
click at [499, 248] on div "11 lock 4" at bounding box center [491, 247] width 36 height 36
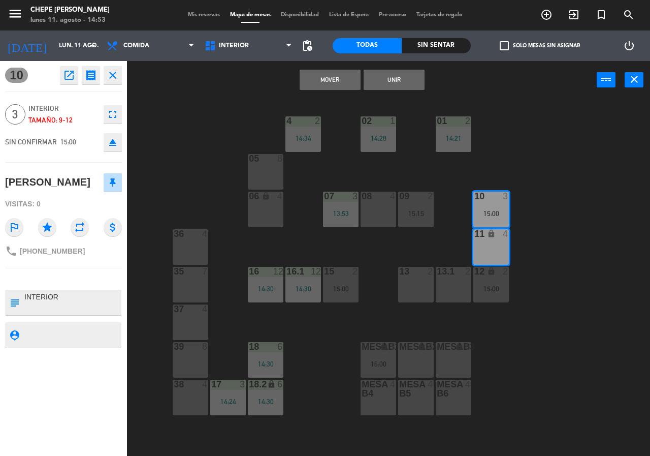
drag, startPoint x: 399, startPoint y: 74, endPoint x: 474, endPoint y: 121, distance: 88.8
click at [401, 77] on button "Unir" at bounding box center [394, 80] width 61 height 20
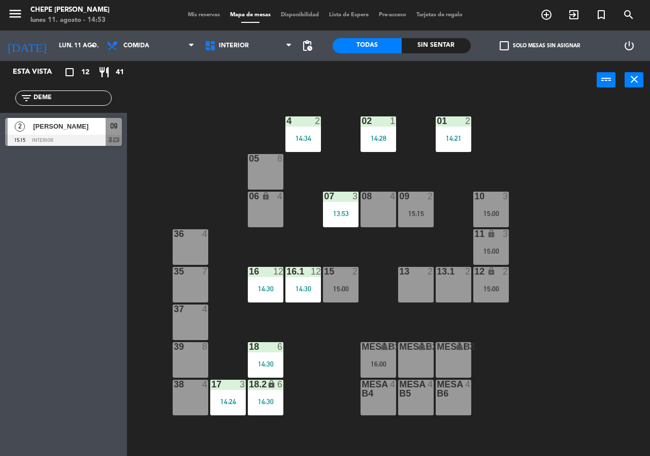
click at [649, 239] on div "02 1 14:28 4 2 14:34 01 2 14:21 05 8 06 lock 4 07 3 13:53 09 2 15:15 10 3 15:00…" at bounding box center [392, 277] width 516 height 356
click at [214, 82] on div "power_input close" at bounding box center [362, 80] width 470 height 39
click at [96, 97] on input "DEME" at bounding box center [72, 97] width 79 height 11
type input "D"
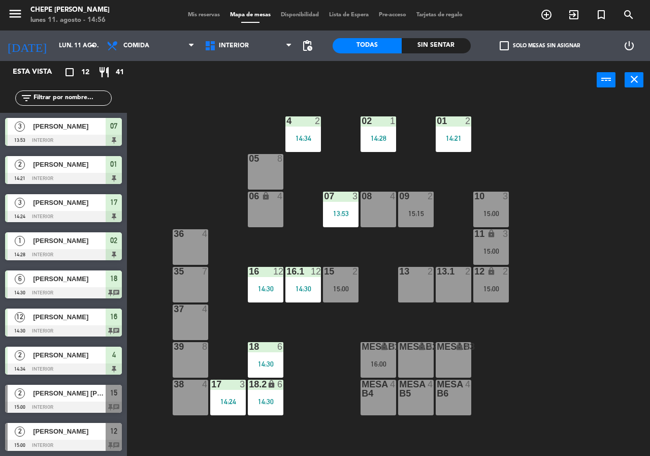
click at [206, 119] on div "02 1 14:28 4 2 14:34 01 2 14:21 05 8 06 lock 4 07 3 13:53 09 2 15:15 10 3 15:00…" at bounding box center [392, 277] width 516 height 356
click at [382, 364] on div "16:00" at bounding box center [379, 363] width 36 height 7
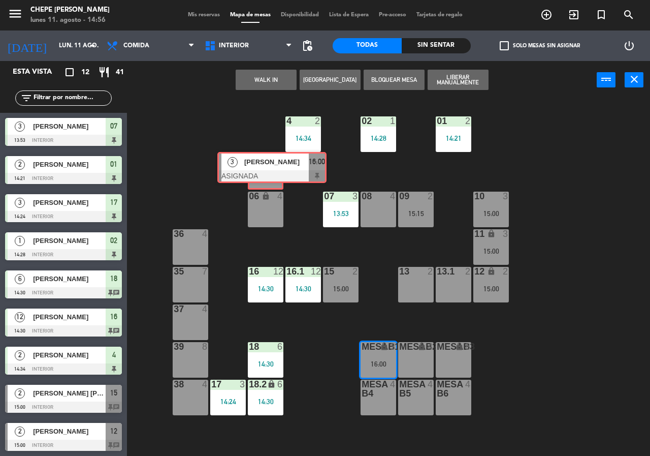
drag, startPoint x: 423, startPoint y: 403, endPoint x: 277, endPoint y: 171, distance: 273.6
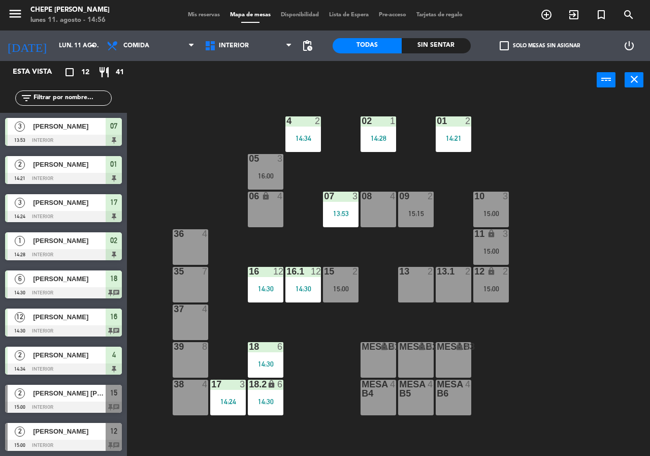
scroll to position [115, 0]
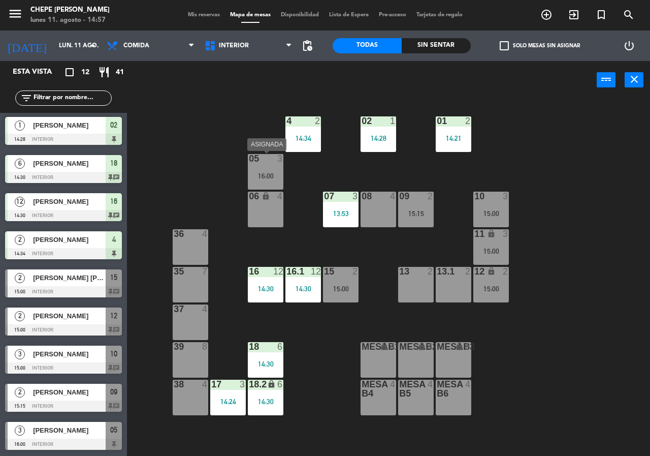
click at [272, 171] on div "05 3 16:00" at bounding box center [266, 172] width 36 height 36
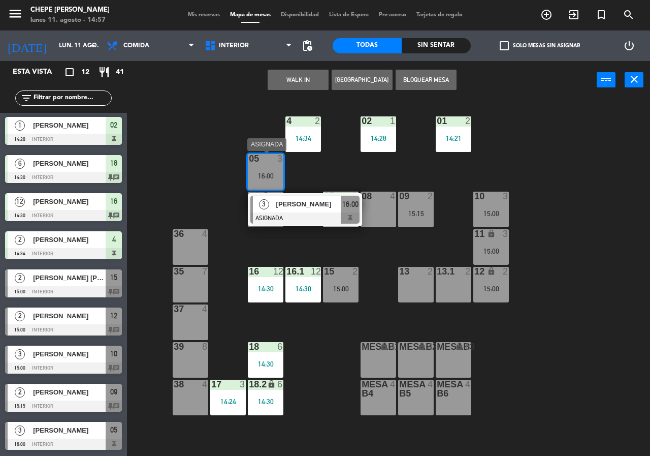
click at [307, 200] on span "[PERSON_NAME]" at bounding box center [308, 204] width 65 height 11
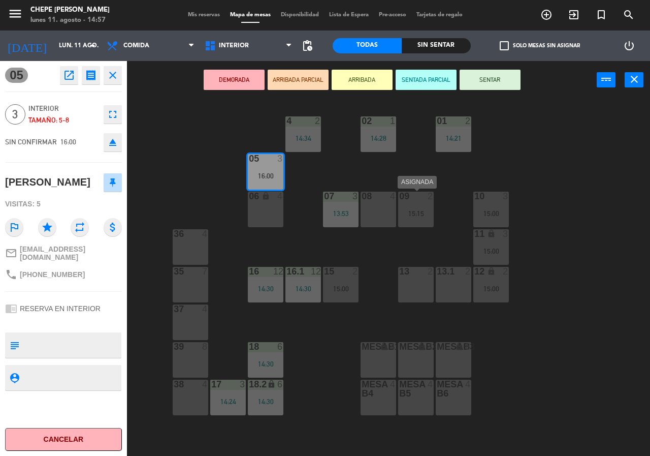
click at [410, 211] on div "15:15" at bounding box center [416, 213] width 36 height 7
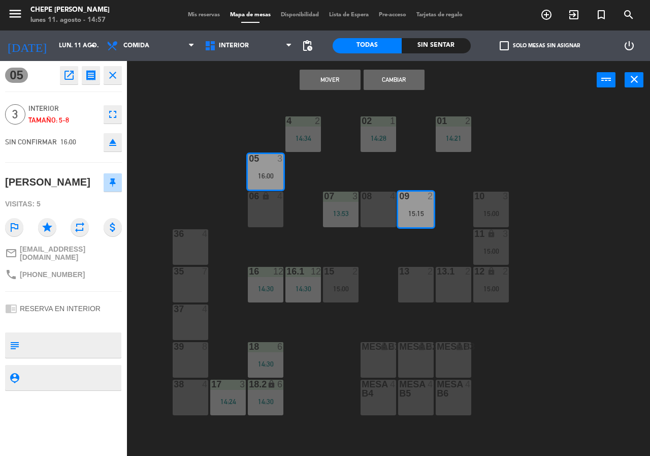
click at [398, 79] on button "Cambiar" at bounding box center [394, 80] width 61 height 20
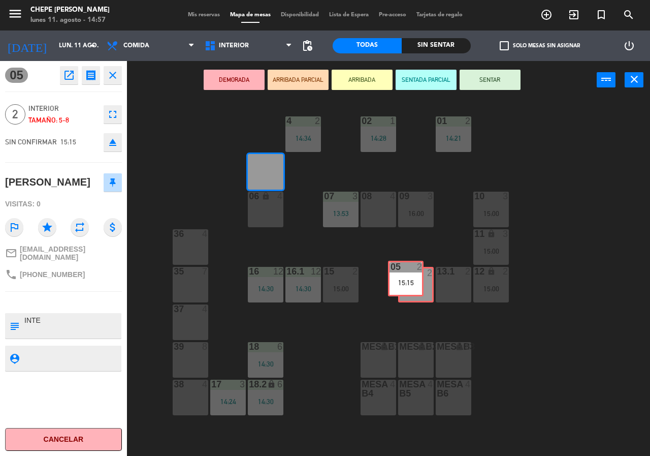
drag, startPoint x: 294, startPoint y: 182, endPoint x: 418, endPoint y: 277, distance: 156.6
click at [418, 277] on div "02 1 14:28 4 2 14:34 01 2 14:21 05 2 15:15 05 2 15:15 06 lock 4 07 3 13:53 09 3…" at bounding box center [392, 277] width 516 height 356
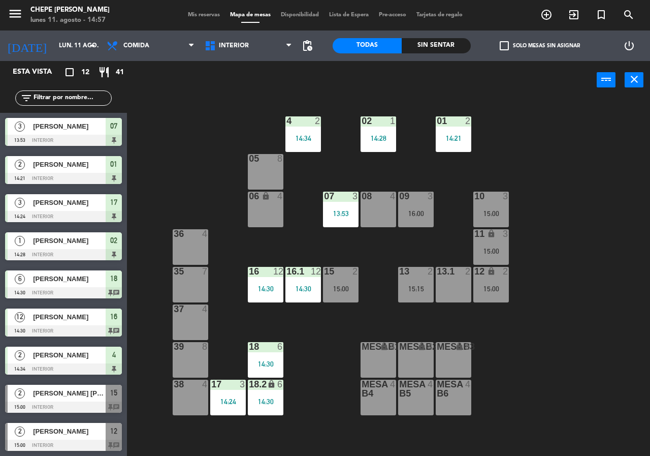
scroll to position [88, 0]
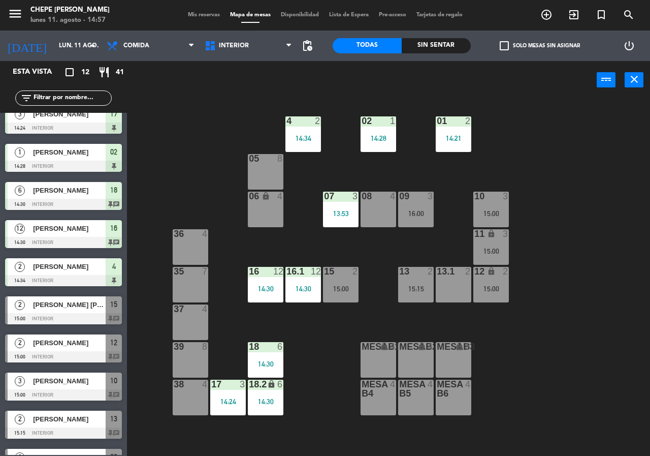
click at [575, 184] on div "02 1 14:28 4 2 14:34 01 2 14:21 05 8 06 lock 4 07 3 13:53 09 3 16:00 10 3 15:00…" at bounding box center [392, 277] width 516 height 356
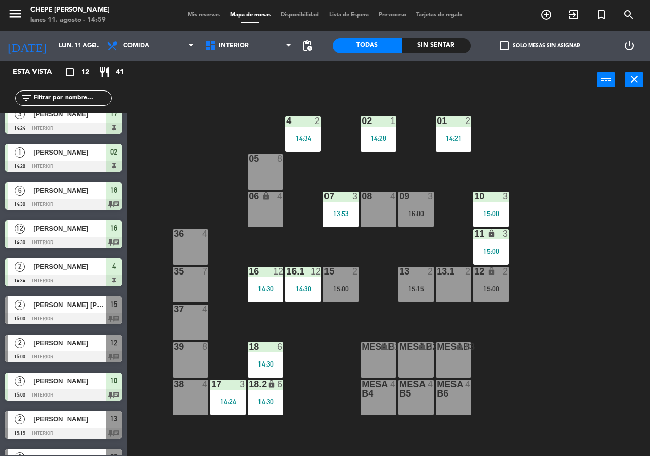
click at [426, 219] on div "09 3 16:00" at bounding box center [416, 209] width 36 height 36
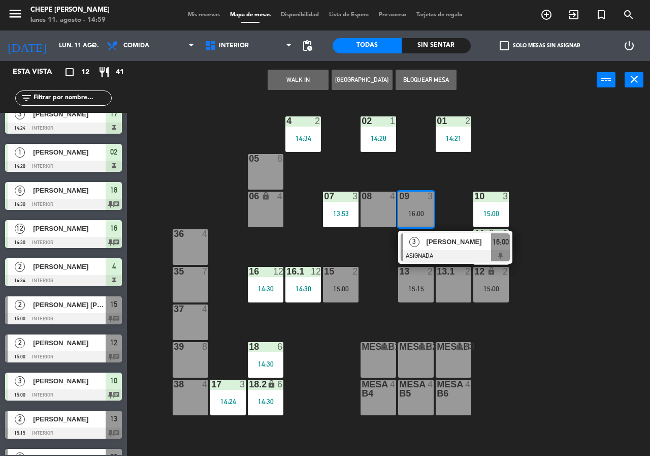
click at [477, 243] on span "[PERSON_NAME]" at bounding box center [459, 241] width 65 height 11
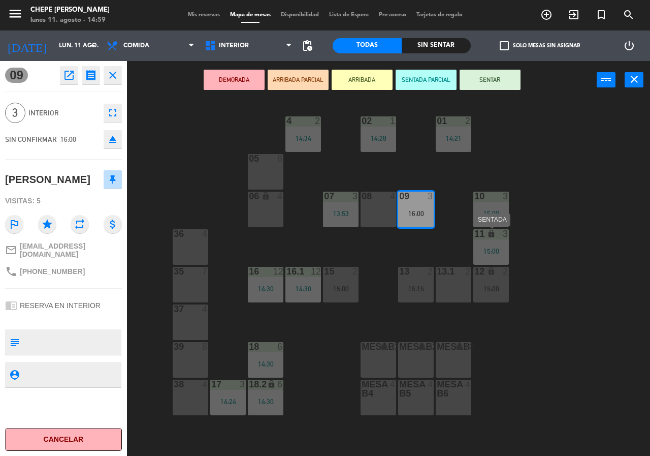
click at [386, 152] on div "02 1 14:28 4 2 14:34 01 2 14:21 05 8 06 lock 4 07 3 13:53 09 3 16:00 10 3 15:00…" at bounding box center [392, 277] width 516 height 356
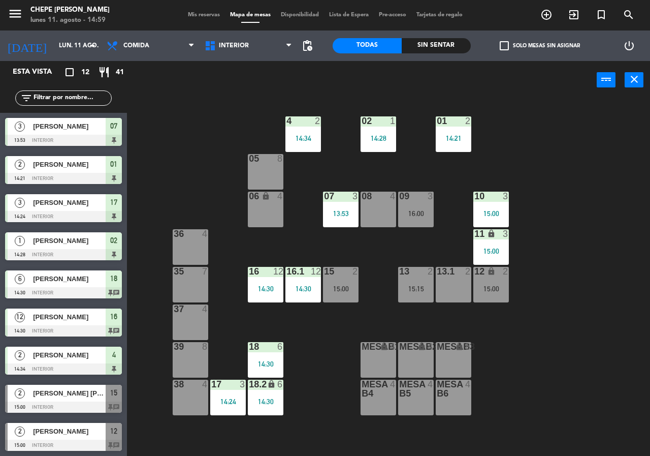
scroll to position [115, 0]
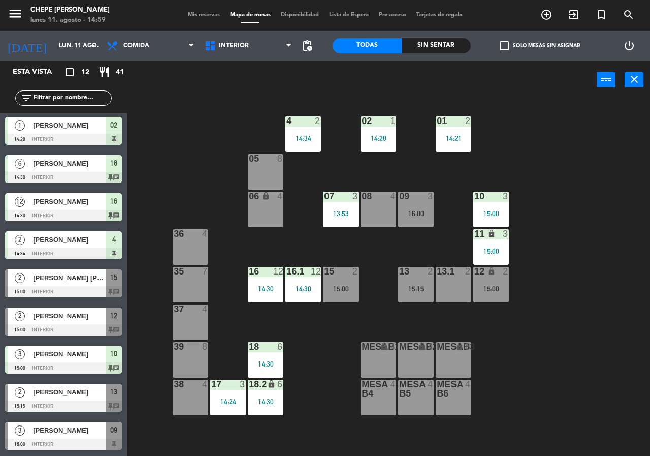
click at [416, 198] on div at bounding box center [416, 195] width 17 height 9
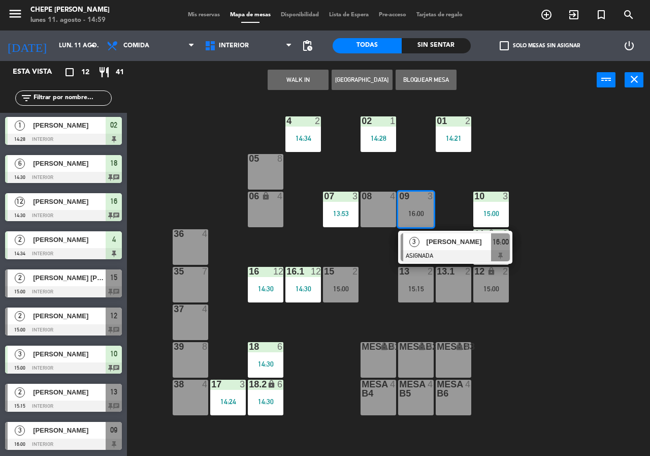
click at [448, 250] on div at bounding box center [455, 255] width 109 height 11
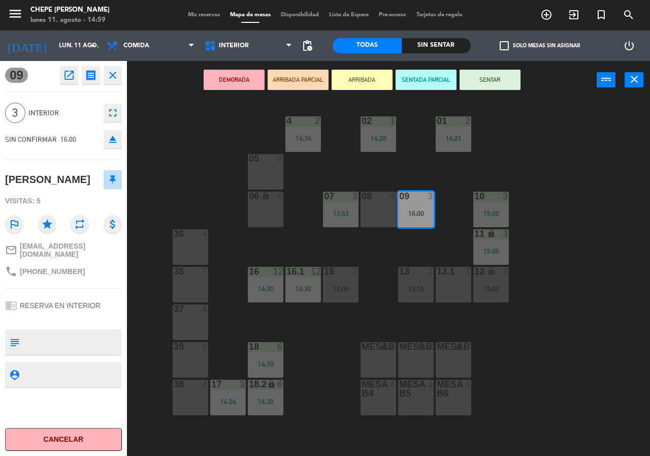
click at [378, 144] on div "02 1 14:28" at bounding box center [379, 134] width 36 height 36
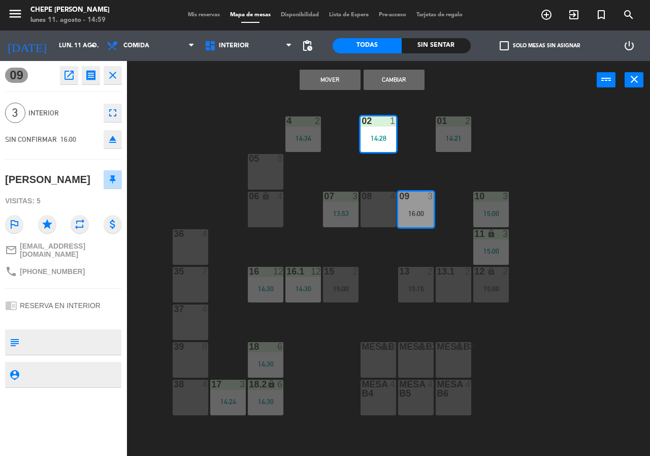
click at [335, 93] on div "Mover Cambiar power_input close" at bounding box center [362, 80] width 470 height 39
click at [341, 83] on button "Mover" at bounding box center [330, 80] width 61 height 20
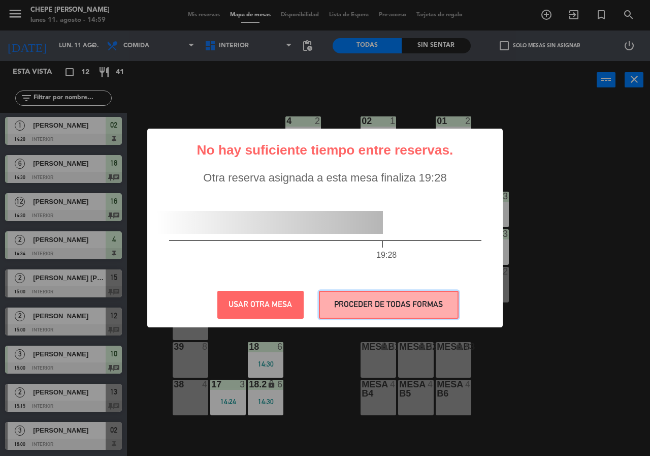
click at [418, 299] on button "PROCEDER DE TODAS FORMAS" at bounding box center [389, 304] width 140 height 28
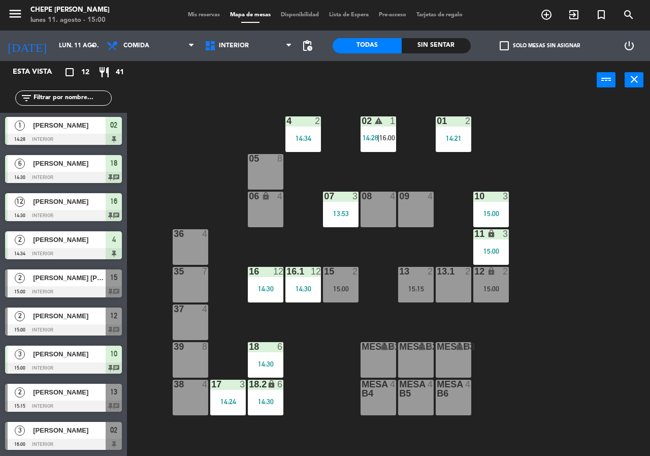
click at [555, 209] on div "02 warning 1 14:28 | 16:00 4 2 14:34 01 2 14:21 05 8 06 lock 4 07 3 13:53 09 4 …" at bounding box center [392, 277] width 516 height 356
click at [498, 206] on div "10 3 15:00" at bounding box center [491, 209] width 36 height 36
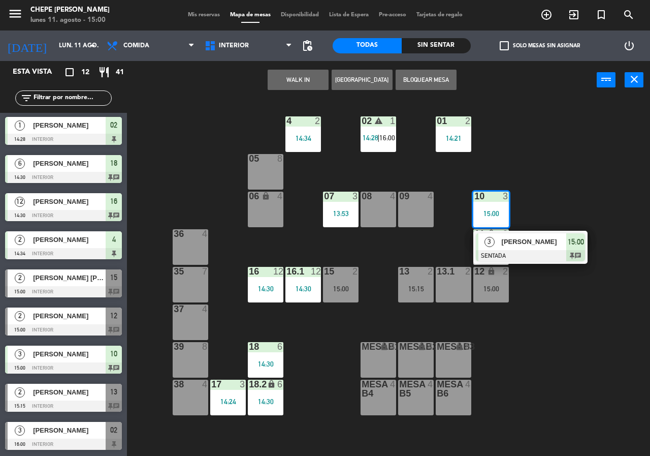
click at [531, 241] on span "[PERSON_NAME]" at bounding box center [534, 241] width 65 height 11
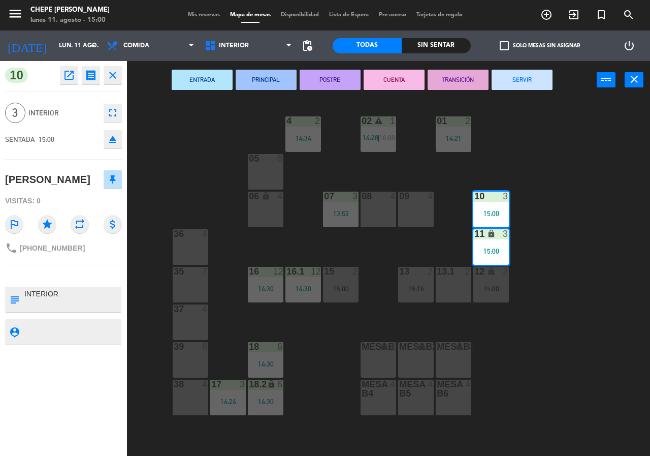
click at [424, 208] on div "09 4" at bounding box center [416, 209] width 36 height 36
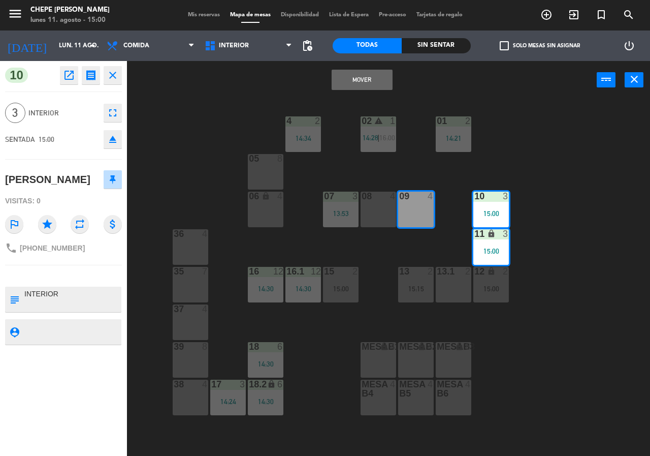
click at [366, 81] on button "Mover" at bounding box center [362, 80] width 61 height 20
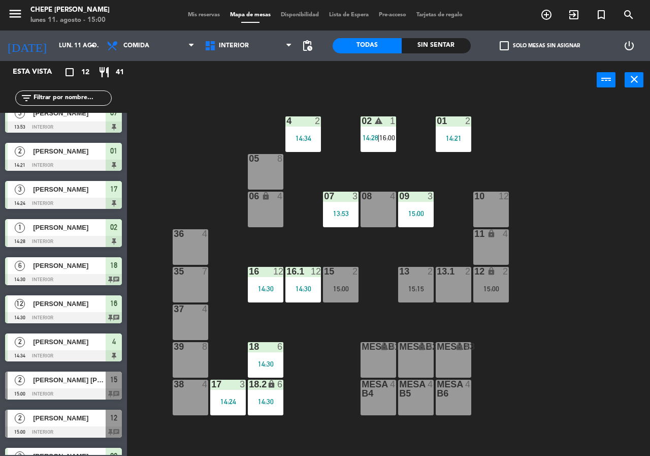
scroll to position [0, 0]
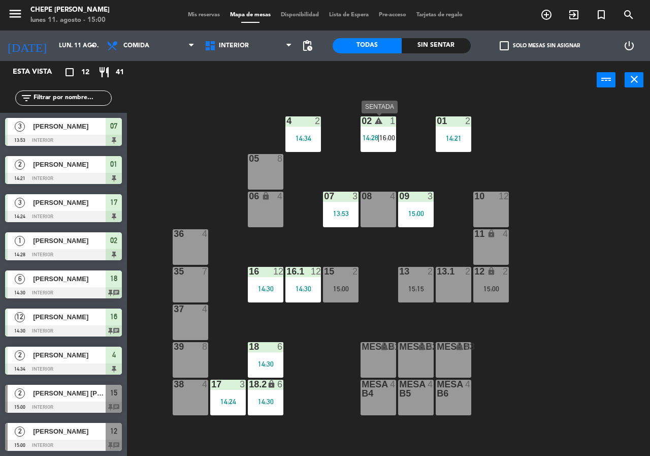
click at [379, 131] on div "02 warning 1 14:28 | 16:00" at bounding box center [379, 134] width 36 height 36
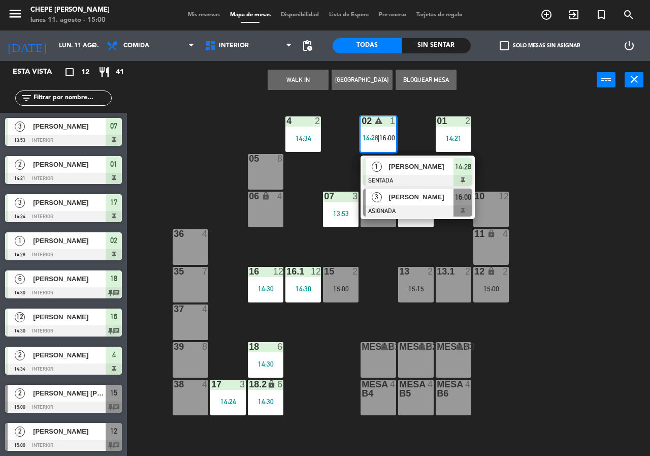
click at [422, 200] on span "[PERSON_NAME]" at bounding box center [421, 196] width 65 height 11
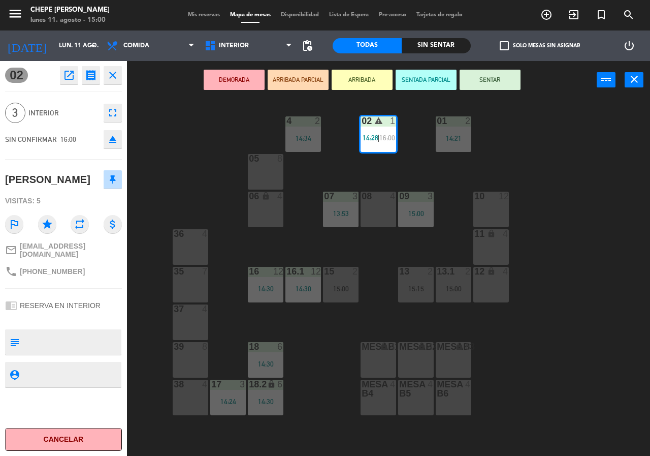
click at [489, 209] on div "10 12" at bounding box center [491, 209] width 36 height 36
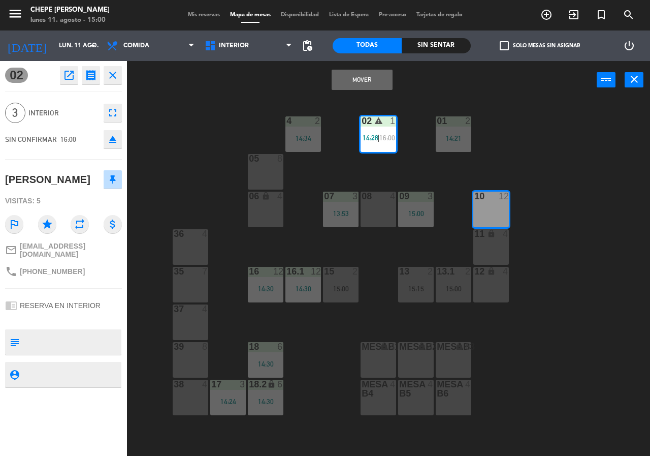
click at [502, 249] on div "11 lock 4" at bounding box center [491, 247] width 36 height 36
click at [382, 83] on button "Mover y Unir" at bounding box center [362, 80] width 61 height 20
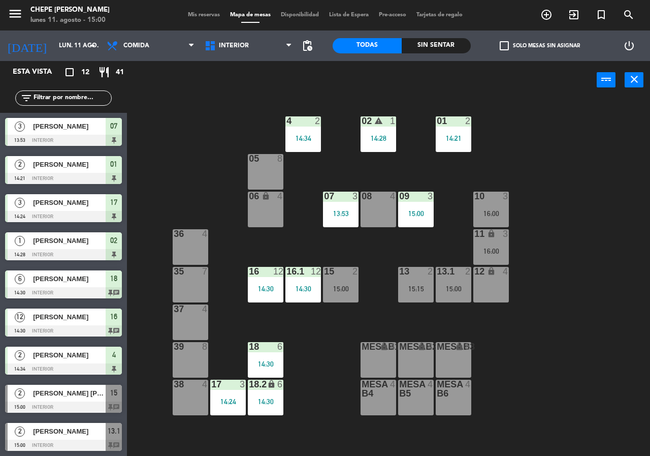
scroll to position [115, 0]
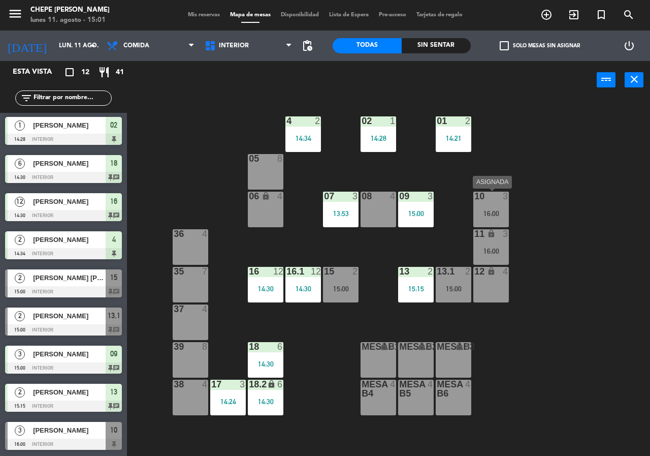
click at [493, 214] on div "16:00" at bounding box center [491, 213] width 36 height 7
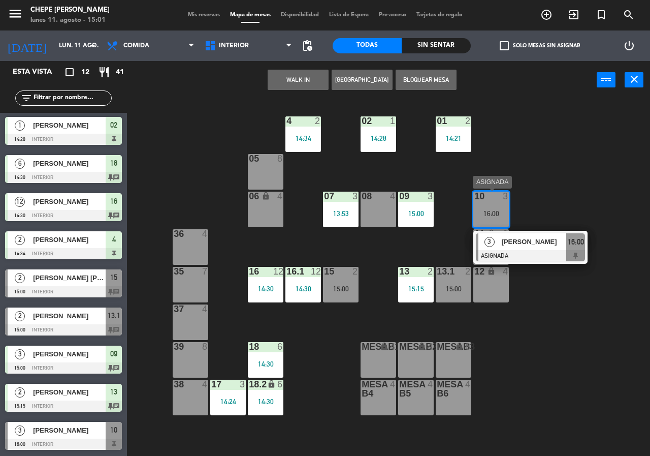
click at [568, 242] on span "16:00" at bounding box center [576, 242] width 16 height 12
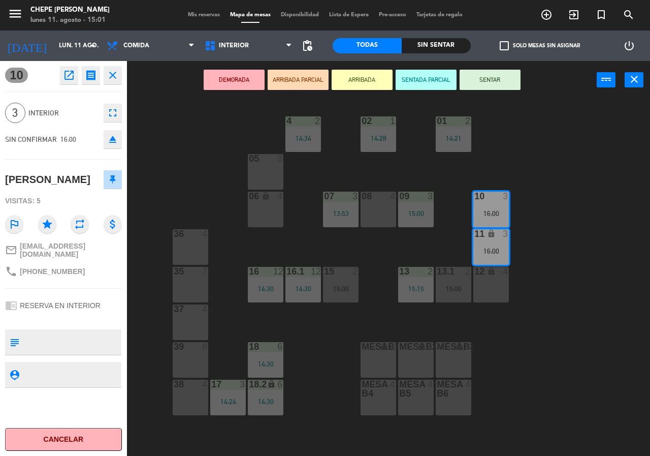
click at [545, 208] on div "02 1 14:28 4 2 14:34 01 2 14:21 05 8 06 lock 4 07 3 13:53 09 3 15:00 10 3 16:00…" at bounding box center [392, 277] width 516 height 356
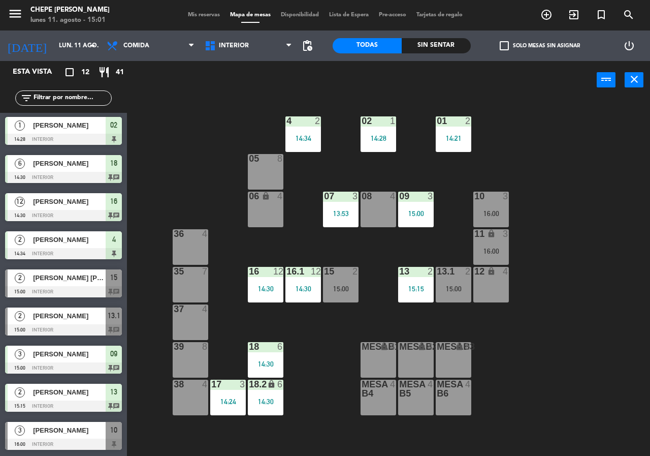
drag, startPoint x: 422, startPoint y: 285, endPoint x: 438, endPoint y: 340, distance: 57.1
click at [421, 286] on div "15:15" at bounding box center [416, 288] width 36 height 7
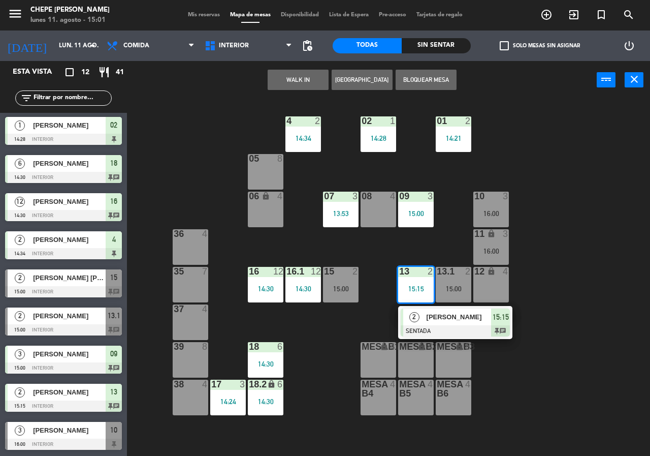
click at [437, 323] on div "[PERSON_NAME]" at bounding box center [459, 316] width 66 height 17
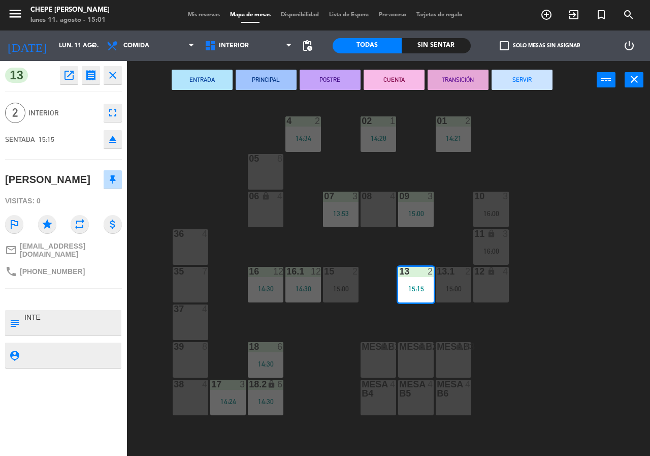
click at [485, 288] on div "12 lock 4" at bounding box center [491, 285] width 36 height 36
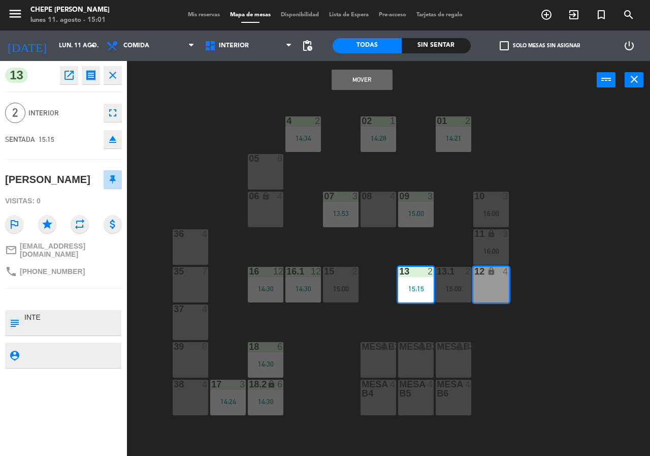
click at [373, 82] on button "Mover" at bounding box center [362, 80] width 61 height 20
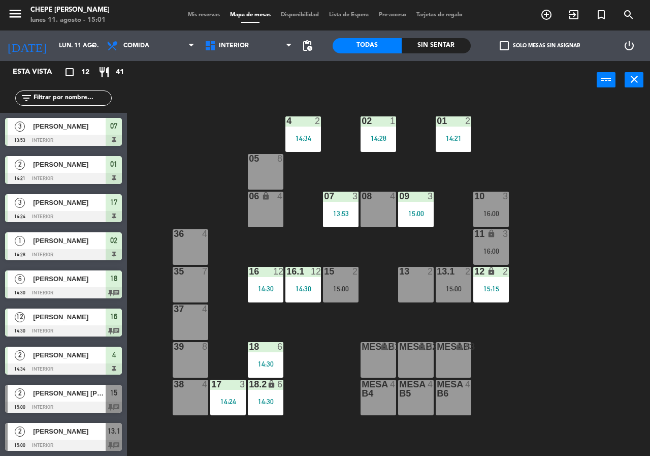
scroll to position [88, 0]
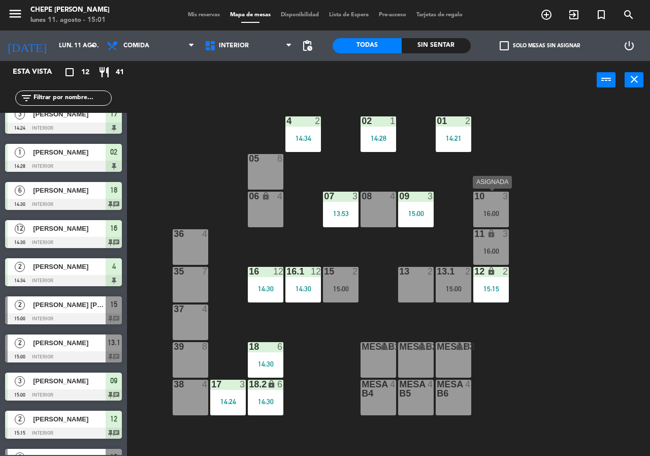
click at [490, 213] on div "16:00" at bounding box center [491, 213] width 36 height 7
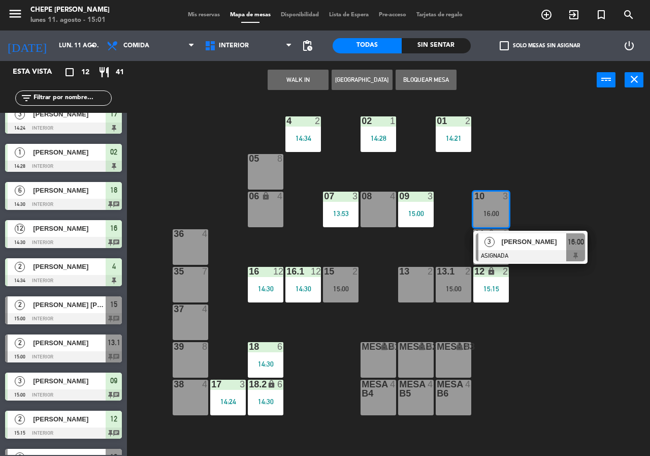
click at [378, 247] on div "02 1 14:28 4 2 14:34 01 2 14:21 05 8 06 lock 4 07 3 13:53 09 3 15:00 10 3 16:00…" at bounding box center [392, 277] width 516 height 356
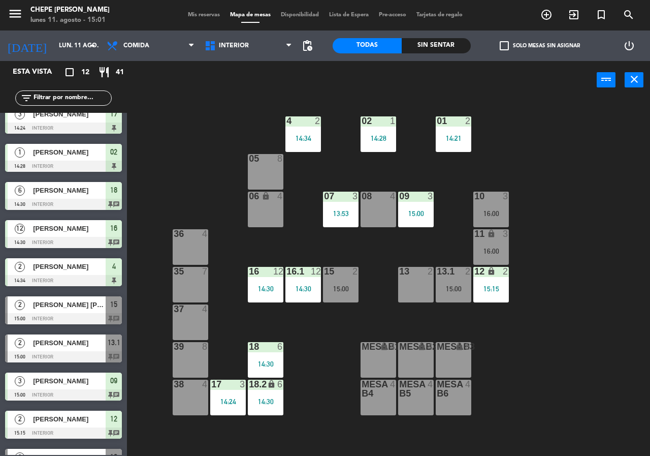
click at [562, 152] on div "02 1 14:28 4 2 14:34 01 2 14:21 05 8 06 lock 4 07 3 13:53 09 3 15:00 10 3 16:00…" at bounding box center [392, 277] width 516 height 356
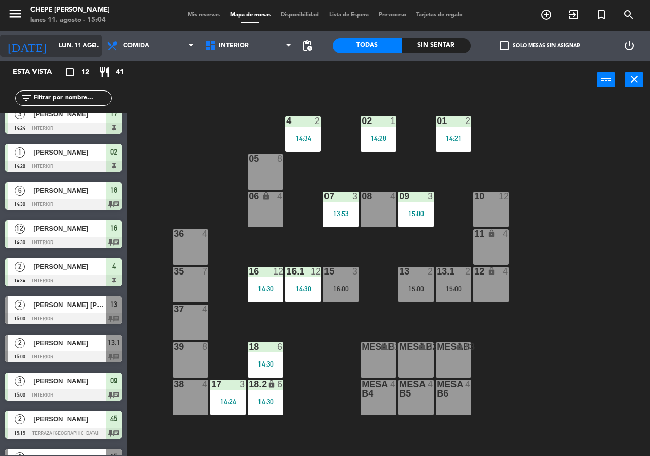
click at [69, 46] on input "lun. 11 ago." at bounding box center [94, 45] width 81 height 17
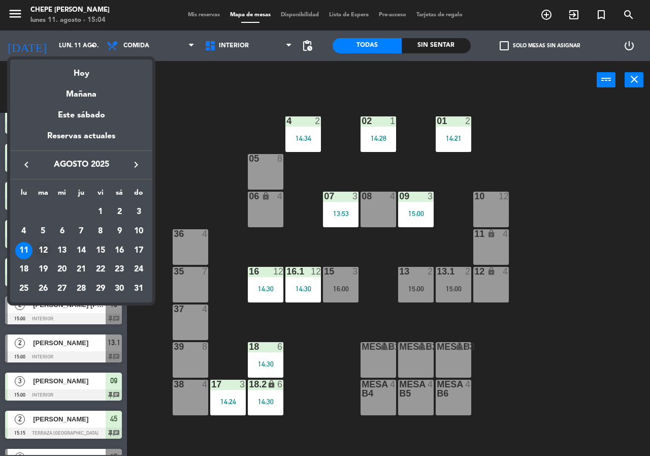
click at [40, 251] on div "12" at bounding box center [43, 250] width 17 height 17
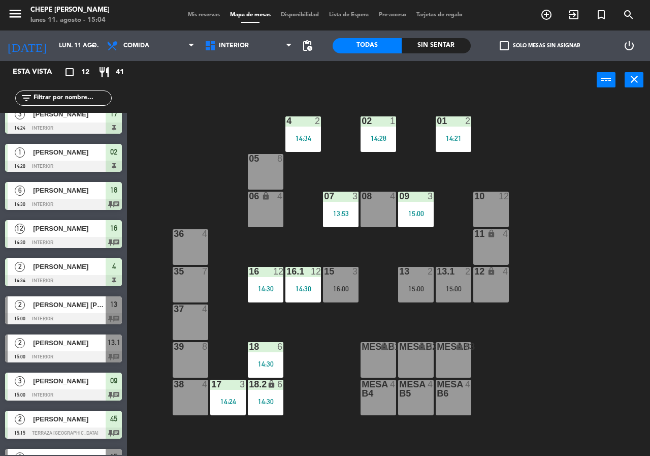
type input "[DATE] ago."
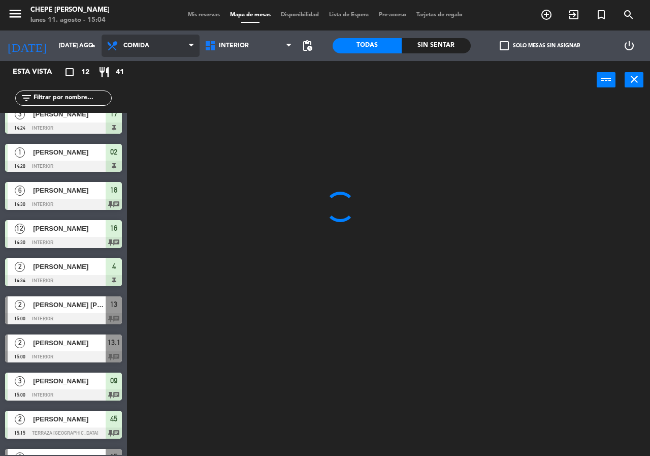
scroll to position [0, 0]
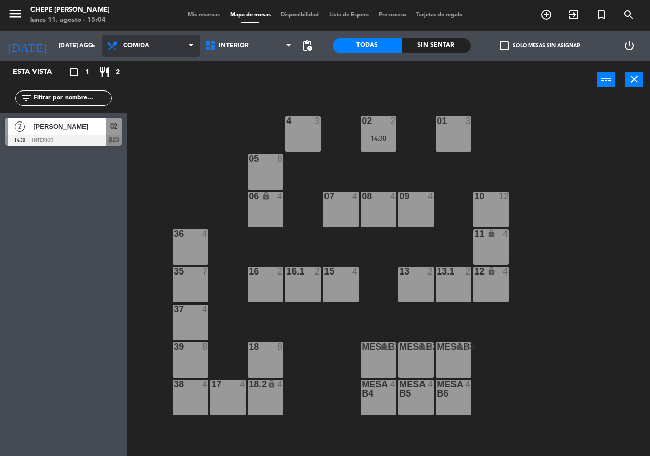
click at [158, 41] on span "Comida" at bounding box center [151, 46] width 98 height 22
click at [159, 89] on ng-component "menu Chepe [PERSON_NAME] lunes 11. agosto - 15:04 Mis reservas Mapa de mesas Di…" at bounding box center [325, 228] width 650 height 456
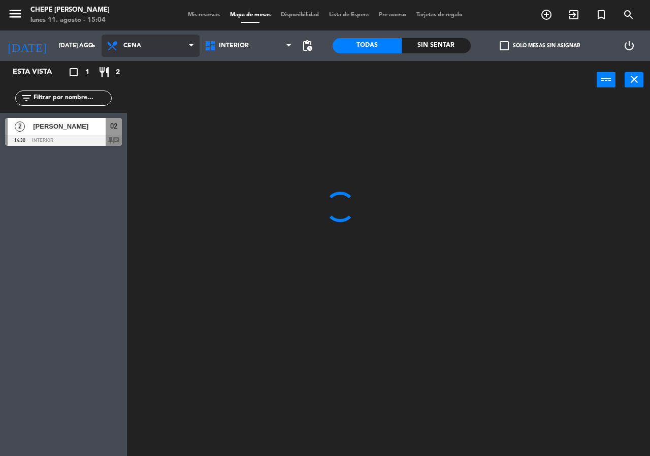
click at [174, 35] on span "Cena" at bounding box center [151, 46] width 98 height 22
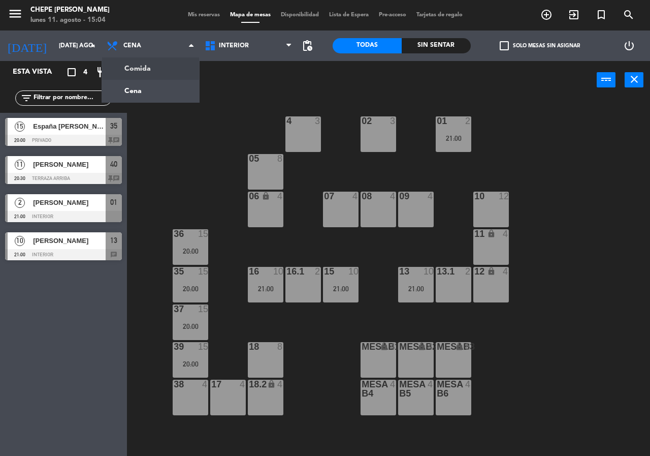
drag, startPoint x: 174, startPoint y: 70, endPoint x: 184, endPoint y: 70, distance: 10.2
click at [181, 70] on ng-component "menu Chepe [PERSON_NAME] lunes 11. agosto - 15:04 Mis reservas Mapa de mesas Di…" at bounding box center [325, 228] width 650 height 456
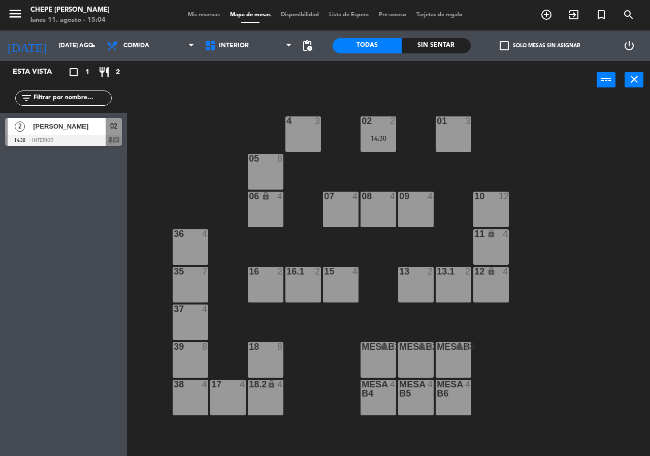
click at [302, 186] on div "02 2 14:30 4 3 01 3 05 8 06 lock 4 07 4 09 4 10 12 08 4 11 lock 4 36 4 16 2 15 …" at bounding box center [392, 277] width 516 height 356
click at [309, 138] on div "4 3" at bounding box center [303, 134] width 36 height 36
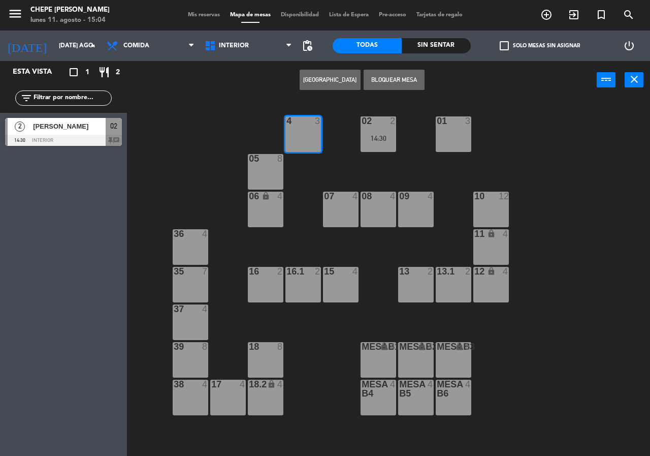
click at [330, 79] on button "[GEOGRAPHIC_DATA]" at bounding box center [330, 80] width 61 height 20
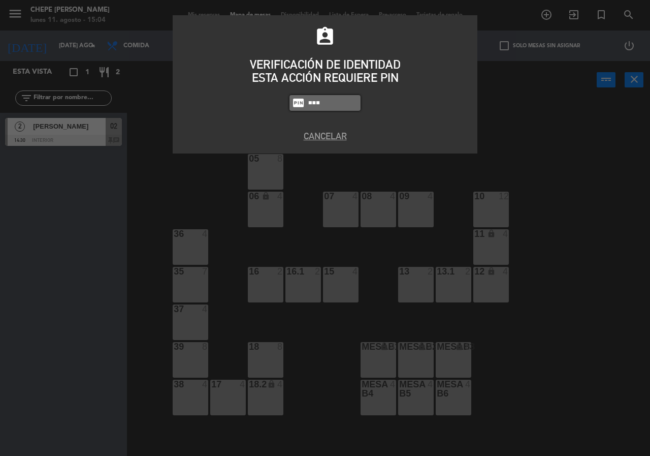
type input "5677"
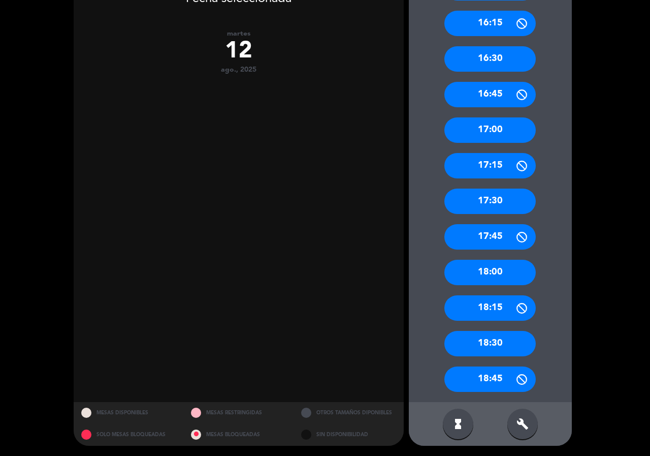
click at [533, 426] on div "build" at bounding box center [522, 423] width 30 height 30
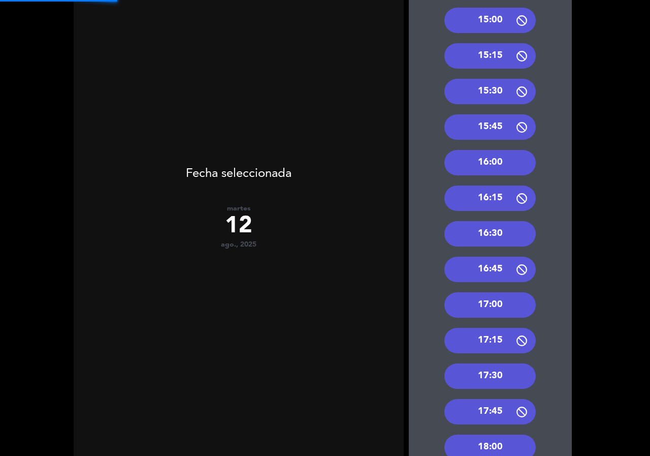
scroll to position [206, 0]
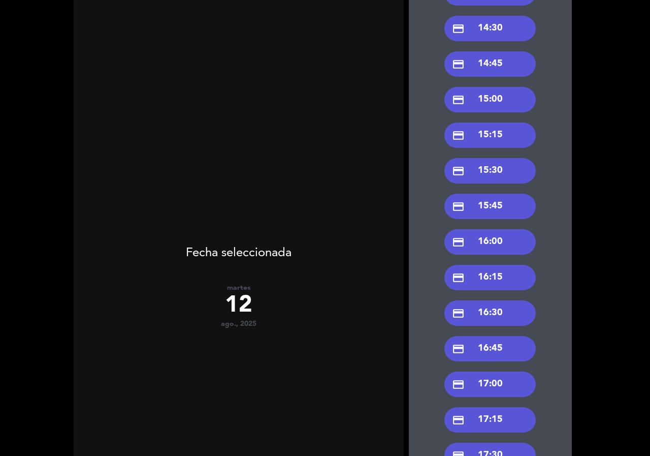
click at [497, 206] on div "credit_card 15:45" at bounding box center [489, 205] width 91 height 25
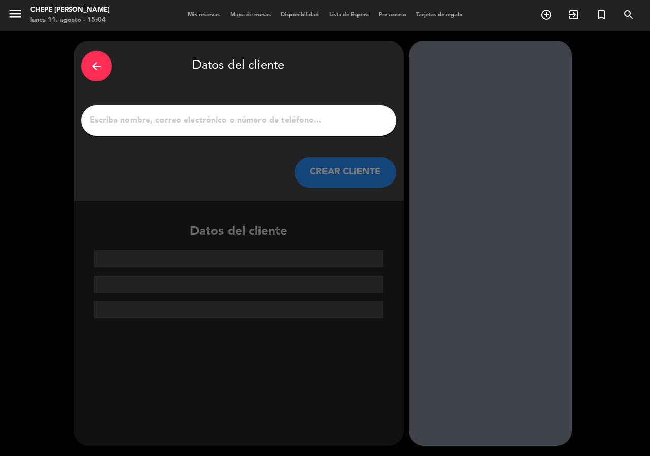
click at [226, 114] on input "1" at bounding box center [239, 120] width 300 height 14
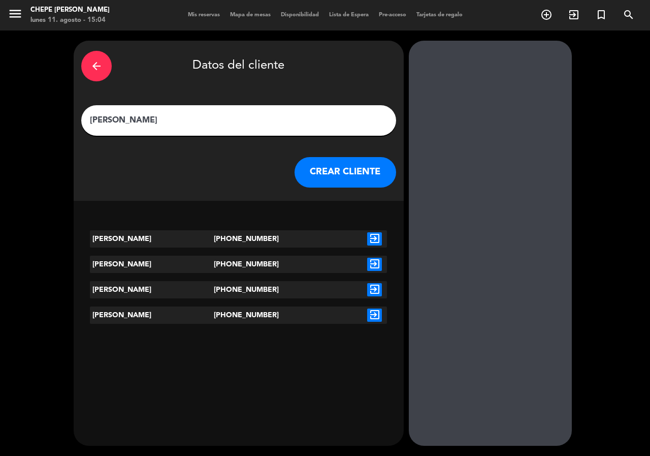
type input "[PERSON_NAME]"
click at [386, 242] on div "exit_to_app" at bounding box center [374, 238] width 25 height 17
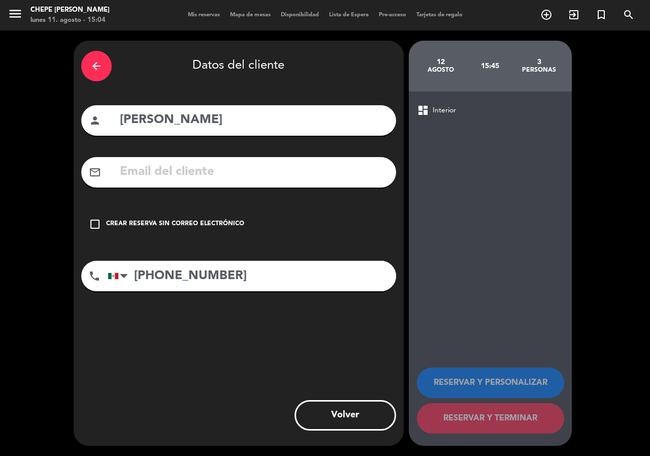
click at [231, 237] on div "check_box_outline_blank Crear reserva sin correo electrónico" at bounding box center [238, 224] width 315 height 30
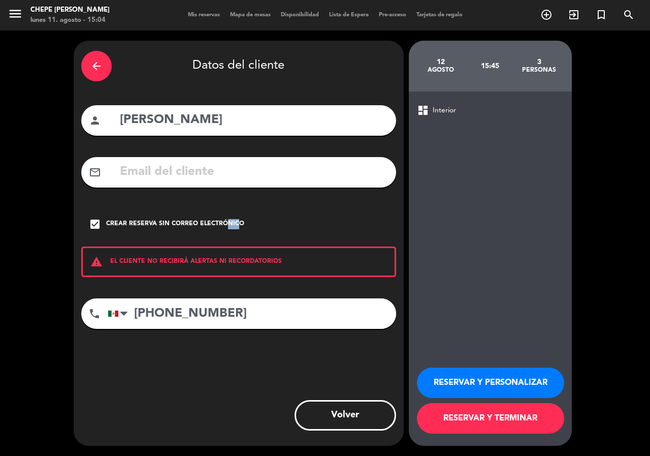
click at [518, 391] on button "RESERVAR Y PERSONALIZAR" at bounding box center [490, 382] width 147 height 30
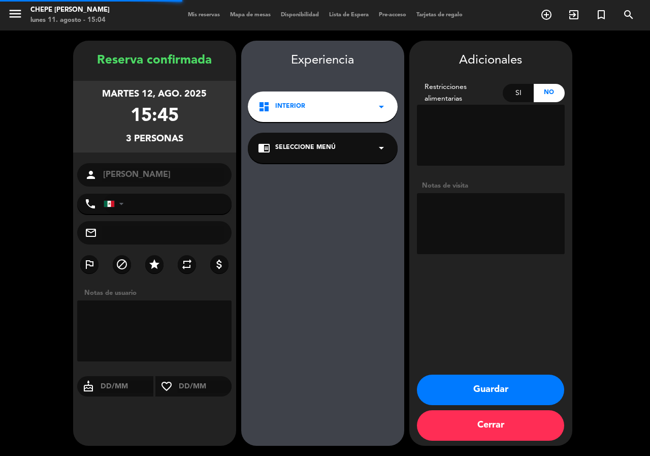
type input "[PHONE_NUMBER]"
click at [489, 225] on textarea at bounding box center [491, 223] width 148 height 61
type textarea "INTERIOR MESA 4"
click at [500, 384] on button "Guardar" at bounding box center [490, 389] width 147 height 30
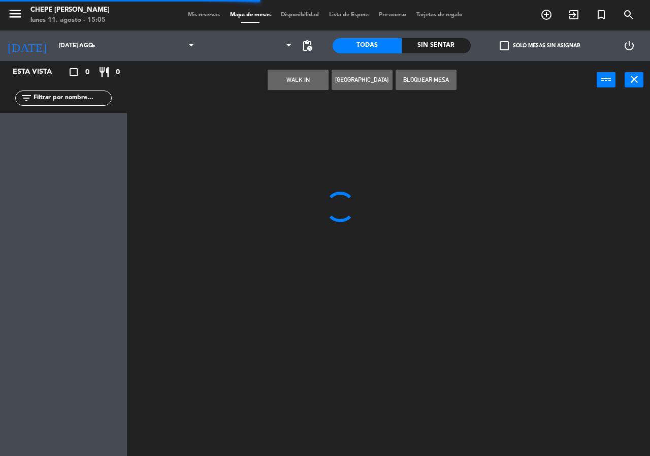
click at [82, 107] on div "filter_list" at bounding box center [63, 97] width 127 height 29
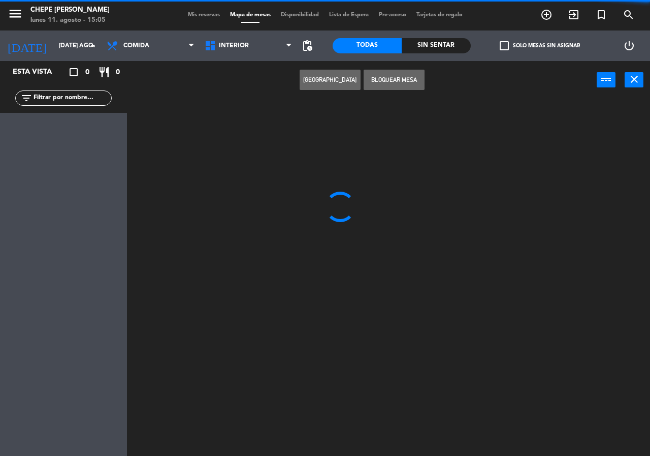
click at [88, 95] on input "text" at bounding box center [72, 97] width 79 height 11
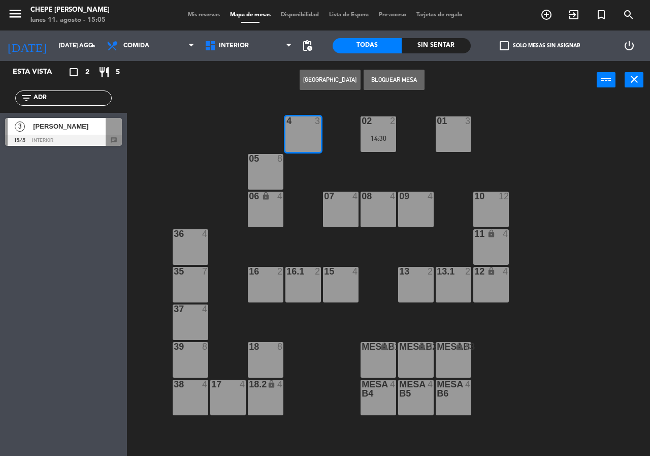
type input "ADR"
click at [171, 144] on div "02 2 14:30 4 3 01 3 05 8 06 lock 4 07 4 09 4 10 12 08 4 11 lock 4 36 4 16 2 15 …" at bounding box center [392, 277] width 516 height 356
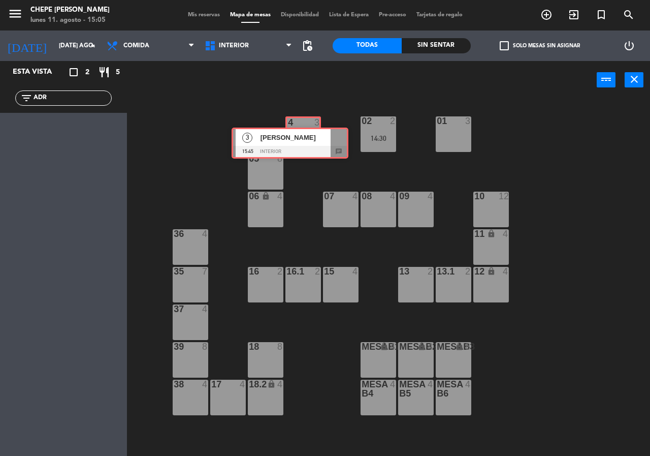
drag, startPoint x: 81, startPoint y: 136, endPoint x: 307, endPoint y: 145, distance: 226.7
click at [307, 145] on ng-component "menu Chepe [PERSON_NAME] lunes 11. agosto - 15:05 Mis reservas Mapa de mesas Di…" at bounding box center [325, 228] width 650 height 456
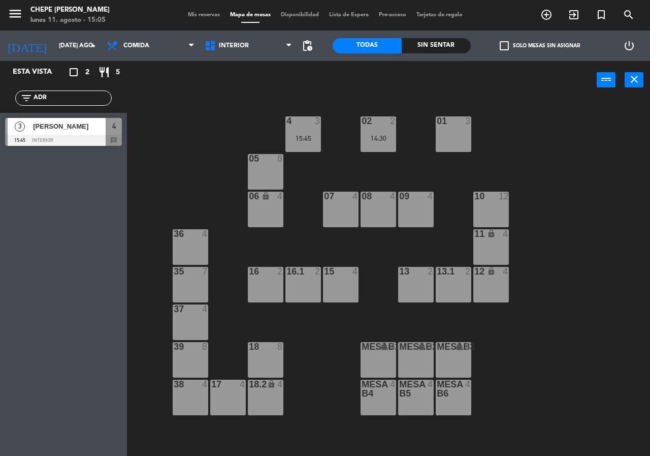
click at [307, 145] on div "4 3 15:45" at bounding box center [303, 134] width 36 height 36
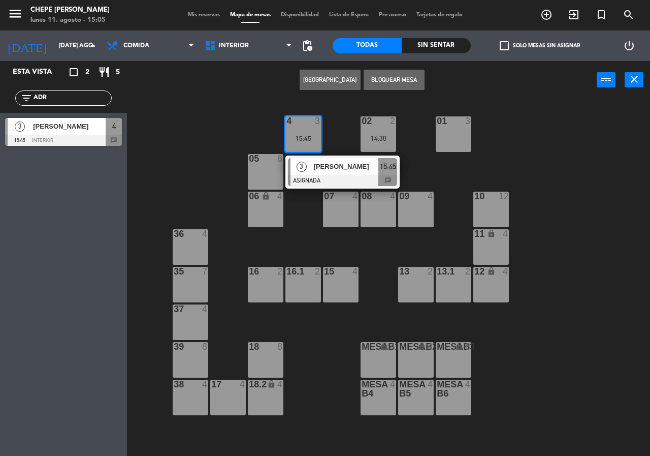
click at [314, 178] on div at bounding box center [342, 180] width 109 height 11
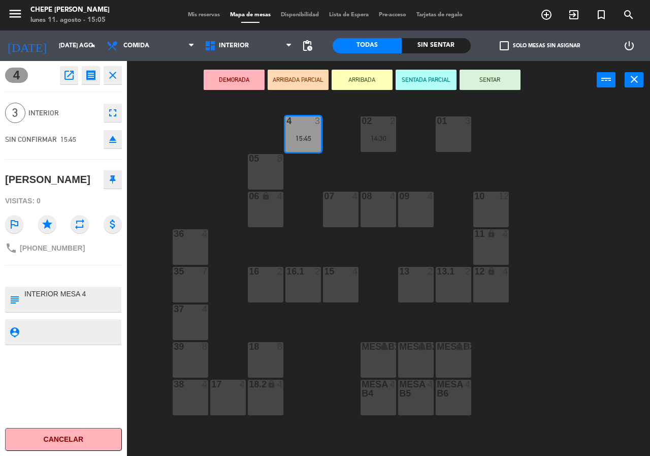
click at [70, 70] on icon "open_in_new" at bounding box center [69, 75] width 12 height 12
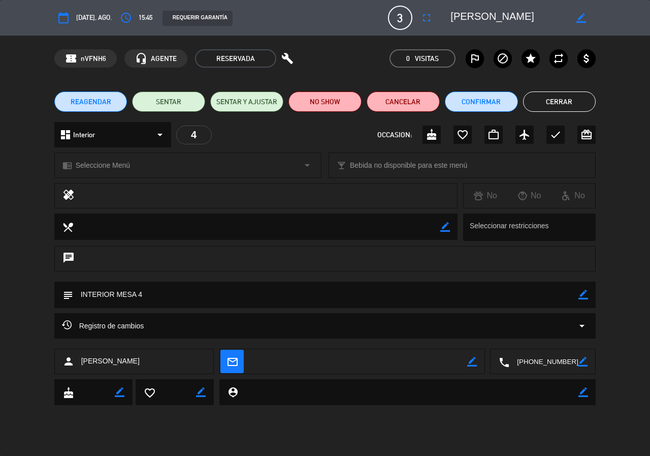
click at [584, 298] on icon "border_color" at bounding box center [583, 294] width 10 height 10
click at [515, 300] on textarea at bounding box center [326, 294] width 506 height 26
type textarea "INTERIOR MESA QUE NO SEA AL CENTRO"
click at [590, 295] on div "subject" at bounding box center [325, 294] width 542 height 26
click at [587, 291] on icon at bounding box center [583, 294] width 10 height 10
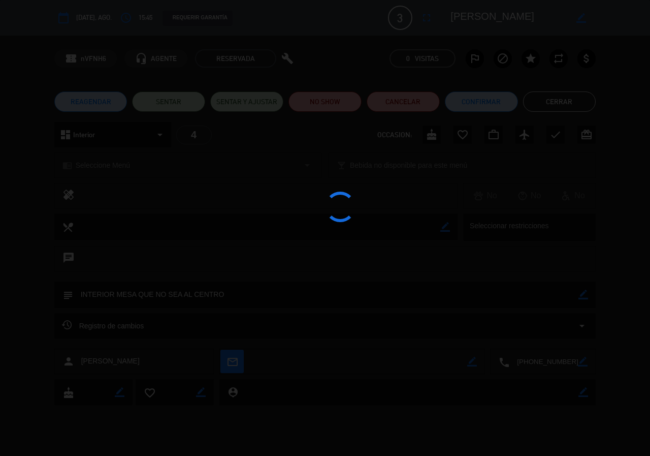
type textarea "INTERIOR MESA QUE NO SEA AL CENTRO"
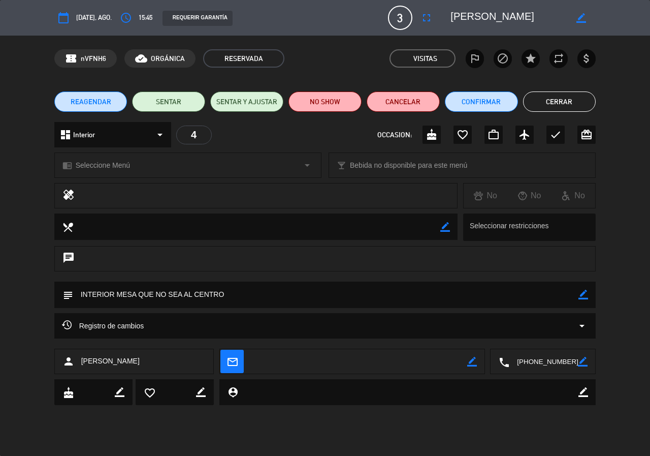
click at [564, 108] on button "Cerrar" at bounding box center [559, 101] width 73 height 20
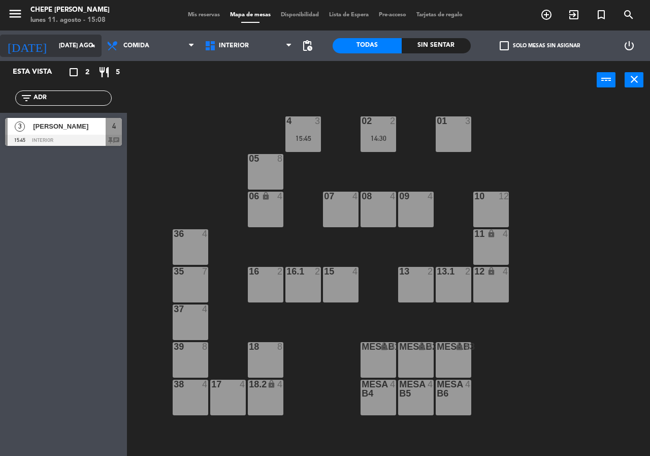
click at [54, 48] on input "[DATE] ago." at bounding box center [94, 45] width 81 height 17
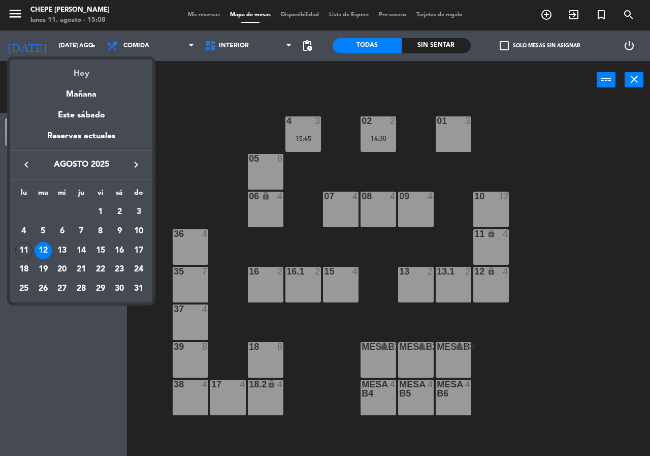
click at [74, 63] on div "Hoy" at bounding box center [81, 69] width 142 height 21
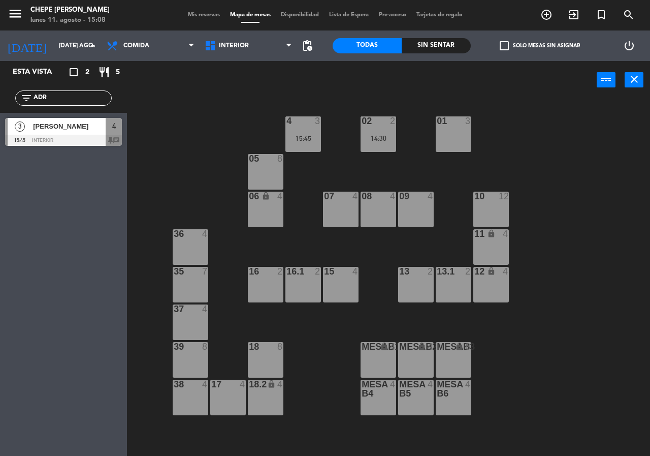
type input "lun. 11 ago."
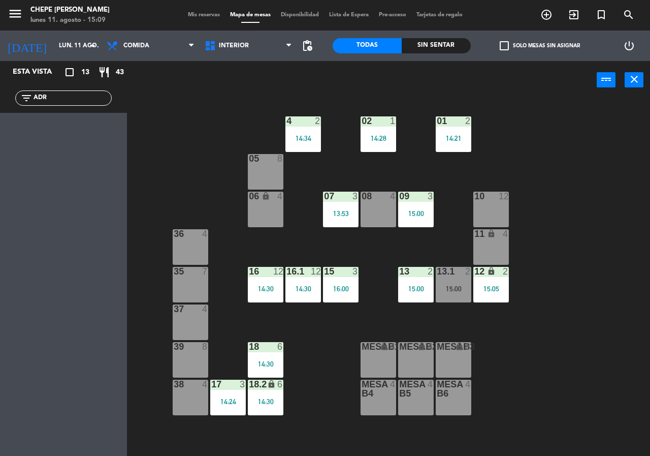
click at [421, 49] on div "Sin sentar" at bounding box center [436, 45] width 69 height 15
click at [383, 47] on div "Todas" at bounding box center [367, 45] width 69 height 15
click at [83, 96] on input "ADR" at bounding box center [72, 97] width 79 height 11
type input "A"
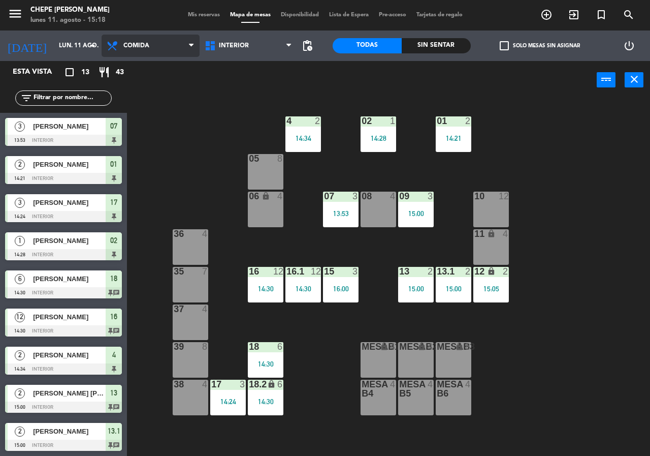
click at [121, 48] on span "Comida" at bounding box center [151, 46] width 98 height 22
click at [143, 90] on ng-component "menu Chepe [PERSON_NAME] lunes 11. agosto - 15:18 Mis reservas Mapa de mesas Di…" at bounding box center [325, 228] width 650 height 456
click at [411, 45] on div "Sin sentar" at bounding box center [436, 45] width 69 height 15
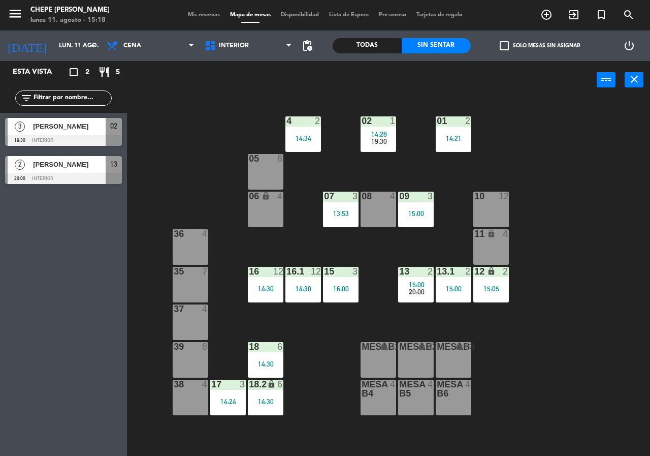
click at [396, 47] on div "Todas" at bounding box center [367, 45] width 69 height 15
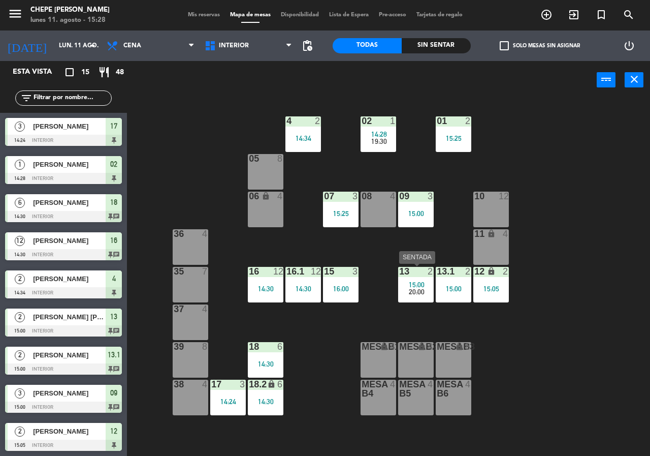
click at [423, 298] on div "13 2 15:00 20:00" at bounding box center [416, 285] width 36 height 36
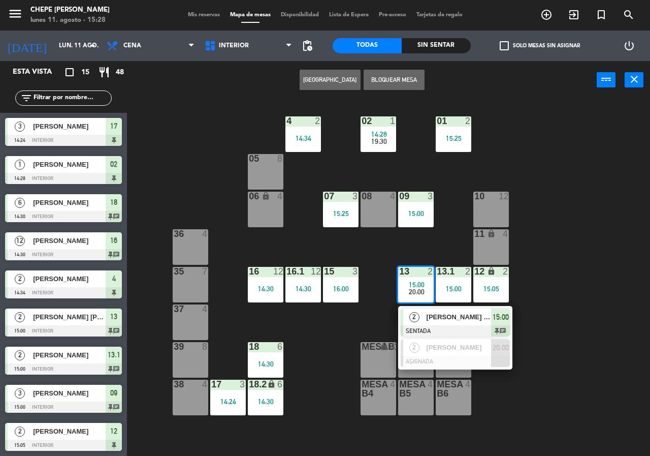
click at [589, 258] on div "02 1 14:28 19:30 4 2 14:34 01 2 15:25 05 8 06 lock 4 07 3 15:25 09 3 15:00 10 1…" at bounding box center [392, 277] width 516 height 356
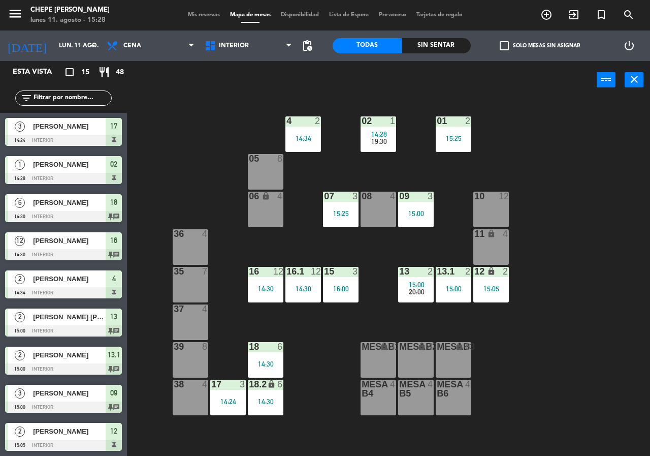
click at [430, 42] on div "Sin sentar" at bounding box center [436, 45] width 69 height 15
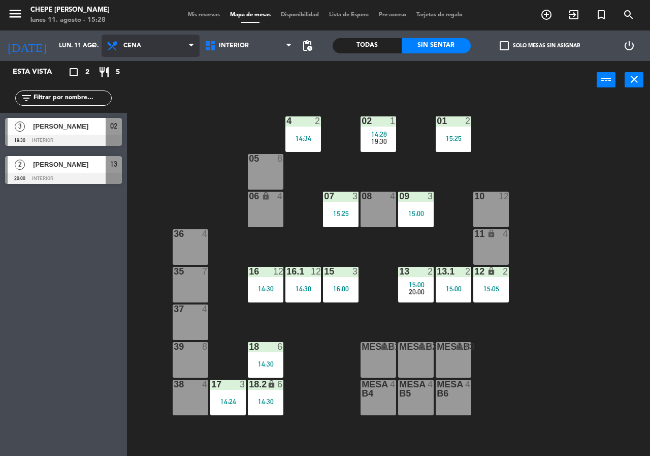
click at [177, 53] on span "Cena" at bounding box center [151, 46] width 98 height 22
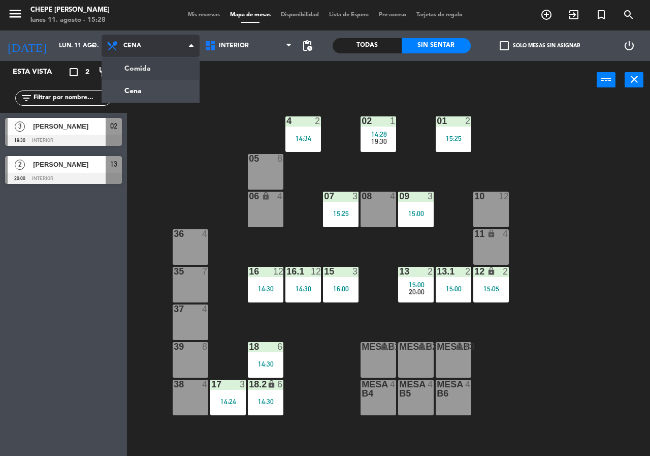
click at [183, 69] on ng-component "menu Chepe [PERSON_NAME] lunes 11. agosto - 15:28 Mis reservas Mapa de mesas Di…" at bounding box center [325, 228] width 650 height 456
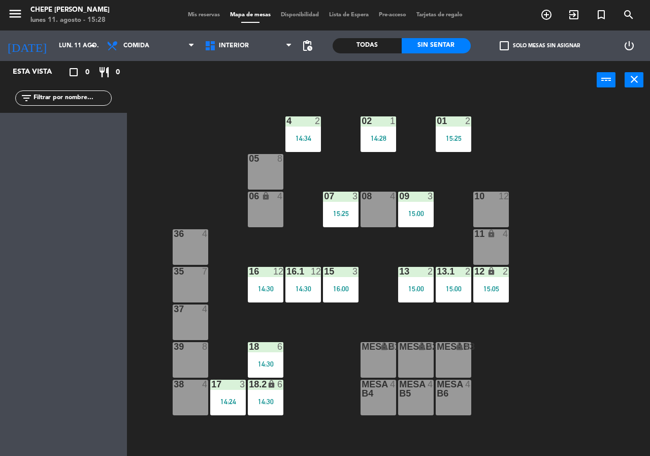
click at [380, 44] on div "Todas" at bounding box center [367, 45] width 69 height 15
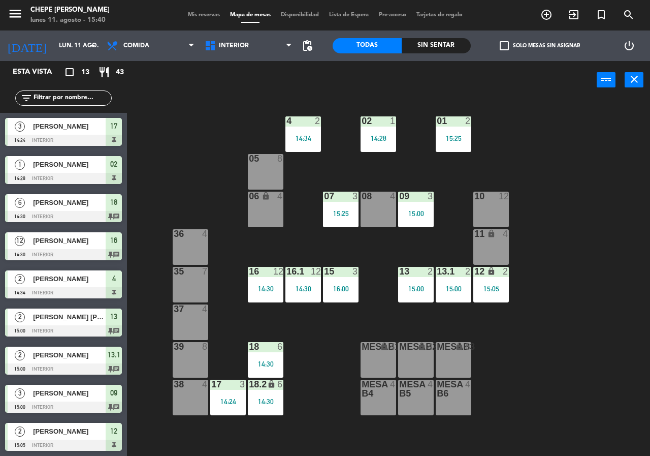
click at [209, 128] on div "02 1 14:28 4 2 14:34 01 2 15:25 05 8 06 lock 4 07 3 15:25 09 3 15:00 10 12 08 4…" at bounding box center [392, 277] width 516 height 356
click at [144, 43] on span "Comida" at bounding box center [136, 45] width 26 height 7
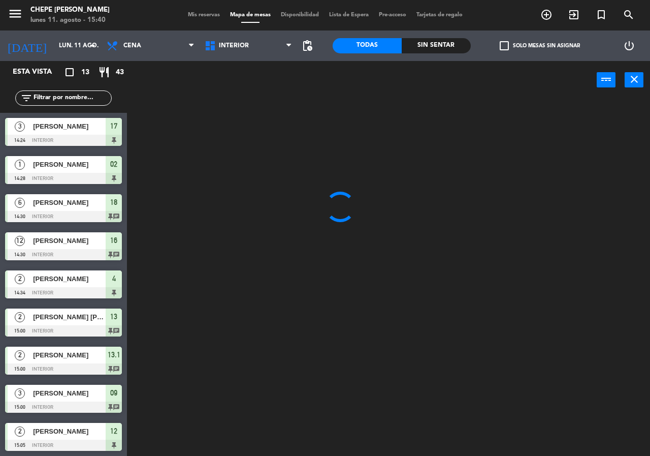
click at [152, 88] on ng-component "menu Chepe [PERSON_NAME] lunes 11. agosto - 15:40 Mis reservas Mapa de mesas Di…" at bounding box center [325, 228] width 650 height 456
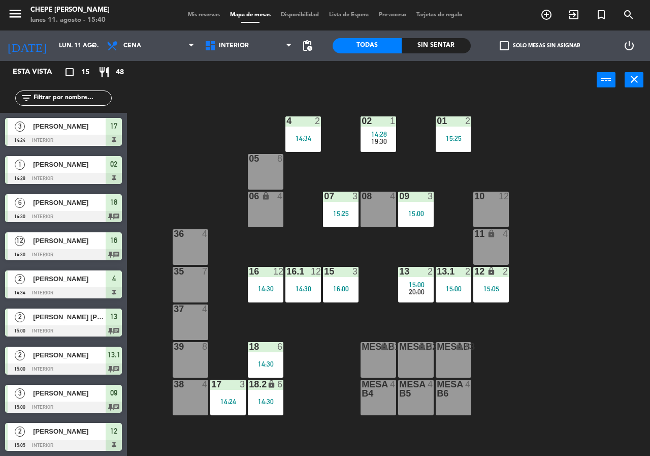
click at [273, 168] on div "05 8" at bounding box center [266, 172] width 36 height 36
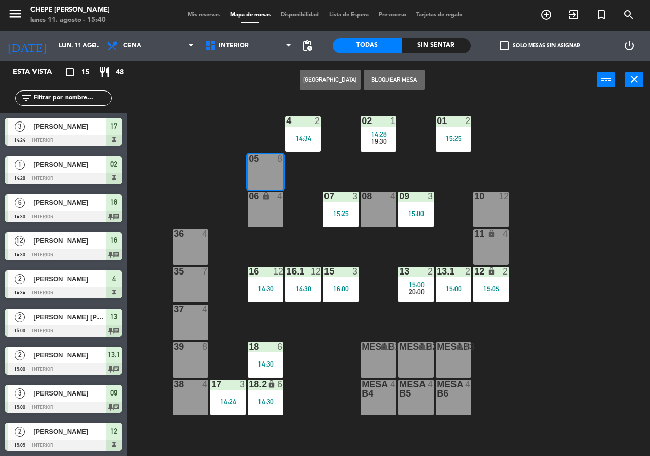
drag, startPoint x: 276, startPoint y: 207, endPoint x: 311, endPoint y: 176, distance: 46.8
click at [275, 208] on div "06 lock 4" at bounding box center [266, 209] width 36 height 36
click at [314, 84] on button "[GEOGRAPHIC_DATA]" at bounding box center [330, 80] width 61 height 20
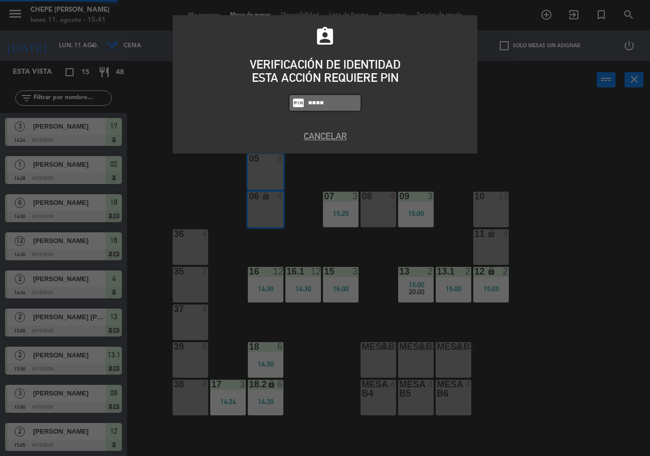
type input "3530"
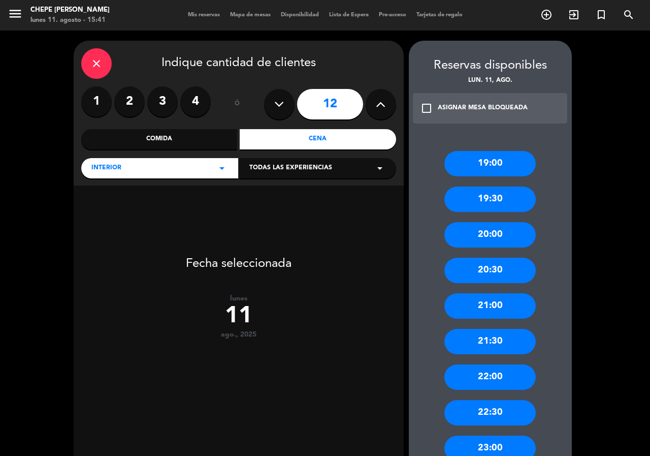
click at [282, 101] on icon at bounding box center [279, 103] width 10 height 15
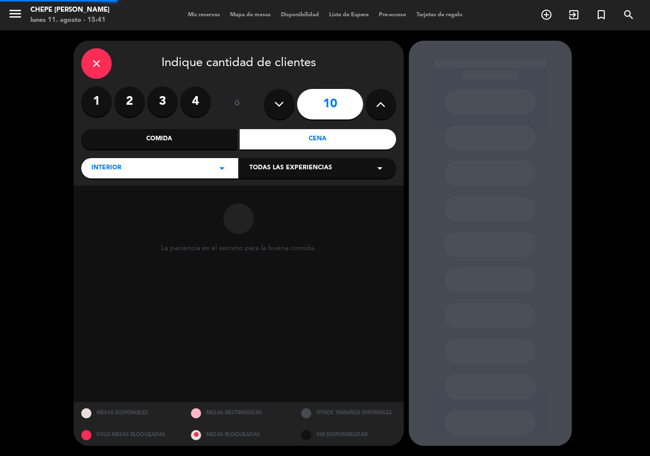
click at [282, 101] on icon at bounding box center [279, 103] width 10 height 15
type input "6"
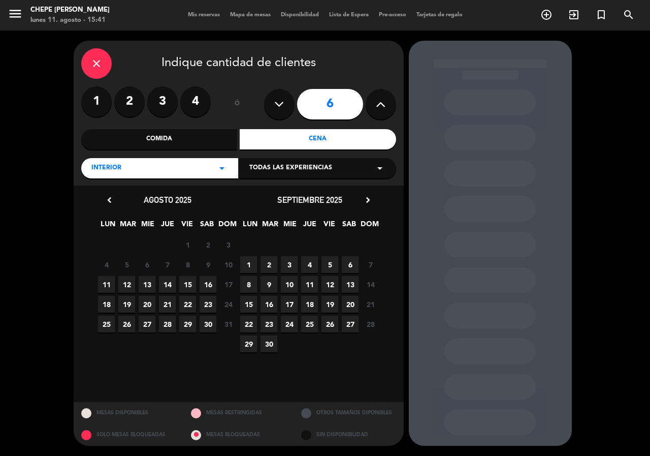
click at [100, 288] on span "11" at bounding box center [106, 284] width 17 height 17
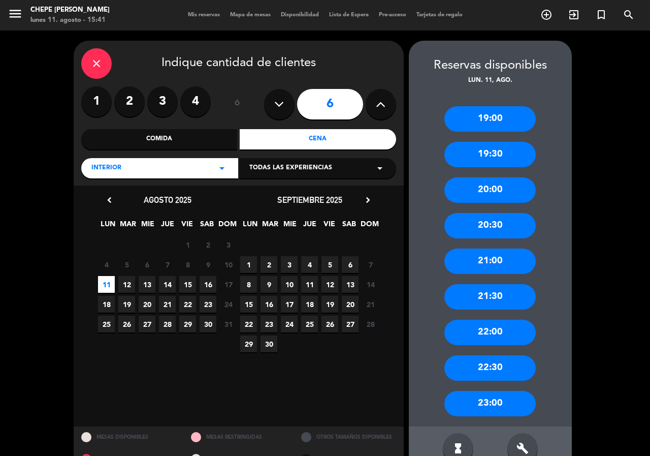
click at [492, 228] on div "20:30" at bounding box center [489, 225] width 91 height 25
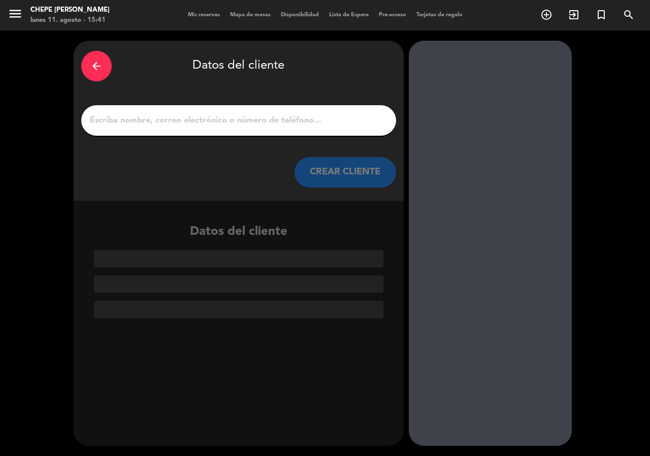
click at [180, 131] on div at bounding box center [238, 120] width 315 height 30
click at [177, 121] on input "1" at bounding box center [239, 120] width 300 height 14
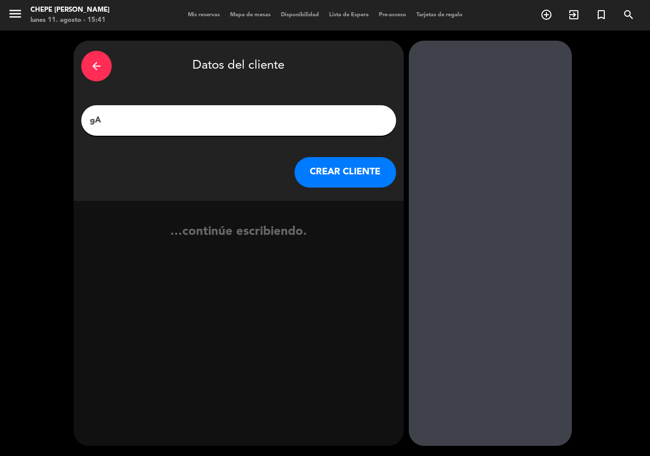
type input "g"
type input "Gaby Cuz"
click at [347, 170] on button "CREAR CLIENTE" at bounding box center [346, 172] width 102 height 30
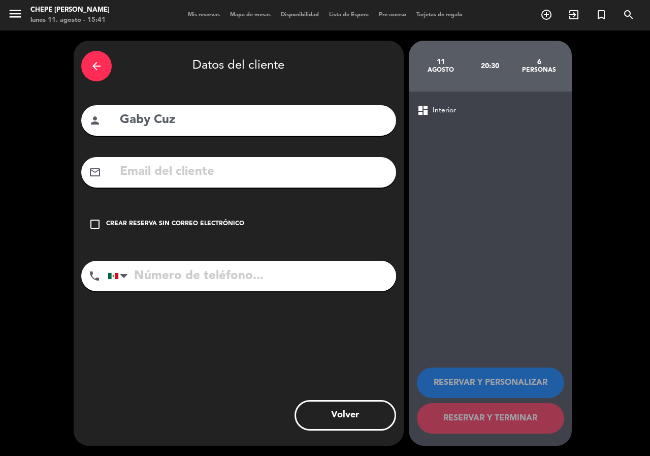
click at [170, 182] on input "text" at bounding box center [254, 171] width 270 height 21
click at [154, 221] on div "Crear reserva sin correo electrónico" at bounding box center [175, 224] width 138 height 10
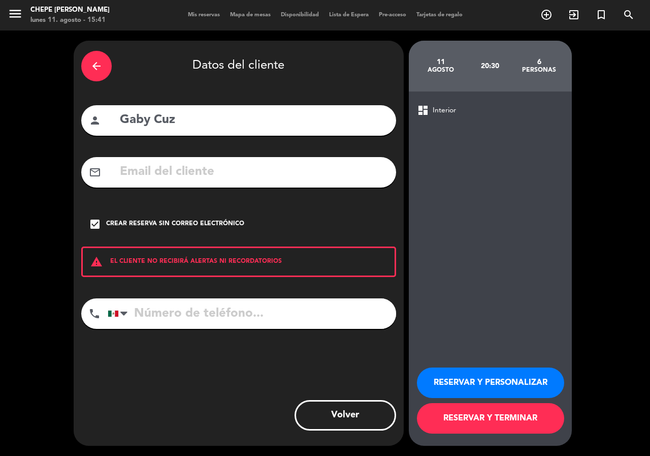
drag, startPoint x: 183, startPoint y: 299, endPoint x: 185, endPoint y: 305, distance: 6.4
click at [185, 303] on input "tel" at bounding box center [252, 313] width 288 height 30
type input "3123040632"
click at [441, 374] on button "RESERVAR Y PERSONALIZAR" at bounding box center [490, 382] width 147 height 30
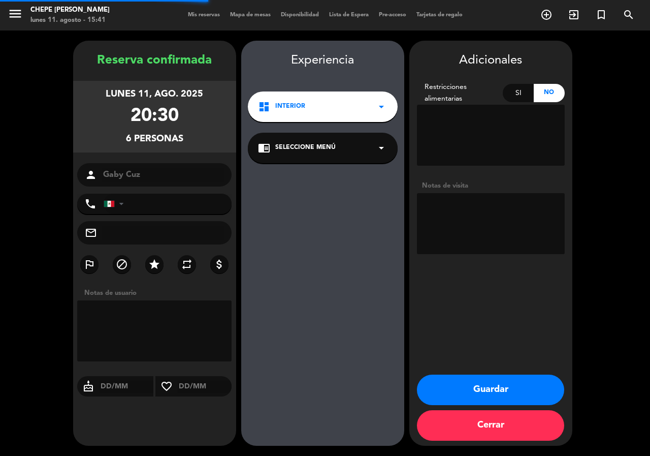
type input "[PHONE_NUMBER]"
click at [466, 223] on textarea at bounding box center [491, 223] width 148 height 61
type textarea "int"
click at [475, 395] on button "Guardar" at bounding box center [490, 389] width 147 height 30
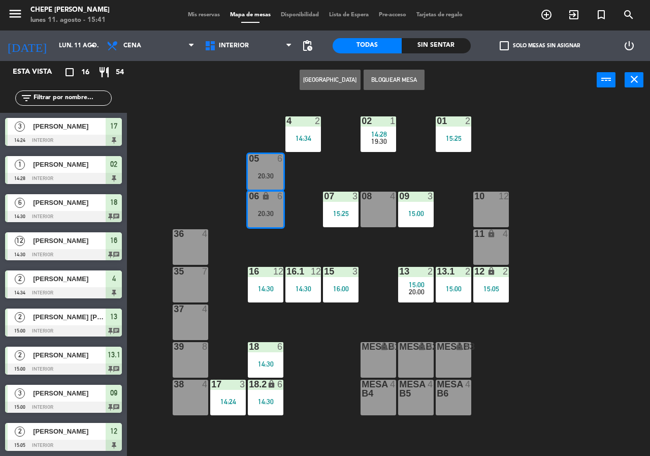
click at [297, 218] on div "02 1 14:28 19:30 4 2 14:34 01 2 15:25 05 6 20:30 06 lock 6 20:30 07 3 15:25 09 …" at bounding box center [392, 277] width 516 height 356
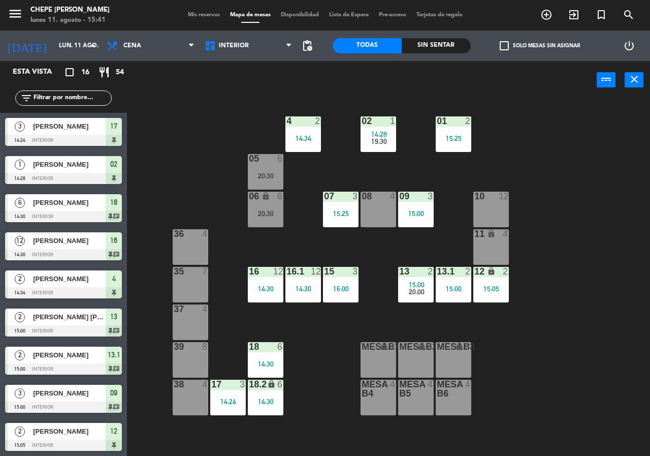
click at [270, 165] on div "05 6 20:30" at bounding box center [266, 172] width 36 height 36
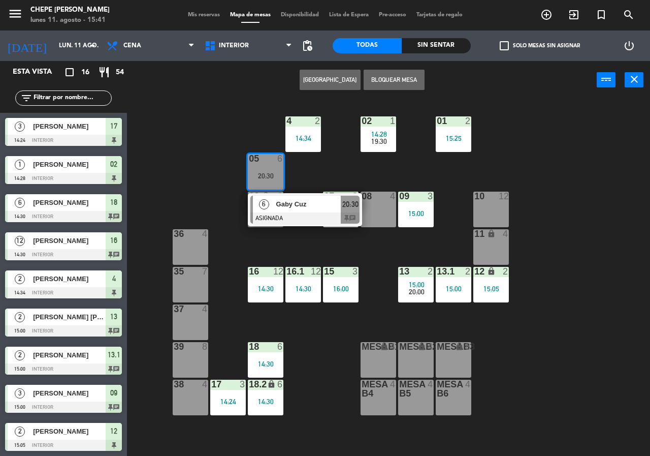
click at [333, 204] on span "Gaby Cuz" at bounding box center [308, 204] width 65 height 11
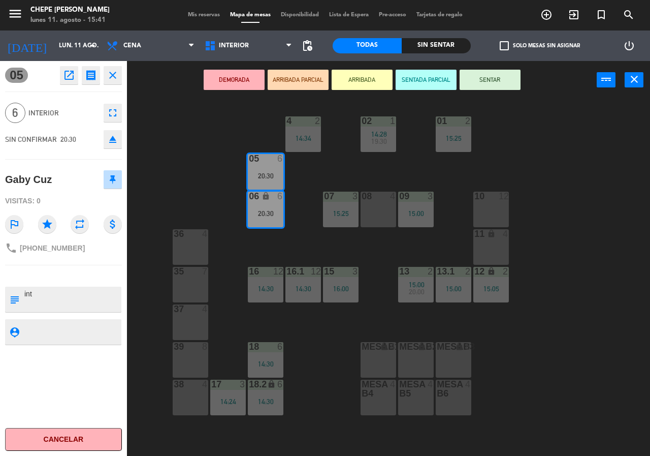
click at [72, 77] on icon "open_in_new" at bounding box center [69, 75] width 12 height 12
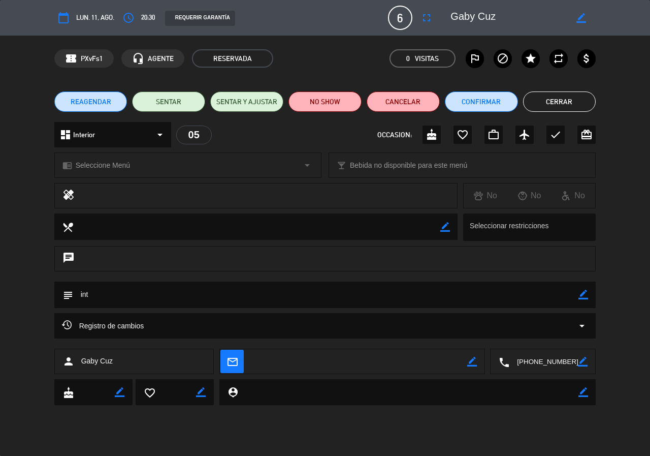
click at [578, 15] on icon "border_color" at bounding box center [581, 18] width 10 height 10
click at [484, 9] on textarea at bounding box center [508, 18] width 116 height 18
type textarea "[PERSON_NAME]"
click at [577, 21] on icon at bounding box center [581, 18] width 10 height 10
click at [538, 105] on button "Cerrar" at bounding box center [559, 101] width 73 height 20
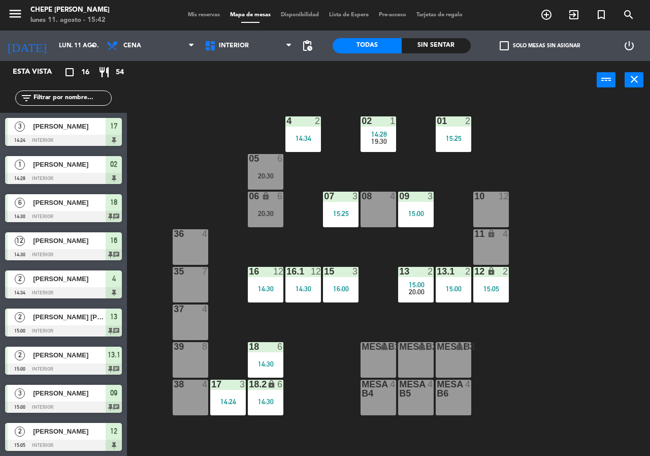
scroll to position [180, 0]
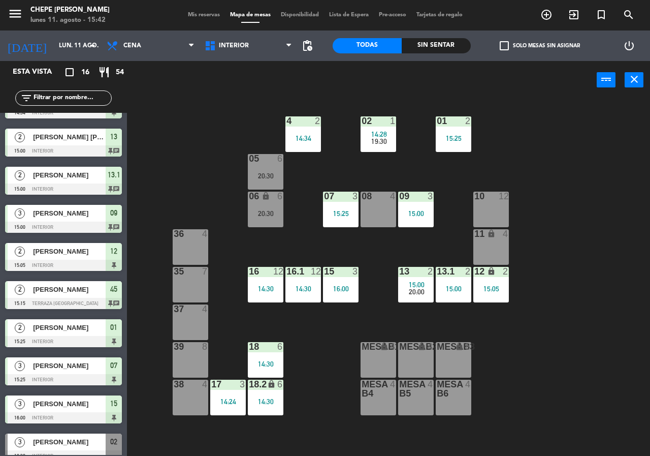
click at [434, 46] on div "Sin sentar" at bounding box center [436, 45] width 69 height 15
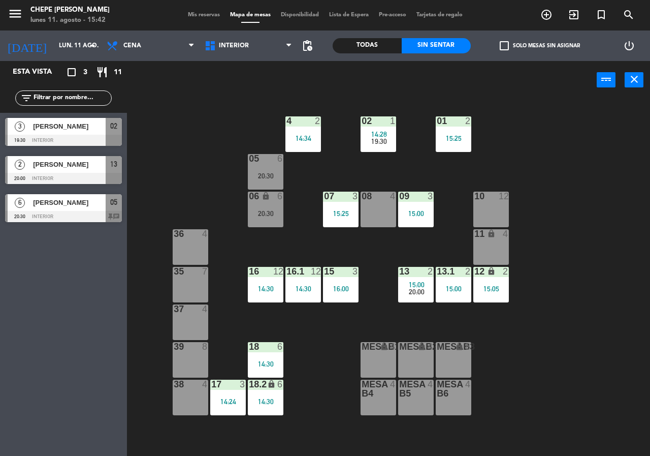
click at [186, 13] on span "Mis reservas" at bounding box center [204, 15] width 42 height 6
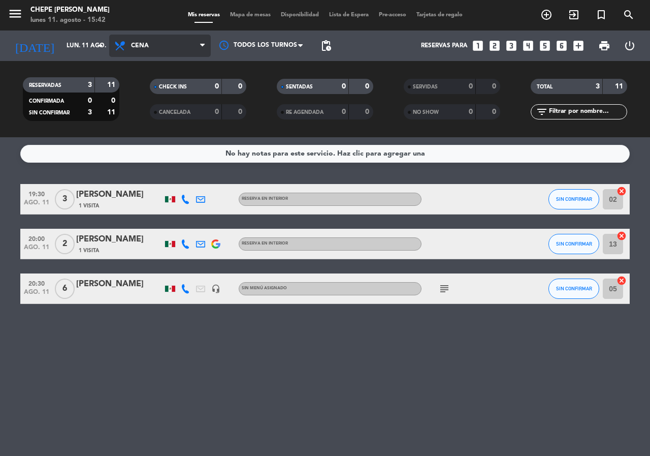
click at [128, 48] on span "Cena" at bounding box center [160, 46] width 102 height 22
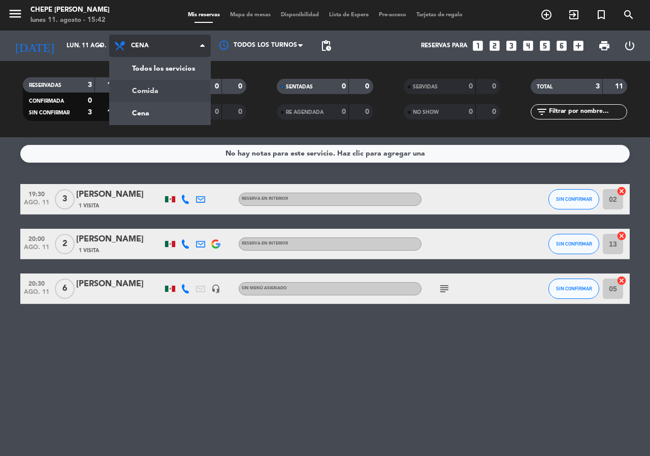
click at [145, 88] on div "menu Chepe [PERSON_NAME] lunes 11. agosto - 15:42 Mis reservas Mapa de mesas Di…" at bounding box center [325, 68] width 650 height 137
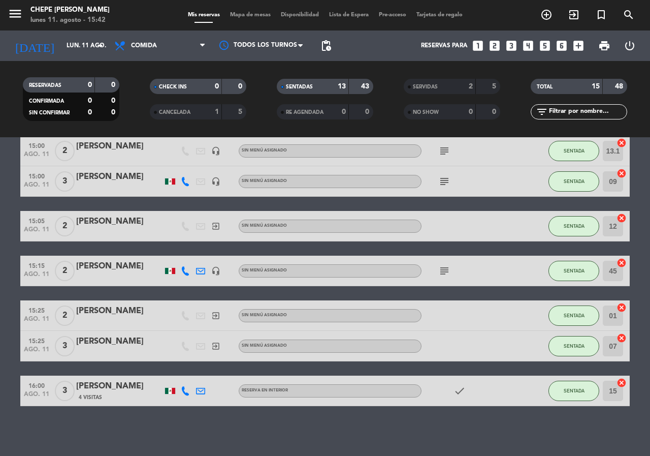
scroll to position [289, 0]
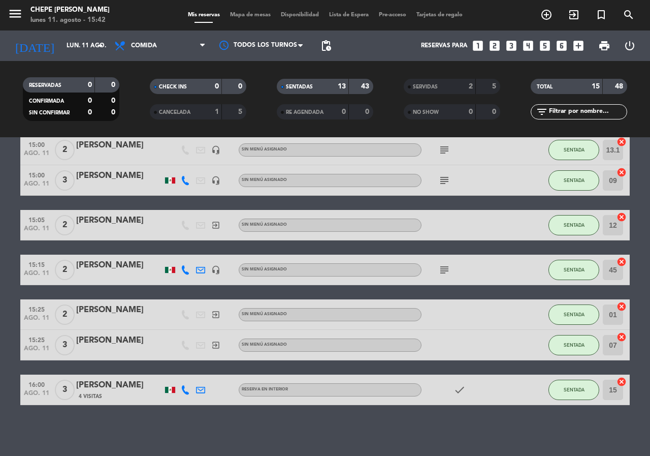
click at [446, 265] on icon "subject" at bounding box center [444, 270] width 12 height 12
click at [451, 180] on span "subject" at bounding box center [444, 180] width 15 height 12
click at [446, 179] on icon "subject" at bounding box center [444, 180] width 12 height 12
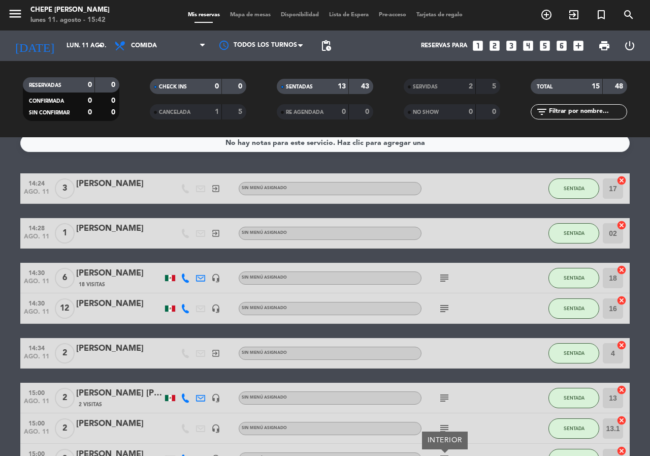
scroll to position [0, 0]
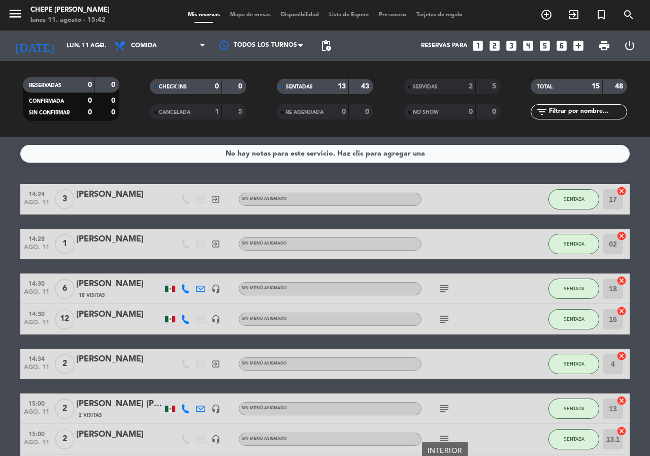
click at [244, 15] on span "Mapa de mesas" at bounding box center [250, 15] width 51 height 6
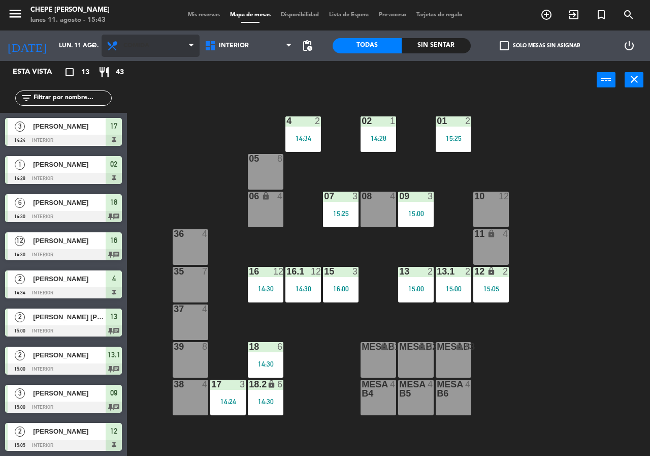
click at [142, 48] on span "Comida" at bounding box center [136, 45] width 26 height 7
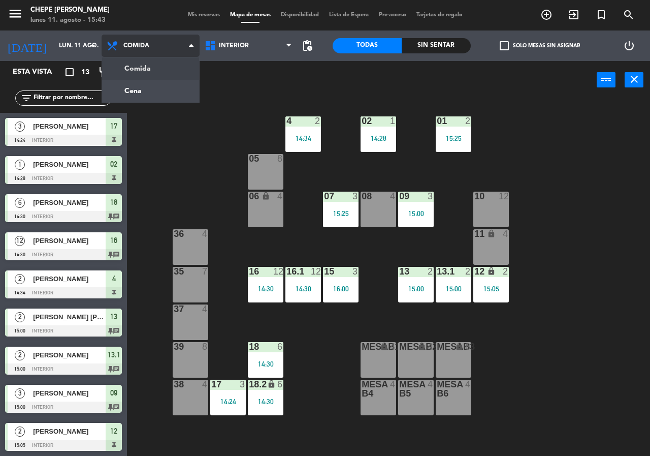
click at [154, 62] on ng-component "menu Chepe [PERSON_NAME] lunes 11. agosto - 15:43 Mis reservas Mapa de mesas Di…" at bounding box center [325, 228] width 650 height 456
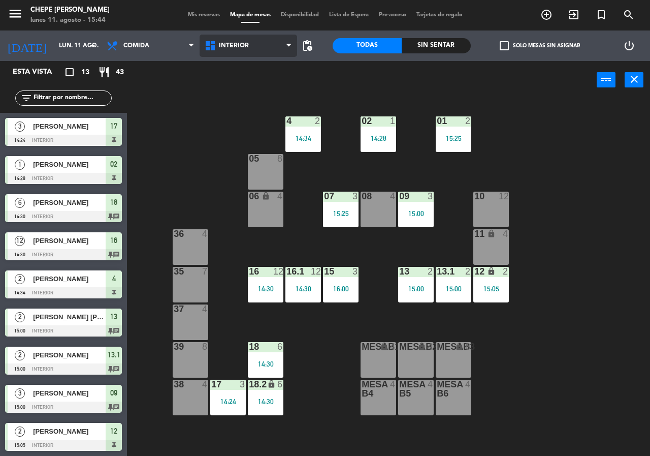
click at [257, 52] on span "Interior" at bounding box center [249, 46] width 98 height 22
click at [335, 72] on div "power_input close" at bounding box center [362, 80] width 470 height 39
click at [494, 199] on div at bounding box center [491, 195] width 17 height 9
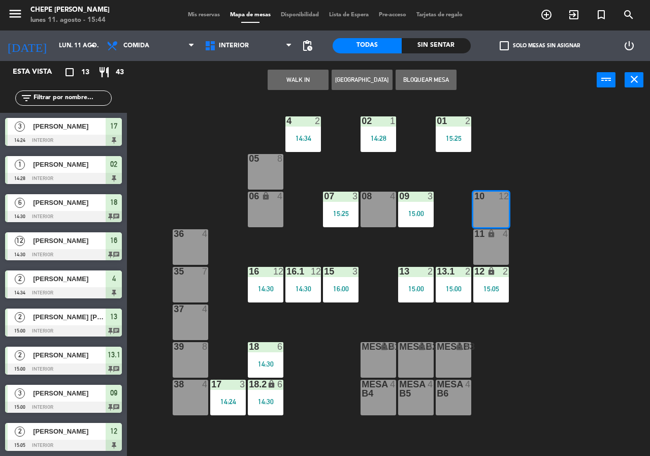
click at [354, 85] on button "[GEOGRAPHIC_DATA]" at bounding box center [362, 80] width 61 height 20
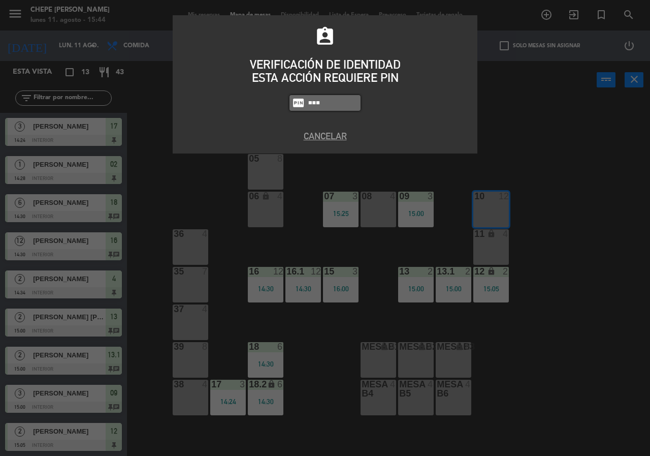
type input "5677"
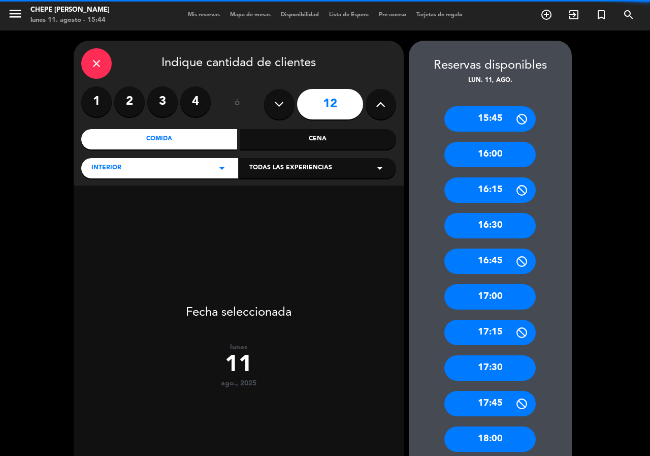
click at [271, 113] on button at bounding box center [279, 104] width 30 height 30
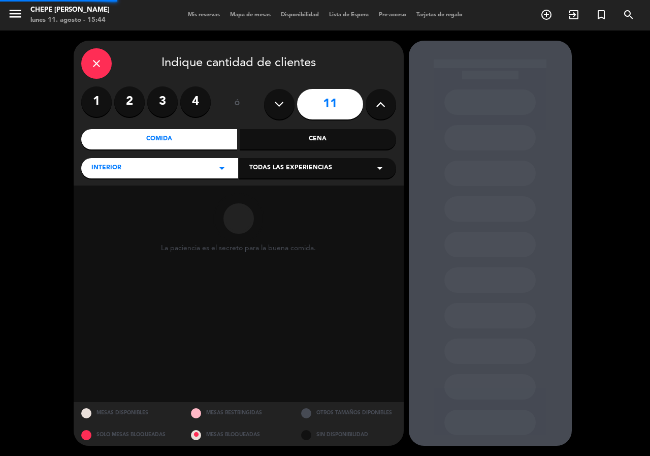
click at [271, 113] on button at bounding box center [279, 104] width 30 height 30
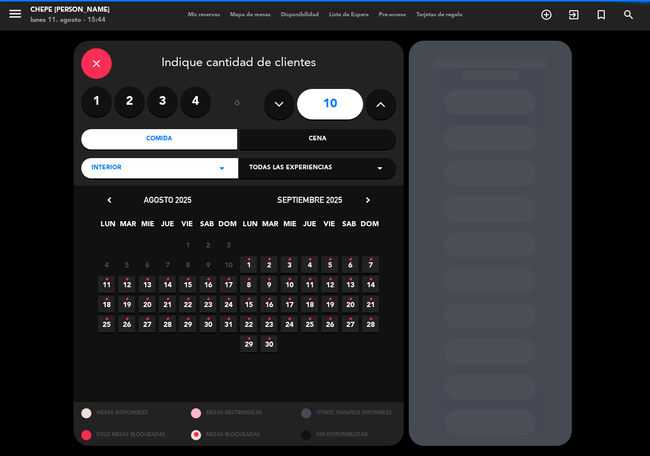
click at [271, 113] on button at bounding box center [279, 104] width 30 height 30
type input "9"
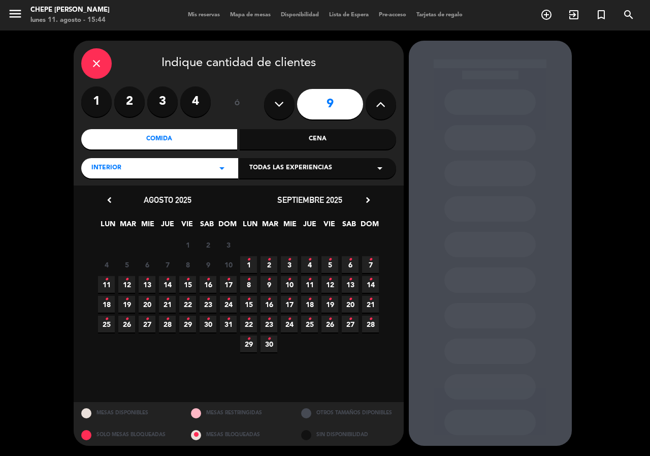
click at [106, 288] on span "11 •" at bounding box center [106, 284] width 17 height 17
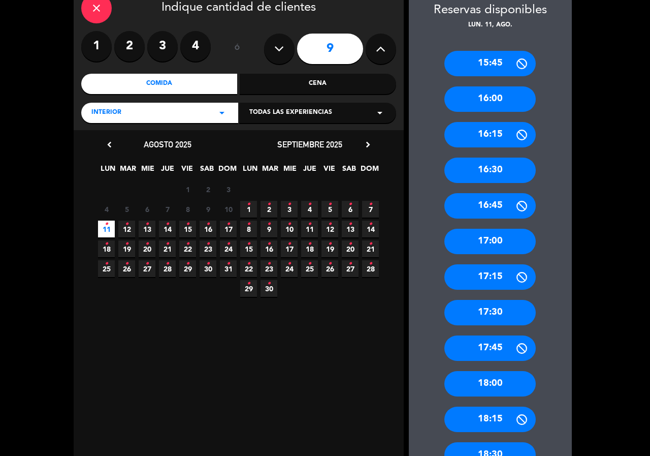
scroll to position [167, 0]
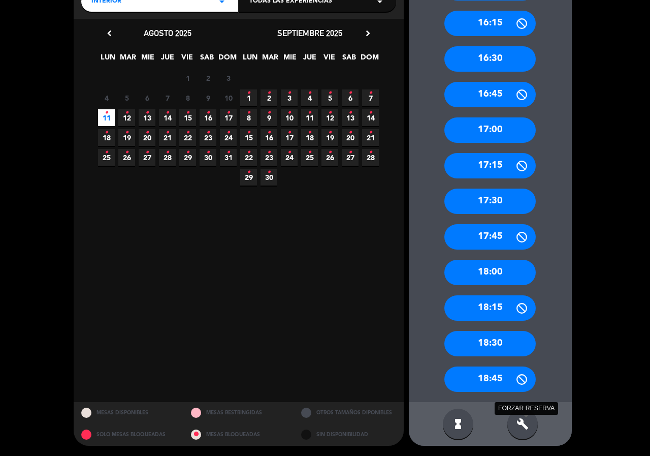
click at [519, 425] on icon "build" at bounding box center [522, 423] width 12 height 12
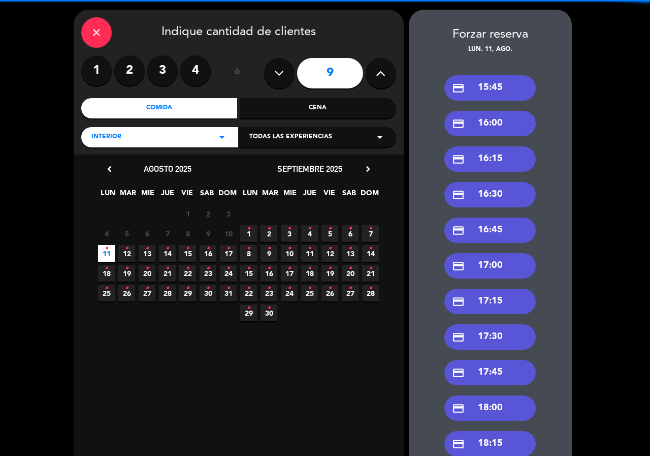
scroll to position [0, 0]
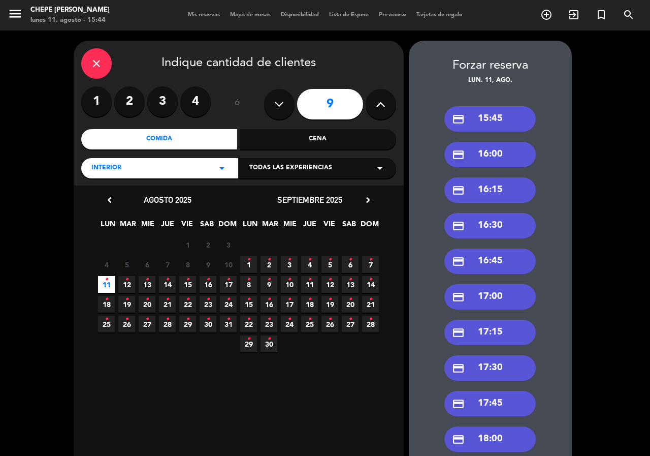
click at [500, 225] on div "credit_card 16:30" at bounding box center [489, 225] width 91 height 25
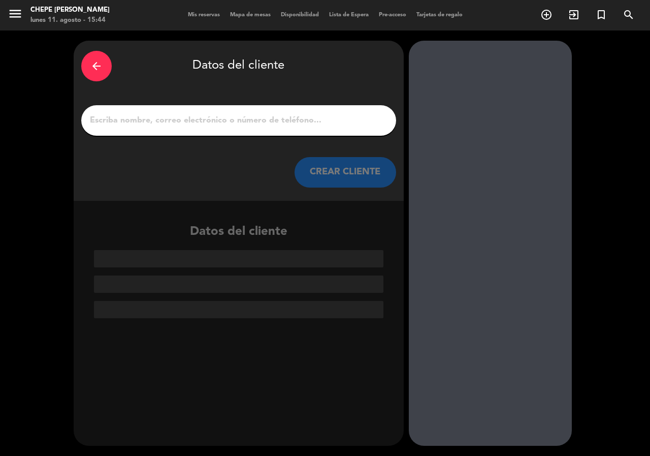
click at [175, 113] on input "1" at bounding box center [239, 120] width 300 height 14
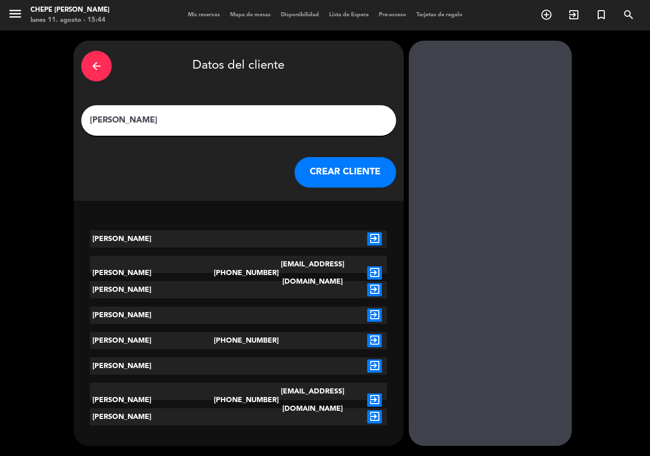
type input "[PERSON_NAME]"
click at [380, 336] on icon "exit_to_app" at bounding box center [374, 340] width 15 height 13
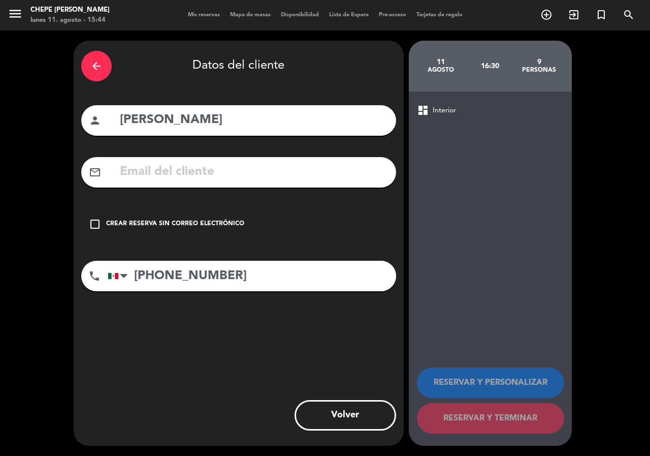
click at [153, 203] on div "arrow_back Datos del cliente person [PERSON_NAME] mail_outline check_box_outlin…" at bounding box center [239, 243] width 330 height 405
click at [155, 222] on div "Crear reserva sin correo electrónico" at bounding box center [175, 224] width 138 height 10
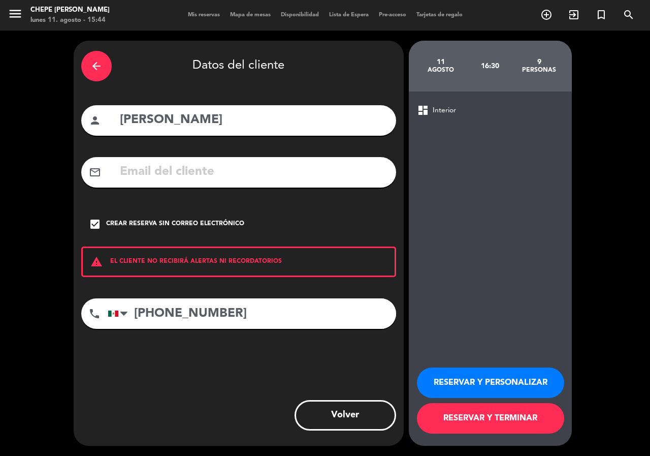
click at [454, 375] on button "RESERVAR Y PERSONALIZAR" at bounding box center [490, 382] width 147 height 30
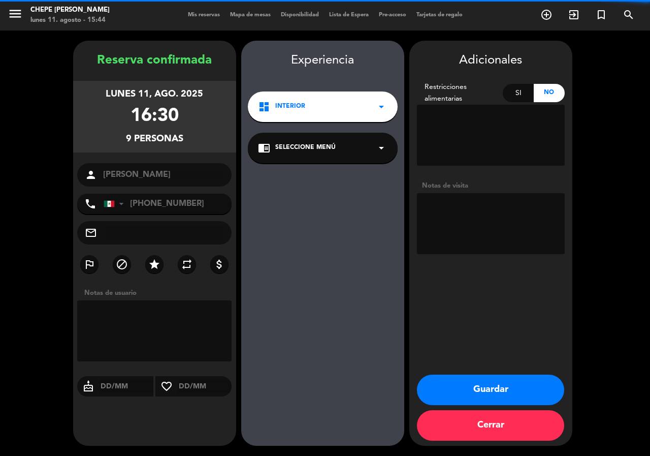
click at [465, 228] on textarea at bounding box center [491, 223] width 148 height 61
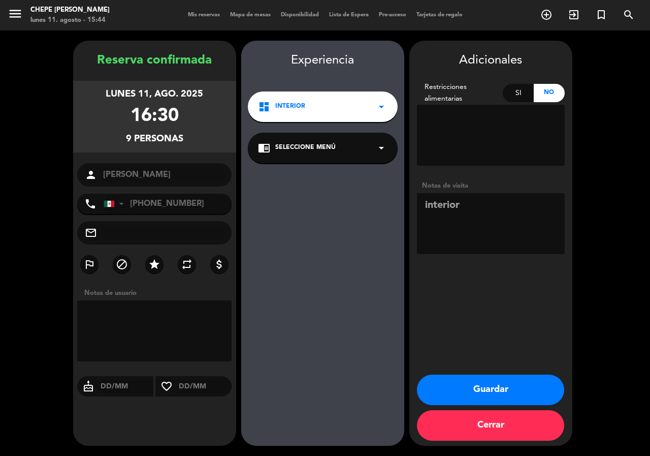
type textarea "interior"
click at [493, 391] on button "Guardar" at bounding box center [490, 389] width 147 height 30
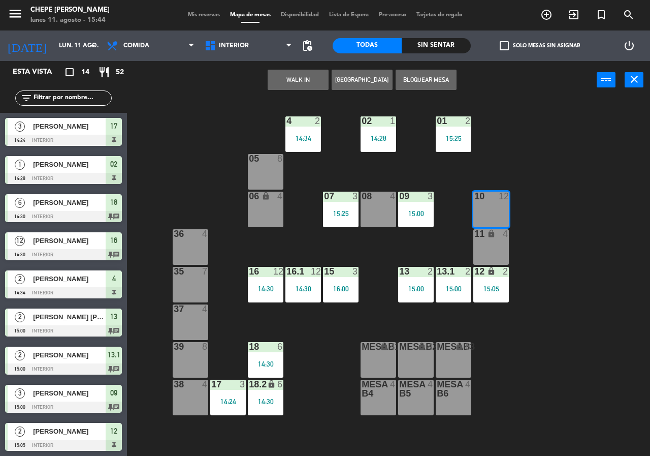
click at [87, 105] on div "filter_list" at bounding box center [63, 97] width 96 height 15
click at [91, 94] on input "text" at bounding box center [72, 97] width 79 height 11
click at [168, 102] on div "02 1 14:28 4 2 14:34 01 2 15:25 05 8 06 lock 4 07 3 15:25 09 3 15:00 10 12 08 4…" at bounding box center [392, 277] width 516 height 356
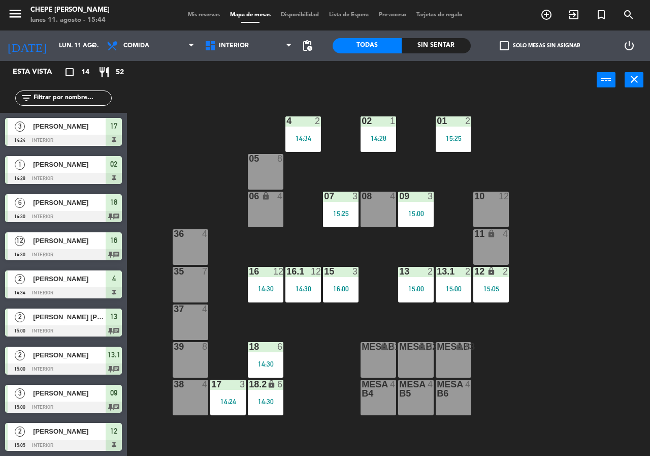
click at [77, 135] on div at bounding box center [63, 140] width 117 height 11
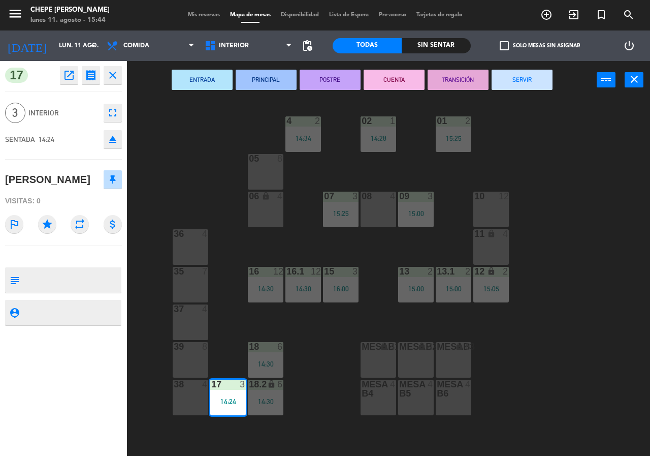
click at [542, 82] on button "SERVIR" at bounding box center [522, 80] width 61 height 20
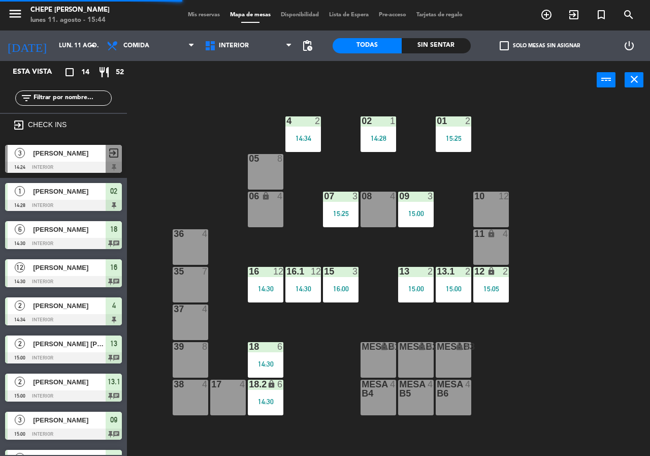
click at [85, 99] on input "text" at bounding box center [72, 97] width 79 height 11
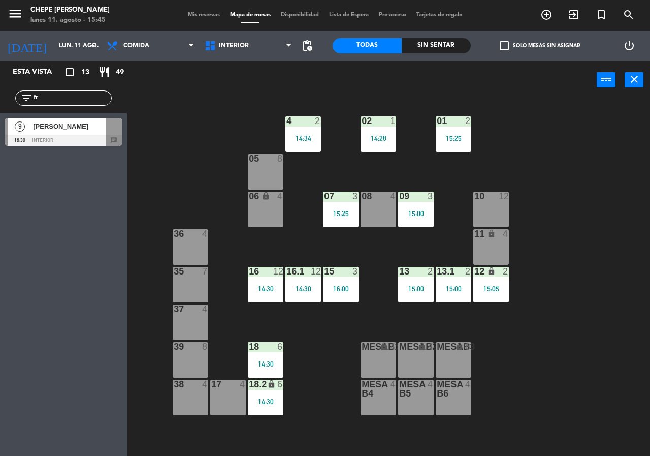
type input "fr"
click at [174, 185] on div "02 1 14:28 4 2 14:34 01 2 15:25 05 8 06 lock 4 07 3 15:25 09 3 15:00 10 12 08 4…" at bounding box center [392, 277] width 516 height 356
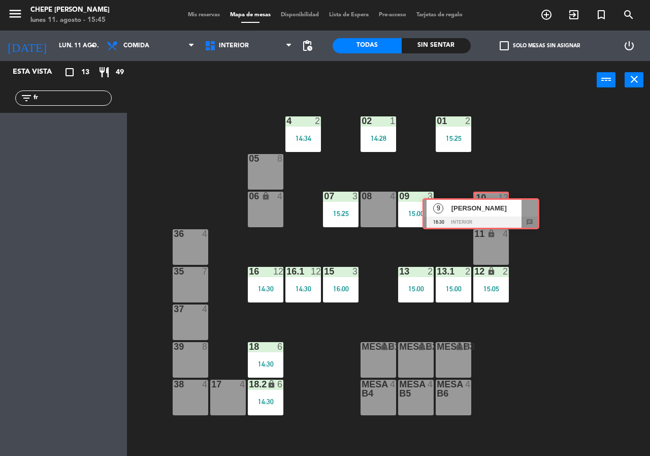
drag, startPoint x: 84, startPoint y: 133, endPoint x: 500, endPoint y: 212, distance: 423.3
click at [500, 212] on ng-component "menu Chepe [PERSON_NAME] lunes 11. agosto - 15:45 Mis reservas Mapa de mesas Di…" at bounding box center [325, 228] width 650 height 456
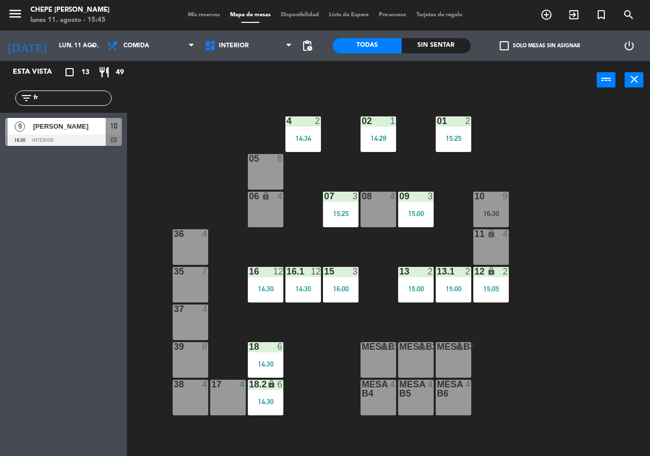
click at [514, 216] on div "02 1 14:28 4 2 14:34 01 2 15:25 05 8 06 lock 4 07 3 15:25 09 3 15:00 10 9 16:30…" at bounding box center [392, 277] width 516 height 356
click at [484, 211] on div "16:30" at bounding box center [491, 213] width 36 height 7
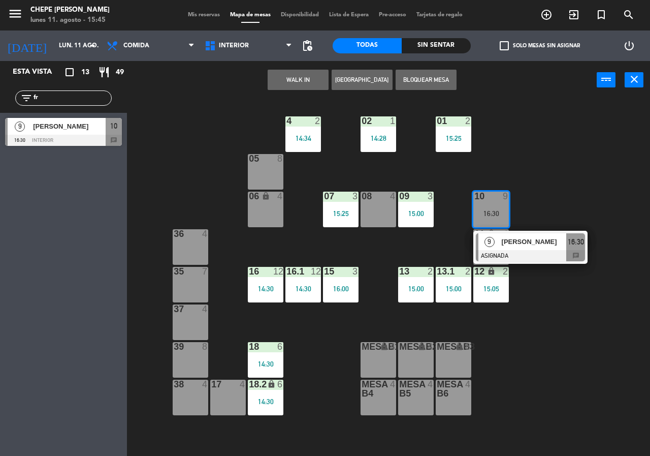
click at [497, 230] on div "lock" at bounding box center [491, 234] width 17 height 10
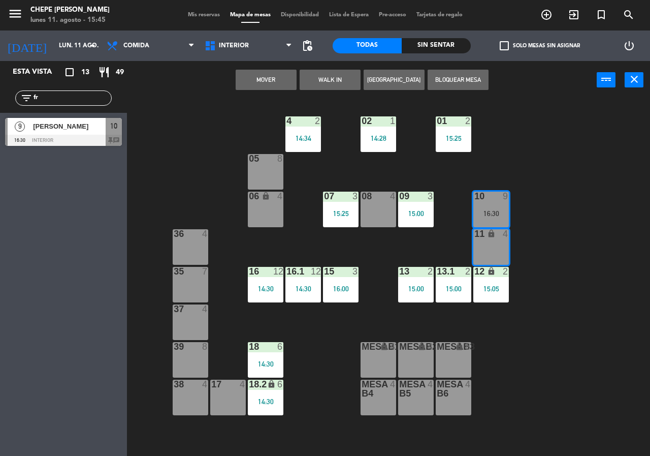
click at [250, 111] on div "02 1 14:28 4 2 14:34 01 2 15:25 05 8 06 lock 4 07 3 15:25 09 3 15:00 10 9 16:30…" at bounding box center [392, 277] width 516 height 356
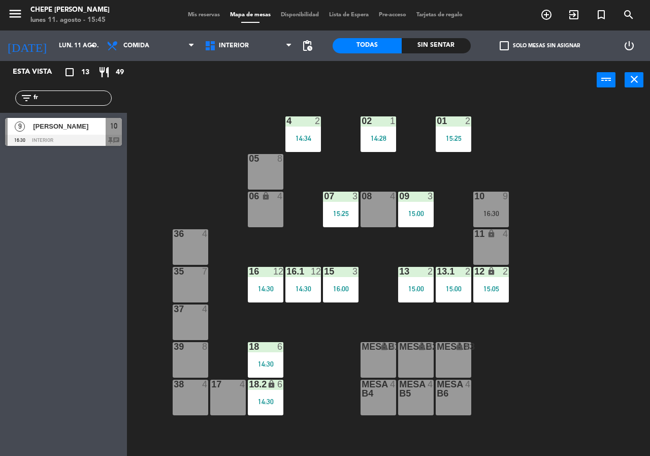
click at [493, 200] on div at bounding box center [491, 195] width 17 height 9
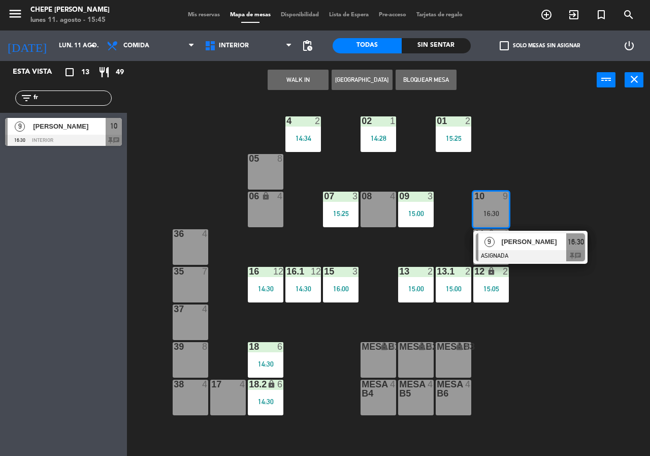
click at [521, 231] on div "9 [PERSON_NAME] ASIGNADA 16:30 chat" at bounding box center [530, 247] width 114 height 33
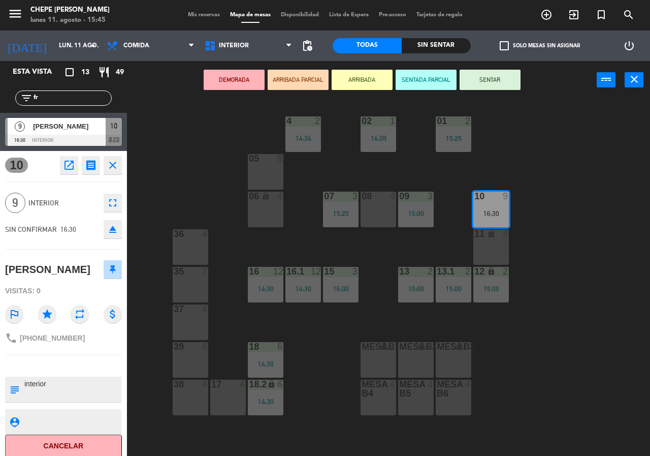
click at [509, 248] on div "02 1 14:28 4 2 14:34 01 2 15:25 05 8 06 lock 4 07 3 15:25 09 3 15:00 10 9 16:30…" at bounding box center [392, 277] width 516 height 356
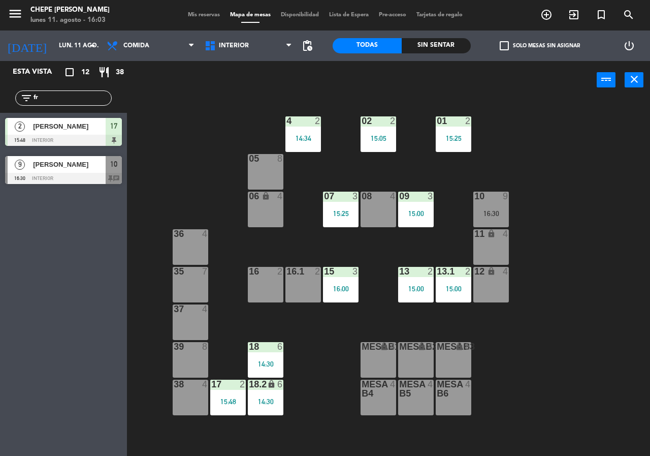
click at [435, 40] on div "Sin sentar" at bounding box center [436, 45] width 69 height 15
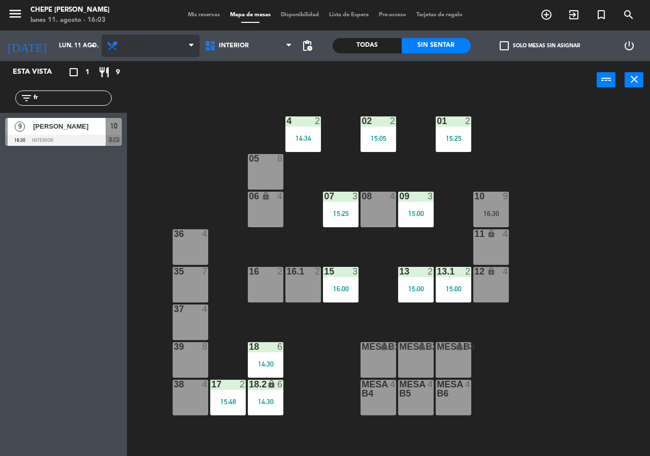
click at [162, 45] on span "Comida" at bounding box center [151, 46] width 98 height 22
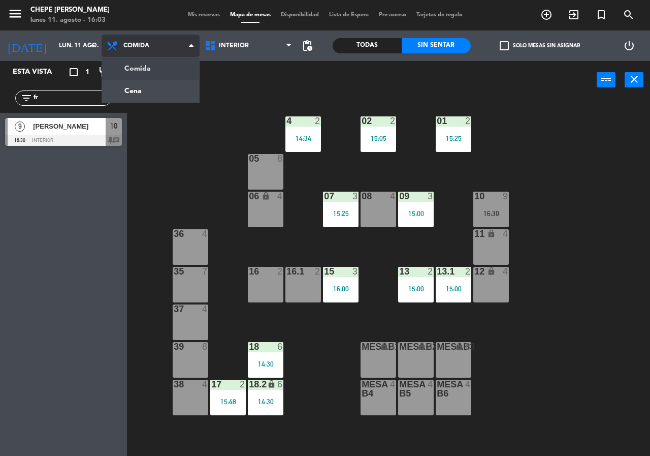
click at [143, 88] on ng-component "menu Chepe [PERSON_NAME] lunes 11. agosto - 16:03 Mis reservas Mapa de mesas Di…" at bounding box center [325, 228] width 650 height 456
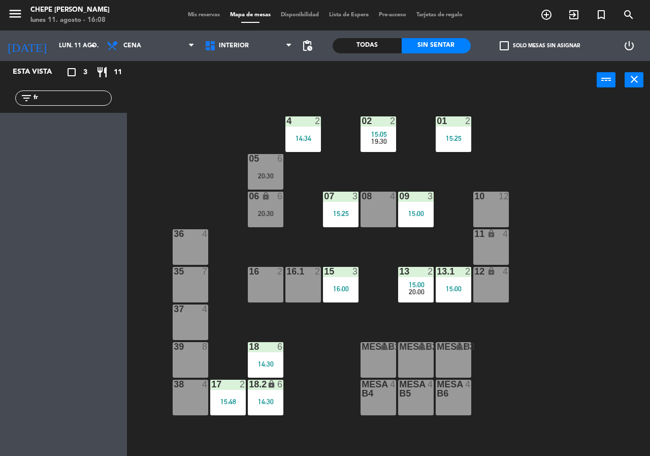
click at [91, 94] on input "fr" at bounding box center [72, 97] width 79 height 11
type input "f"
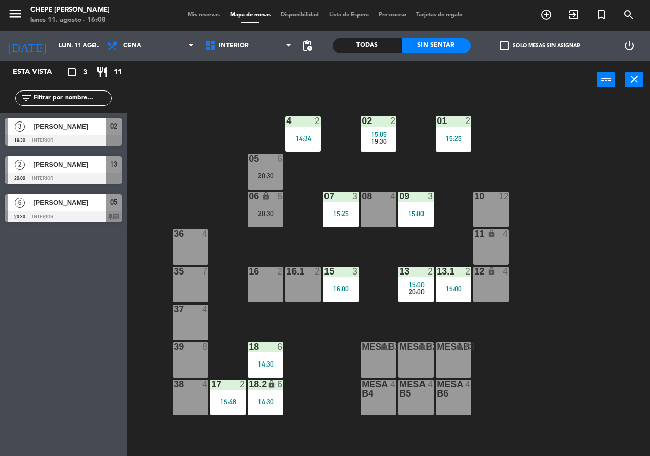
click at [216, 119] on div "02 2 15:05 19:30 4 2 14:34 01 2 15:25 05 6 20:30 06 lock 6 20:30 07 3 15:25 09 …" at bounding box center [392, 277] width 516 height 356
click at [209, 103] on div "02 2 15:05 19:30 4 2 14:34 01 2 15:25 05 6 20:30 06 lock 6 20:30 07 3 15:25 09 …" at bounding box center [392, 277] width 516 height 356
click at [316, 140] on div "14:34" at bounding box center [303, 138] width 36 height 7
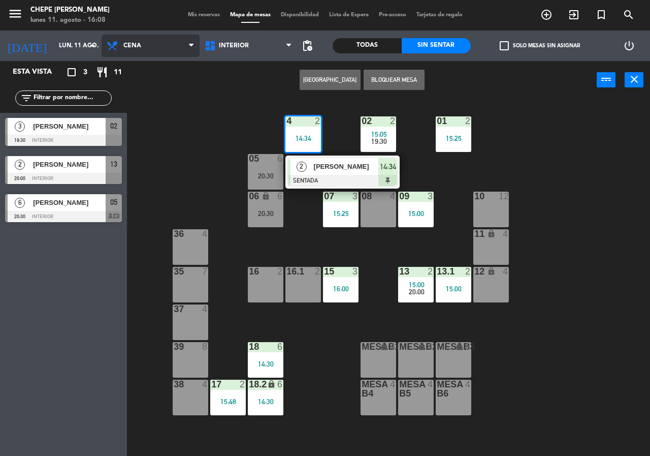
click at [145, 45] on span "Cena" at bounding box center [151, 46] width 98 height 22
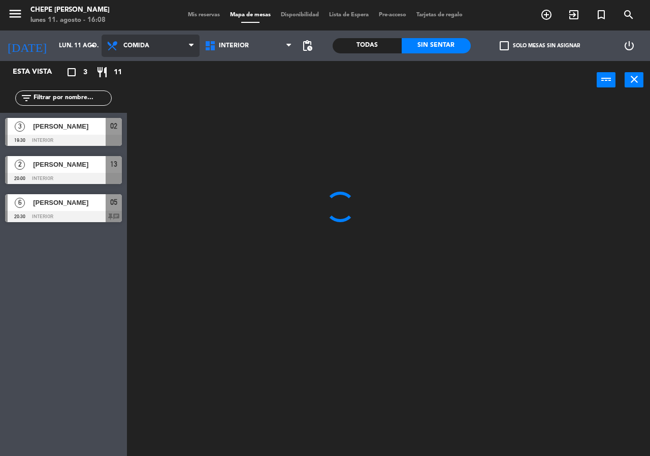
click at [144, 67] on ng-component "menu Chepe [PERSON_NAME] lunes 11. agosto - 16:08 Mis reservas Mapa de mesas Di…" at bounding box center [325, 228] width 650 height 456
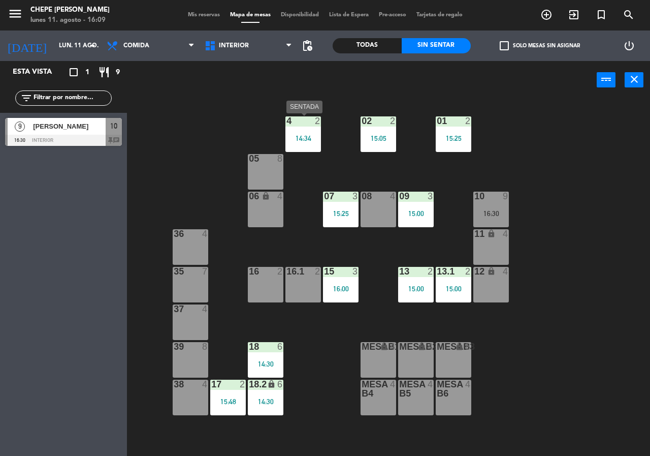
click at [304, 136] on div "14:34" at bounding box center [303, 138] width 36 height 7
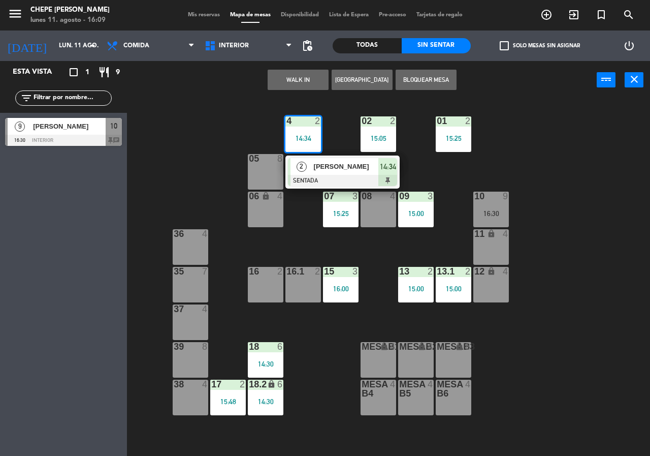
click at [317, 163] on span "[PERSON_NAME]" at bounding box center [346, 166] width 65 height 11
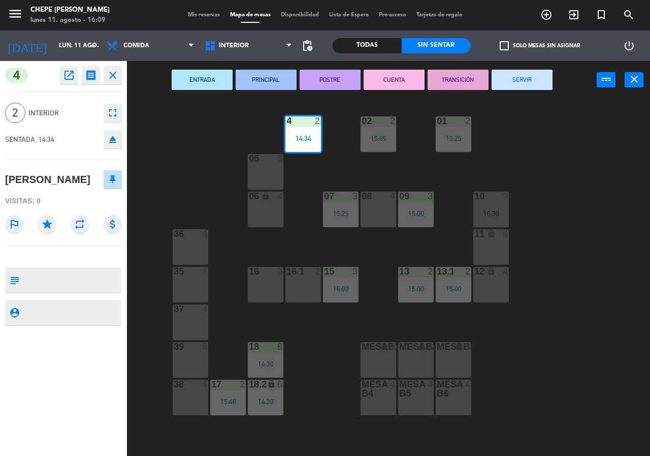
click at [543, 76] on button "SERVIR" at bounding box center [522, 80] width 61 height 20
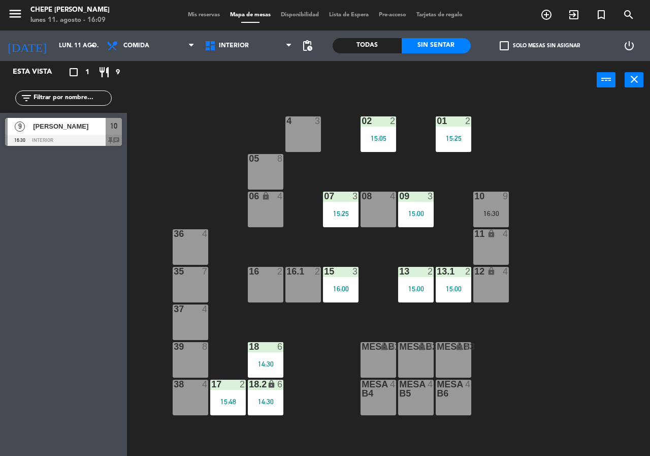
click at [410, 95] on div "power_input close 02 2 15:05 4 3 01 2 15:25 05 8 06 lock 4 07 3 15:25 09 3 15:0…" at bounding box center [325, 258] width 650 height 395
click at [145, 52] on span "Comida" at bounding box center [151, 46] width 98 height 22
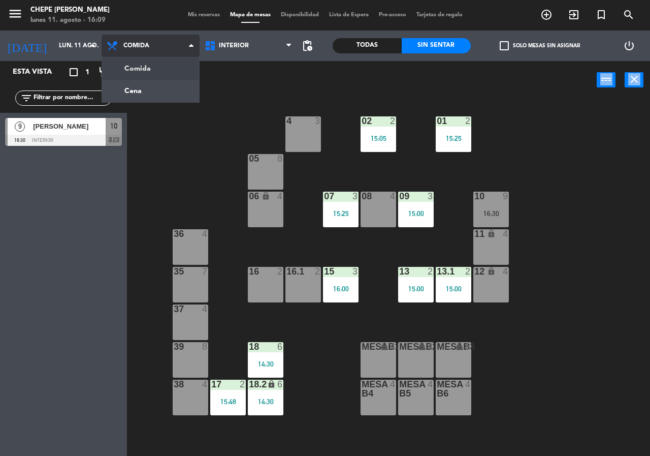
click at [139, 73] on ng-component "menu Chepe [PERSON_NAME] lunes 11. agosto - 16:09 Mis reservas Mapa de mesas Di…" at bounding box center [325, 228] width 650 height 456
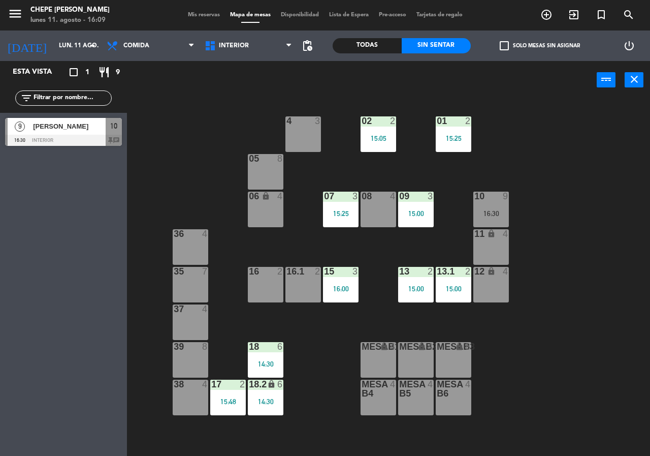
click at [378, 44] on div "Todas" at bounding box center [367, 45] width 69 height 15
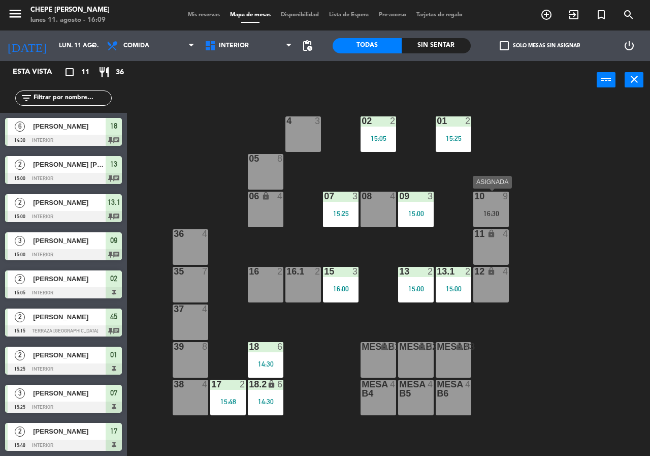
click at [487, 203] on div "10 9 16:30" at bounding box center [491, 209] width 36 height 36
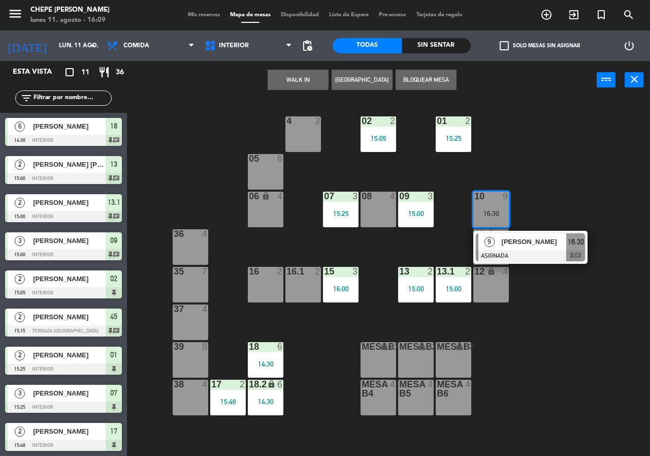
click at [524, 252] on div at bounding box center [530, 255] width 109 height 11
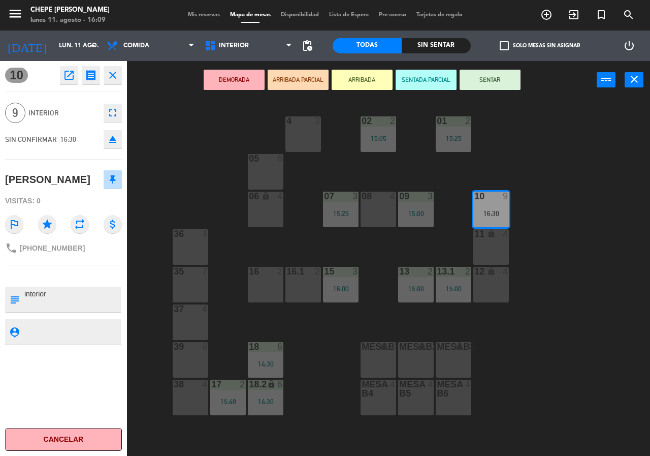
click at [521, 252] on div "02 2 15:05 4 3 01 2 15:25 05 8 06 lock 4 07 3 15:25 09 3 15:00 10 9 16:30 08 4 …" at bounding box center [392, 277] width 516 height 356
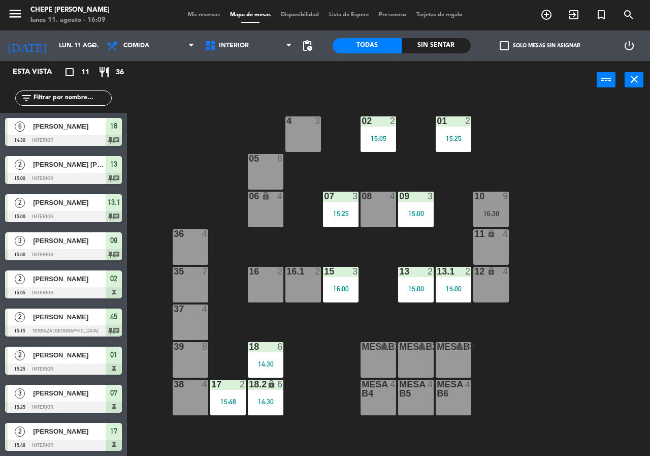
scroll to position [77, 0]
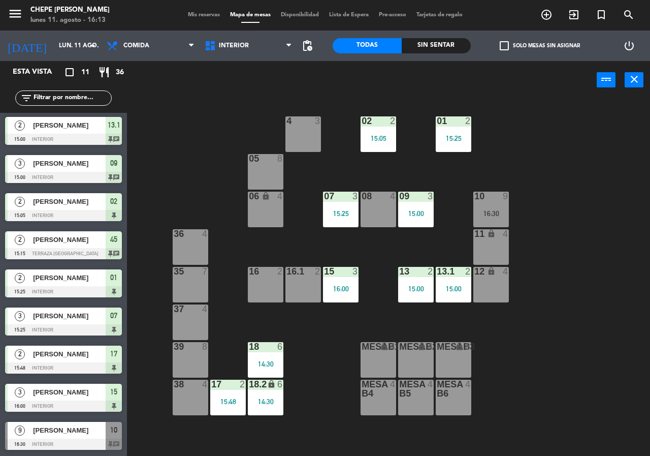
click at [117, 27] on div "menu Chepe [PERSON_NAME] lunes 11. agosto - 16:13 Mis reservas Mapa de mesas Di…" at bounding box center [325, 15] width 650 height 30
click at [127, 49] on span "Comida" at bounding box center [136, 45] width 26 height 7
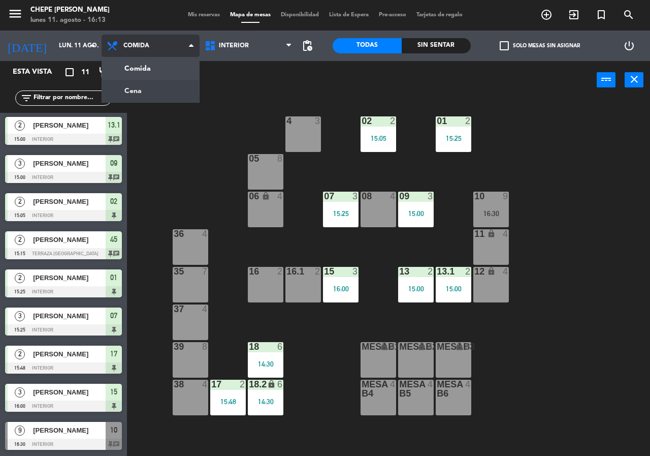
click at [176, 93] on ng-component "menu Chepe [PERSON_NAME] lunes 11. agosto - 16:13 Mis reservas Mapa de mesas Di…" at bounding box center [325, 228] width 650 height 456
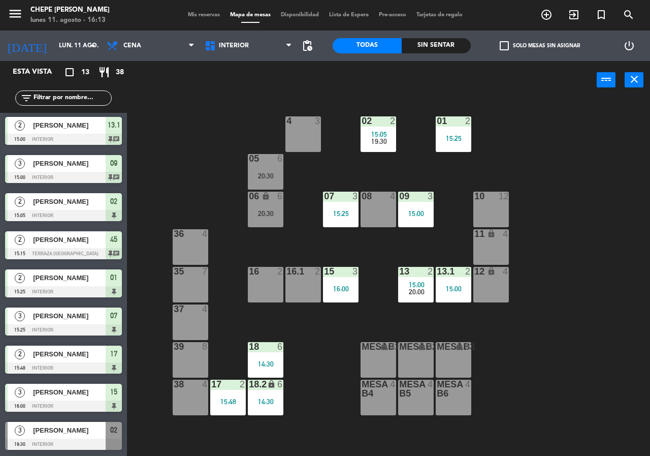
drag, startPoint x: 264, startPoint y: 54, endPoint x: 451, endPoint y: 57, distance: 187.9
click at [264, 54] on span "Interior" at bounding box center [249, 46] width 98 height 22
click at [451, 57] on div "Todas Sin sentar" at bounding box center [402, 45] width 138 height 30
click at [445, 45] on div "Sin sentar" at bounding box center [436, 45] width 69 height 15
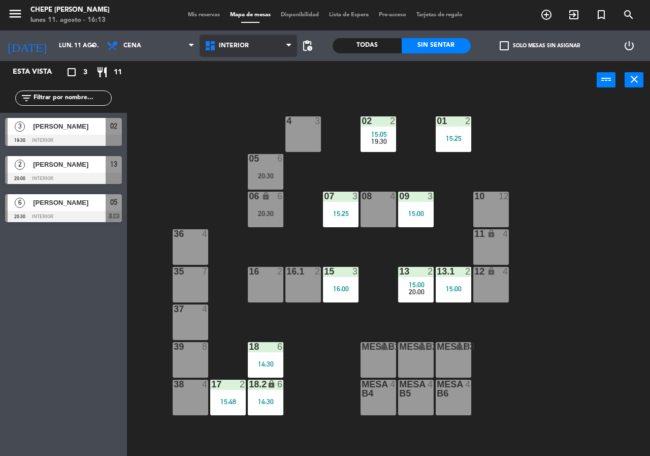
click at [253, 45] on span "Interior" at bounding box center [249, 46] width 98 height 22
click at [281, 66] on ng-component "menu Chepe [PERSON_NAME] lunes 11. agosto - 16:13 Mis reservas Mapa de mesas Di…" at bounding box center [325, 228] width 650 height 456
click at [491, 206] on div "10 12" at bounding box center [491, 209] width 36 height 36
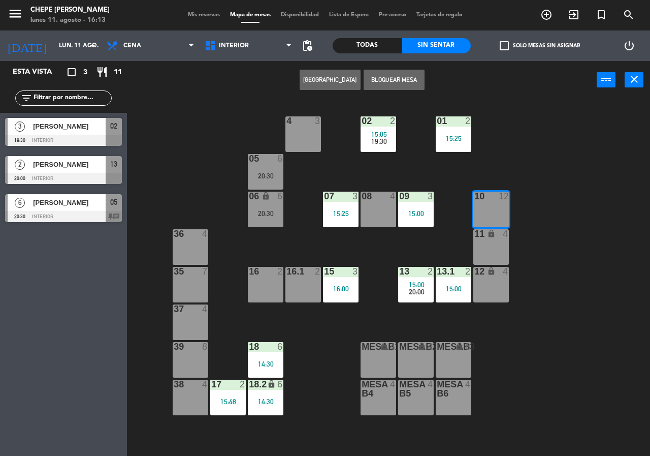
click at [337, 76] on button "[GEOGRAPHIC_DATA]" at bounding box center [330, 80] width 61 height 20
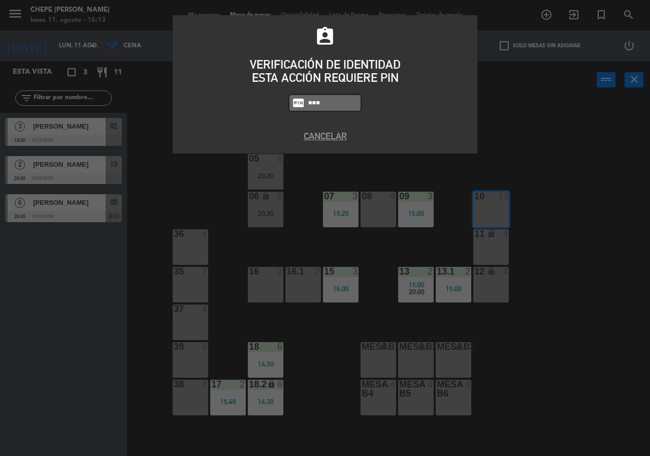
type input "5677"
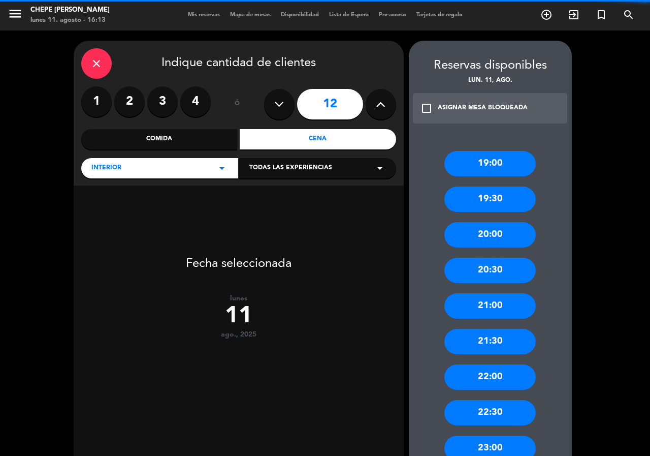
click at [383, 111] on button at bounding box center [381, 104] width 30 height 30
click at [369, 122] on div "close Indique cantidad de clientes 1 2 3 4 ó 13 Comida Cena Interior arrow_drop…" at bounding box center [239, 113] width 330 height 145
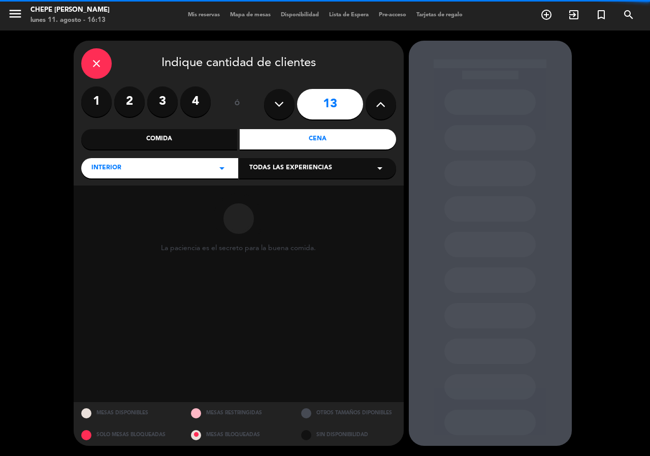
click at [371, 114] on button at bounding box center [381, 104] width 30 height 30
click at [376, 107] on icon at bounding box center [381, 103] width 10 height 15
click at [379, 105] on icon at bounding box center [381, 103] width 10 height 15
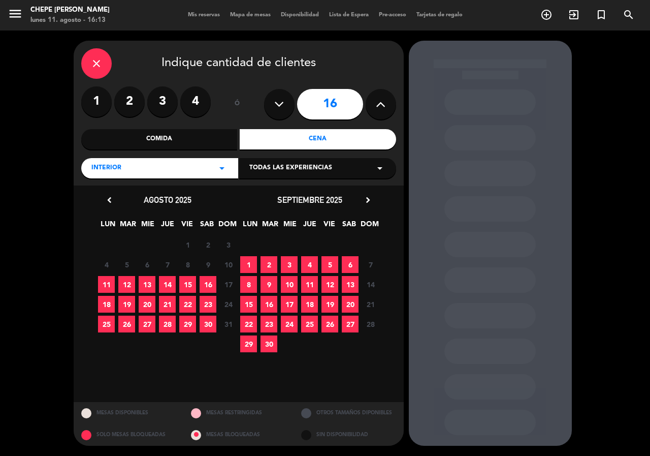
click at [384, 104] on icon at bounding box center [381, 103] width 10 height 15
click at [387, 101] on button at bounding box center [381, 104] width 30 height 30
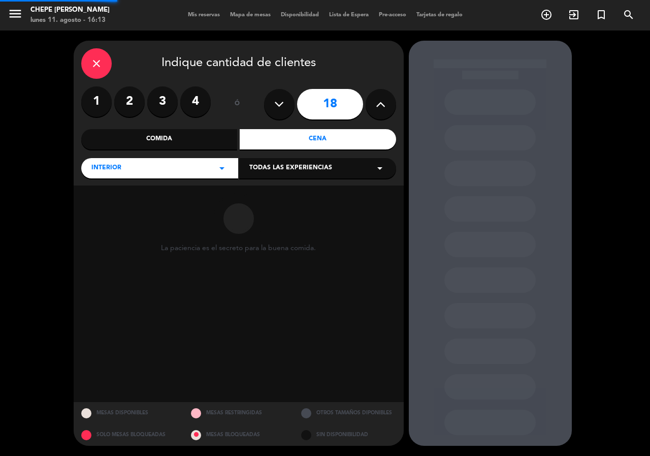
click at [381, 104] on icon at bounding box center [381, 103] width 10 height 15
click at [378, 108] on icon at bounding box center [381, 103] width 10 height 15
click at [382, 104] on icon at bounding box center [381, 103] width 10 height 15
click at [382, 110] on icon at bounding box center [381, 103] width 10 height 15
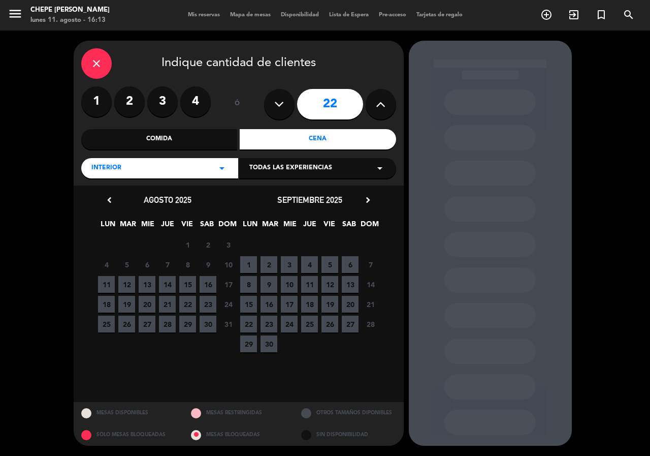
click at [390, 113] on button at bounding box center [381, 104] width 30 height 30
type input "23"
click at [380, 103] on icon at bounding box center [381, 103] width 10 height 15
click at [373, 108] on button at bounding box center [381, 104] width 30 height 30
click at [342, 90] on input "23" at bounding box center [330, 104] width 66 height 30
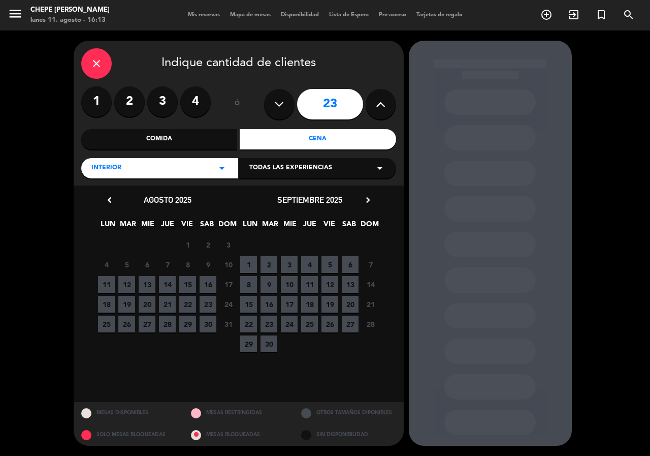
click at [98, 61] on icon "close" at bounding box center [96, 63] width 12 height 12
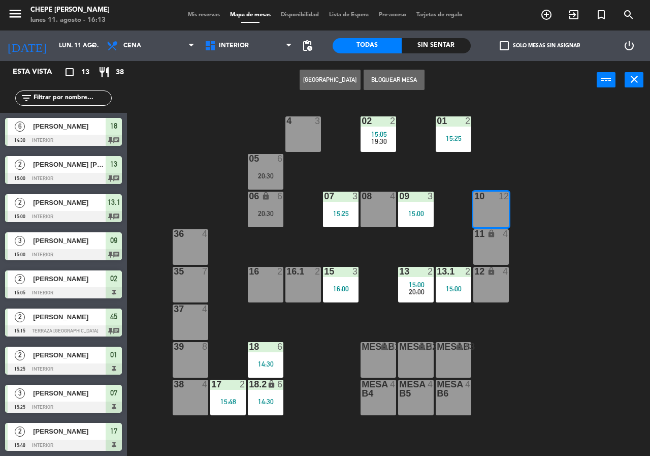
click at [300, 140] on div "4 3" at bounding box center [303, 134] width 36 height 36
click at [253, 109] on div "02 2 15:05 19:30 4 3 01 2 15:25 05 6 20:30 06 lock 6 20:30 07 3 15:25 09 3 15:0…" at bounding box center [392, 277] width 516 height 356
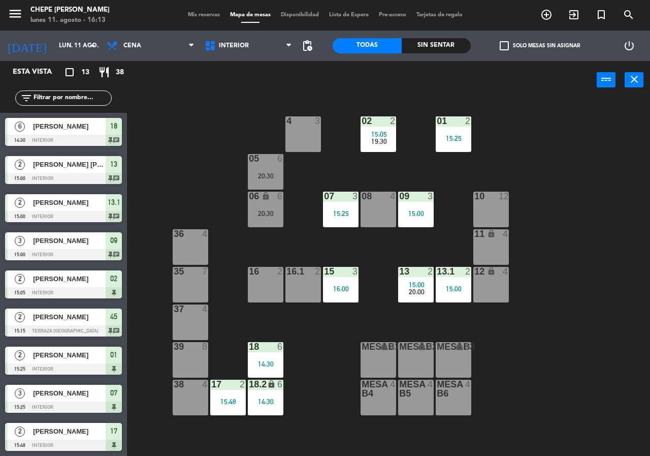
click at [308, 122] on div at bounding box center [303, 120] width 17 height 9
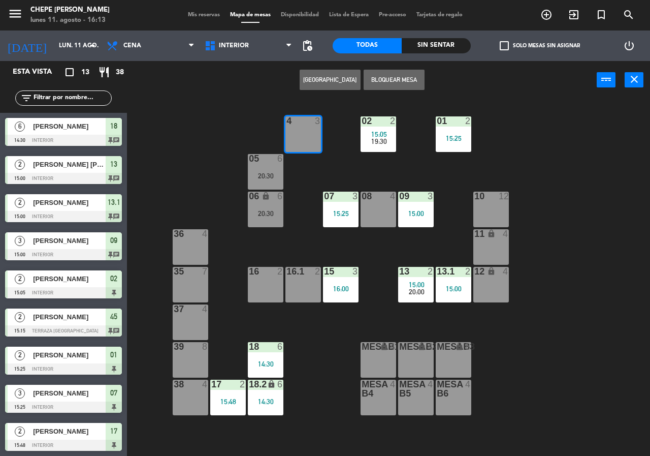
click at [324, 78] on button "[GEOGRAPHIC_DATA]" at bounding box center [330, 80] width 61 height 20
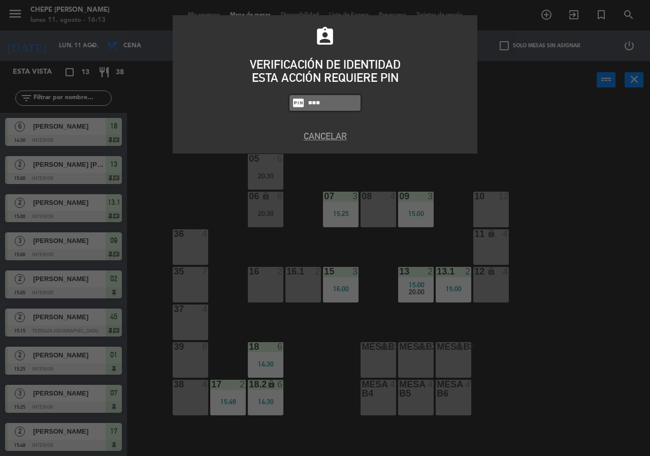
type input "5677"
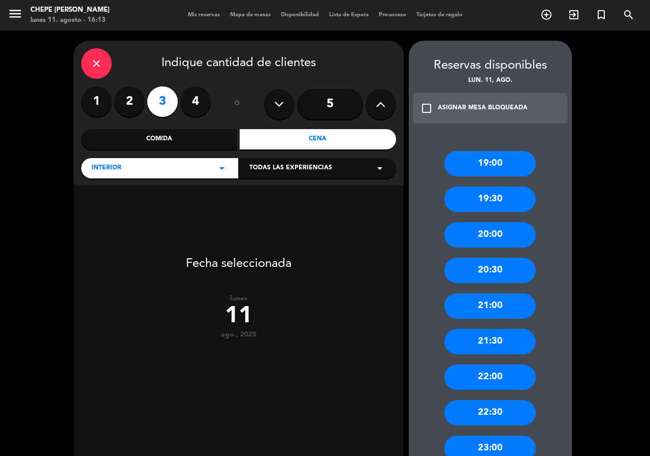
click at [127, 93] on label "2" at bounding box center [129, 101] width 30 height 30
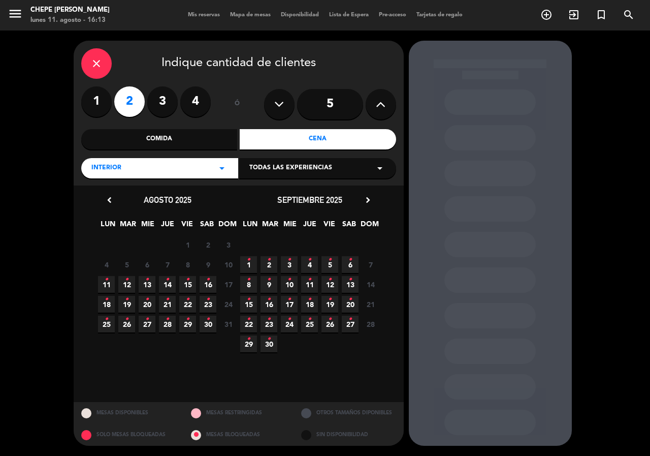
click at [107, 277] on icon "•" at bounding box center [107, 279] width 4 height 16
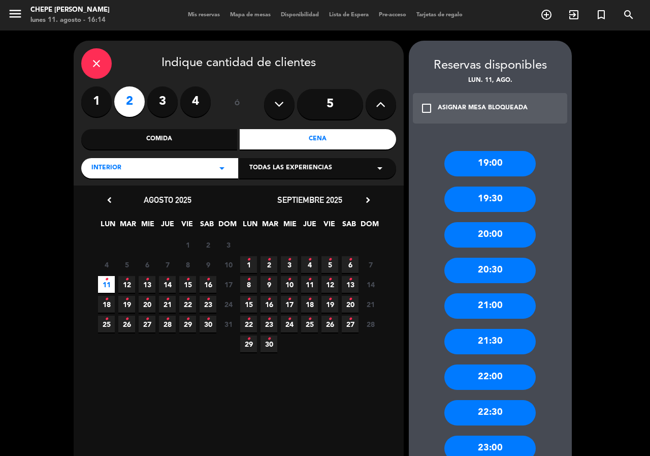
click at [513, 307] on div "21:00" at bounding box center [489, 305] width 91 height 25
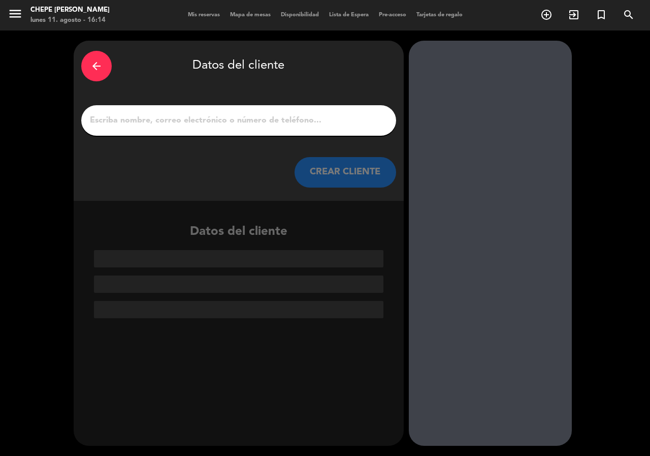
click at [268, 128] on div at bounding box center [238, 120] width 315 height 30
click at [319, 115] on input "1" at bounding box center [239, 120] width 300 height 14
type input "6"
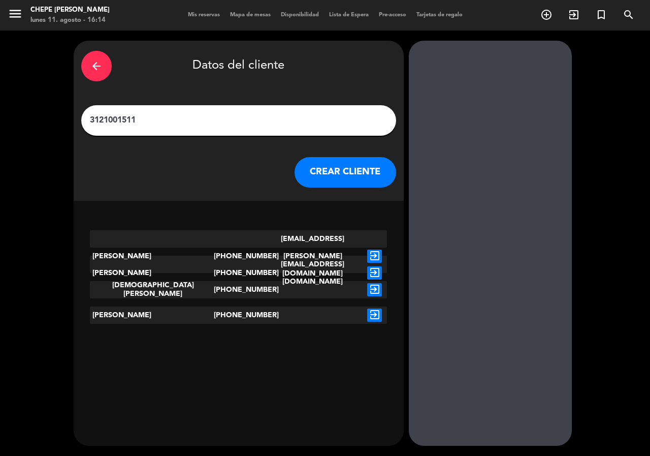
type input "3121001511"
click at [371, 266] on icon "exit_to_app" at bounding box center [374, 272] width 15 height 13
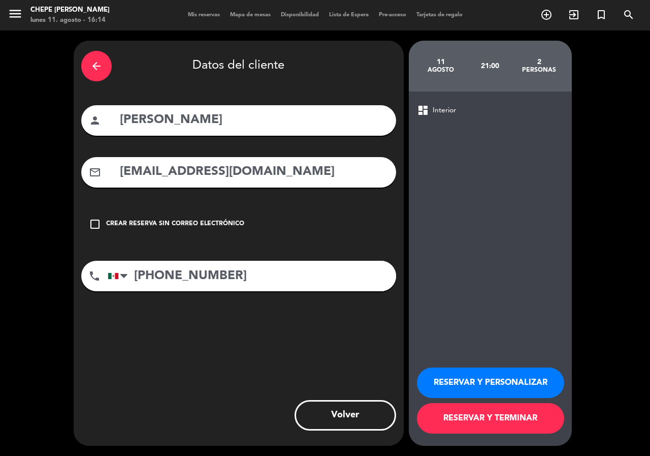
click at [537, 381] on button "RESERVAR Y PERSONALIZAR" at bounding box center [490, 382] width 147 height 30
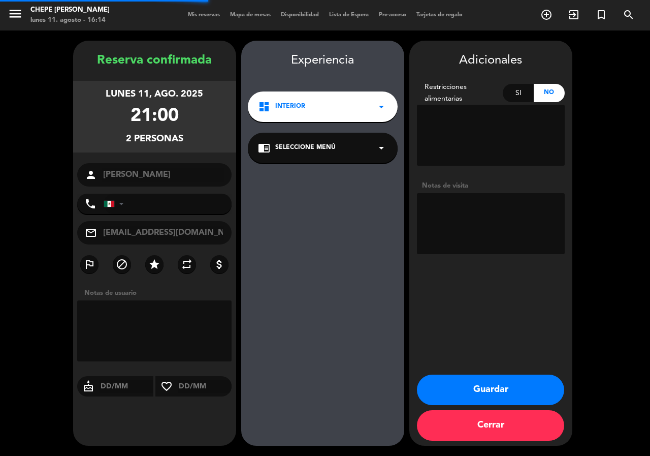
type input "[PHONE_NUMBER]"
click at [486, 203] on textarea at bounding box center [491, 223] width 148 height 61
type textarea "INTERIOR"
click at [486, 379] on button "Guardar" at bounding box center [490, 389] width 147 height 30
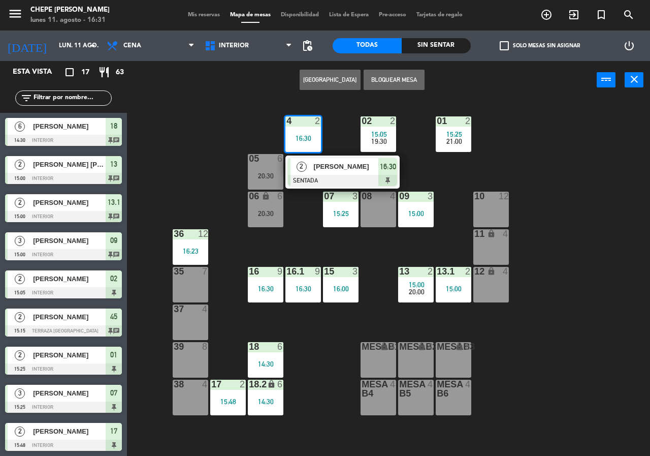
click at [175, 102] on div "02 2 15:05 19:30 4 2 16:30 2 [PERSON_NAME] SENTADA 16:30 01 2 15:25 21:00 05 6 …" at bounding box center [392, 277] width 516 height 356
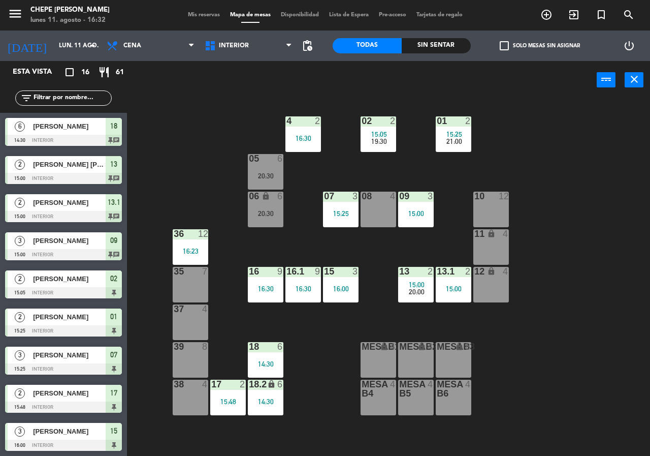
click at [194, 137] on div "02 2 15:05 19:30 4 2 16:30 01 2 15:25 21:00 05 6 20:30 06 lock 6 20:30 07 3 15:…" at bounding box center [392, 277] width 516 height 356
click at [161, 42] on span "Cena" at bounding box center [151, 46] width 98 height 22
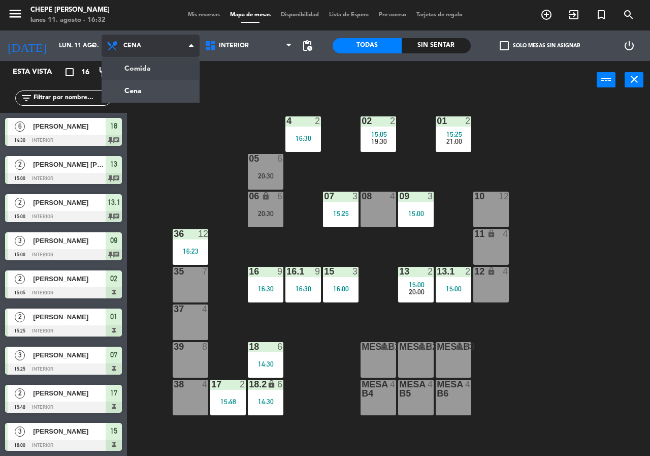
click at [158, 68] on ng-component "menu Chepe [PERSON_NAME] lunes 11. agosto - 16:32 Mis reservas Mapa de mesas Di…" at bounding box center [325, 228] width 650 height 456
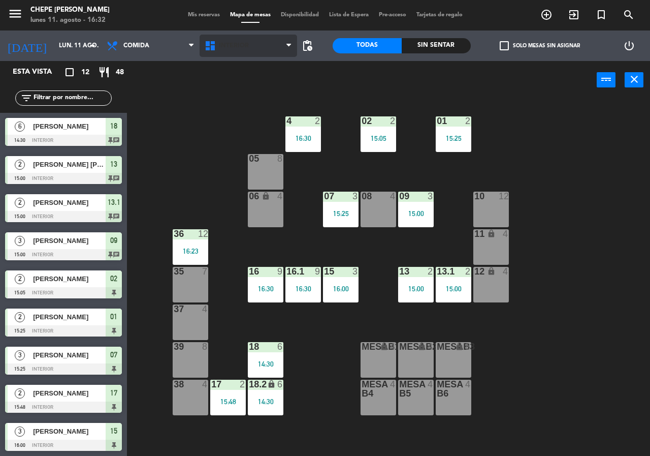
click at [236, 42] on span "Interior" at bounding box center [249, 46] width 98 height 22
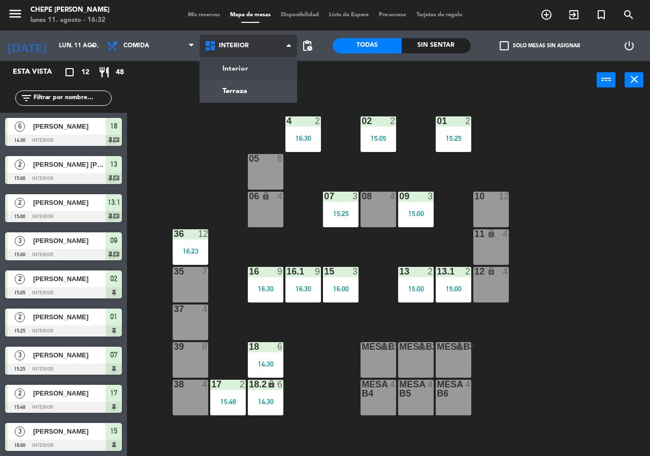
click at [234, 91] on ng-component "menu Chepe [PERSON_NAME] lunes 11. agosto - 16:32 Mis reservas Mapa de mesas Di…" at bounding box center [325, 228] width 650 height 456
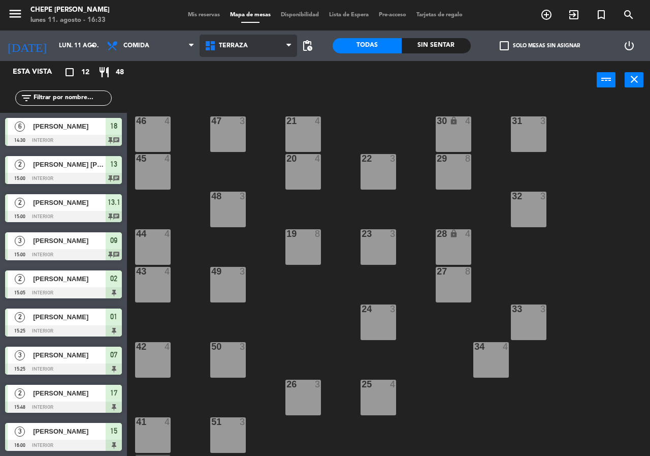
click at [244, 54] on span "Terraza" at bounding box center [249, 46] width 98 height 22
click at [239, 70] on ng-component "menu Chepe [PERSON_NAME] lunes 11. agosto - 16:33 Mis reservas Mapa de mesas Di…" at bounding box center [325, 228] width 650 height 456
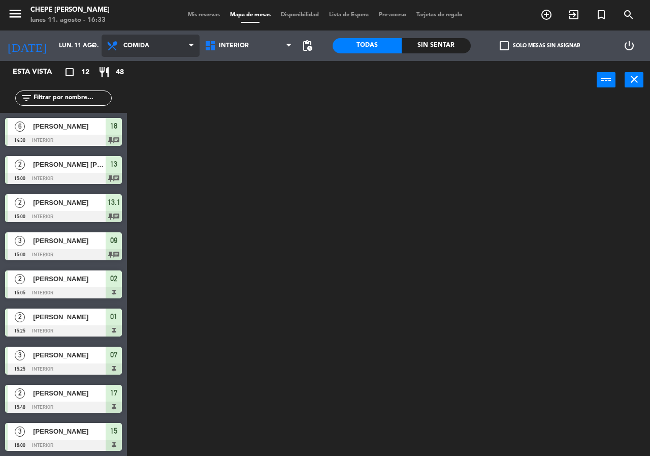
click at [149, 44] on span "Comida" at bounding box center [136, 45] width 26 height 7
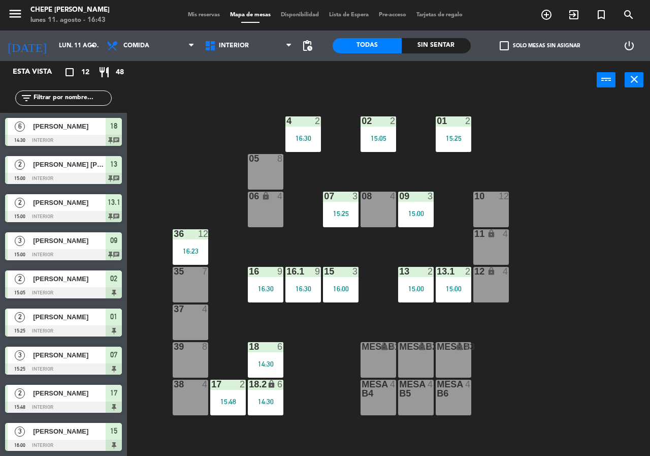
click at [221, 140] on div "02 2 15:05 4 2 16:30 01 2 15:25 05 8 06 lock 4 07 3 15:25 09 3 15:00 10 12 08 4…" at bounding box center [392, 277] width 516 height 356
click at [151, 92] on div "power_input close" at bounding box center [362, 80] width 470 height 39
click at [137, 56] on span "Comida" at bounding box center [151, 46] width 98 height 22
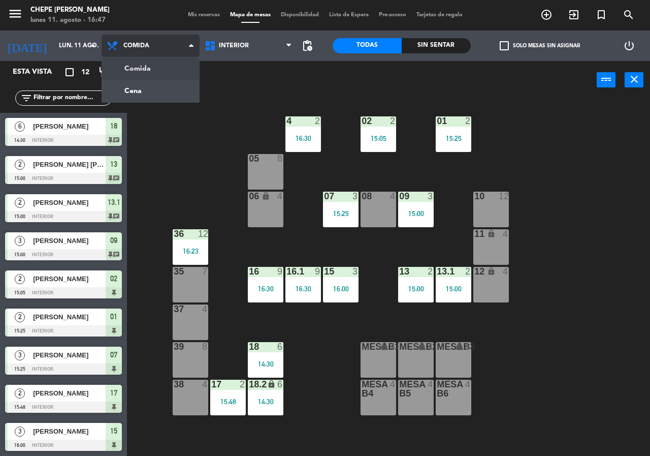
click at [165, 87] on ng-component "menu Chepe [PERSON_NAME] lunes 11. agosto - 16:47 Mis reservas Mapa de mesas Di…" at bounding box center [325, 228] width 650 height 456
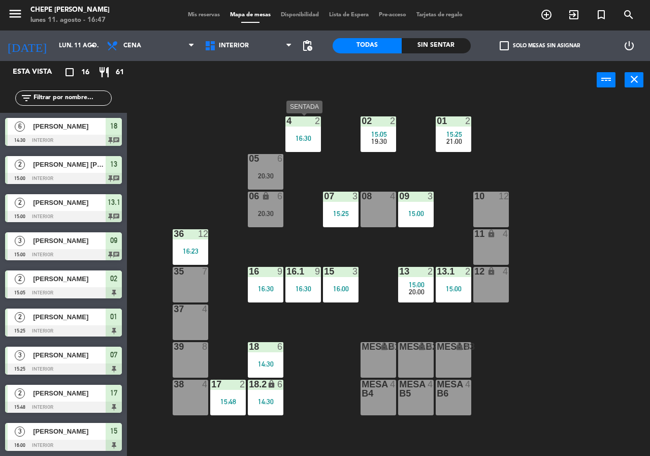
click at [315, 128] on div "4 2 16:30" at bounding box center [303, 134] width 36 height 36
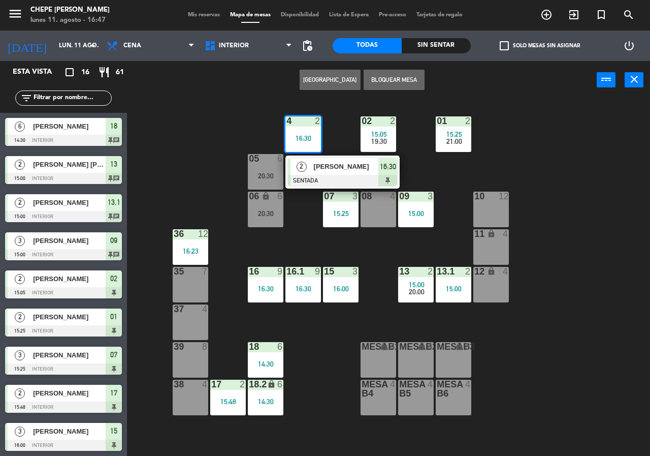
click at [332, 81] on button "[GEOGRAPHIC_DATA]" at bounding box center [330, 80] width 61 height 20
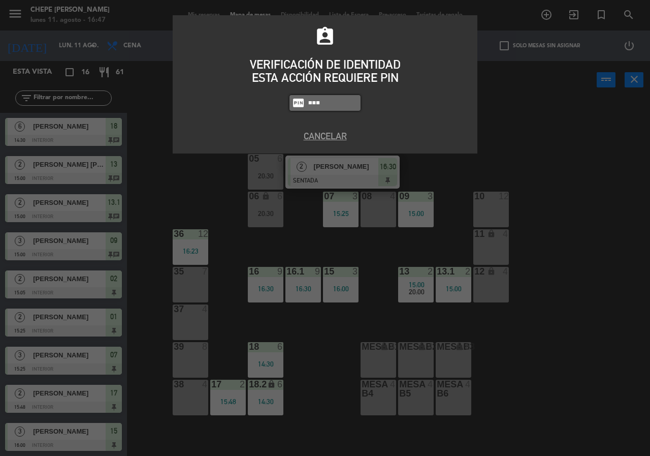
type input "5677"
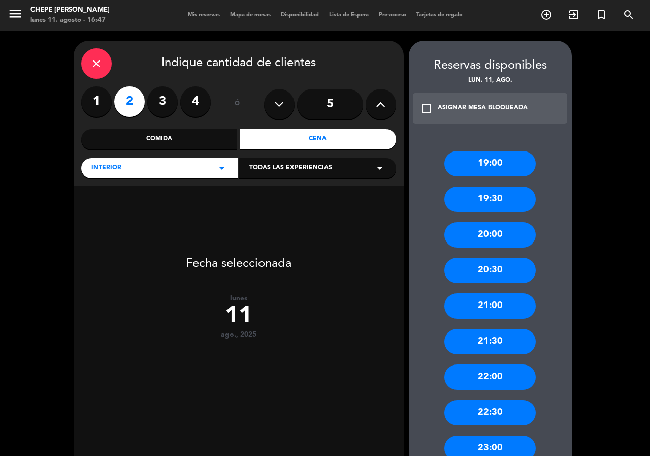
click at [479, 269] on div "20:30" at bounding box center [489, 269] width 91 height 25
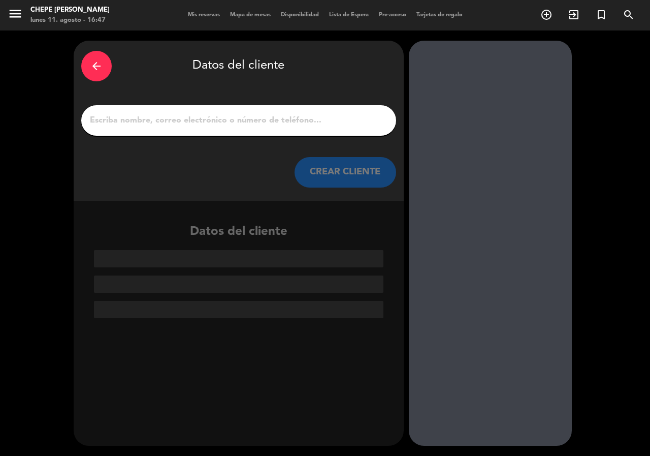
click at [291, 122] on input "1" at bounding box center [239, 120] width 300 height 14
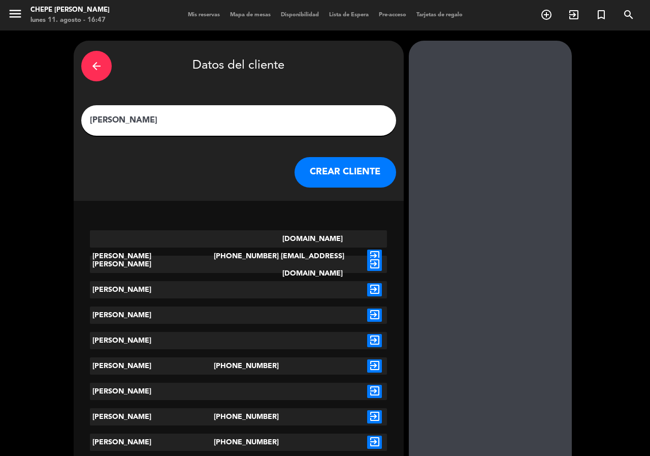
type input "[PERSON_NAME]"
click at [374, 249] on icon "exit_to_app" at bounding box center [374, 255] width 15 height 13
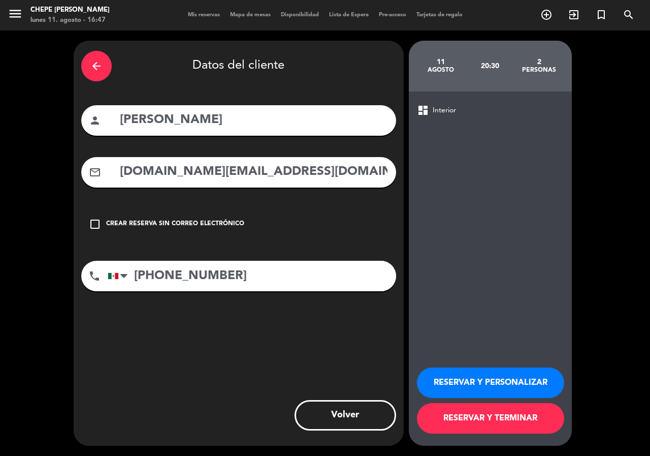
click at [475, 375] on button "RESERVAR Y PERSONALIZAR" at bounding box center [490, 382] width 147 height 30
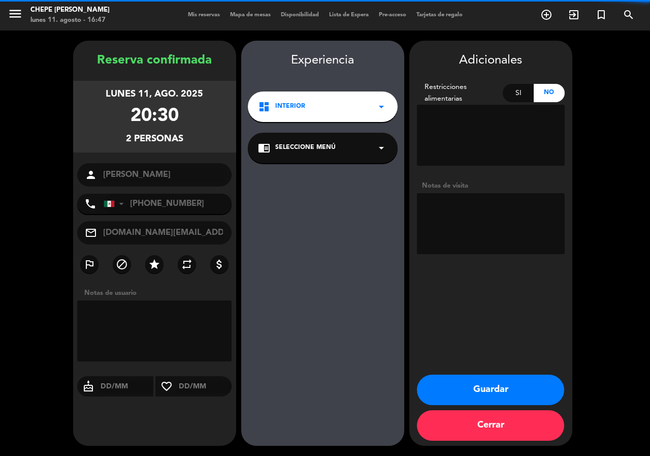
click at [482, 233] on textarea at bounding box center [491, 223] width 148 height 61
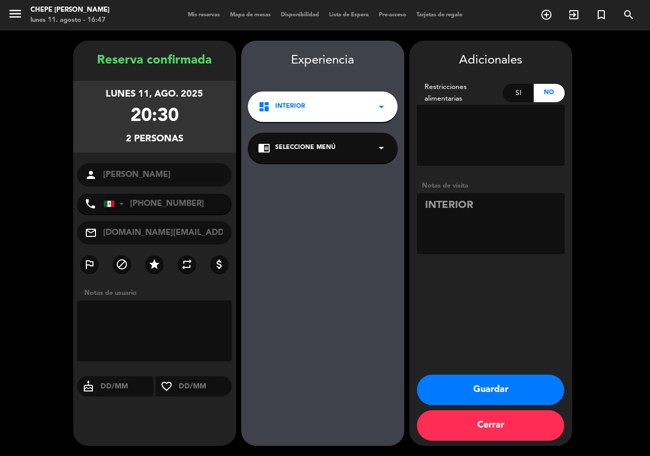
type textarea "INTERIOR"
click at [505, 391] on button "Guardar" at bounding box center [490, 389] width 147 height 30
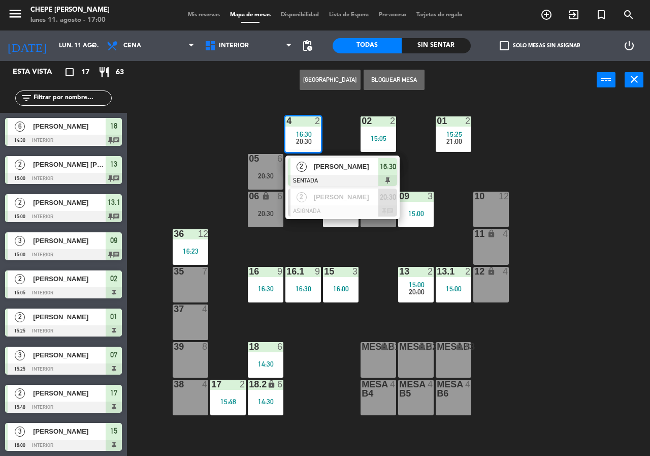
click at [630, 271] on div "02 2 15:05 4 2 16:30 20:30 2 [PERSON_NAME] SENTADA 16:30 2 [PERSON_NAME] ASIGNA…" at bounding box center [392, 277] width 516 height 356
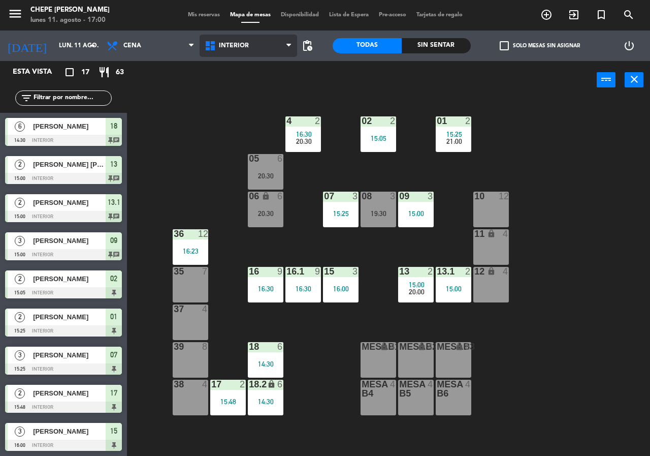
click at [266, 46] on span "Interior" at bounding box center [249, 46] width 98 height 22
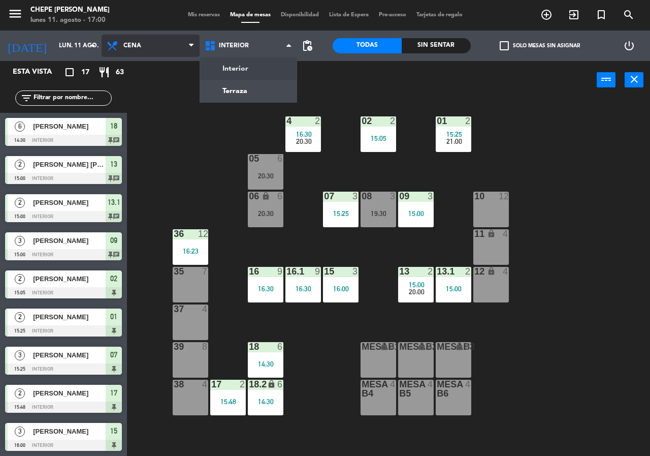
click at [154, 46] on span "Cena" at bounding box center [151, 46] width 98 height 22
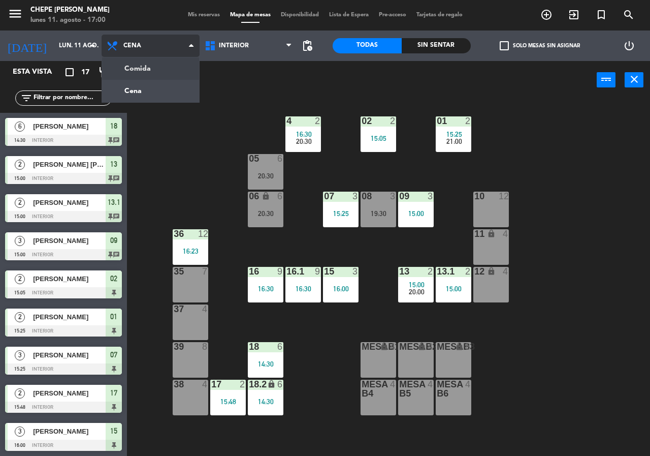
click at [155, 70] on ng-component "menu Chepe [PERSON_NAME] lunes 11. agosto - 17:00 Mis reservas Mapa de mesas Di…" at bounding box center [325, 228] width 650 height 456
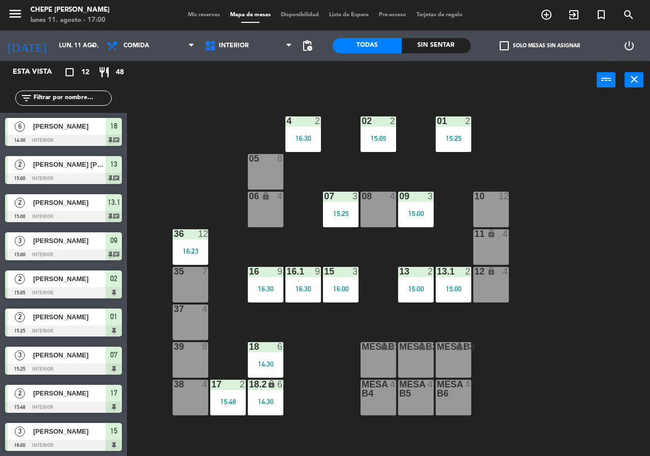
click at [482, 132] on div "02 2 15:05 4 2 16:30 01 2 15:25 05 8 06 lock 4 07 3 15:25 09 3 15:00 10 12 08 4…" at bounding box center [392, 277] width 516 height 356
click at [457, 131] on div "01 2 15:25" at bounding box center [454, 134] width 36 height 36
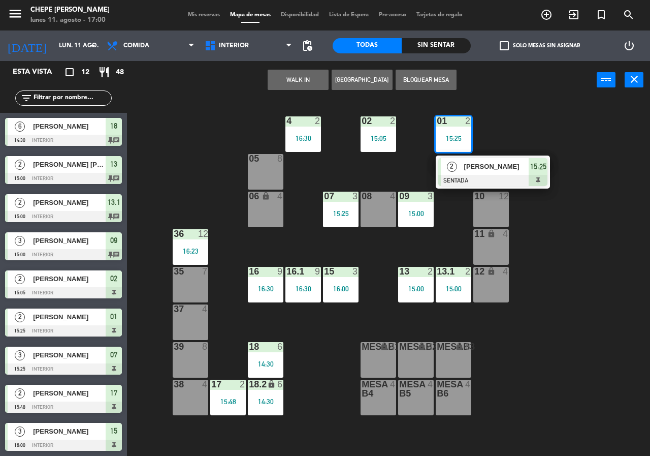
click at [465, 170] on span "[PERSON_NAME]" at bounding box center [496, 166] width 65 height 11
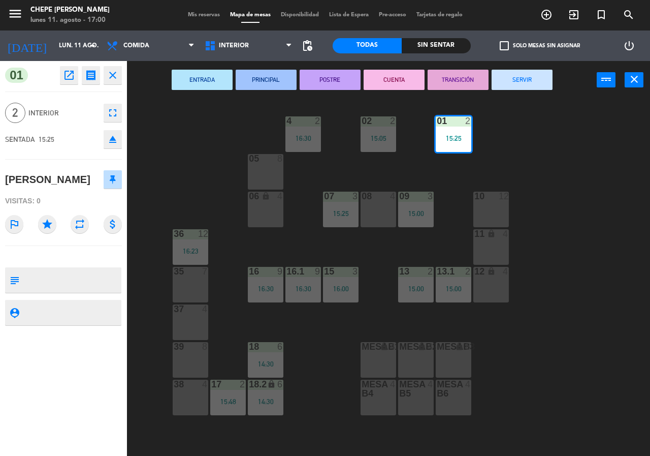
click at [516, 80] on button "SERVIR" at bounding box center [522, 80] width 61 height 20
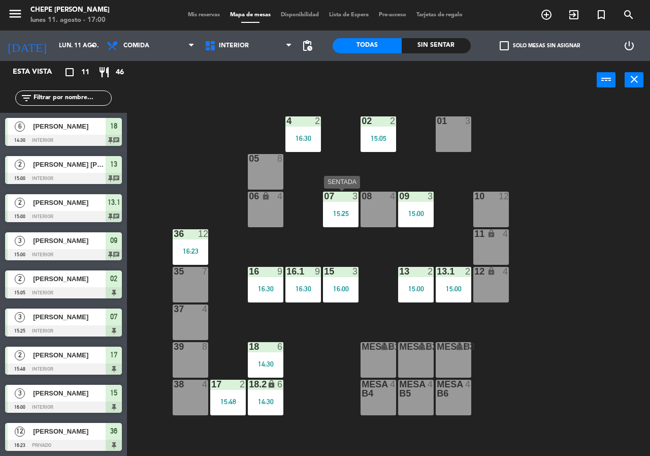
click at [350, 209] on div "15:25" at bounding box center [341, 213] width 36 height 8
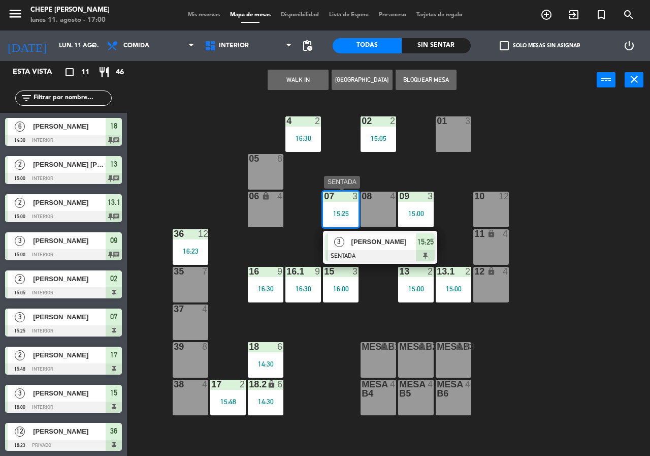
drag, startPoint x: 372, startPoint y: 249, endPoint x: 397, endPoint y: 222, distance: 36.7
click at [373, 250] on div "3 [PERSON_NAME] SENTADA 15:25" at bounding box center [379, 247] width 129 height 33
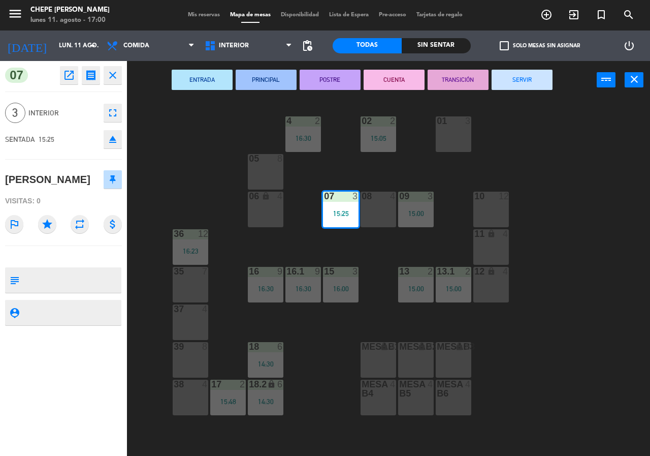
click at [531, 85] on button "SERVIR" at bounding box center [522, 80] width 61 height 20
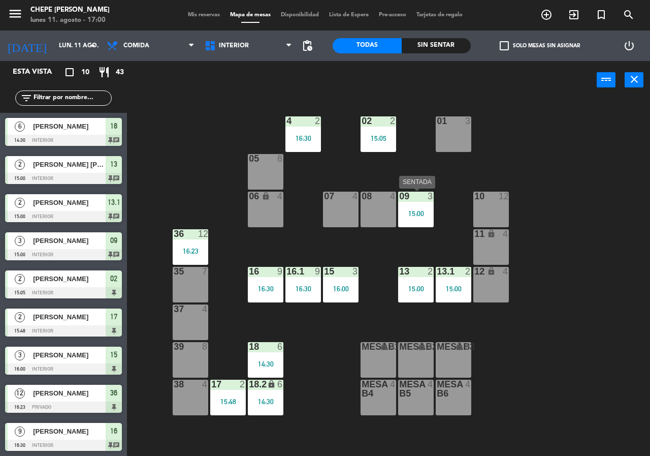
click at [418, 209] on div "15:00" at bounding box center [416, 213] width 36 height 8
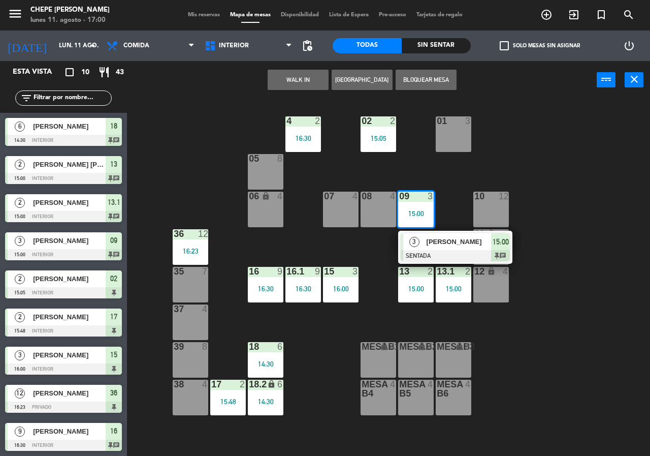
click at [420, 234] on div "3" at bounding box center [414, 241] width 22 height 17
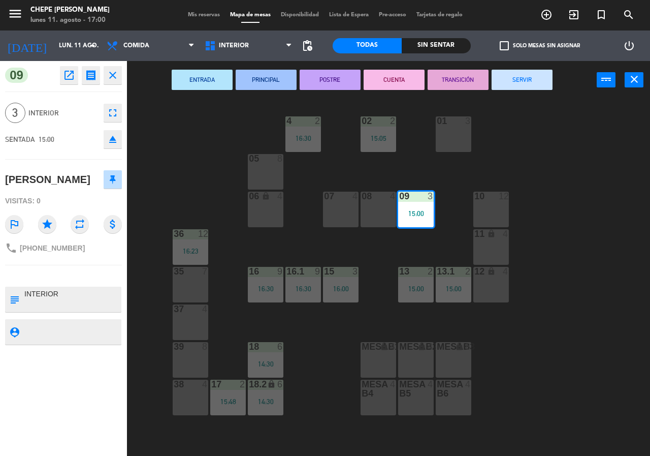
click at [530, 83] on button "SERVIR" at bounding box center [522, 80] width 61 height 20
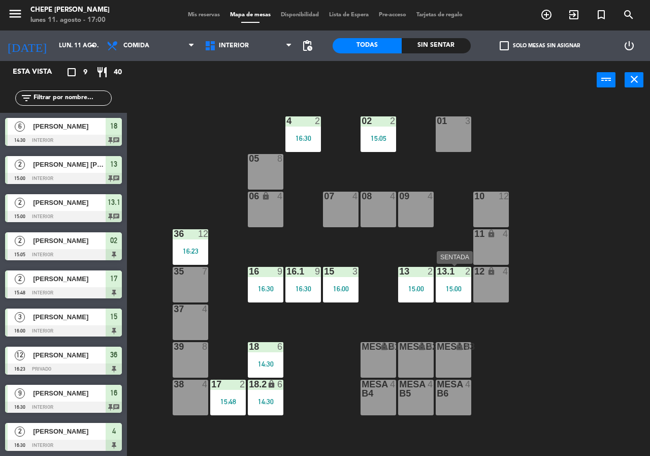
click at [477, 276] on div "12" at bounding box center [474, 272] width 17 height 10
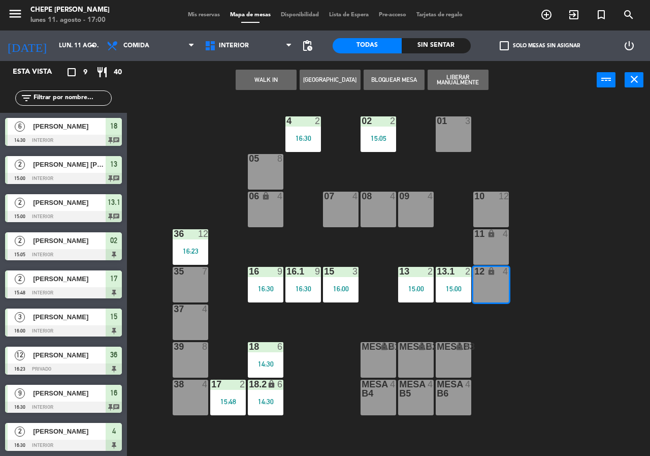
click at [594, 267] on div "02 2 15:05 4 2 16:30 01 3 05 8 06 lock 4 07 4 09 4 10 12 08 4 11 lock 4 36 12 1…" at bounding box center [392, 277] width 516 height 356
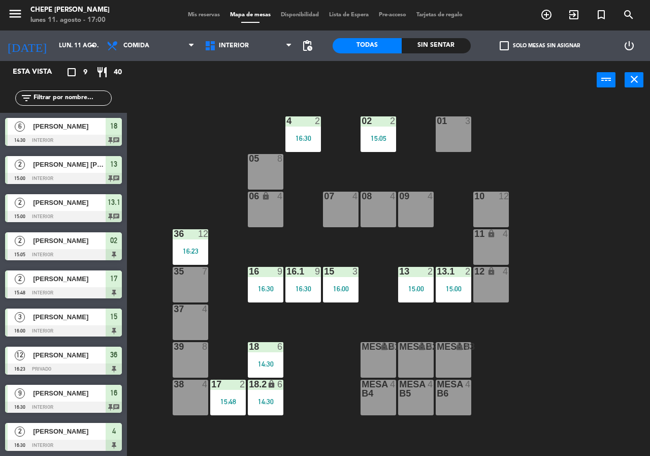
click at [456, 288] on div "15:00" at bounding box center [454, 288] width 36 height 7
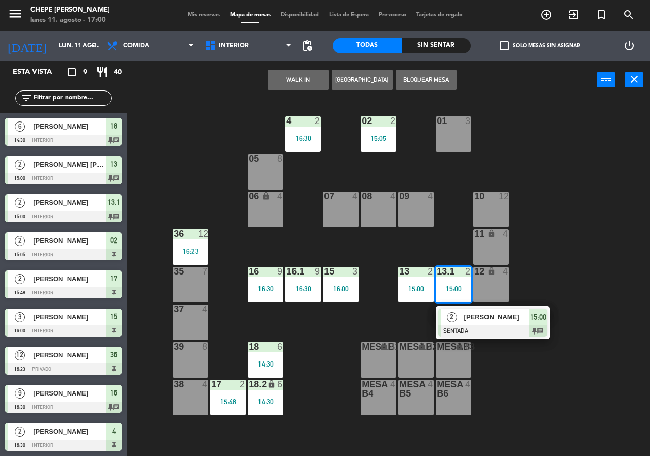
click at [454, 323] on div "2" at bounding box center [452, 316] width 22 height 17
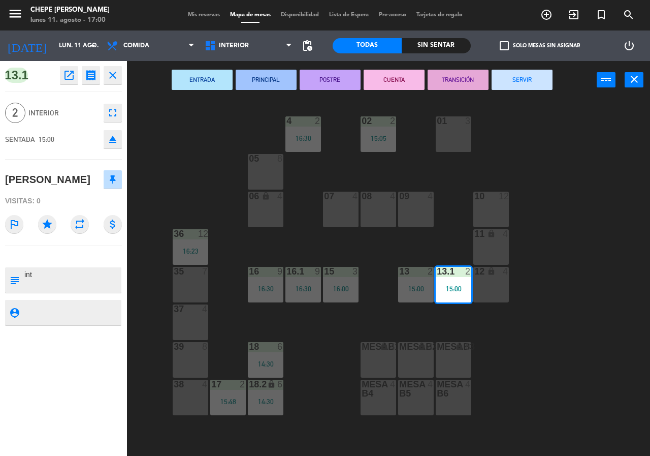
click at [507, 85] on button "SERVIR" at bounding box center [522, 80] width 61 height 20
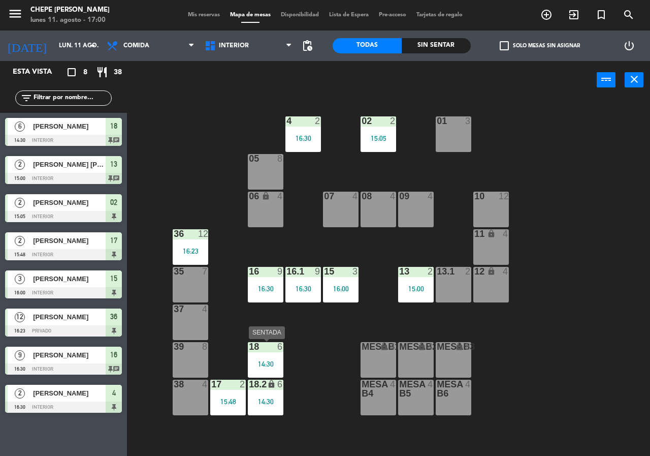
click at [274, 351] on div "18 6" at bounding box center [266, 347] width 36 height 10
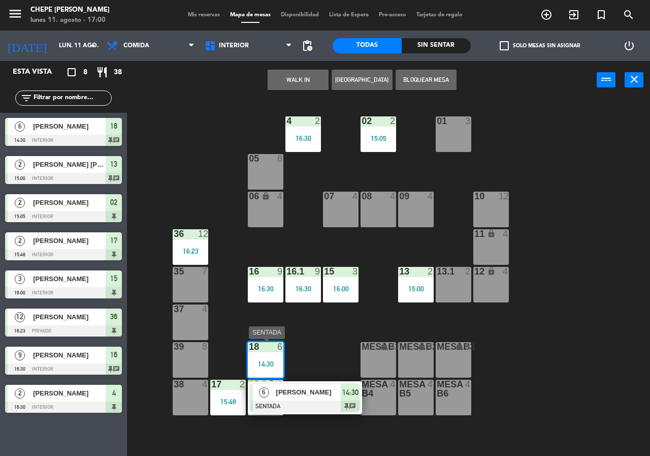
click at [324, 392] on span "[PERSON_NAME]" at bounding box center [308, 391] width 65 height 11
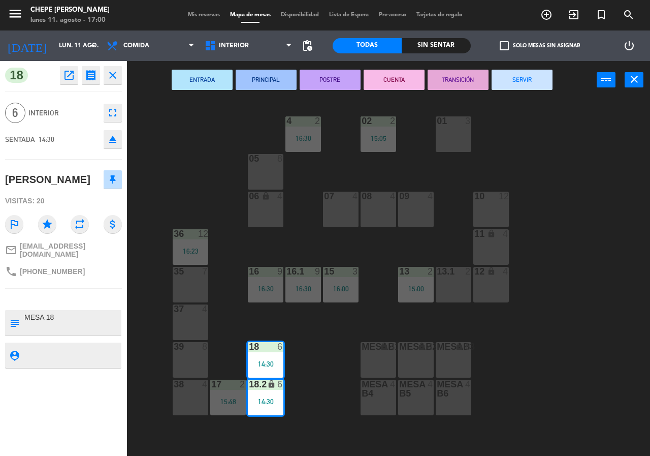
click at [519, 87] on button "SERVIR" at bounding box center [522, 80] width 61 height 20
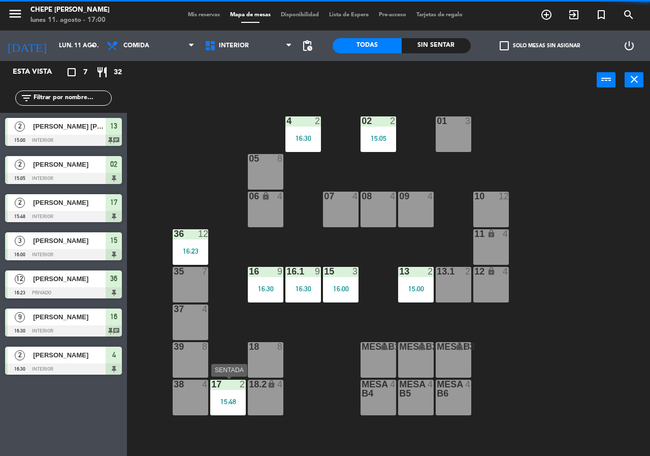
click at [229, 409] on div "17 2 15:48" at bounding box center [228, 397] width 36 height 36
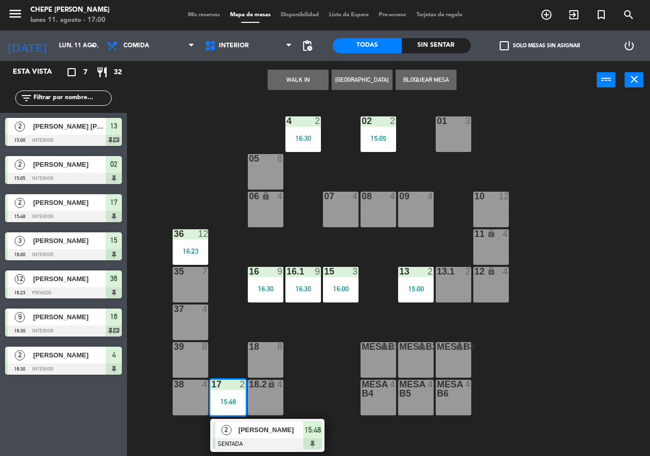
drag, startPoint x: 256, startPoint y: 426, endPoint x: 270, endPoint y: 403, distance: 26.4
click at [256, 427] on div "2 [PERSON_NAME] SENTADA 15:48" at bounding box center [267, 434] width 129 height 33
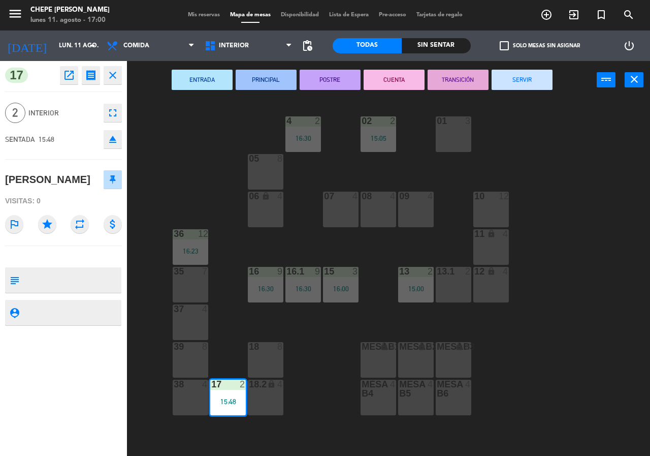
click at [532, 82] on button "SERVIR" at bounding box center [522, 80] width 61 height 20
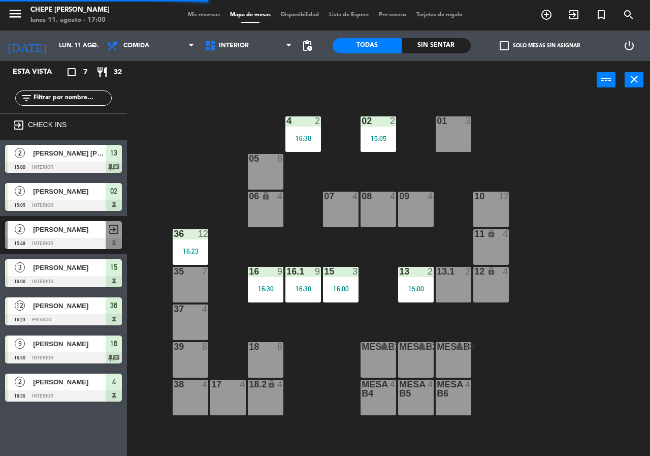
click at [190, 251] on div "16:23" at bounding box center [191, 250] width 36 height 7
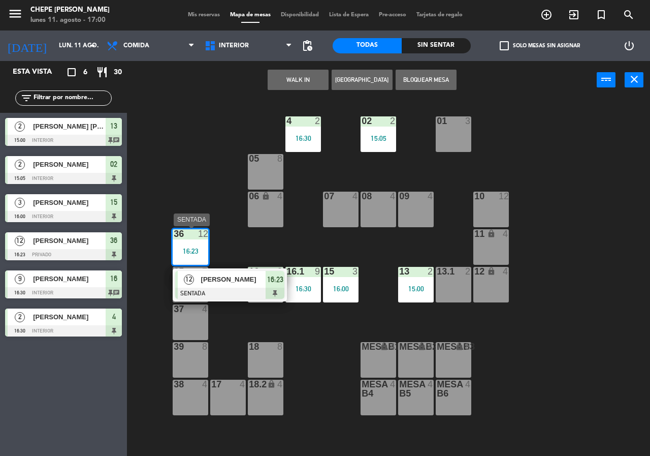
click at [199, 281] on div "12" at bounding box center [189, 279] width 22 height 17
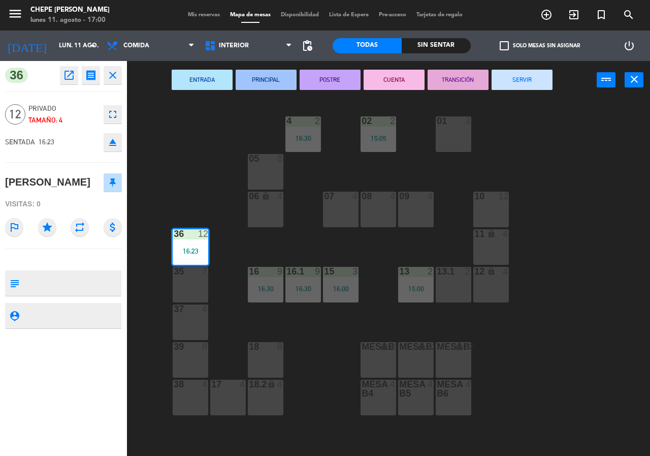
drag, startPoint x: 194, startPoint y: 284, endPoint x: 194, endPoint y: 319, distance: 34.5
click at [194, 289] on div "35 7" at bounding box center [191, 285] width 36 height 36
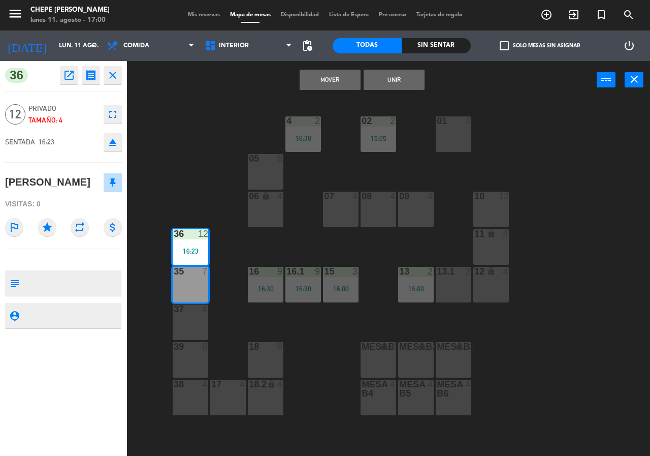
drag, startPoint x: 194, startPoint y: 321, endPoint x: 193, endPoint y: 337, distance: 15.8
click at [194, 323] on div "37 4" at bounding box center [191, 322] width 36 height 36
click at [394, 78] on button "Unir" at bounding box center [394, 80] width 61 height 20
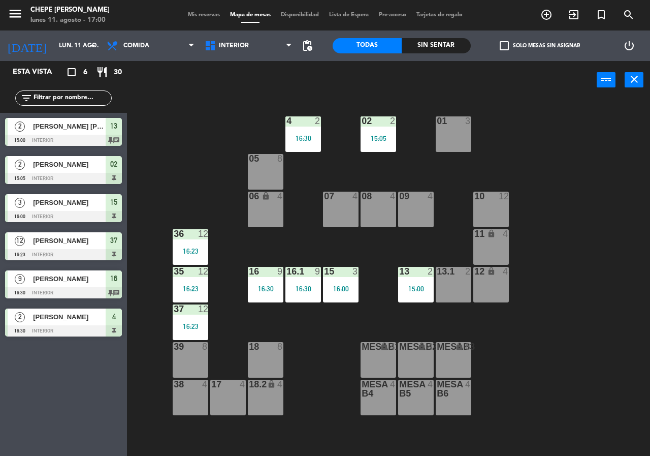
click at [505, 182] on div "02 2 15:05 4 2 16:30 01 3 05 8 06 lock 4 07 4 09 4 10 12 08 4 11 lock 4 36 12 1…" at bounding box center [392, 277] width 516 height 356
drag, startPoint x: 607, startPoint y: 276, endPoint x: 614, endPoint y: 282, distance: 9.0
click at [607, 277] on div "02 2 15:05 4 2 16:30 01 3 05 8 06 lock 4 07 4 09 4 10 12 08 4 11 lock 4 36 12 1…" at bounding box center [392, 277] width 516 height 356
click at [588, 218] on div "02 2 15:05 4 2 16:30 01 3 05 8 06 lock 4 07 4 09 4 10 12 08 4 11 lock 4 36 12 1…" at bounding box center [392, 277] width 516 height 356
click at [58, 50] on input "lun. 11 ago." at bounding box center [94, 45] width 81 height 17
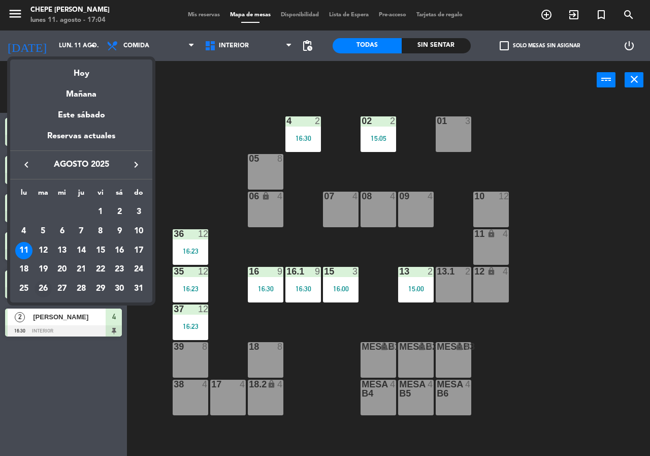
click at [43, 287] on div "26" at bounding box center [43, 288] width 17 height 17
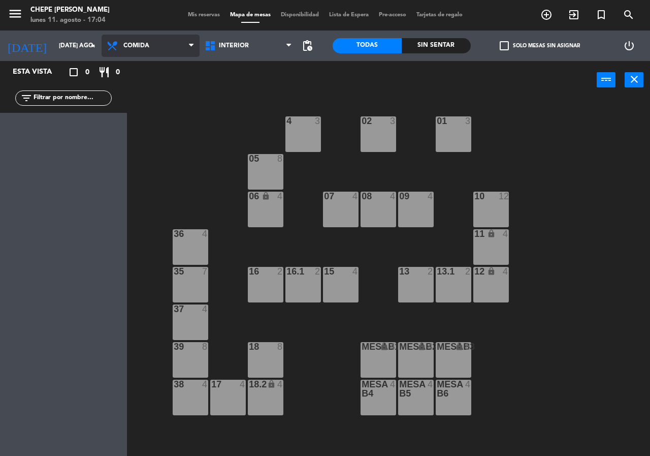
drag, startPoint x: 147, startPoint y: 50, endPoint x: 147, endPoint y: 68, distance: 17.8
click at [146, 50] on span "Comida" at bounding box center [151, 46] width 98 height 22
click at [221, 84] on div "power_input close" at bounding box center [362, 80] width 470 height 39
click at [142, 46] on span "Comida" at bounding box center [136, 45] width 26 height 7
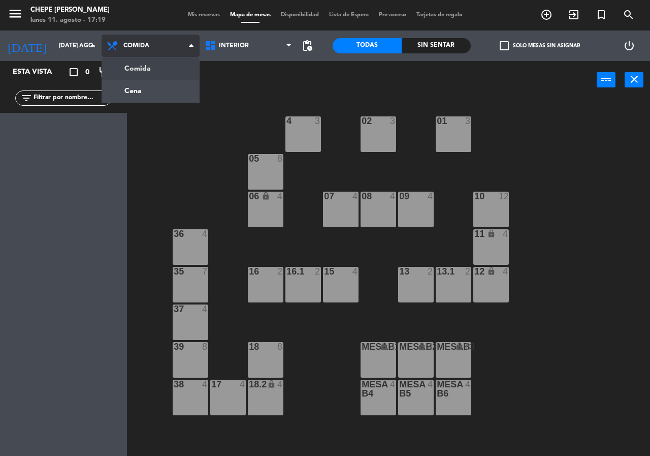
click at [131, 92] on ng-component "menu Chepe [PERSON_NAME] lunes 11. agosto - 17:19 Mis reservas Mapa de mesas Di…" at bounding box center [325, 228] width 650 height 456
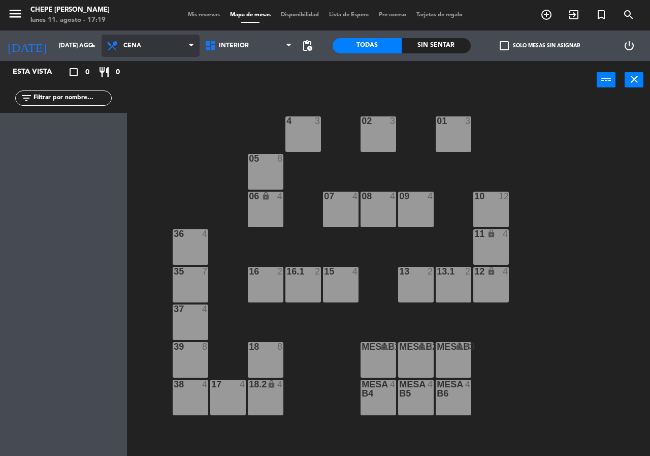
click at [138, 45] on span "Cena" at bounding box center [132, 45] width 18 height 7
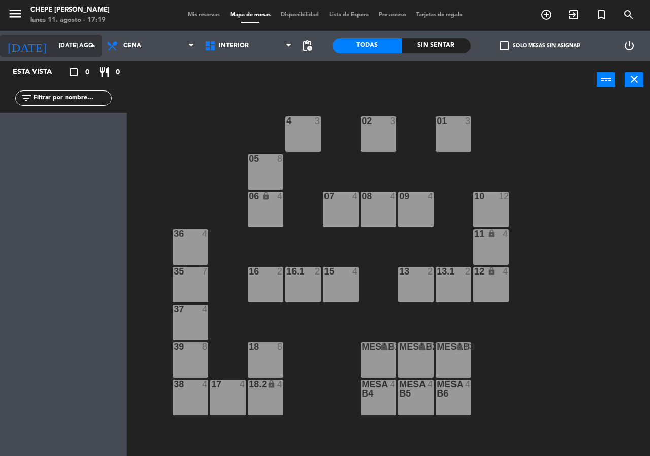
click at [54, 43] on input "[DATE] ago." at bounding box center [94, 45] width 81 height 17
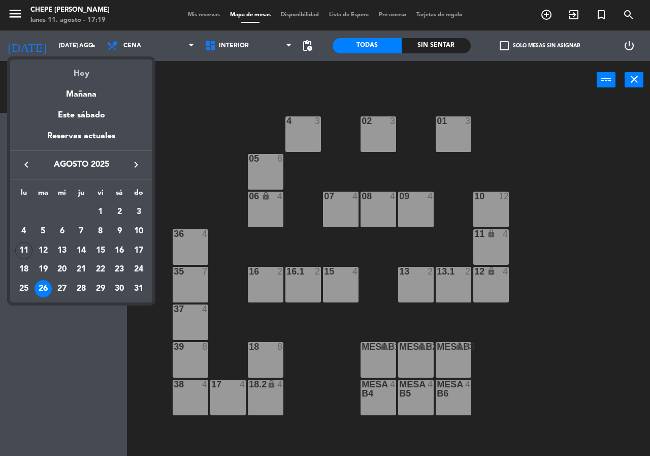
click at [73, 70] on div "Hoy" at bounding box center [81, 69] width 142 height 21
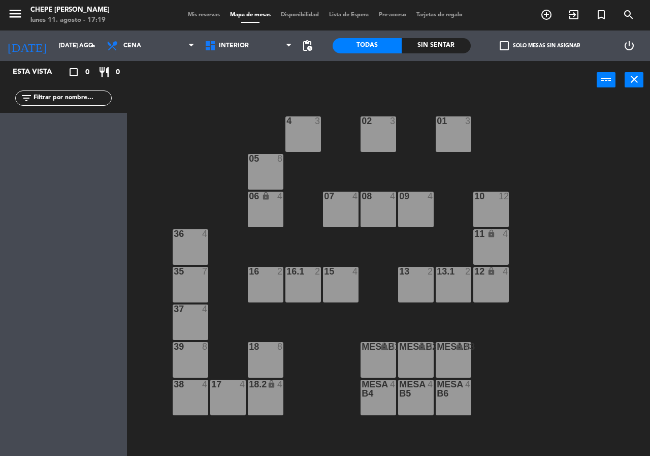
type input "lun. 11 ago."
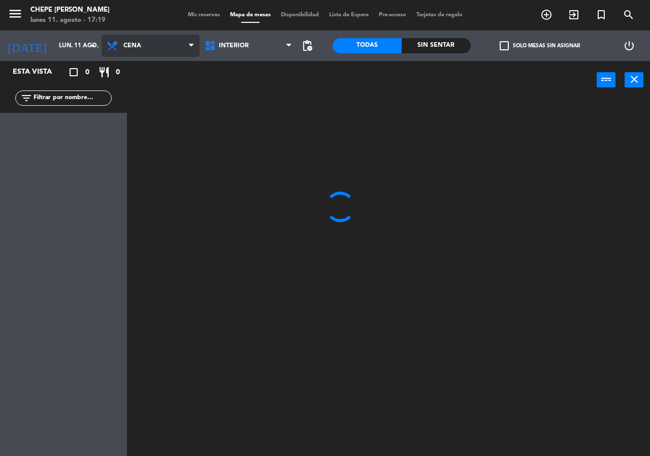
click at [132, 54] on span "Cena" at bounding box center [151, 46] width 98 height 22
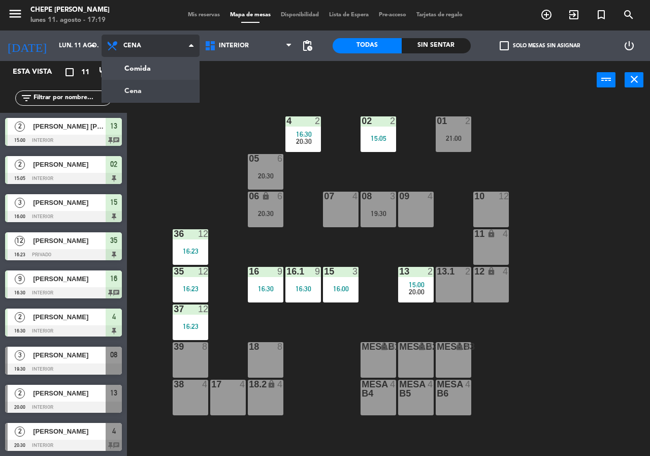
click at [145, 67] on ng-component "menu Chepe [PERSON_NAME] lunes 11. agosto - 17:19 Mis reservas Mapa de mesas Di…" at bounding box center [325, 228] width 650 height 456
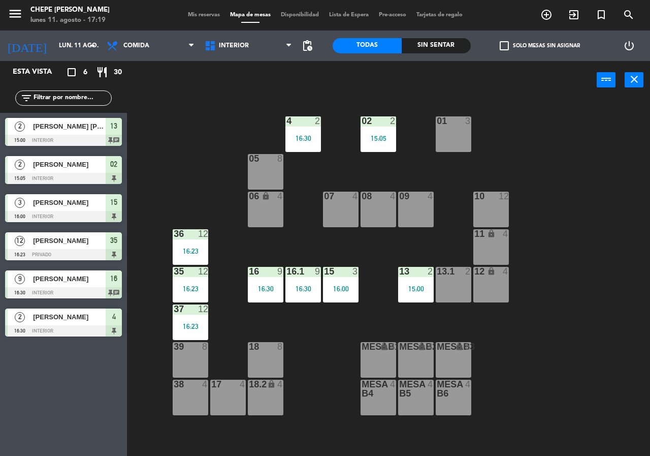
click at [335, 289] on div "16:00" at bounding box center [341, 288] width 36 height 7
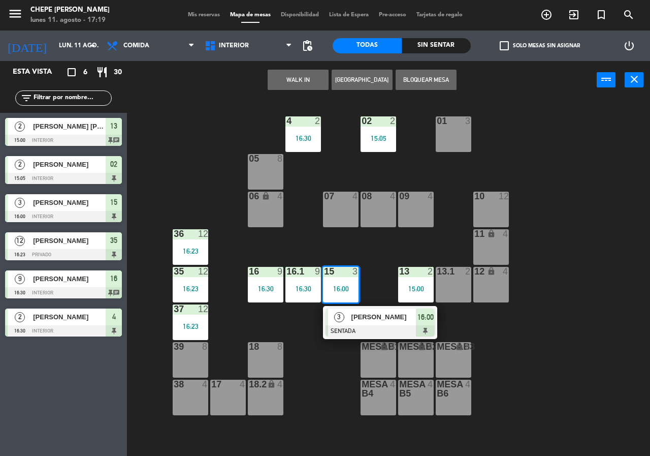
click at [354, 321] on span "[PERSON_NAME]" at bounding box center [383, 316] width 65 height 11
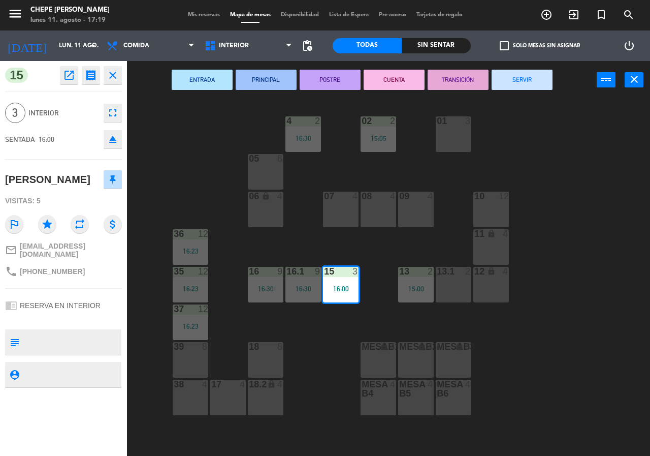
click at [534, 78] on button "SERVIR" at bounding box center [522, 80] width 61 height 20
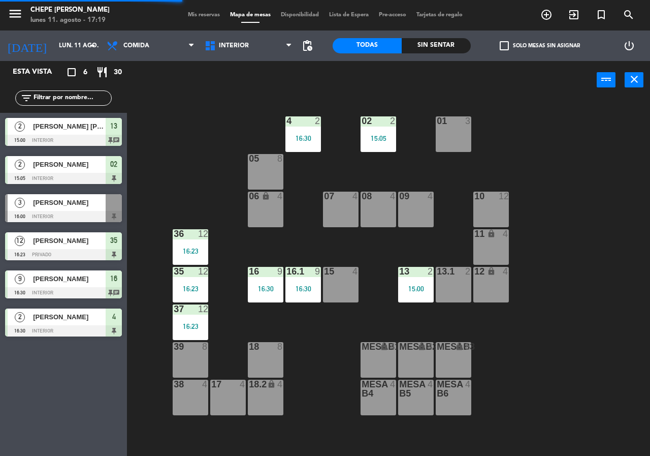
click at [422, 283] on div "13 2 15:00" at bounding box center [416, 285] width 36 height 36
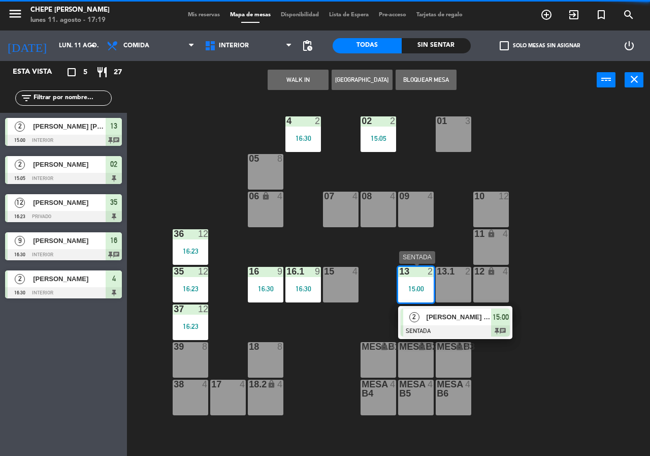
click at [435, 313] on span "[PERSON_NAME] [PERSON_NAME]" at bounding box center [459, 316] width 65 height 11
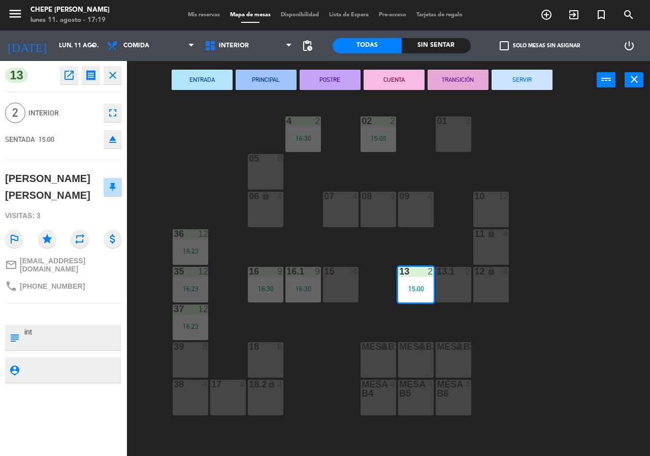
click at [518, 74] on button "SERVIR" at bounding box center [522, 80] width 61 height 20
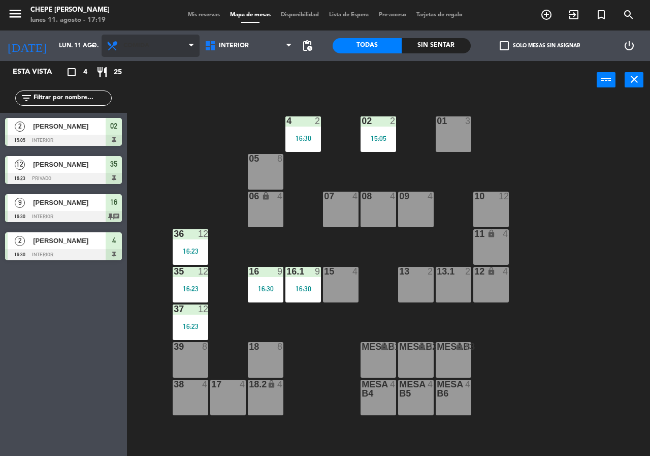
click at [135, 49] on span "Comida" at bounding box center [151, 46] width 98 height 22
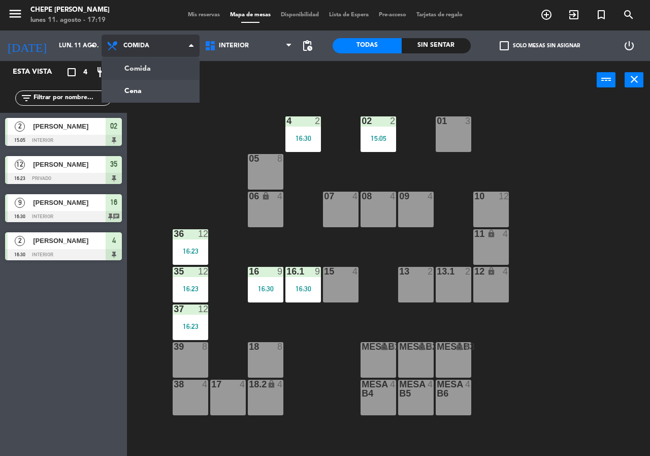
click at [142, 89] on ng-component "menu Chepe [PERSON_NAME] lunes 11. agosto - 17:19 Mis reservas Mapa de mesas Di…" at bounding box center [325, 228] width 650 height 456
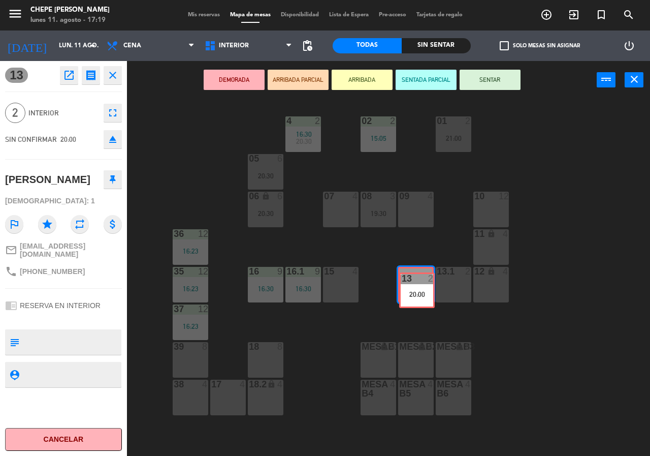
drag, startPoint x: 418, startPoint y: 274, endPoint x: 427, endPoint y: 292, distance: 19.8
click at [427, 292] on div "13 2 20:00 13 2 20:00" at bounding box center [416, 285] width 36 height 36
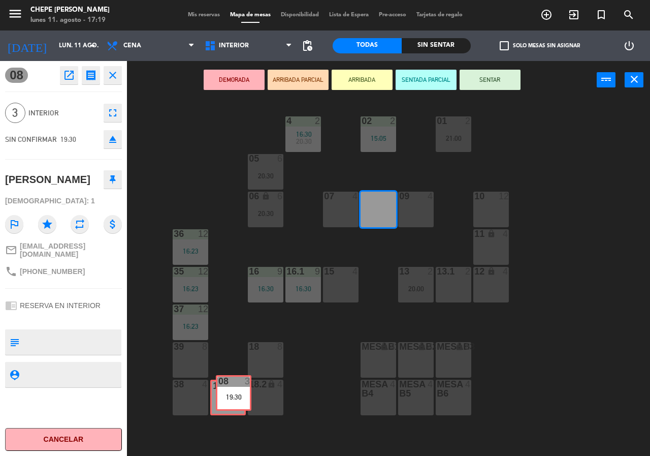
drag, startPoint x: 376, startPoint y: 212, endPoint x: 230, endPoint y: 398, distance: 235.8
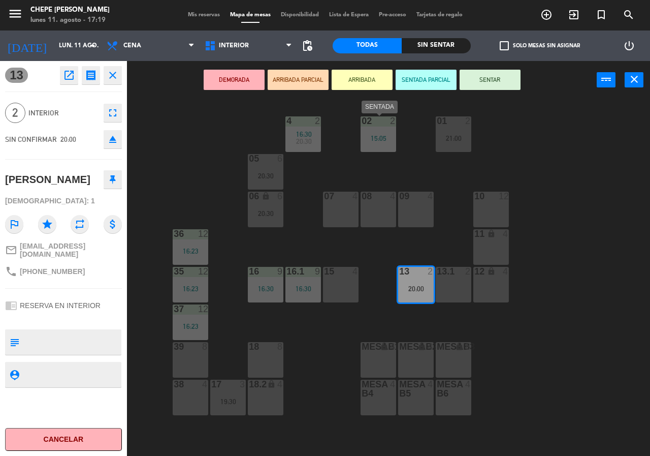
drag, startPoint x: 408, startPoint y: 284, endPoint x: 388, endPoint y: 142, distance: 143.0
drag, startPoint x: 432, startPoint y: 276, endPoint x: 426, endPoint y: 274, distance: 5.9
click at [426, 274] on div "02 2 15:05 4 2 16:30 20:30 01 2 21:00 05 6 20:30 06 lock 6 20:30 07 4 09 4 10 1…" at bounding box center [392, 277] width 516 height 356
drag, startPoint x: 411, startPoint y: 289, endPoint x: 378, endPoint y: 146, distance: 147.0
click at [378, 146] on div "02 2 15:05 4 2 16:30 20:30 01 2 21:00 05 6 20:30 06 lock 6 20:30 07 4 09 4 10 1…" at bounding box center [392, 277] width 516 height 356
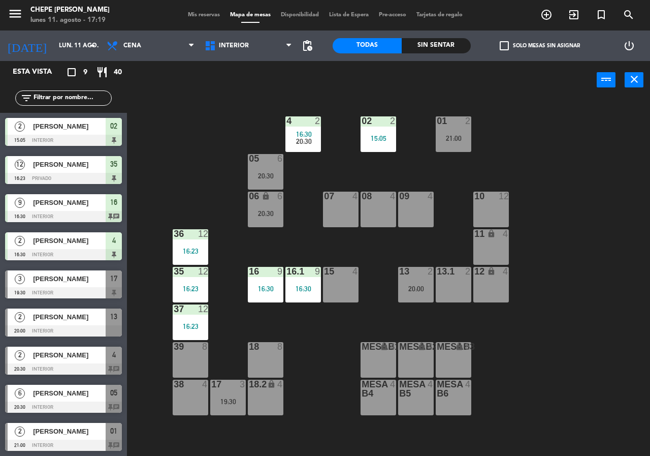
click at [584, 168] on div "02 2 15:05 4 2 16:30 20:30 01 2 21:00 05 6 20:30 06 lock 6 20:30 07 4 09 4 10 1…" at bounding box center [392, 277] width 516 height 356
click at [412, 282] on div "13 2 20:00" at bounding box center [416, 285] width 36 height 36
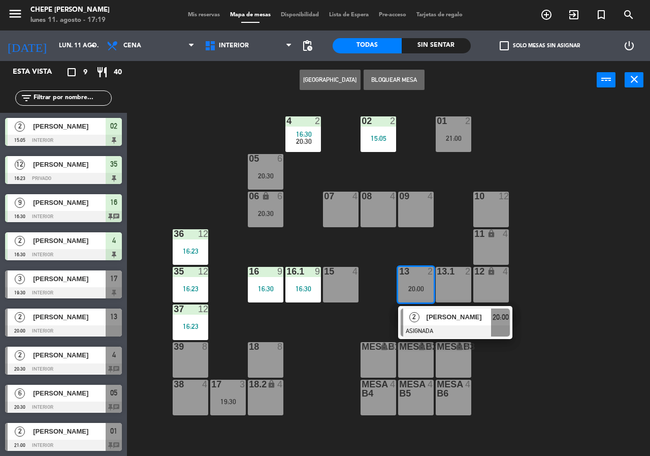
click at [449, 317] on div "2 [PERSON_NAME] ASIGNADA 20:00" at bounding box center [455, 322] width 129 height 33
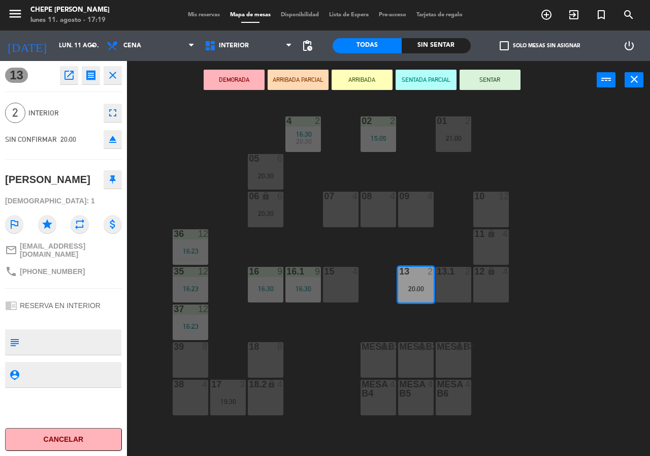
click at [385, 143] on div "02 2 15:05" at bounding box center [379, 134] width 36 height 36
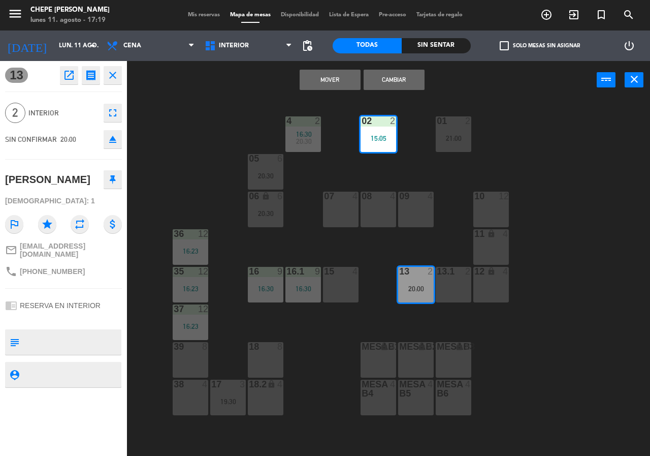
click at [325, 75] on button "Mover" at bounding box center [330, 80] width 61 height 20
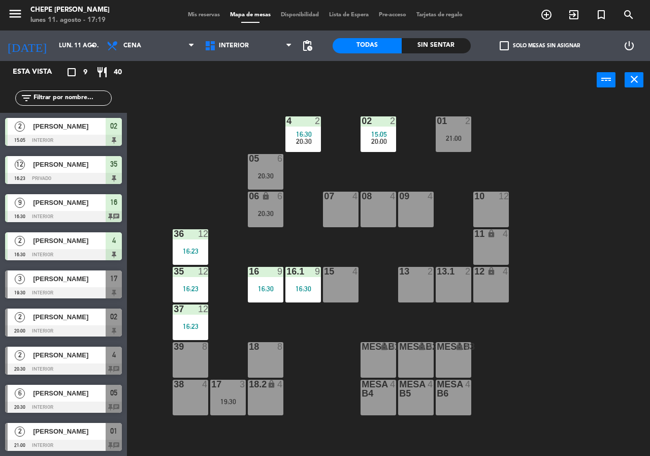
click at [280, 140] on div "02 2 15:05 20:00 4 2 16:30 20:30 01 2 21:00 05 6 20:30 06 lock 6 20:30 07 4 09 …" at bounding box center [392, 277] width 516 height 356
click at [304, 140] on span "20:30" at bounding box center [304, 141] width 16 height 8
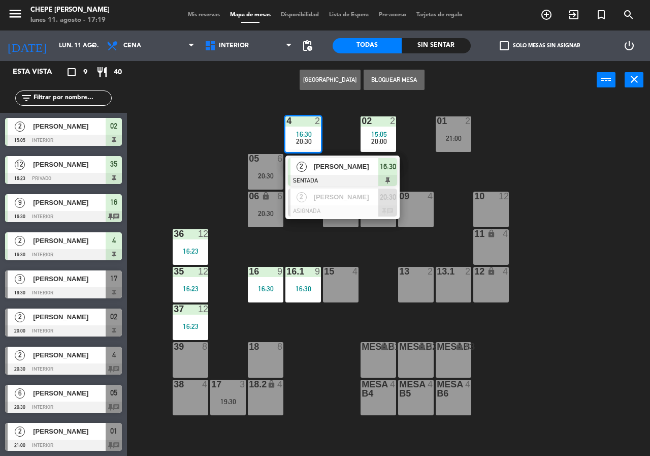
click at [582, 220] on div "02 2 15:05 20:00 4 2 16:30 20:30 2 [PERSON_NAME] SENTADA 16:30 2 [PERSON_NAME] …" at bounding box center [392, 277] width 516 height 356
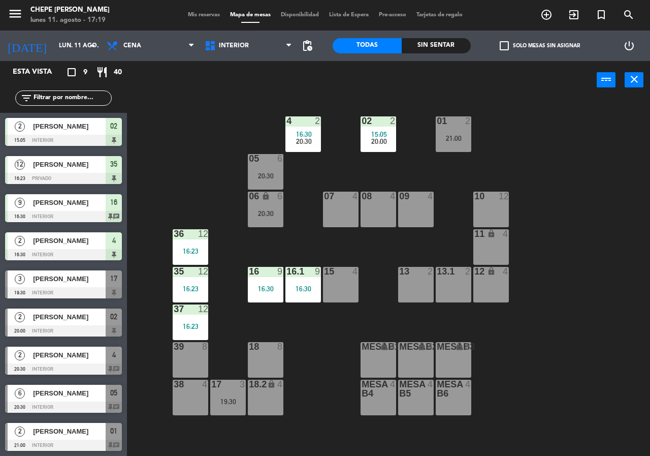
drag, startPoint x: 379, startPoint y: 145, endPoint x: 401, endPoint y: 145, distance: 21.8
click at [389, 145] on div "02 2 15:05 20:00" at bounding box center [379, 134] width 36 height 36
drag, startPoint x: 376, startPoint y: 129, endPoint x: 379, endPoint y: 134, distance: 5.9
click at [376, 130] on div "02 2 15:05 20:00" at bounding box center [379, 134] width 36 height 36
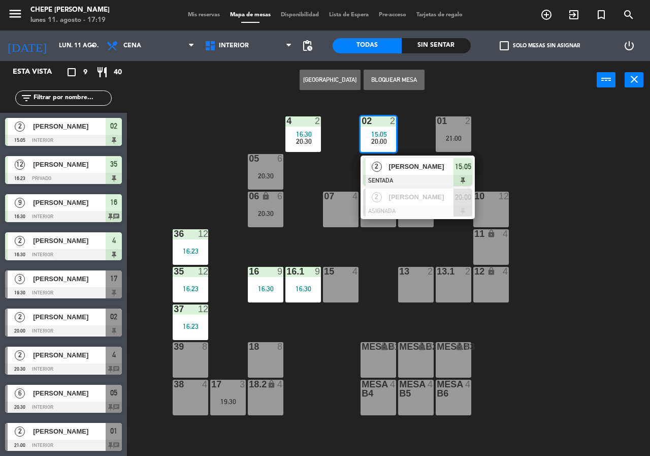
drag, startPoint x: 393, startPoint y: 184, endPoint x: 404, endPoint y: 185, distance: 11.2
click at [396, 185] on div "2 [PERSON_NAME] SENTADA 15:05" at bounding box center [417, 171] width 129 height 33
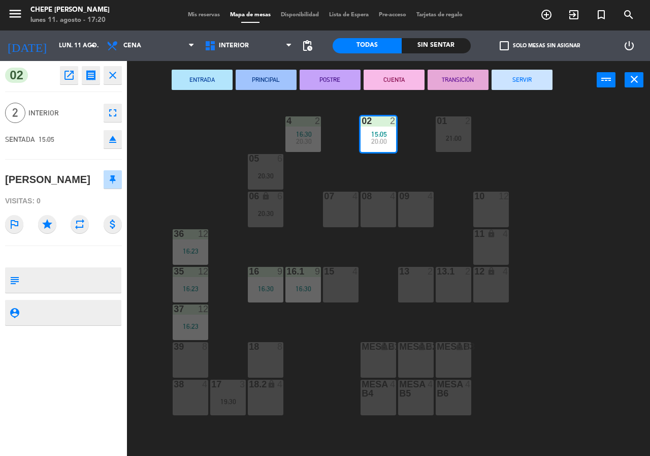
click at [513, 180] on div "02 2 15:05 20:00 4 2 16:30 20:30 01 2 21:00 05 6 20:30 06 lock 6 20:30 07 4 09 …" at bounding box center [392, 277] width 516 height 356
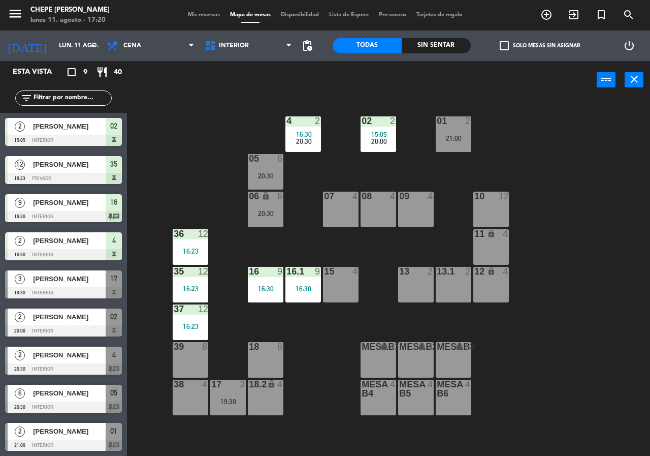
click at [258, 220] on div "06 lock 6 20:30" at bounding box center [266, 209] width 36 height 36
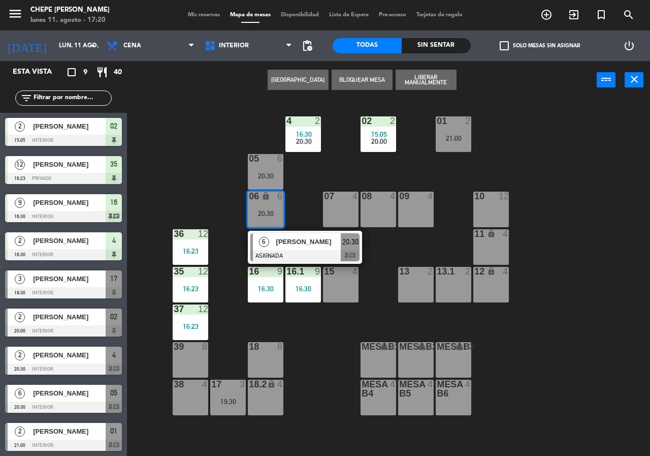
click at [322, 240] on span "[PERSON_NAME]" at bounding box center [308, 241] width 65 height 11
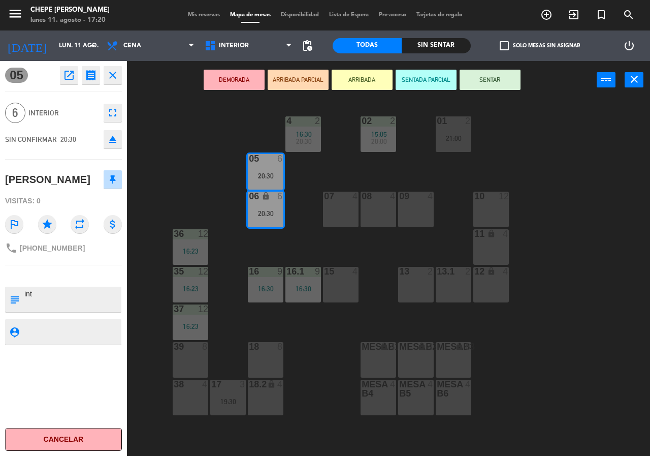
click at [580, 344] on div "02 2 15:05 20:00 4 2 16:30 20:30 01 2 21:00 05 6 20:30 06 lock 6 20:30 07 4 09 …" at bounding box center [392, 277] width 516 height 356
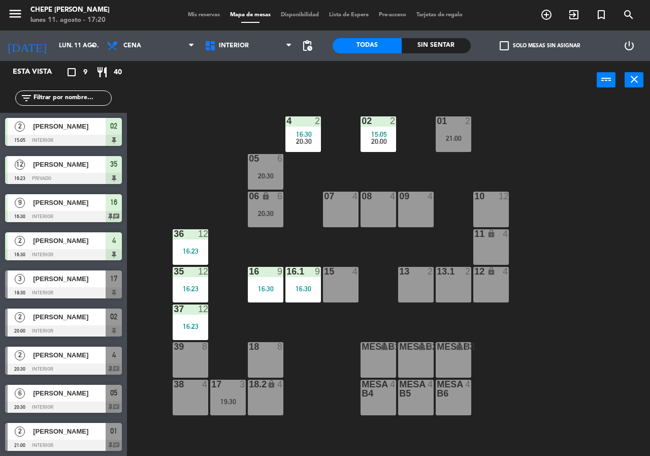
scroll to position [1, 0]
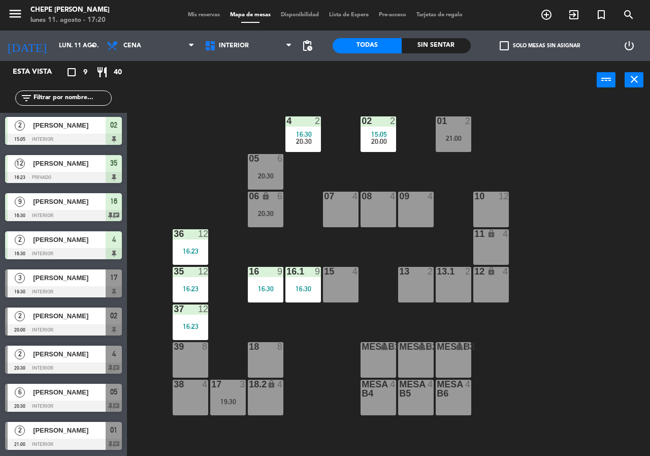
click at [225, 405] on div "19:30" at bounding box center [228, 401] width 36 height 7
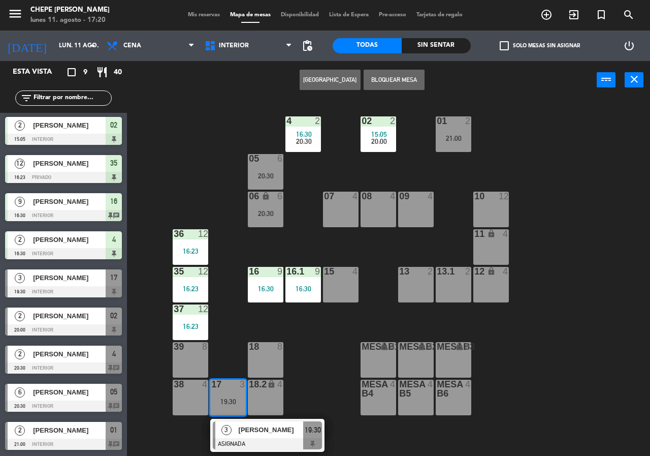
click at [284, 450] on div "3 [PERSON_NAME] ASIGNADA 19:30" at bounding box center [267, 434] width 114 height 33
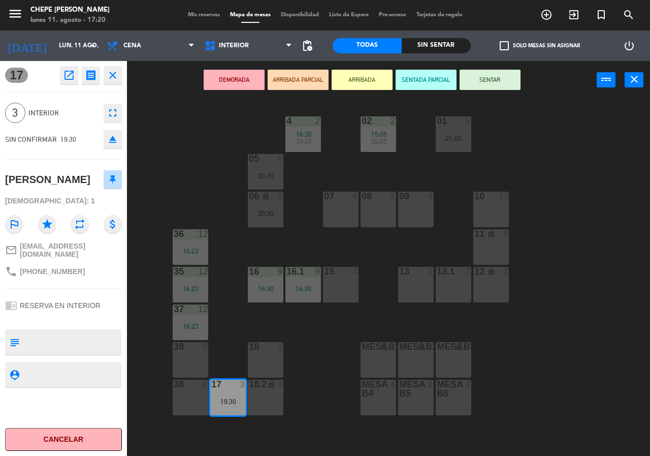
click at [623, 338] on div "02 2 15:05 20:00 4 2 16:30 20:30 01 2 21:00 05 6 20:30 06 lock 6 20:30 07 4 09 …" at bounding box center [392, 277] width 516 height 356
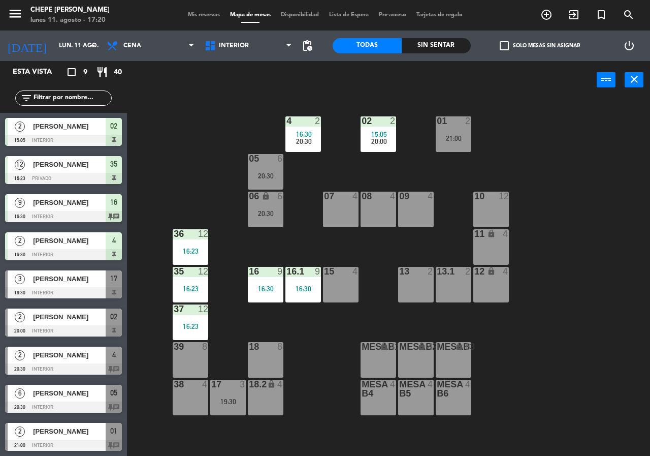
click at [470, 140] on div "21:00" at bounding box center [454, 138] width 36 height 7
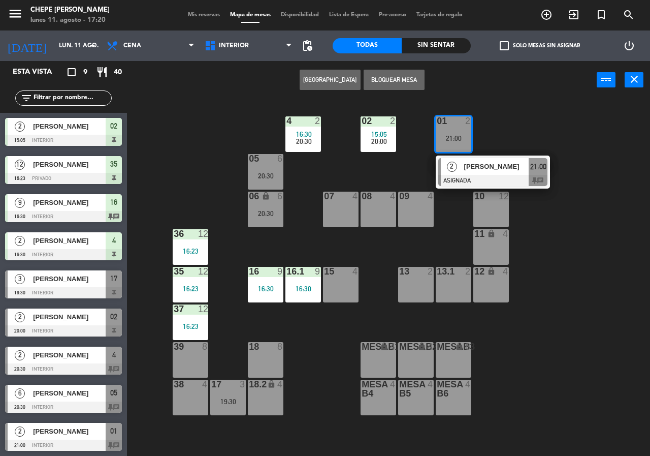
click at [624, 237] on div "02 2 15:05 20:00 4 2 16:30 20:30 01 2 21:00 2 [PERSON_NAME] ASIGNADA 21:00 chat…" at bounding box center [392, 277] width 516 height 356
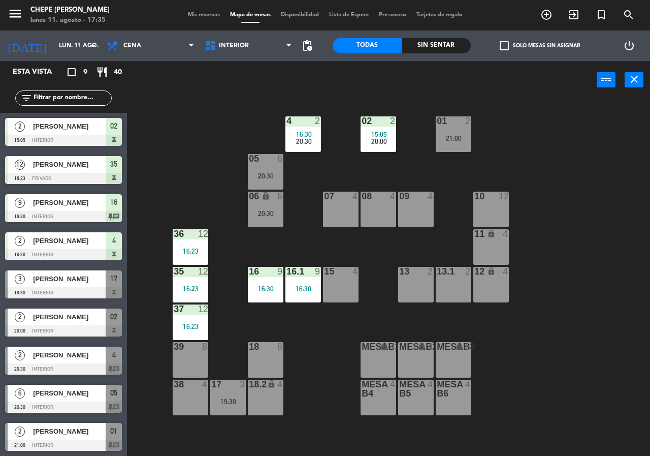
click at [442, 50] on div "Sin sentar" at bounding box center [436, 45] width 69 height 15
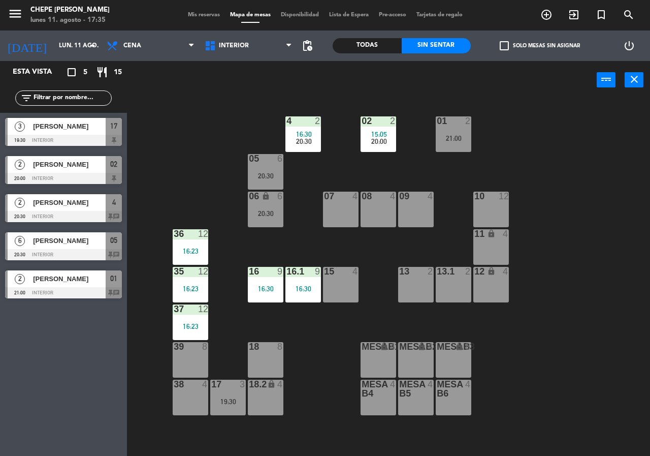
click at [182, 148] on div "02 2 15:05 20:00 4 2 16:30 20:30 01 2 21:00 05 6 20:30 06 lock 6 20:30 07 4 09 …" at bounding box center [392, 277] width 516 height 356
click at [128, 50] on span "Cena" at bounding box center [151, 46] width 98 height 22
drag, startPoint x: 184, startPoint y: 167, endPoint x: 316, endPoint y: 155, distance: 133.1
click at [187, 167] on div "02 2 15:05 20:00 4 2 16:30 20:30 01 2 21:00 05 6 20:30 06 lock 6 20:30 07 4 09 …" at bounding box center [392, 277] width 516 height 356
click at [261, 55] on span "Interior" at bounding box center [249, 46] width 98 height 22
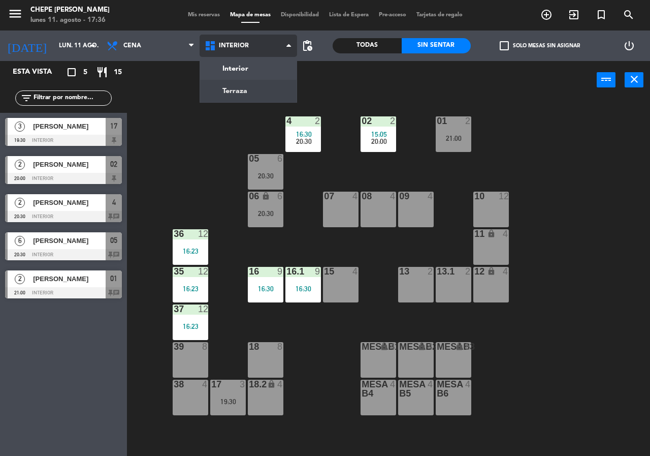
click at [255, 90] on ng-component "menu Chepe [PERSON_NAME] lunes 11. agosto - 17:36 Mis reservas Mapa de mesas Di…" at bounding box center [325, 228] width 650 height 456
